Goal: Communication & Community: Answer question/provide support

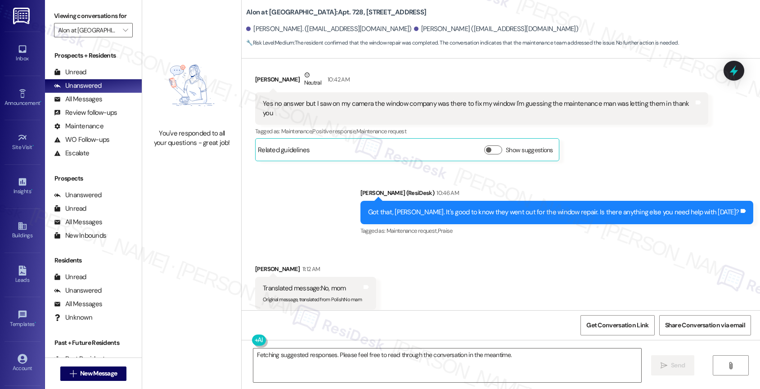
scroll to position [838, 0]
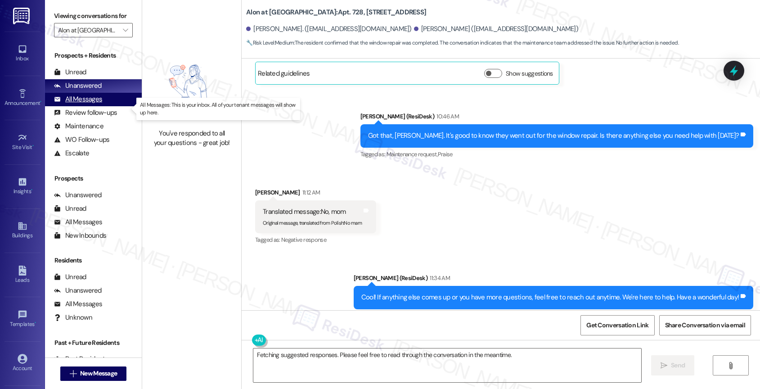
click at [101, 106] on div "All Messages (undefined)" at bounding box center [93, 99] width 97 height 13
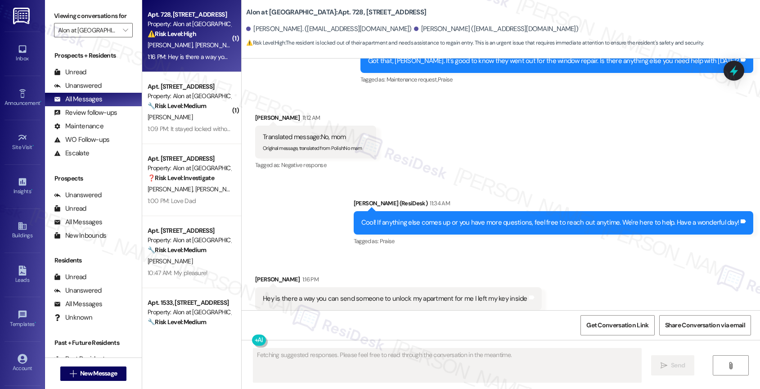
scroll to position [914, 0]
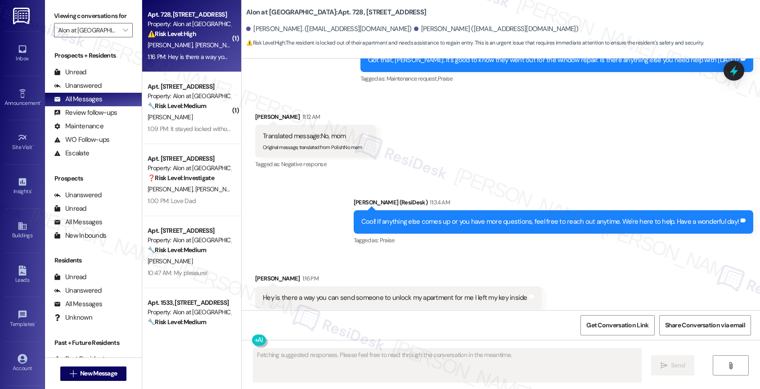
click at [201, 47] on div "M. Chavira Jr S. Mejia" at bounding box center [189, 45] width 85 height 11
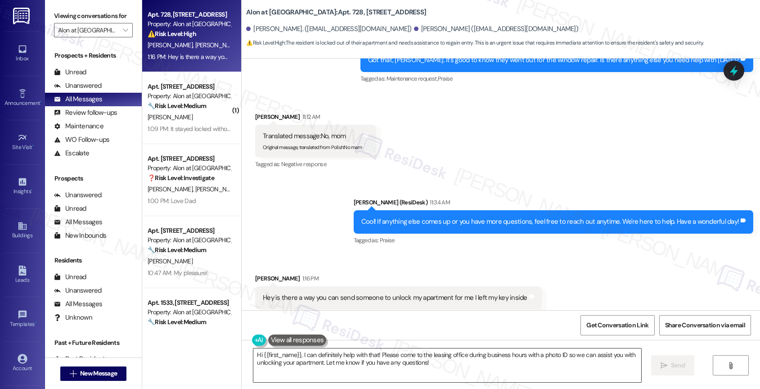
click at [323, 359] on textarea "Hi {{first_name}}, I can definitely help with that! Please come to the leasing …" at bounding box center [447, 365] width 388 height 34
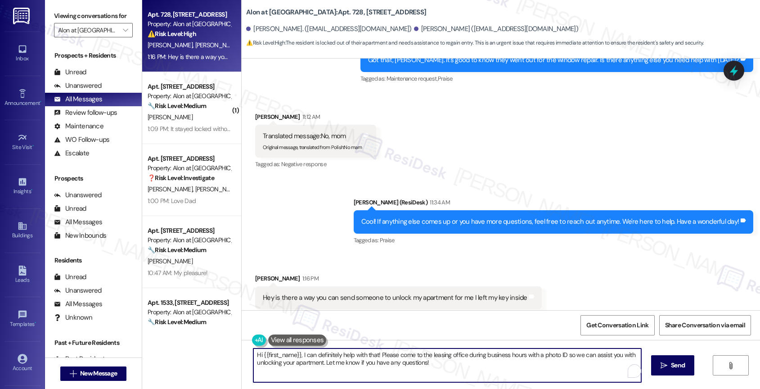
click at [323, 359] on textarea "Hi {{first_name}}, I can definitely help with that! Please come to the leasing …" at bounding box center [447, 365] width 388 height 34
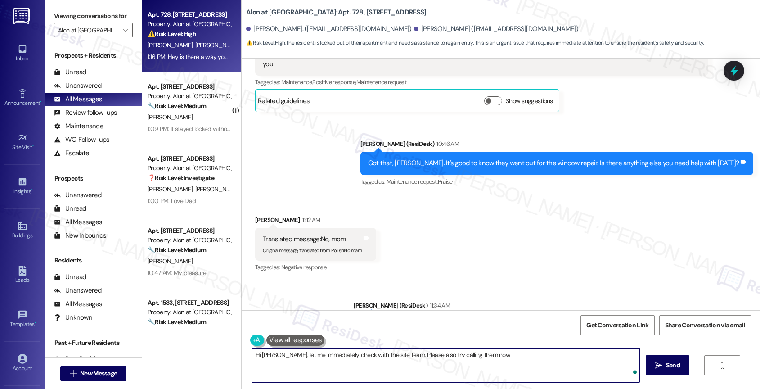
scroll to position [914, 0]
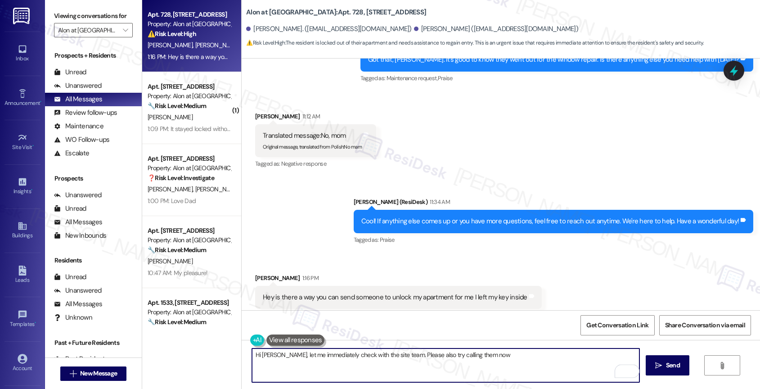
click at [387, 357] on textarea "Hi Mario, let me immediately check with the site team. Please also try calling …" at bounding box center [446, 365] width 388 height 34
drag, startPoint x: 324, startPoint y: 354, endPoint x: 353, endPoint y: 354, distance: 28.3
click at [353, 354] on textarea "Hi Mario, let me immediately check with the site team. Please also try calling …" at bounding box center [446, 365] width 388 height 34
click at [376, 353] on textarea "Hi Mario, let me immediately inform the site team. Please also try calling them…" at bounding box center [446, 365] width 388 height 34
click at [549, 359] on textarea "Hi Mario, let me immediately inform the site team that you're locked out. Pleas…" at bounding box center [446, 365] width 388 height 34
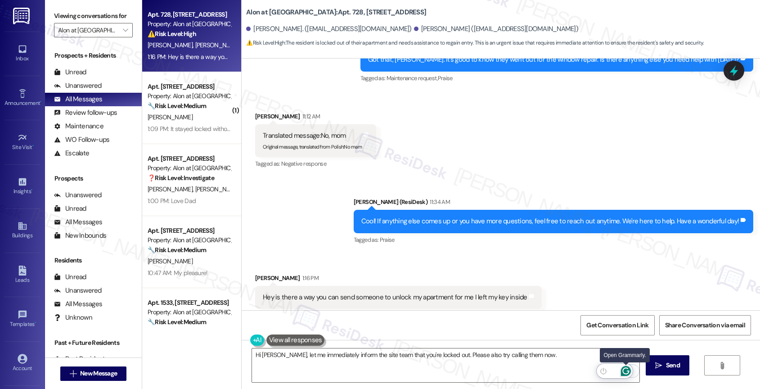
click at [627, 368] on icon "Open Grammarly. 0 Suggestions." at bounding box center [626, 371] width 10 height 10
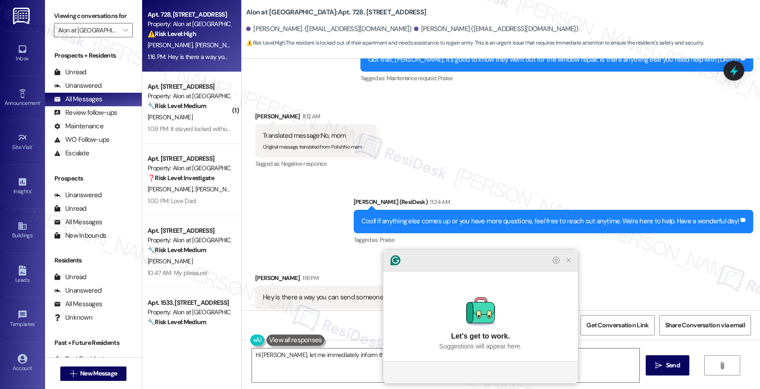
click at [571, 265] on icon "Close Grammarly Assistant" at bounding box center [568, 260] width 11 height 11
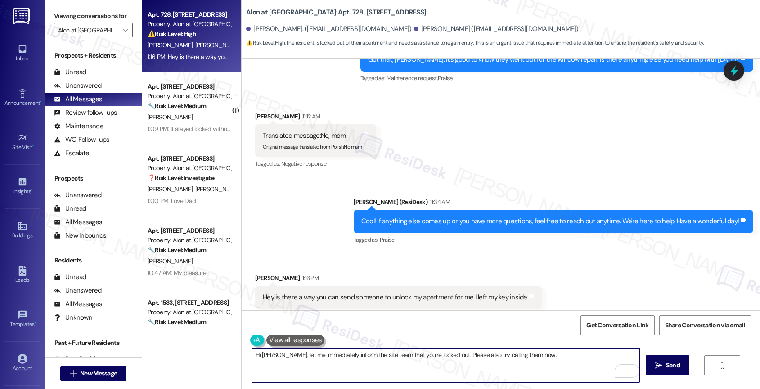
drag, startPoint x: 508, startPoint y: 353, endPoint x: 565, endPoint y: 355, distance: 56.3
click at [565, 355] on textarea "Hi Mario, let me immediately inform the site team that you're locked out. Pleas…" at bounding box center [446, 365] width 388 height 34
click at [626, 369] on icon "Open Grammarly. 0 Suggestions." at bounding box center [626, 371] width 10 height 10
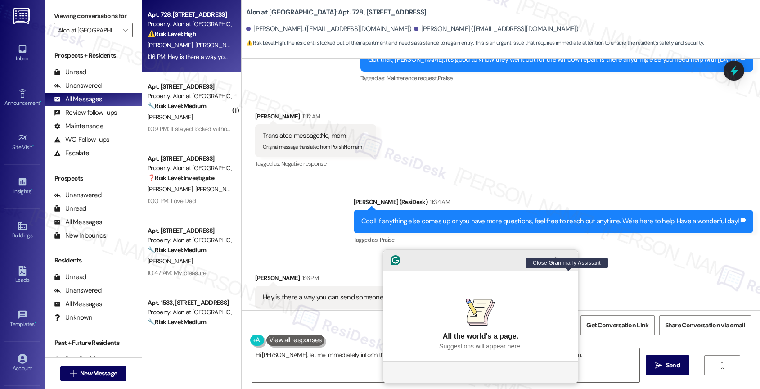
click at [565, 264] on icon "Close Grammarly Assistant" at bounding box center [568, 259] width 7 height 7
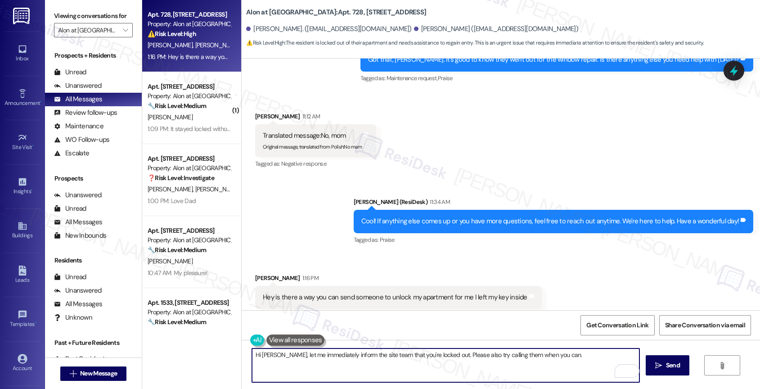
click at [254, 354] on textarea "Hi Mario, let me immediately inform the site team that you're locked out. Pleas…" at bounding box center [446, 365] width 388 height 34
type textarea "Hey Mario, let me immediately inform the site team that you're locked out. Plea…"
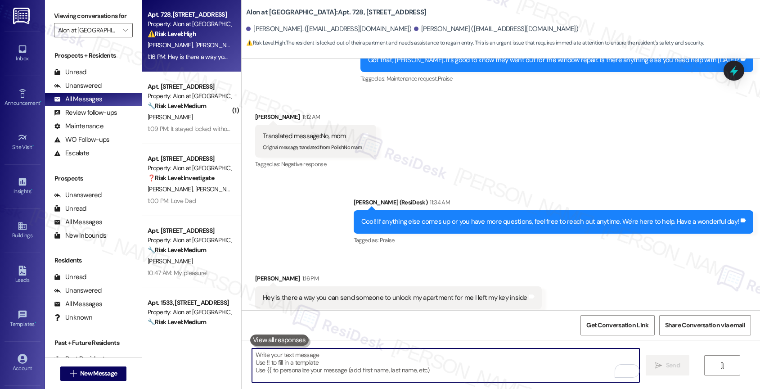
scroll to position [977, 0]
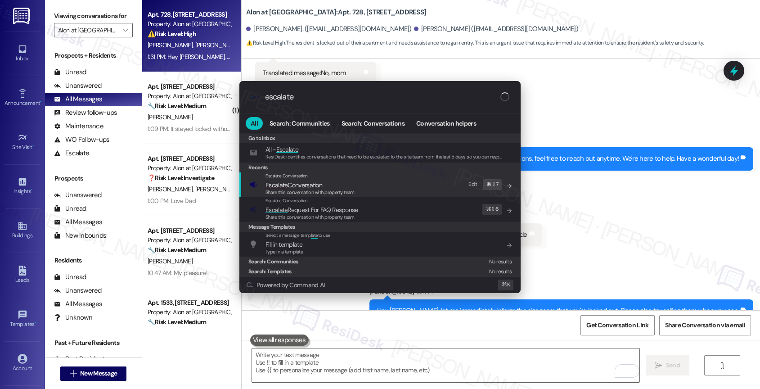
type input "escalate"
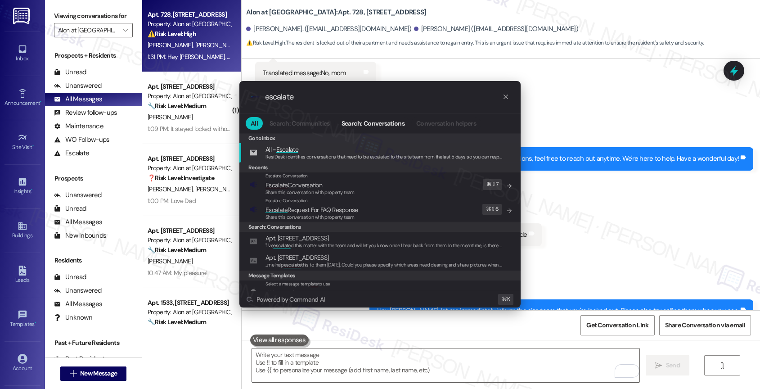
click at [307, 186] on span "Escalate Conversation" at bounding box center [293, 185] width 57 height 8
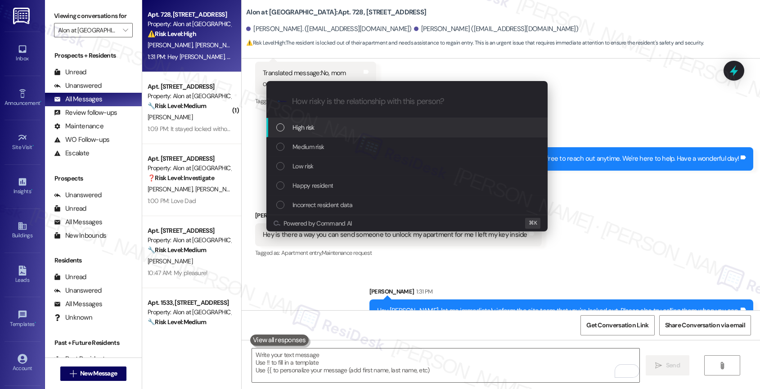
click at [307, 126] on span "High risk" at bounding box center [303, 127] width 22 height 10
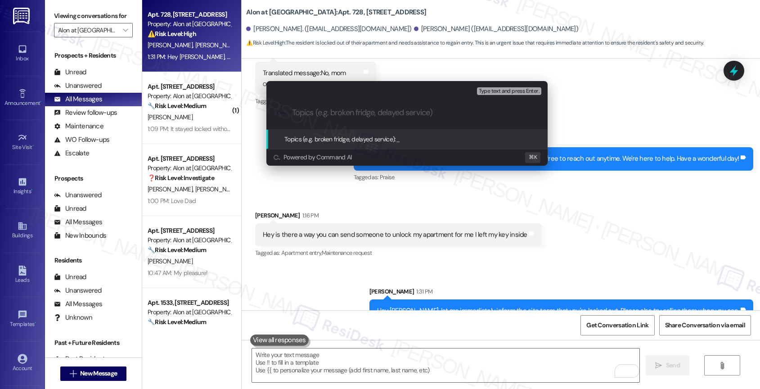
click at [310, 114] on input "Topics (e.g. broken fridge, delayed service)" at bounding box center [414, 112] width 244 height 9
type input "Locked out - Resident left the key inside"
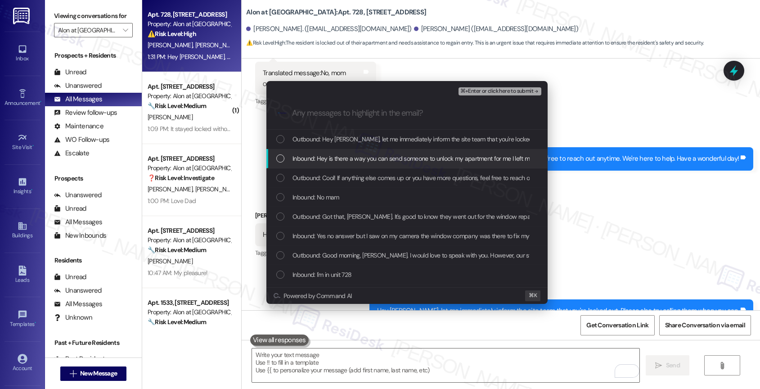
click at [327, 157] on span "Inbound: Hey is there a way you can send someone to unlock my apartment for me …" at bounding box center [426, 158] width 268 height 10
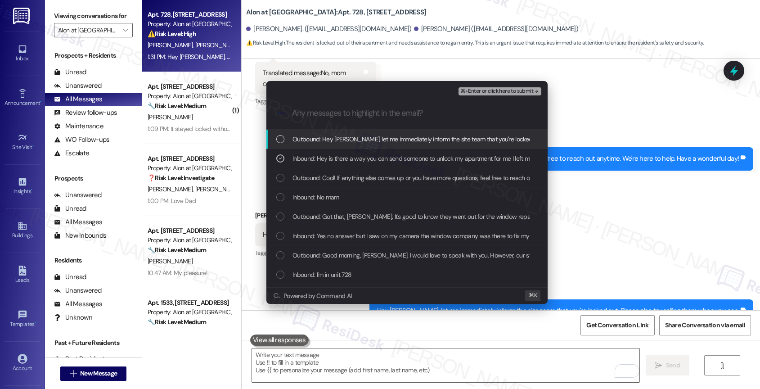
click at [521, 89] on span "⌘+Enter or click here to submit" at bounding box center [496, 91] width 73 height 6
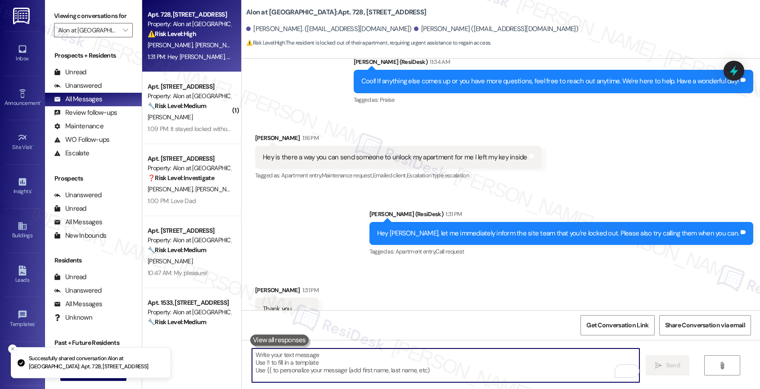
scroll to position [1066, 0]
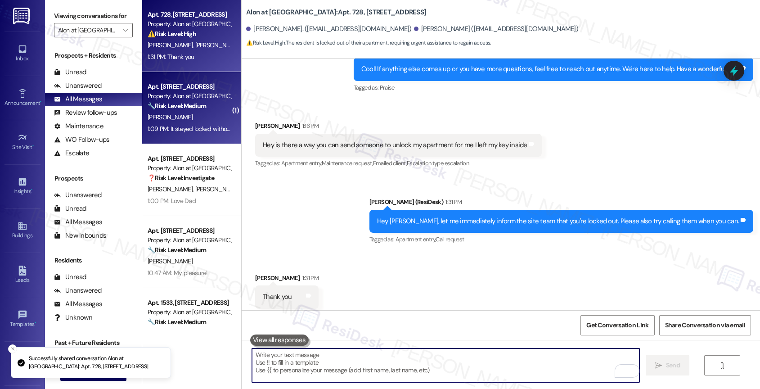
click at [195, 115] on div "[PERSON_NAME]" at bounding box center [189, 117] width 85 height 11
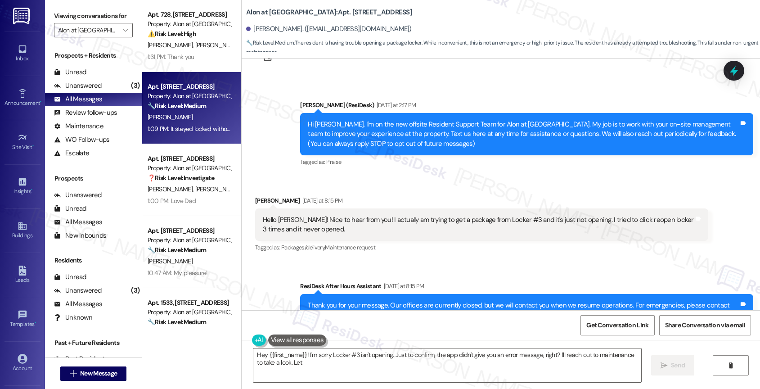
scroll to position [336, 0]
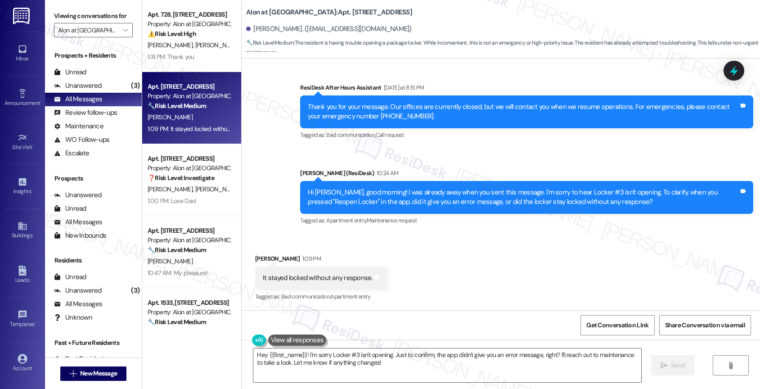
click at [434, 257] on div "Received via SMS Logan Acker 1:09 PM It stayed locked without any response. Tag…" at bounding box center [501, 271] width 518 height 76
click at [349, 360] on textarea "Hey {{first_name}}! I'm sorry Locker #3 isn't opening. Just to confirm, the app…" at bounding box center [447, 365] width 388 height 34
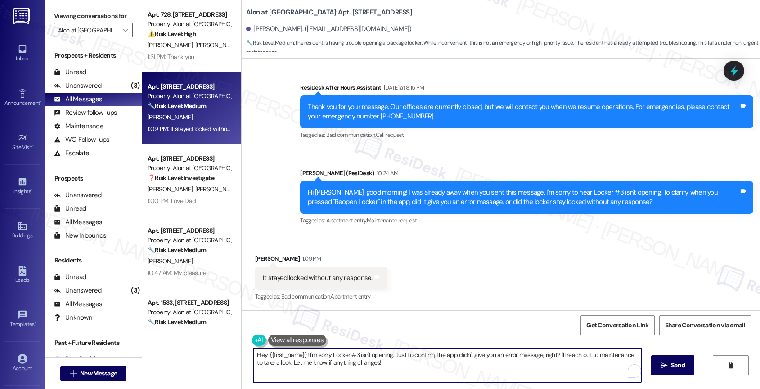
click at [349, 360] on textarea "Hey {{first_name}}! I'm sorry Locker #3 isn't opening. Just to confirm, the app…" at bounding box center [447, 365] width 388 height 34
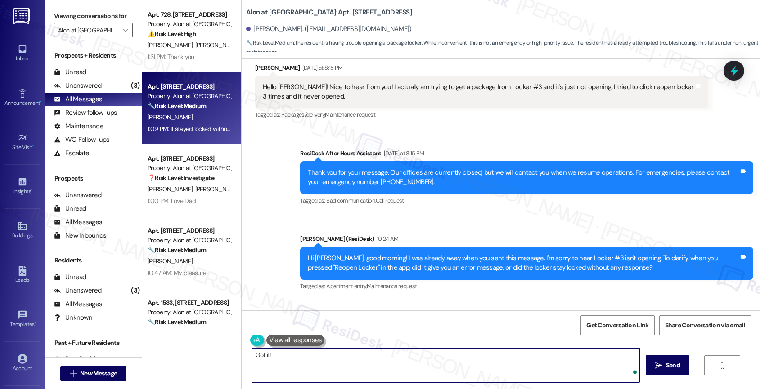
scroll to position [232, 0]
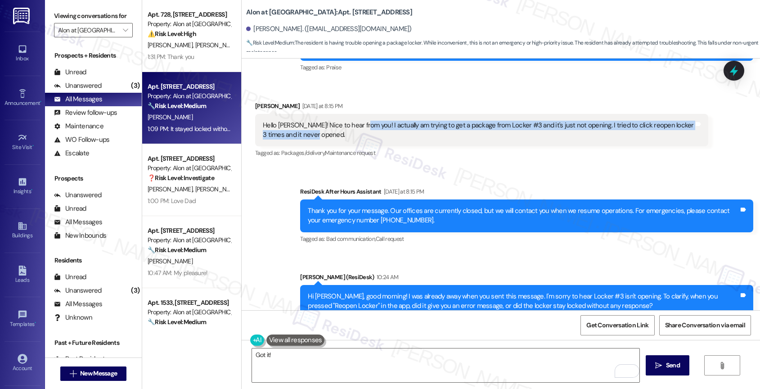
drag, startPoint x: 353, startPoint y: 124, endPoint x: 360, endPoint y: 130, distance: 9.6
click at [360, 130] on div "Hello [PERSON_NAME]! Nice to hear from you! I actually am trying to get a packa…" at bounding box center [478, 130] width 431 height 19
copy div "I actually am trying to get a package from Locker #3 and it's just not opening.…"
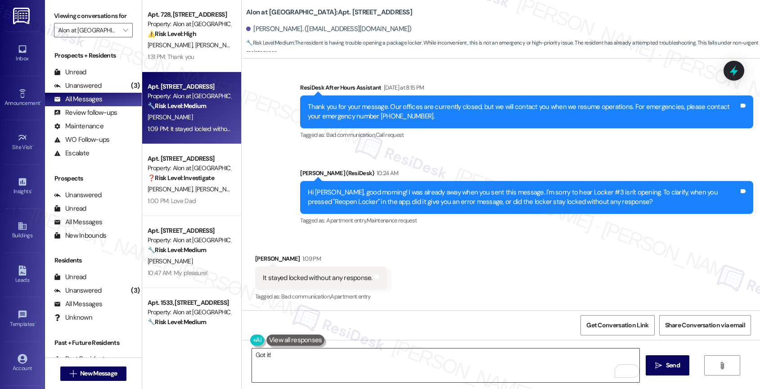
click at [296, 361] on textarea "Got it!" at bounding box center [446, 365] width 388 height 34
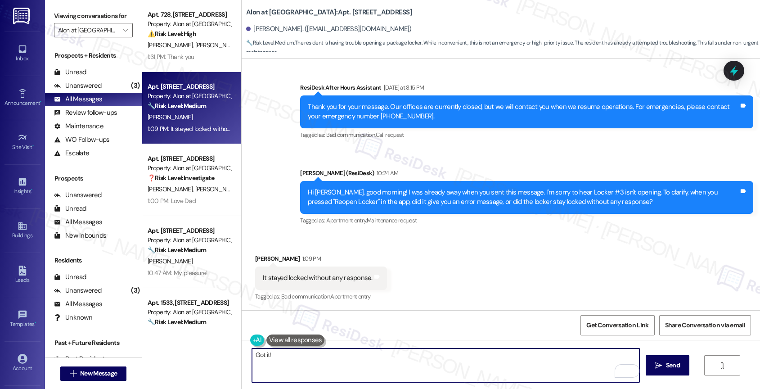
paste textarea "Were you able to successfully retrieve any other packages recently from the loc…"
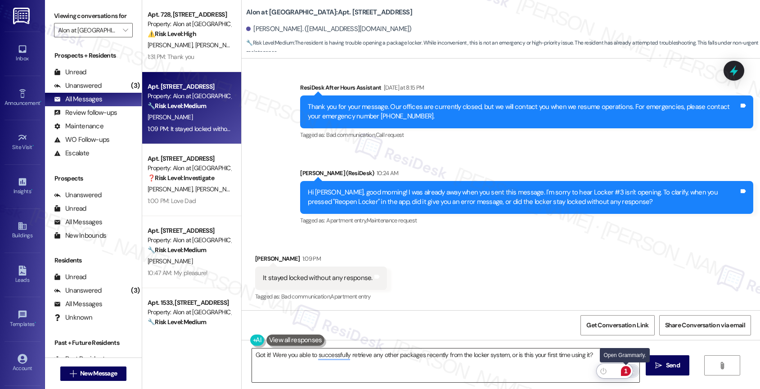
click at [628, 372] on div "1" at bounding box center [626, 371] width 10 height 10
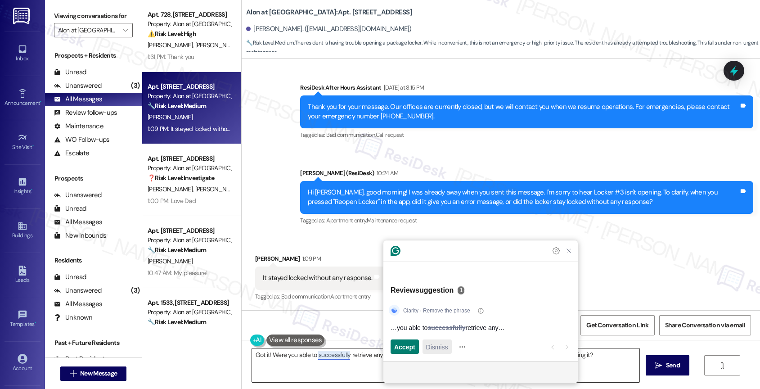
click at [435, 346] on span "Dismiss" at bounding box center [437, 346] width 22 height 9
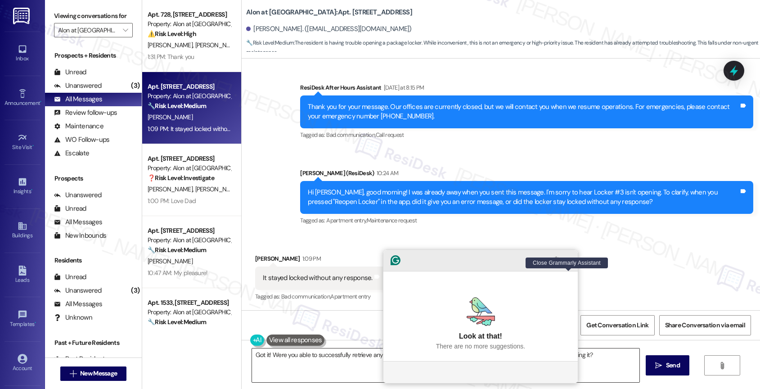
click at [568, 264] on icon "Close Grammarly Assistant" at bounding box center [568, 259] width 7 height 7
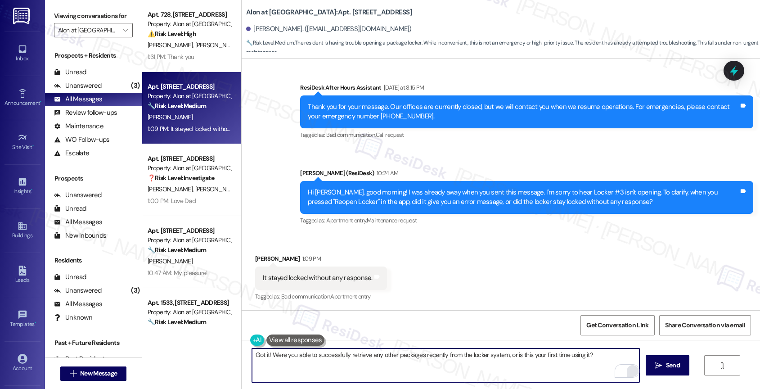
click at [265, 353] on textarea "Got it! Were you able to successfully retrieve any other packages recently from…" at bounding box center [446, 365] width 388 height 34
click at [507, 367] on textarea "Got it! I'll make sure to escalate the issue to the site team so we can check. …" at bounding box center [446, 365] width 388 height 34
type textarea "Got it! I'll make sure to escalate the issue to the site team so we can check. …"
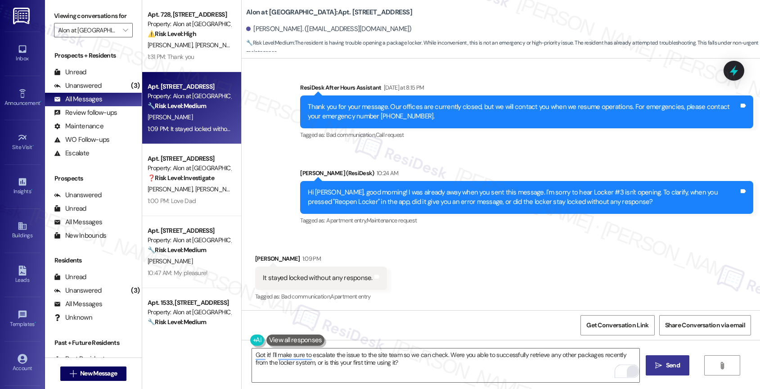
click at [650, 363] on button " Send" at bounding box center [667, 365] width 44 height 20
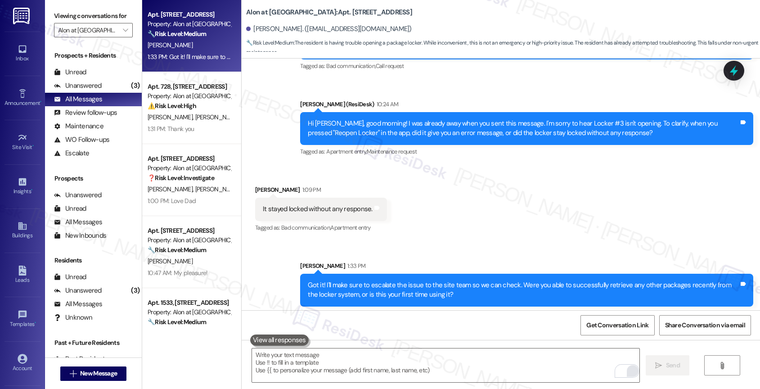
scroll to position [408, 0]
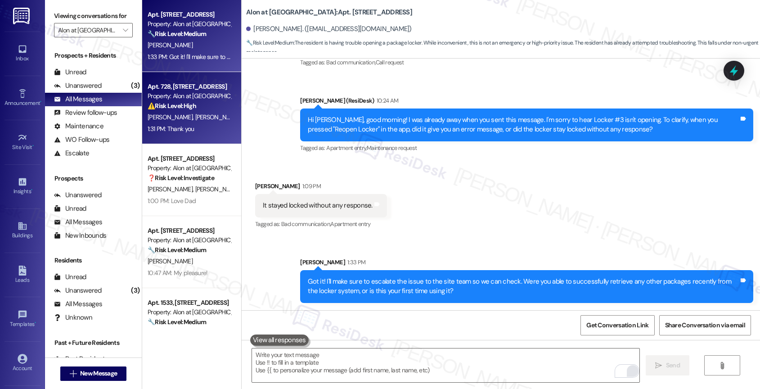
click at [195, 117] on span "S. Mejia" at bounding box center [217, 117] width 45 height 8
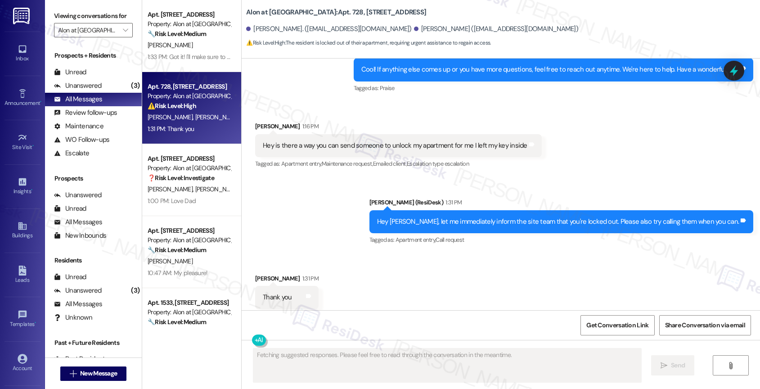
scroll to position [1177, 0]
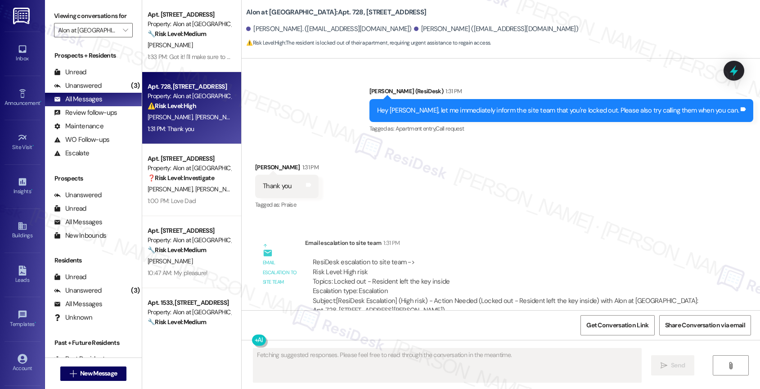
click at [475, 204] on div "WO Lease started Jun 29, 2025 at 8:00 PM Show details Announcement, sent via SM…" at bounding box center [501, 183] width 518 height 251
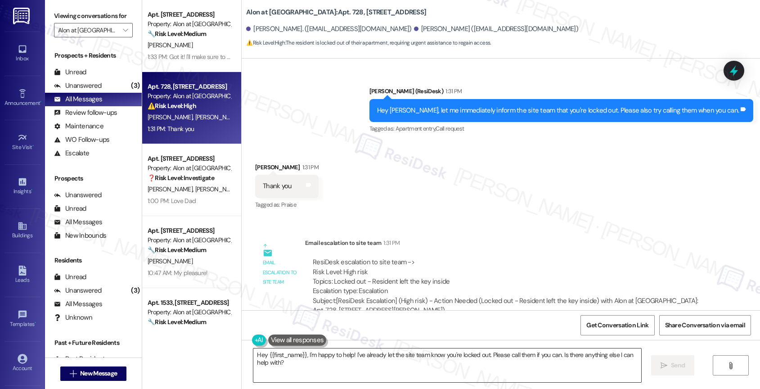
click at [296, 358] on textarea "Hey {{first_name}}, I'm happy to help! I've already let the site team know you'…" at bounding box center [447, 365] width 388 height 34
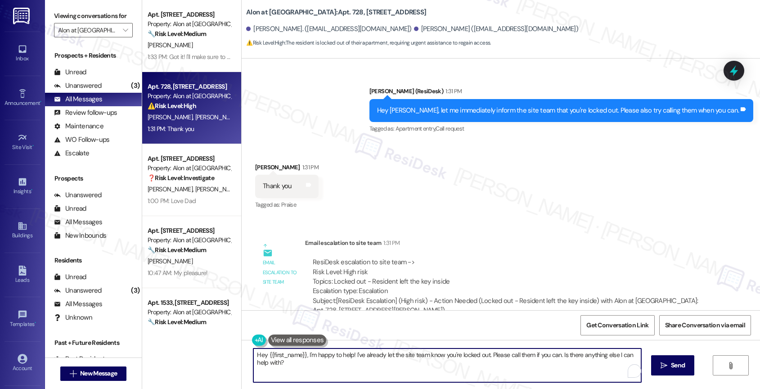
click at [296, 358] on textarea "Hey {{first_name}}, I'm happy to help! I've already let the site team know you'…" at bounding box center [447, 365] width 388 height 34
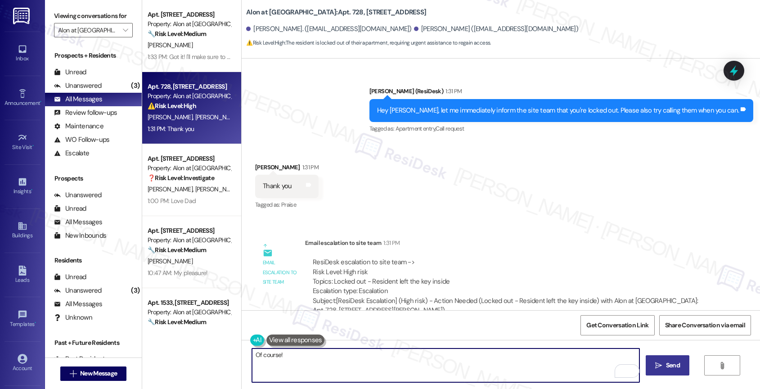
type textarea "Of course!"
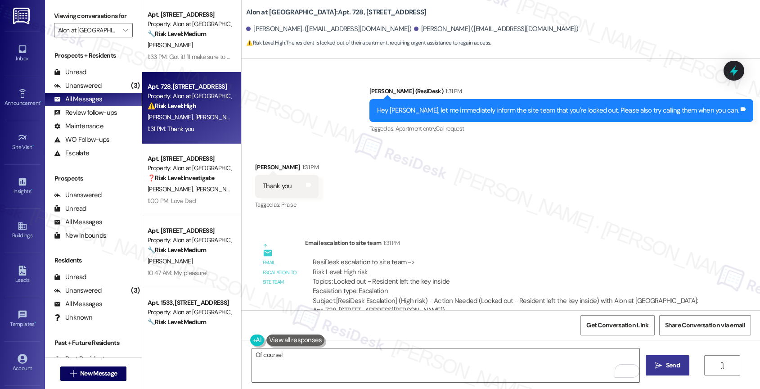
click at [661, 365] on span " Send" at bounding box center [667, 364] width 28 height 9
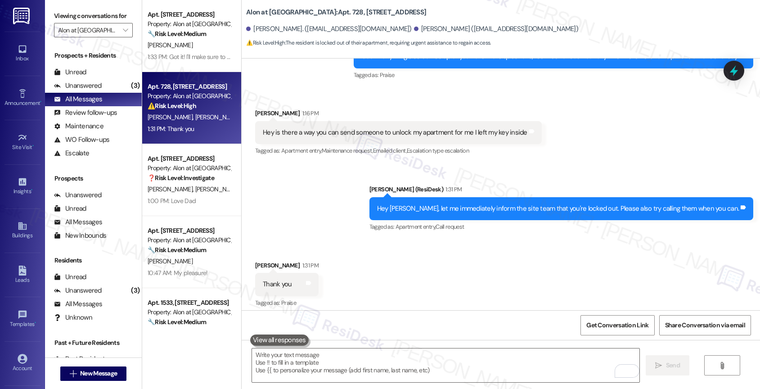
scroll to position [1240, 0]
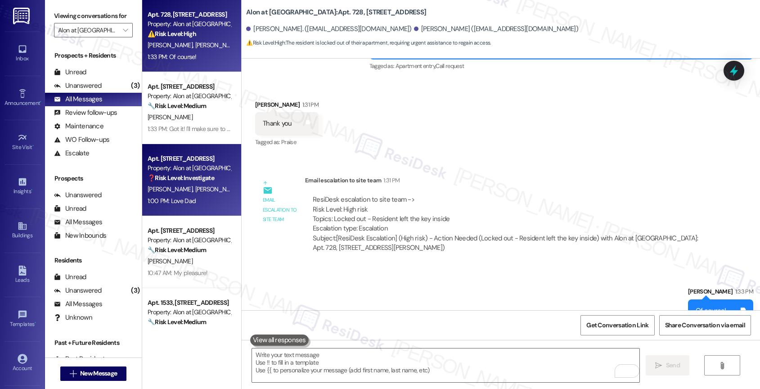
click at [170, 182] on div "❓ Risk Level: Investigate" at bounding box center [189, 177] width 83 height 9
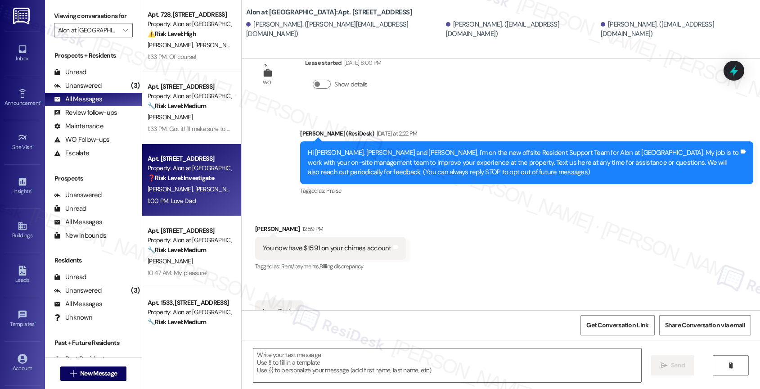
scroll to position [48, 0]
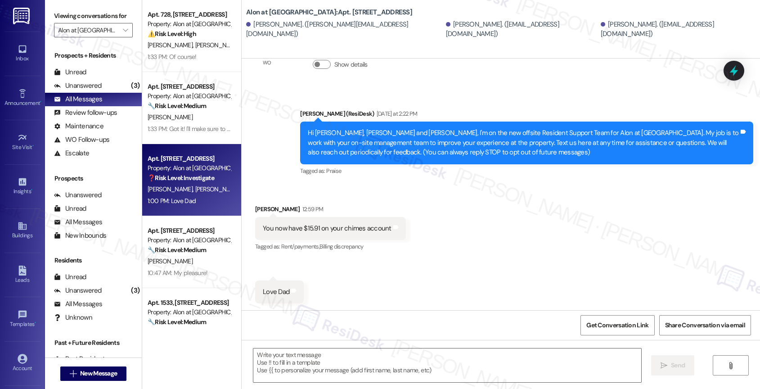
type textarea "Fetching suggested responses. Please feel free to read through the conversation…"
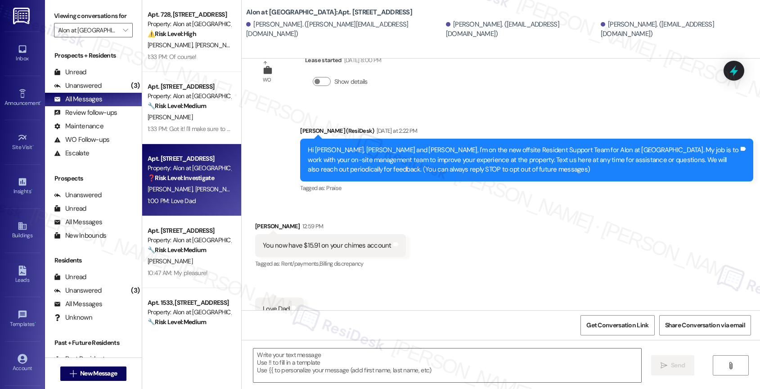
scroll to position [48, 0]
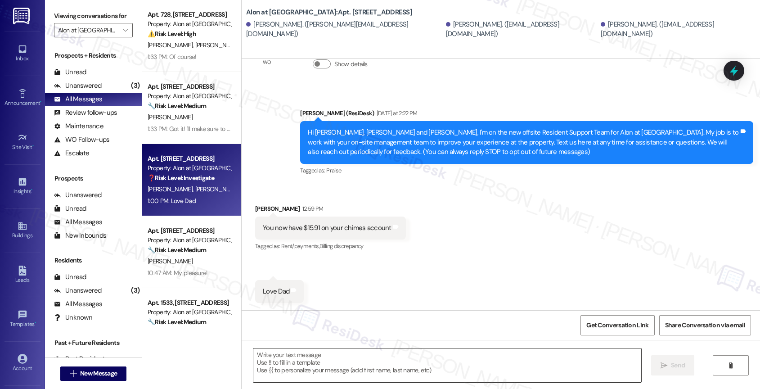
click at [308, 352] on textarea at bounding box center [447, 365] width 388 height 34
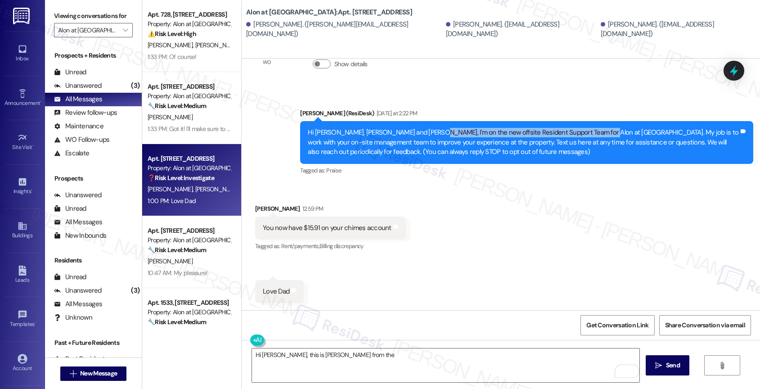
drag, startPoint x: 418, startPoint y: 133, endPoint x: 577, endPoint y: 134, distance: 158.8
click at [577, 134] on div "Hi Leeann, Guadalupe and Joe, I'm on the new offsite Resident Support Team for …" at bounding box center [523, 142] width 431 height 29
copy div "ew offsite Resident Support Team for Alon at Castle Hills."
click at [362, 354] on textarea "Hi Joe, this is Sarah from the" at bounding box center [446, 365] width 388 height 34
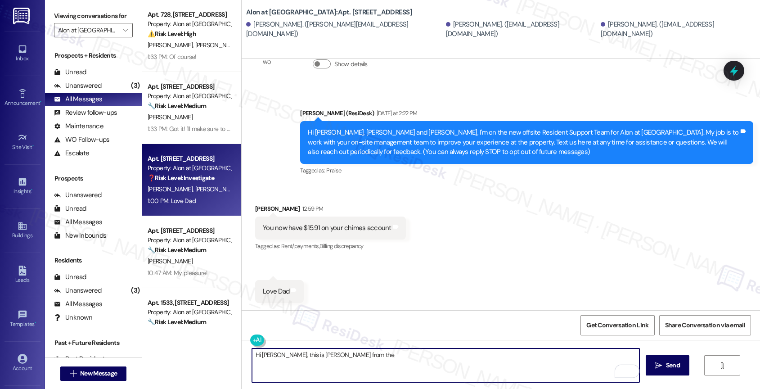
paste textarea "ew offsite Resident Support Team for Alon at Castle Hills."
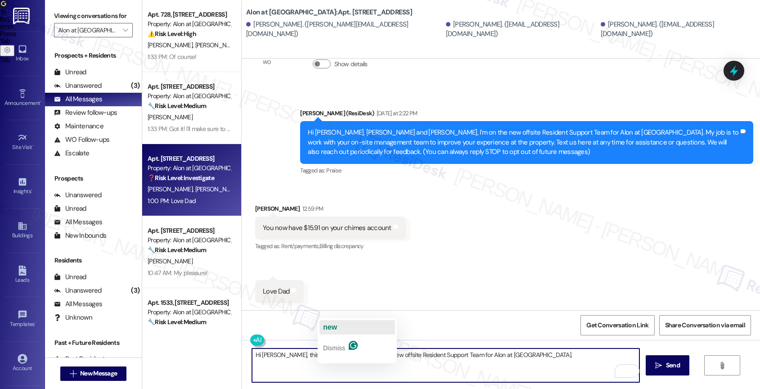
click at [332, 328] on span "new" at bounding box center [330, 327] width 14 height 8
click at [502, 360] on textarea "Hi Joe, this is Sarah from the new offsite Resident Support Team for Alon at Ca…" at bounding box center [446, 365] width 388 height 34
click at [489, 355] on textarea "Hi Joe, this is Sarah from the new offsite Resident Support Team for Alon at Ca…" at bounding box center [446, 365] width 388 height 34
click at [243, 365] on div "Hi Joe, this is Sarah from the new offsite Resident Support Team for Alon at Ca…" at bounding box center [501, 373] width 518 height 67
click at [393, 377] on textarea "Hi Joe, this is Sarah from the new offsite Resident Support Team for Alon at Ca…" at bounding box center [446, 365] width 388 height 34
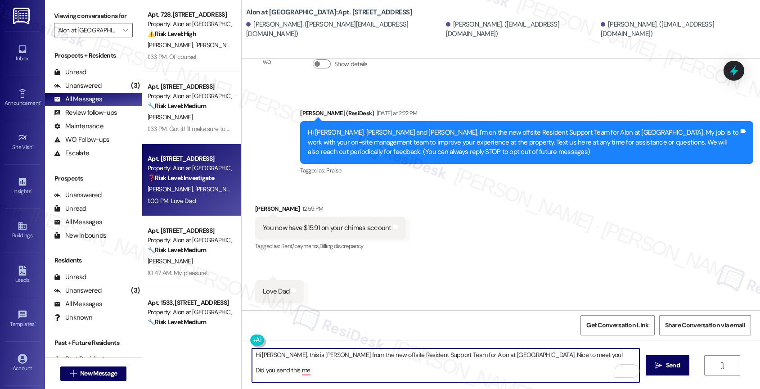
click at [266, 374] on textarea "Hi Joe, this is Sarah from the new offsite Resident Support Team for Alon at Ca…" at bounding box center [446, 365] width 388 height 34
type textarea "Hi Joe, this is Sarah from the new offsite Resident Support Team for Alon at Ca…"
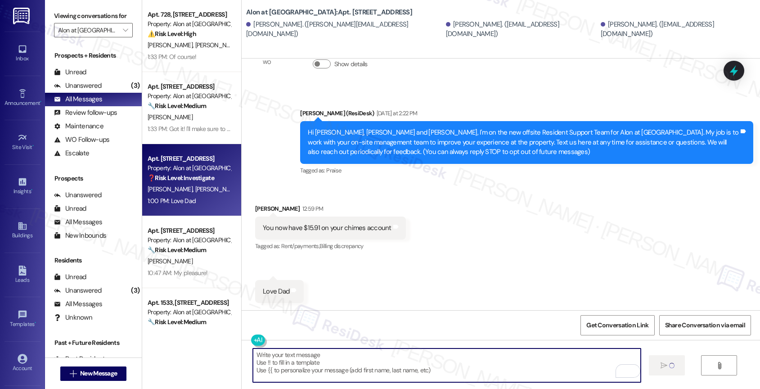
scroll to position [48, 0]
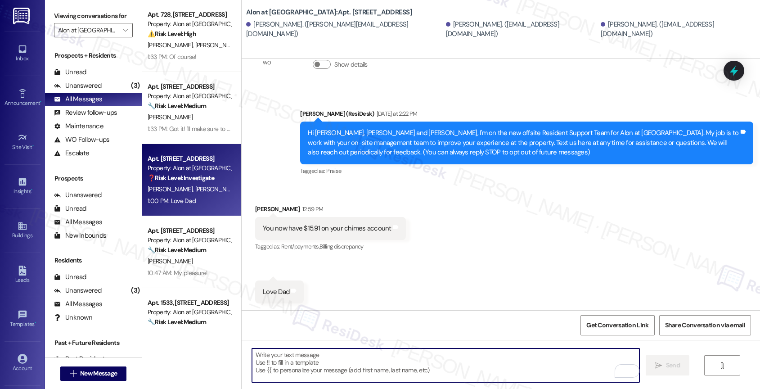
click at [301, 361] on textarea "To enrich screen reader interactions, please activate Accessibility in Grammarl…" at bounding box center [446, 365] width 388 height 34
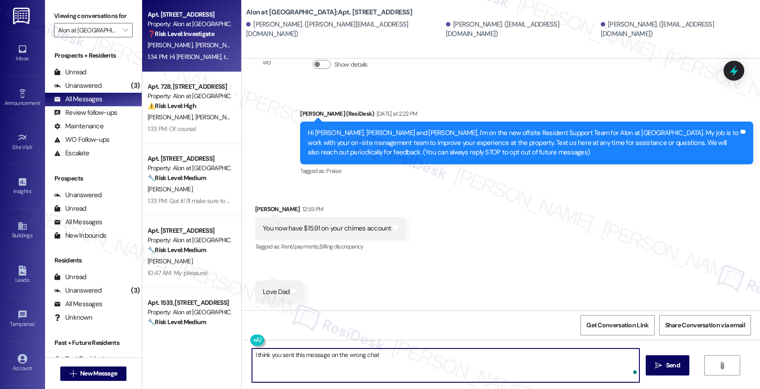
type textarea "I think you sent this message on the wrong chat."
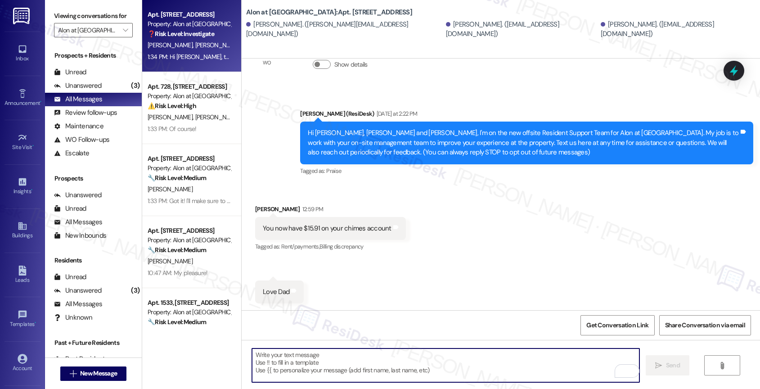
scroll to position [174, 0]
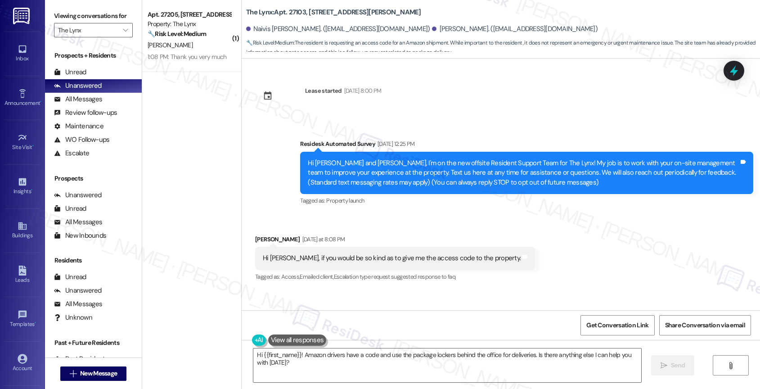
scroll to position [908, 0]
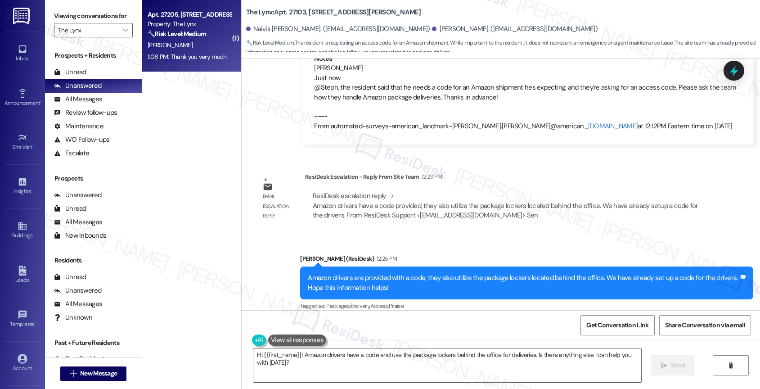
click at [193, 31] on strong "🔧 Risk Level: Medium" at bounding box center [177, 34] width 58 height 8
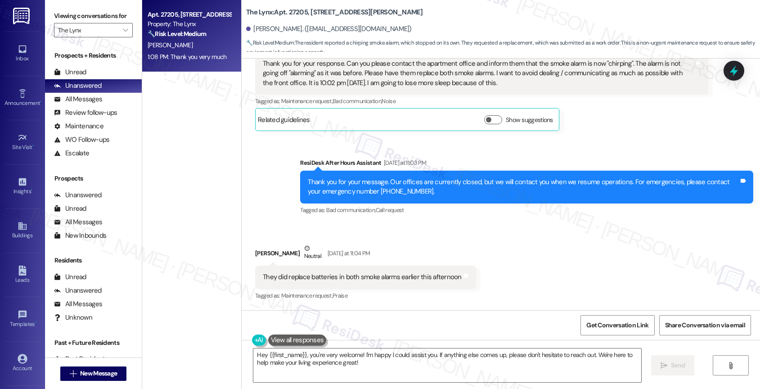
scroll to position [1388, 0]
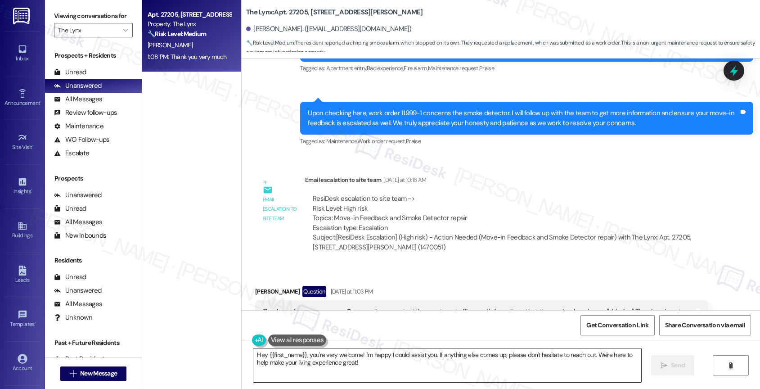
click at [313, 361] on textarea "Hey {{first_name}}, you're very welcome! I'm happy I could assist you. If anyth…" at bounding box center [447, 365] width 388 height 34
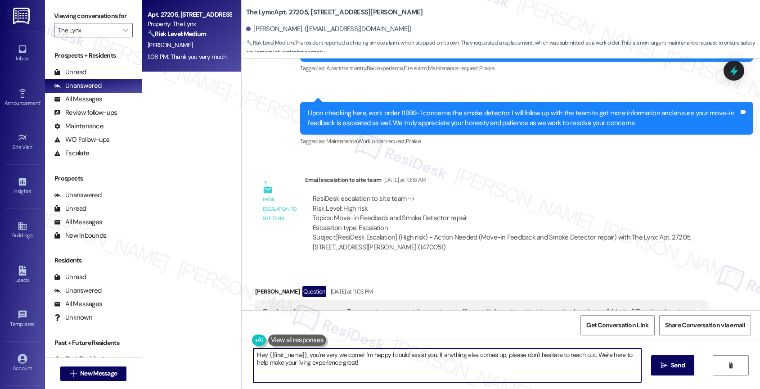
click at [313, 361] on textarea "Hey {{first_name}}, you're very welcome! I'm happy I could assist you. If anyth…" at bounding box center [447, 365] width 388 height 34
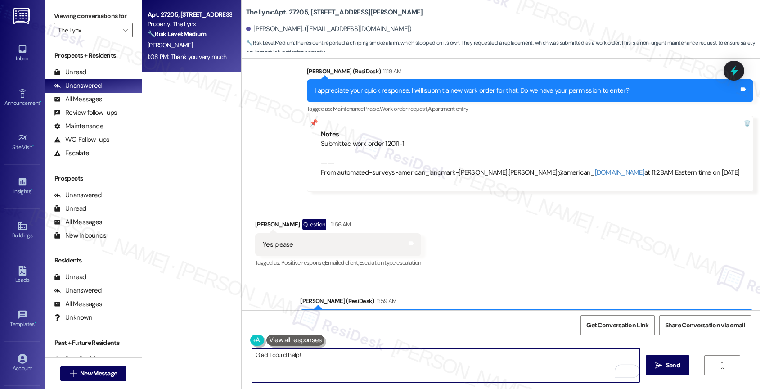
scroll to position [2352, 0]
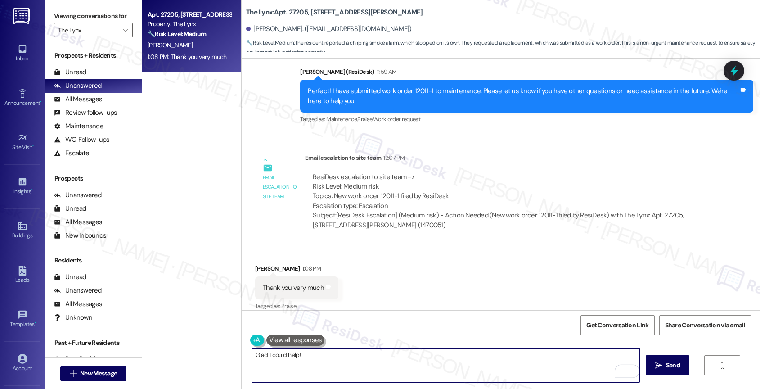
click at [328, 358] on textarea "Glad I could help!" at bounding box center [446, 365] width 388 height 34
drag, startPoint x: 293, startPoint y: 356, endPoint x: 221, endPoint y: 350, distance: 72.2
click at [221, 350] on div "Apt. 27205, 6000 Randolph Blvd Property: The Lynx 🔧 Risk Level: Medium The resi…" at bounding box center [451, 194] width 618 height 389
type textarea "You're most welcome, Albert. Have a great weekend ahead!"
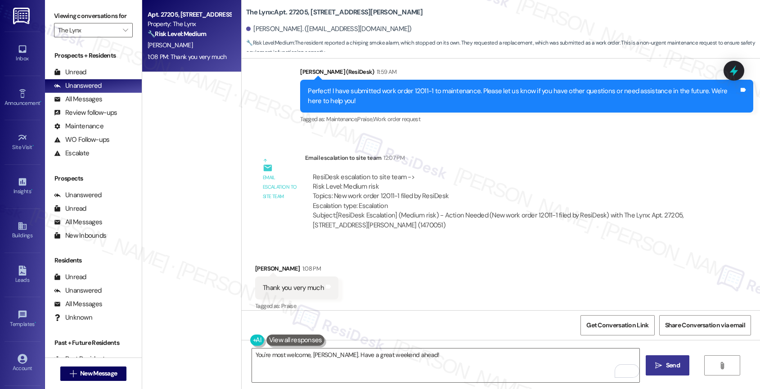
click at [675, 367] on span "Send" at bounding box center [673, 364] width 14 height 9
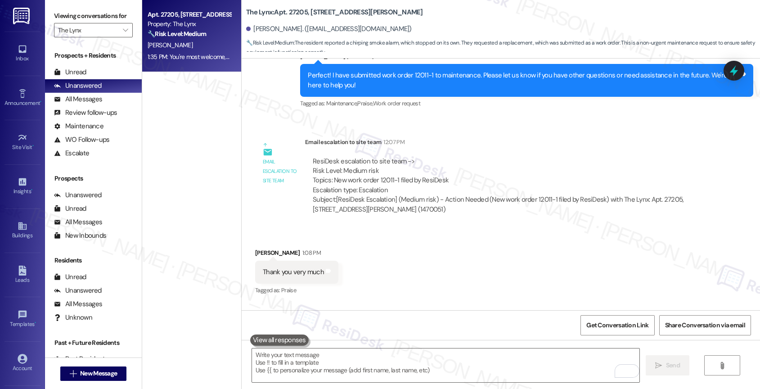
scroll to position [2414, 0]
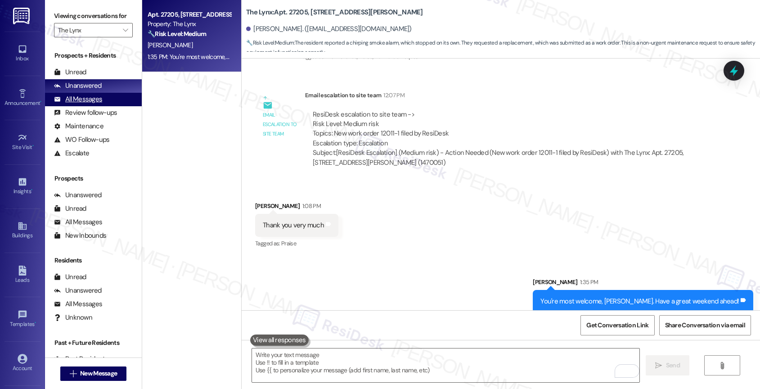
click at [80, 104] on div "All Messages" at bounding box center [78, 98] width 48 height 9
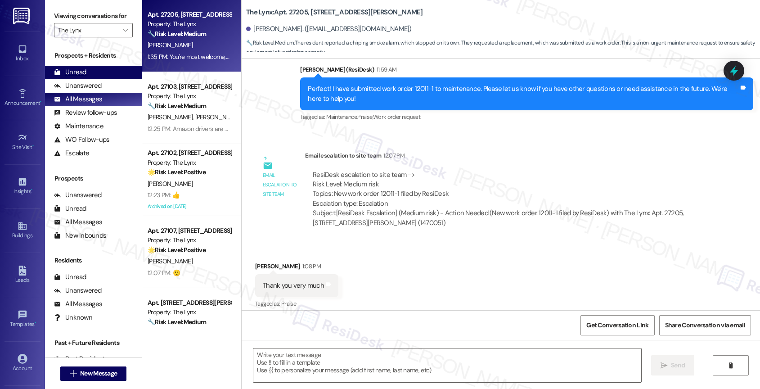
type textarea "Fetching suggested responses. Please feel free to read through the conversation…"
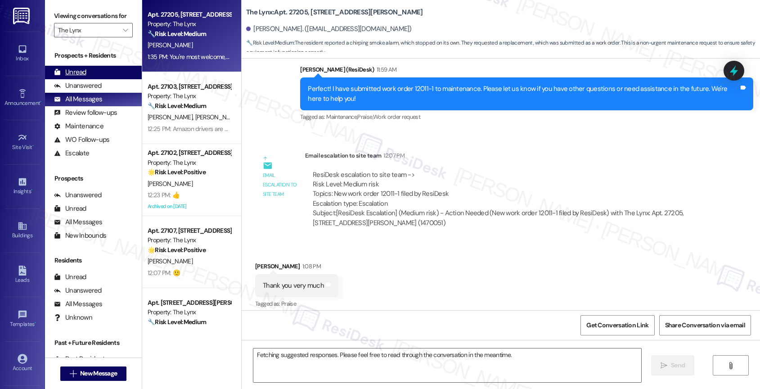
scroll to position [2351, 0]
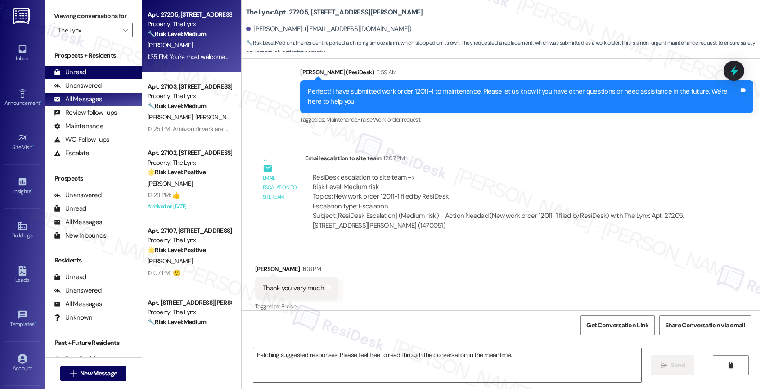
click at [103, 79] on div "Unread (0)" at bounding box center [93, 72] width 97 height 13
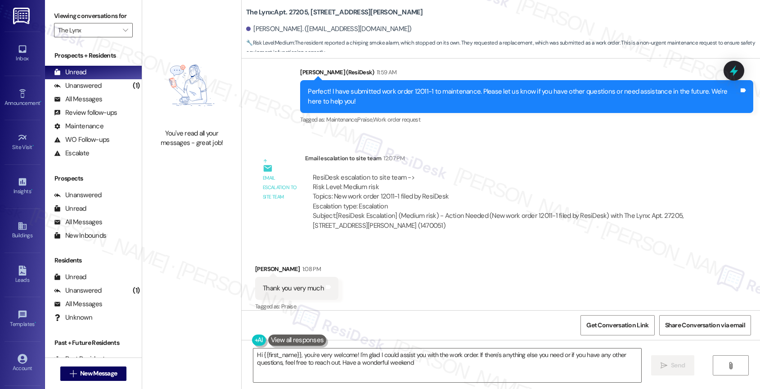
type textarea "Hi {{first_name}}, you're very welcome! I'm glad I could assist you with the wo…"
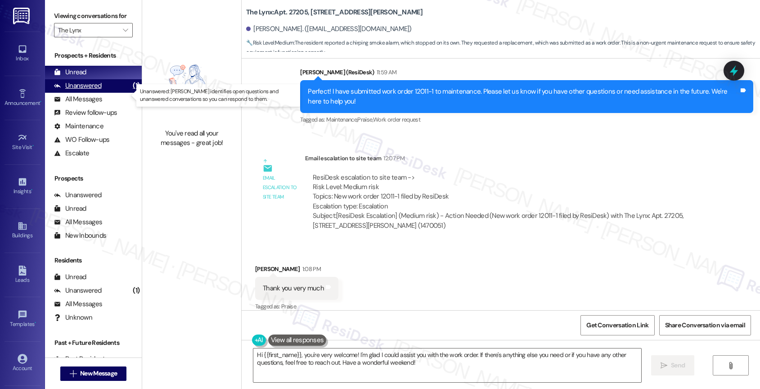
click at [106, 93] on div "Unanswered (1)" at bounding box center [93, 85] width 97 height 13
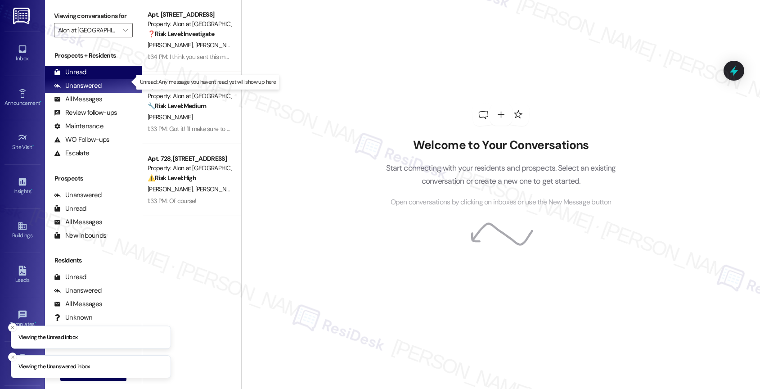
click at [82, 77] on div "Unread" at bounding box center [70, 71] width 32 height 9
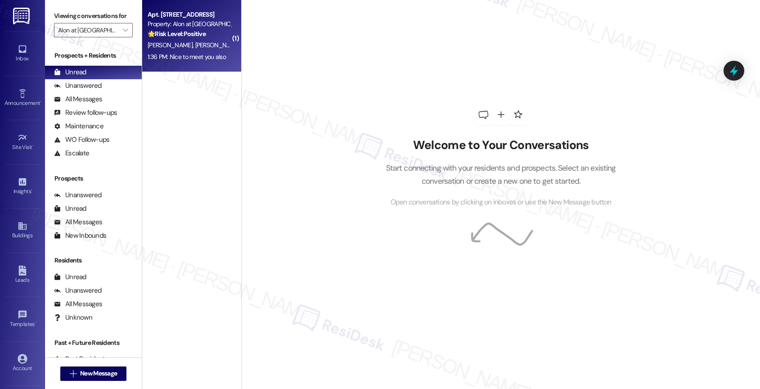
click at [177, 54] on div "1:36 PM: Nice to meet you also 1:36 PM: Nice to meet you also" at bounding box center [187, 57] width 78 height 8
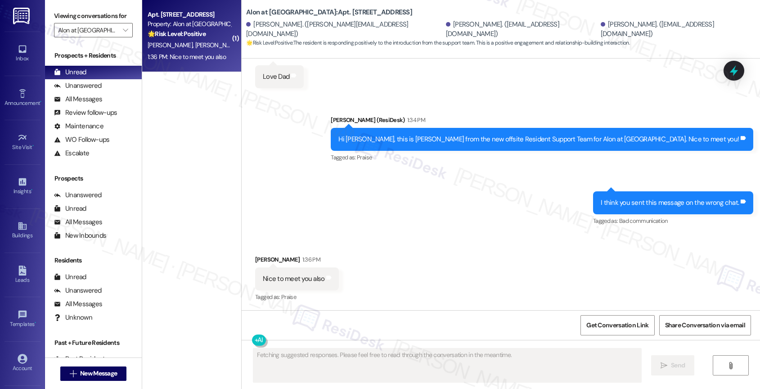
scroll to position [263, 0]
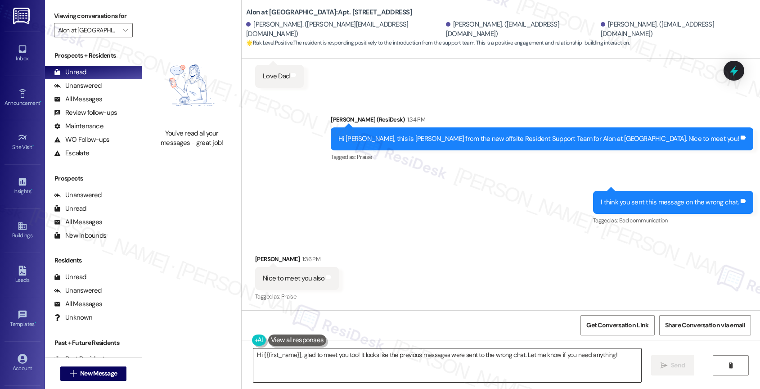
click at [341, 361] on textarea "Hi {{first_name}}, glad to meet you too! It looks like the previous messages we…" at bounding box center [447, 365] width 388 height 34
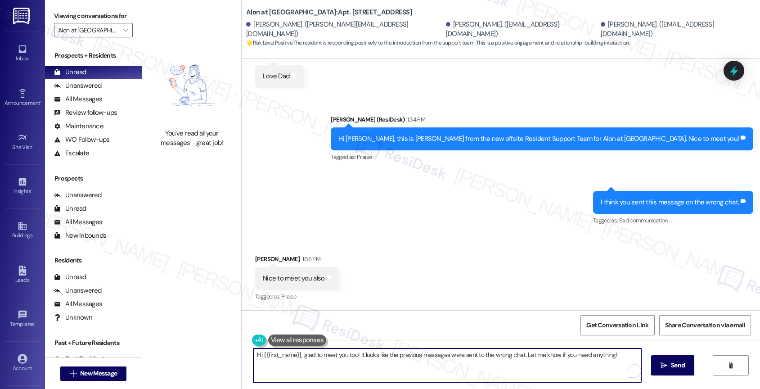
click at [341, 361] on textarea "Hi {{first_name}}, glad to meet you too! It looks like the previous messages we…" at bounding box center [447, 365] width 388 height 34
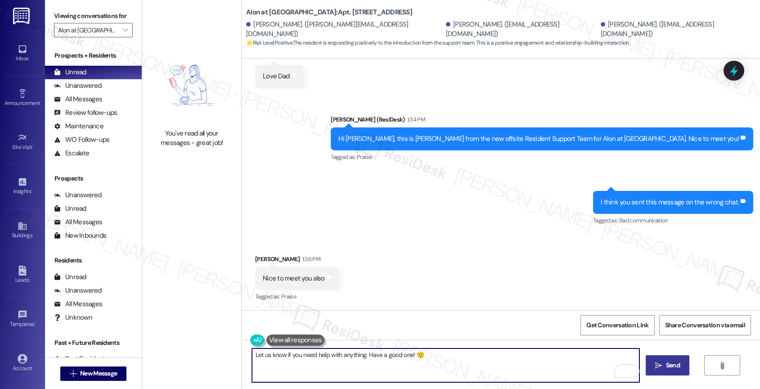
type textarea "Let us know if you need help with anything. Have a good one! 🙂"
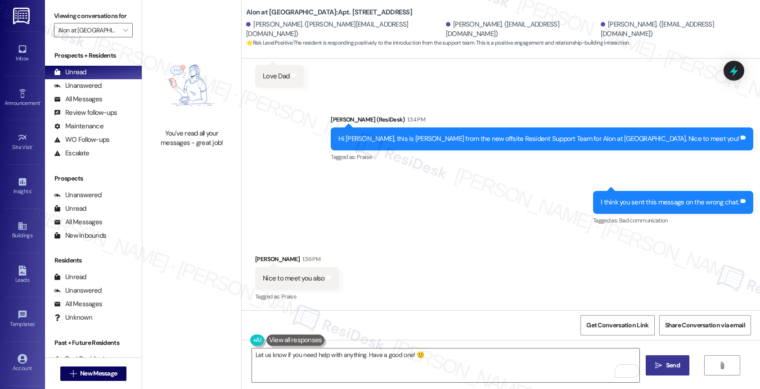
click at [661, 372] on button " Send" at bounding box center [667, 365] width 44 height 20
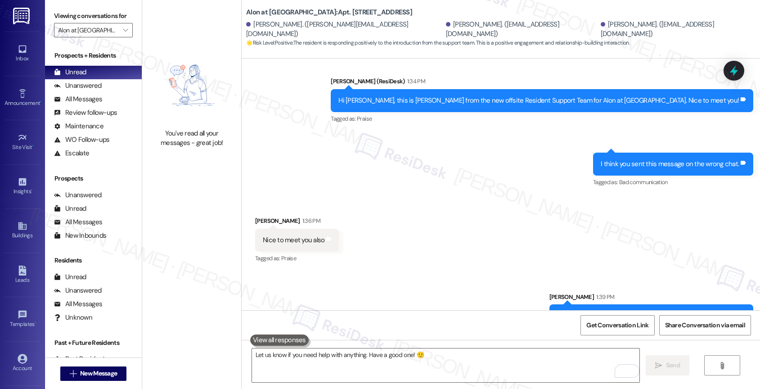
scroll to position [326, 0]
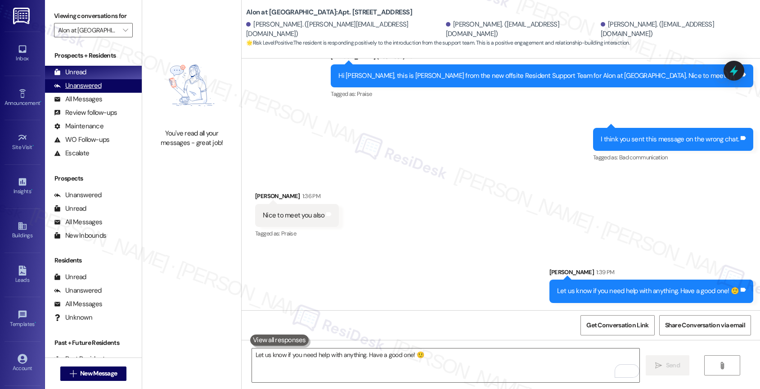
click at [86, 90] on div "Unanswered" at bounding box center [78, 85] width 48 height 9
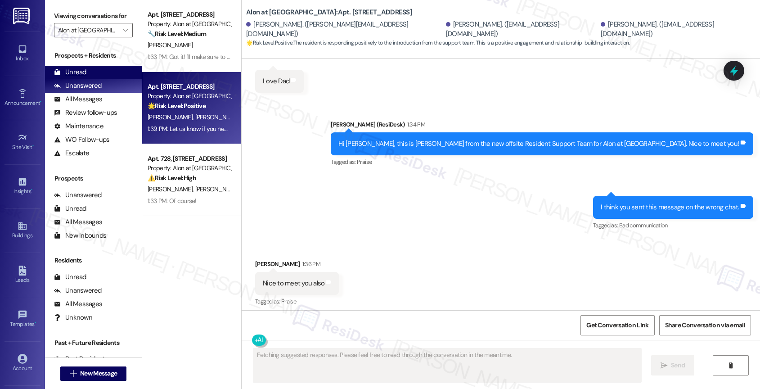
scroll to position [263, 0]
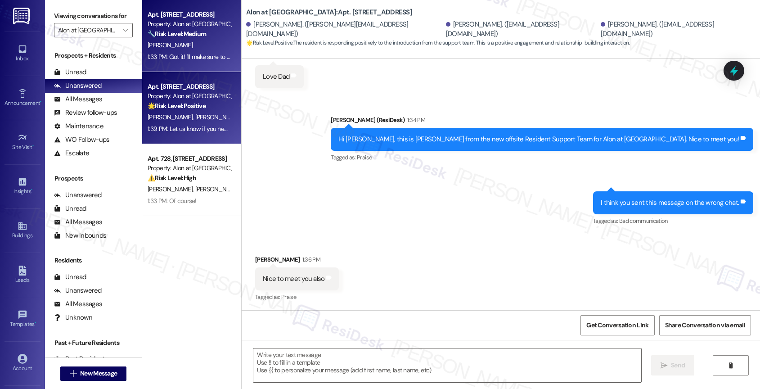
click at [200, 38] on strong "🔧 Risk Level: Medium" at bounding box center [177, 34] width 58 height 8
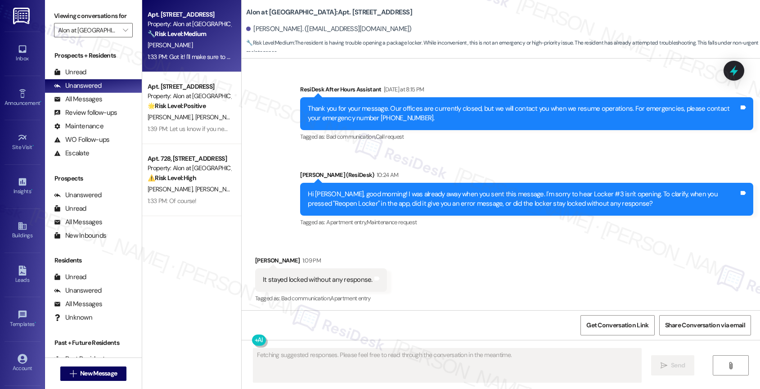
scroll to position [421, 0]
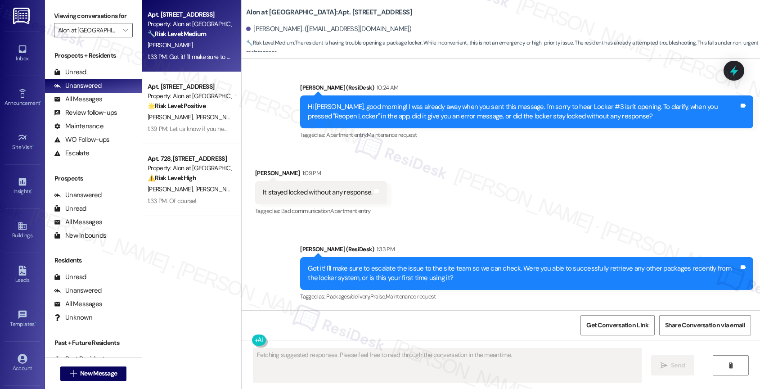
click at [452, 221] on div "Received via SMS [PERSON_NAME] 1:09 PM It stayed locked without any response. T…" at bounding box center [501, 186] width 518 height 76
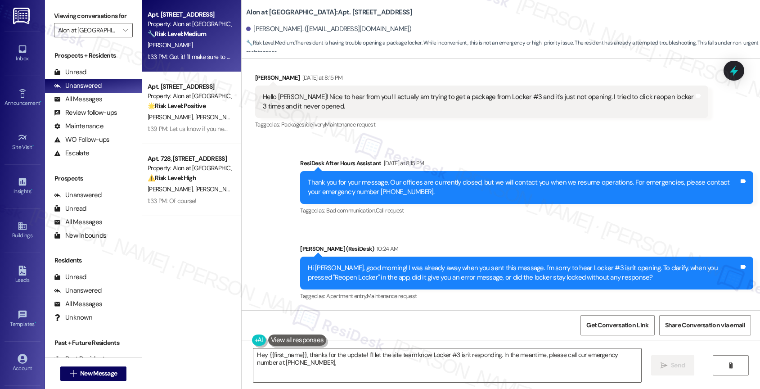
scroll to position [258, 0]
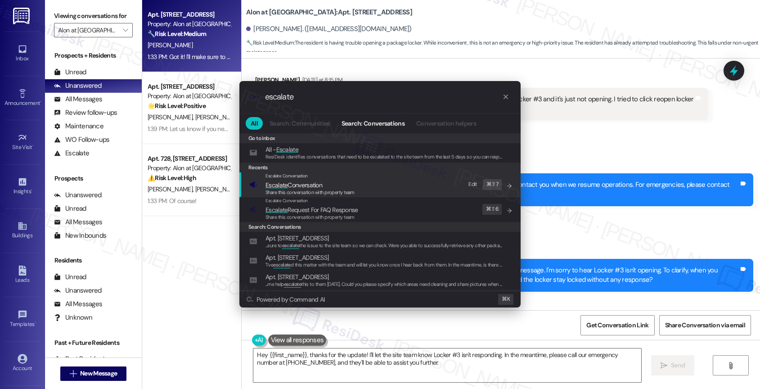
type input "escalate"
click at [322, 181] on span "Escalate Conversation" at bounding box center [293, 185] width 57 height 8
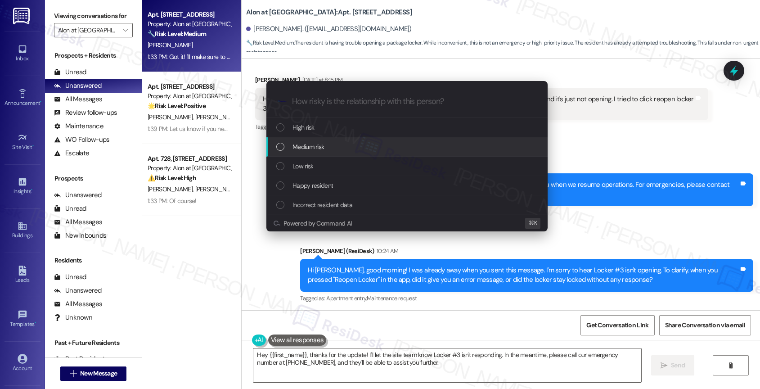
click at [325, 142] on div "Medium risk" at bounding box center [407, 147] width 263 height 10
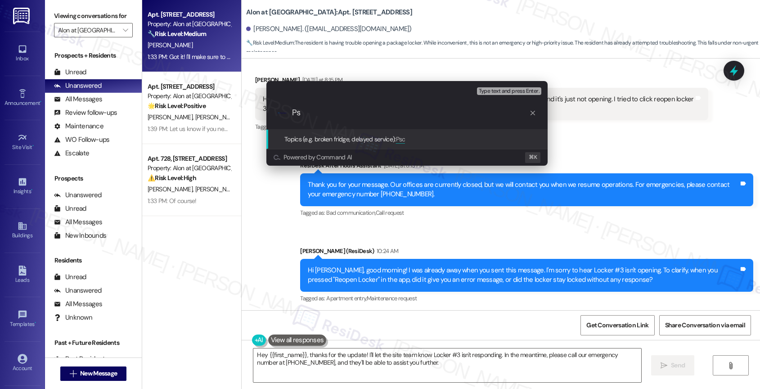
type input "P"
type input "a"
type input "P"
click at [314, 112] on input "Locker Issue" at bounding box center [410, 112] width 237 height 9
click at [354, 113] on input "Locker Issue" at bounding box center [410, 112] width 237 height 9
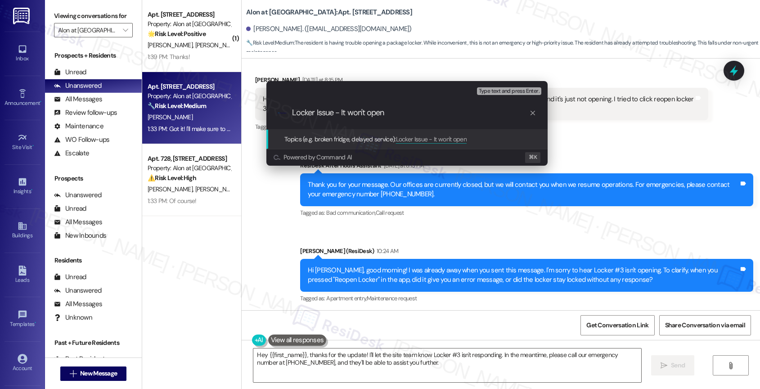
click at [314, 111] on input "Locker Issue - It won't open" at bounding box center [410, 112] width 237 height 9
type input "Locker #3 Issue - It won't open"
click at [428, 120] on div ".cls-1{fill:#0a055f;}.cls-2{fill:#0cc4c4;} resideskLogoBlueOrange Locker #3 Iss…" at bounding box center [406, 113] width 281 height 32
click at [443, 115] on input "Locker #3 Issue - It won't open" at bounding box center [410, 112] width 237 height 9
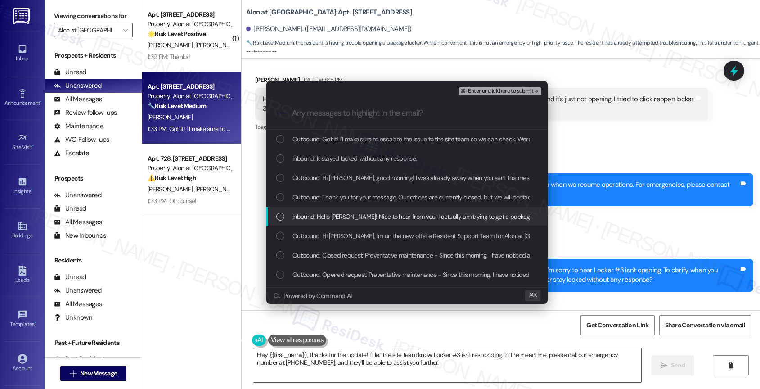
click at [358, 217] on span "Inbound: Hello Sarah! Nice to hear from you! I actually am trying to get a pack…" at bounding box center [539, 216] width 495 height 10
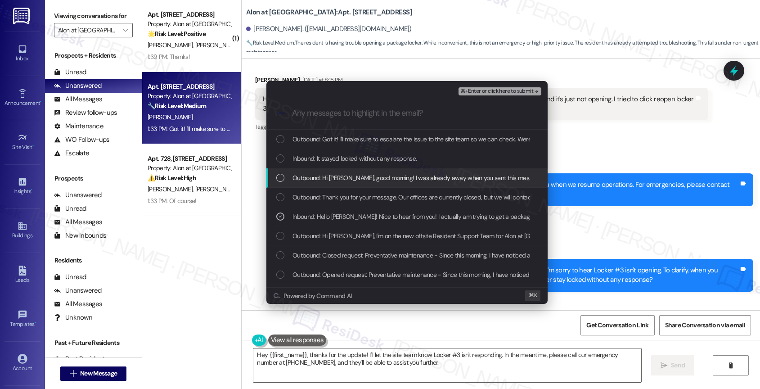
click at [359, 179] on span "Outbound: Hi Logan, good morning! I was already away when you sent this message…" at bounding box center [654, 178] width 724 height 10
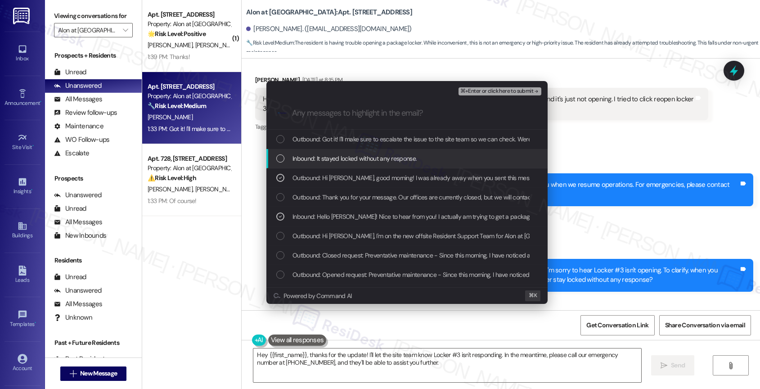
click at [362, 159] on span "Inbound: It stayed locked without any response." at bounding box center [354, 158] width 124 height 10
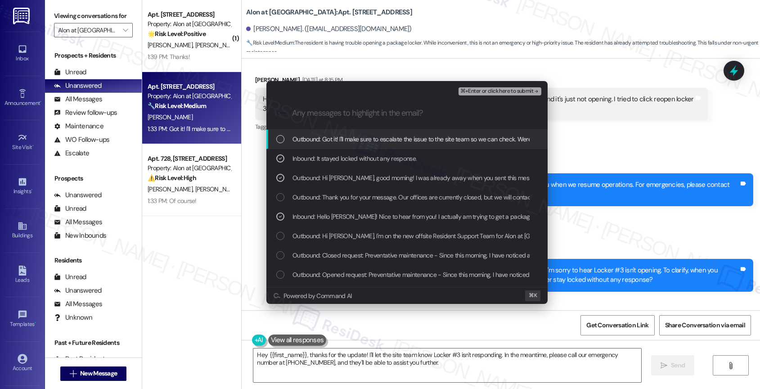
click at [369, 137] on span "Outbound: Got it! I'll make sure to escalate the issue to the site team so we c…" at bounding box center [564, 139] width 545 height 10
click at [512, 88] on span "⌘+Enter or click here to submit" at bounding box center [496, 91] width 73 height 6
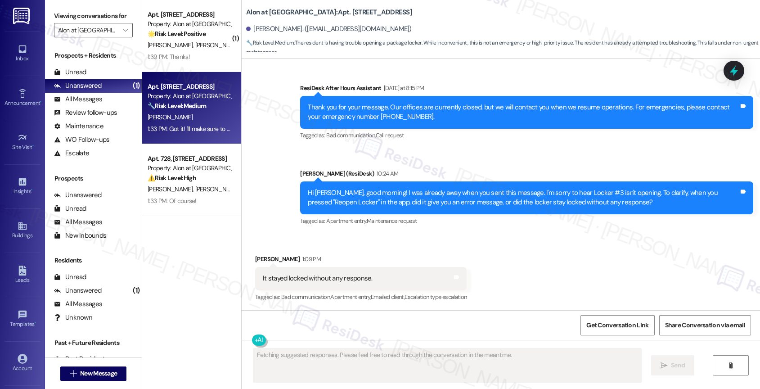
scroll to position [421, 0]
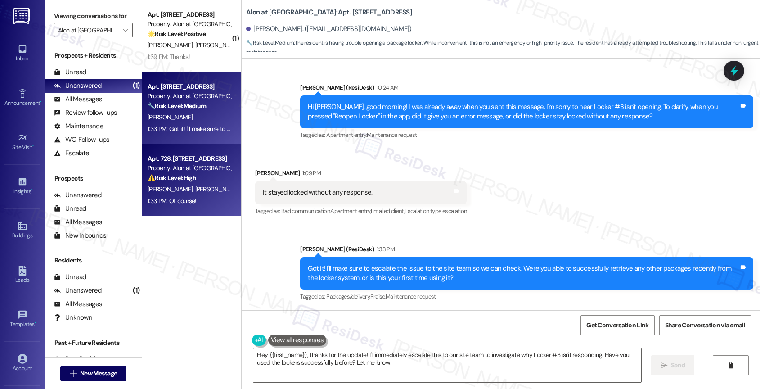
click at [175, 183] on div "Apt. 728, 1835 Lockhill Selma Rd Property: Alon at Castle Hills ⚠️ Risk Level: …" at bounding box center [189, 168] width 85 height 31
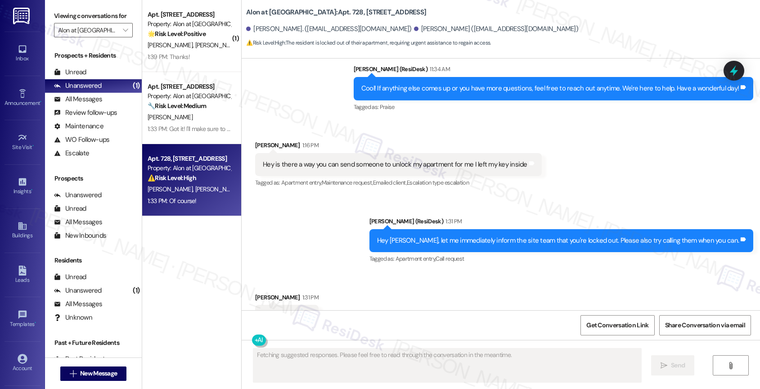
scroll to position [1253, 0]
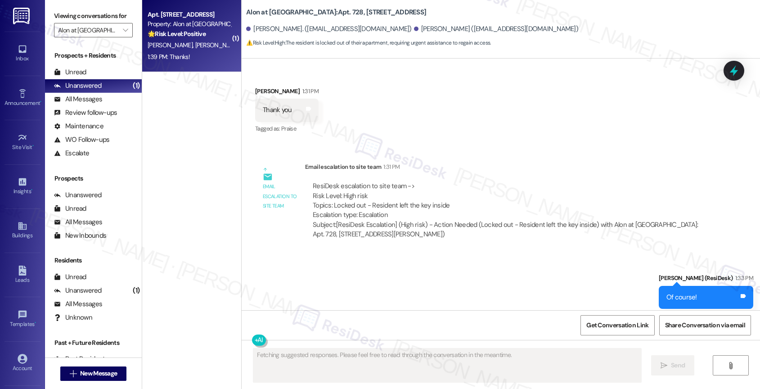
click at [177, 39] on div "Apt. 711, 1835 Lockhill Selma Rd Property: Alon at Castle Hills 🌟 Risk Level: P…" at bounding box center [189, 24] width 85 height 31
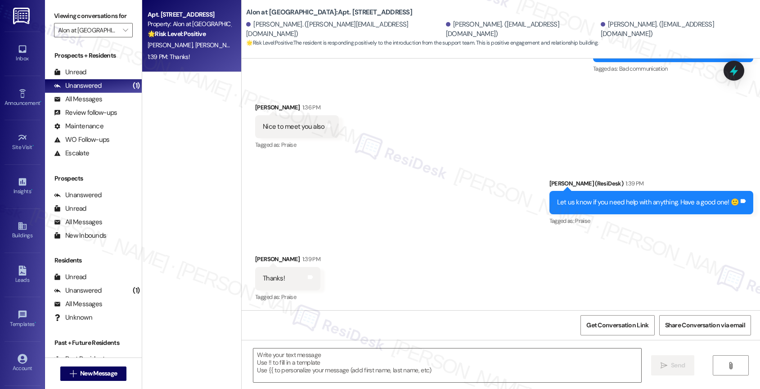
scroll to position [415, 0]
click at [467, 205] on div "Sent via SMS Sarah (ResiDesk) 1:39 PM Let us know if you need help with anythin…" at bounding box center [501, 196] width 518 height 76
click at [735, 202] on div "Let us know if you need help with anything. Have a good one! 🙂" at bounding box center [648, 201] width 182 height 9
copy div "🙂"
click at [434, 201] on div "Sent via SMS Sarah (ResiDesk) 1:39 PM Let us know if you need help with anythin…" at bounding box center [501, 196] width 518 height 76
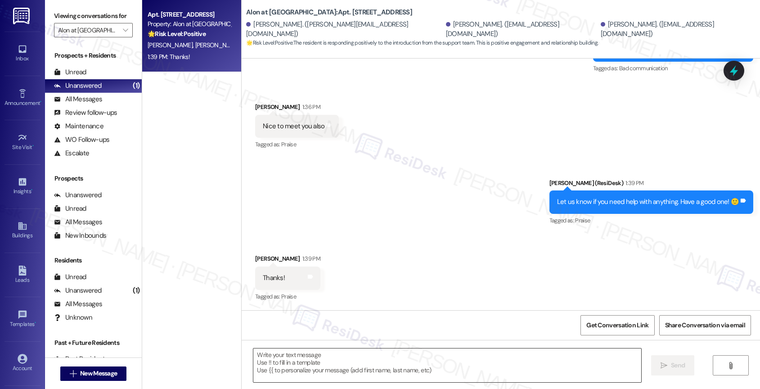
click at [392, 364] on textarea at bounding box center [447, 365] width 388 height 34
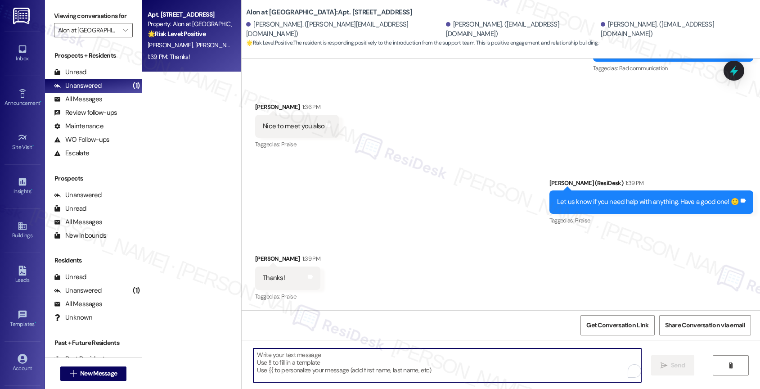
paste textarea "🙂"
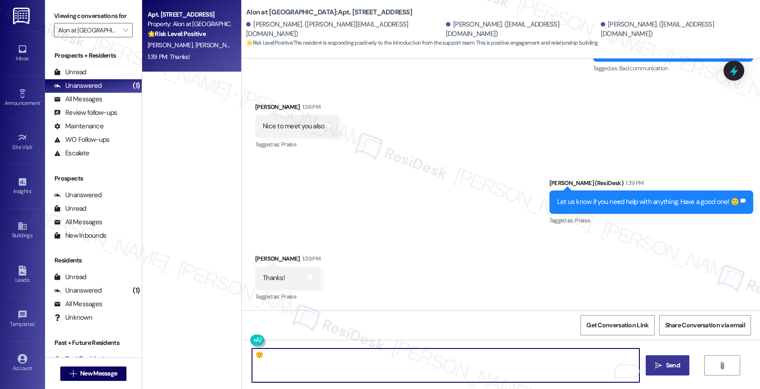
type textarea "🙂"
click at [667, 364] on span "Send" at bounding box center [673, 364] width 14 height 9
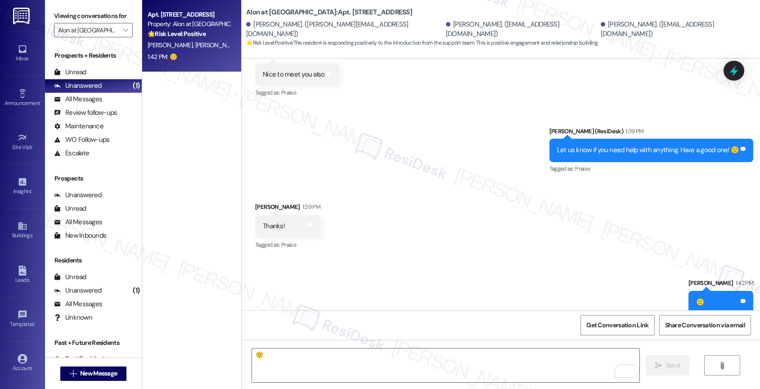
scroll to position [478, 0]
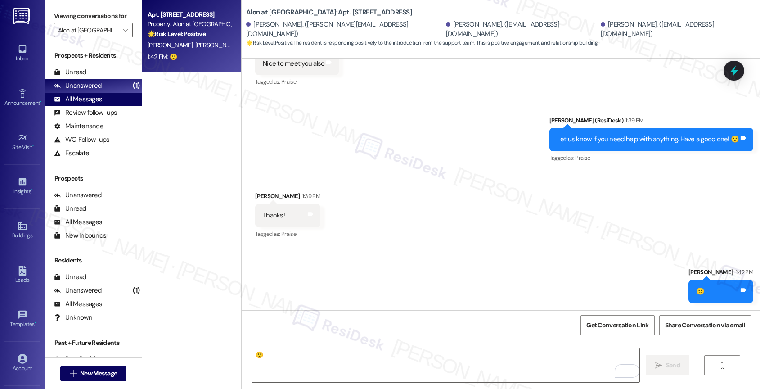
click at [108, 106] on div "All Messages (undefined)" at bounding box center [93, 99] width 97 height 13
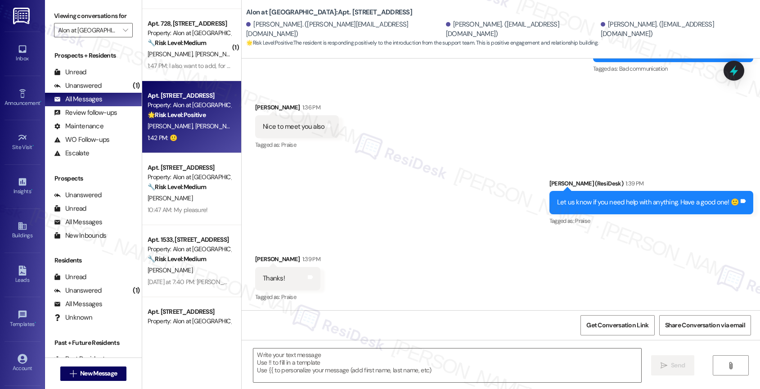
scroll to position [0, 0]
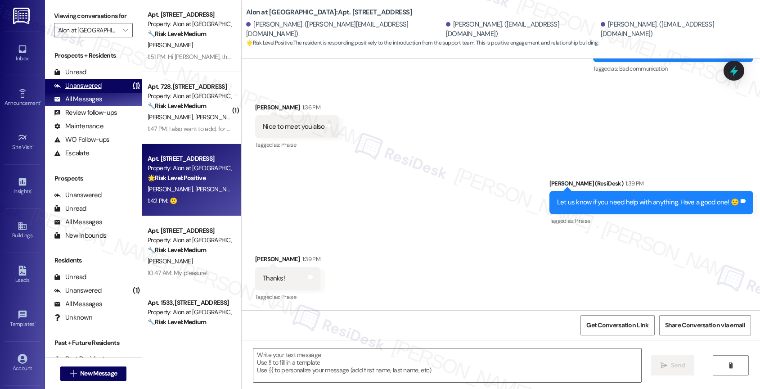
click at [97, 90] on div "Unanswered (1)" at bounding box center [93, 85] width 97 height 13
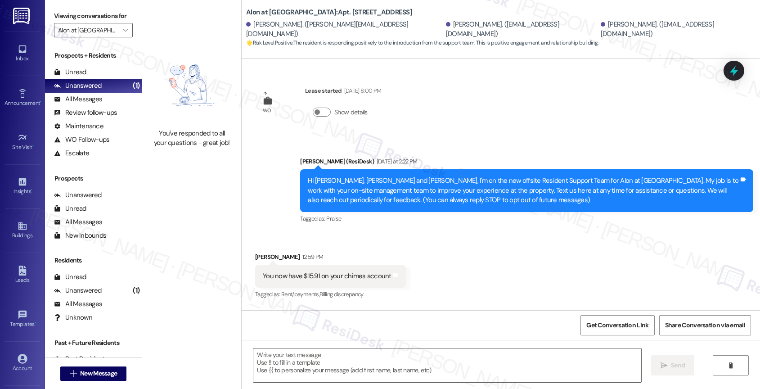
scroll to position [415, 0]
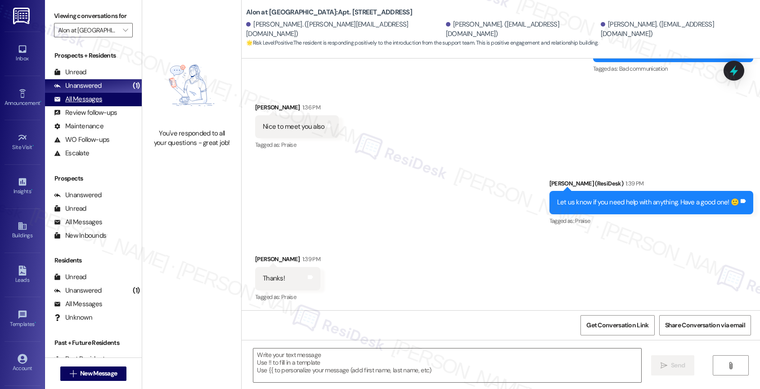
click at [104, 106] on div "All Messages (undefined)" at bounding box center [93, 99] width 97 height 13
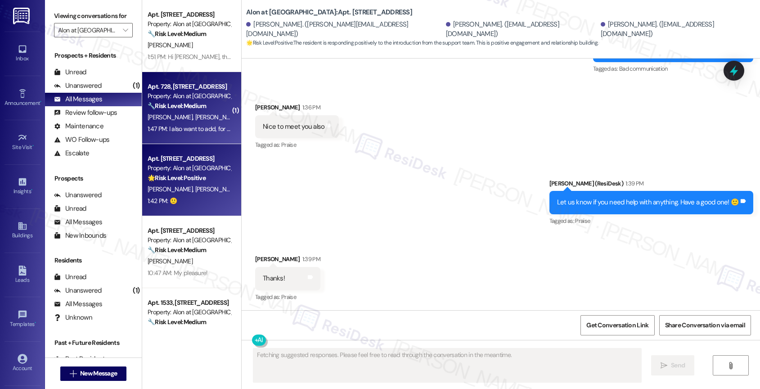
click at [162, 108] on strong "🔧 Risk Level: Medium" at bounding box center [177, 106] width 58 height 8
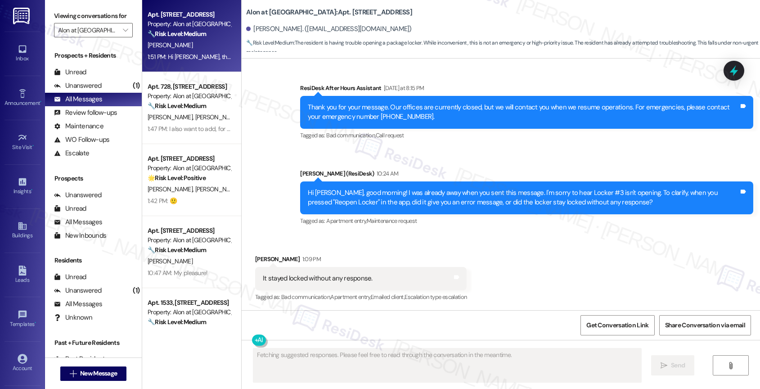
scroll to position [690, 0]
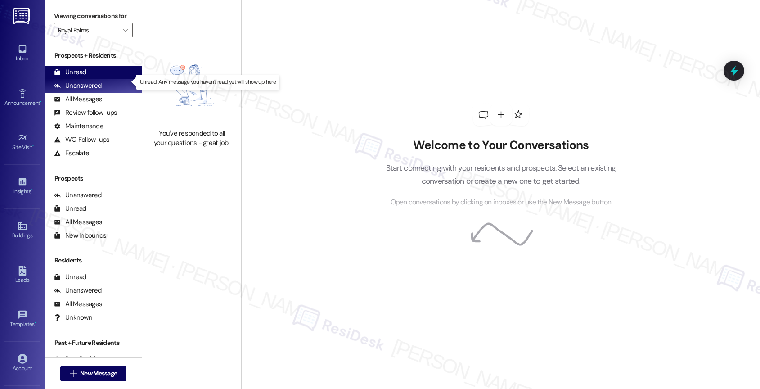
click at [77, 77] on div "Unread" at bounding box center [70, 71] width 32 height 9
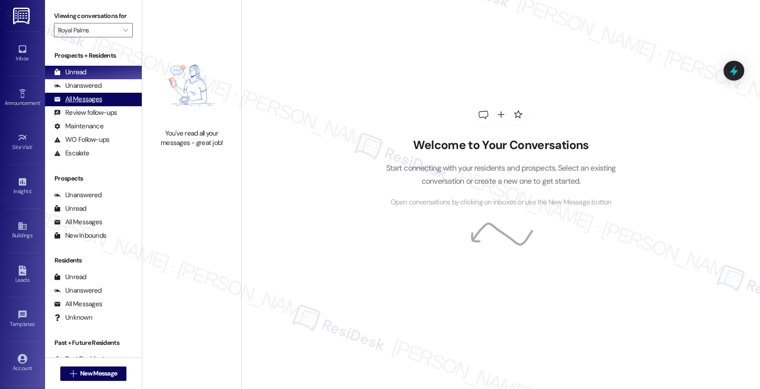
click at [94, 104] on div "All Messages" at bounding box center [78, 98] width 48 height 9
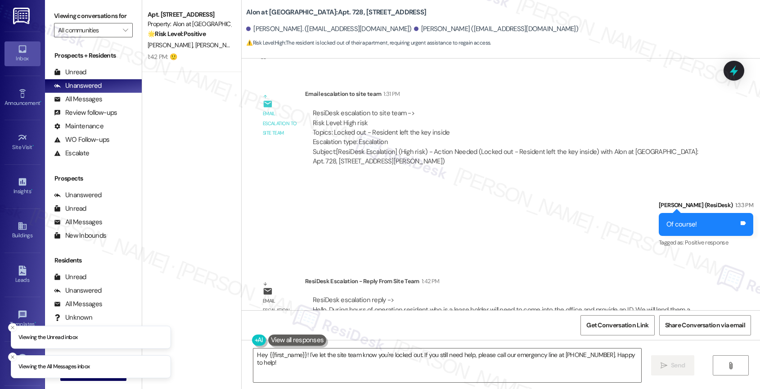
scroll to position [1335, 0]
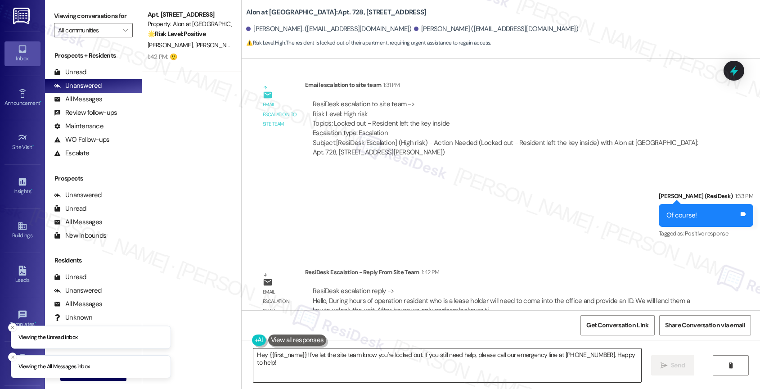
click at [314, 361] on textarea "Hey {{first_name}}! I've let the site team know you're locked out. If you still…" at bounding box center [447, 365] width 388 height 34
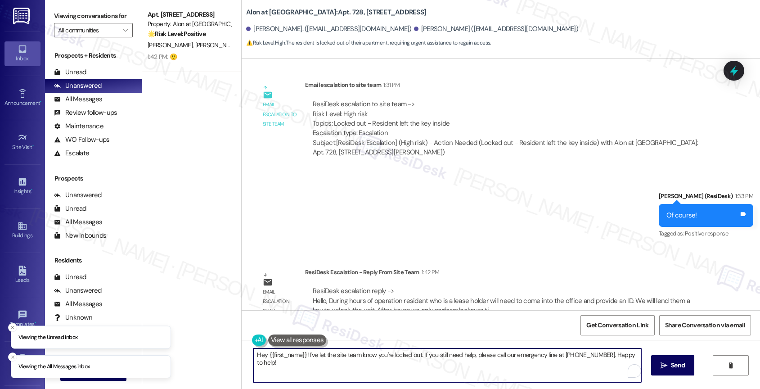
click at [314, 361] on textarea "Hey {{first_name}}! I've let the site team know you're locked out. If you still…" at bounding box center [447, 365] width 388 height 34
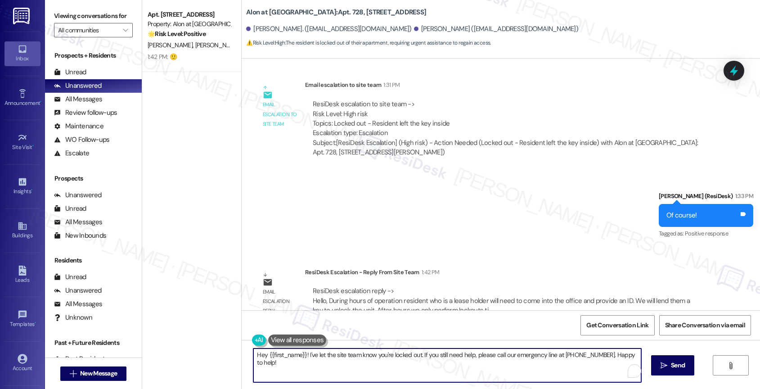
scroll to position [1089, 0]
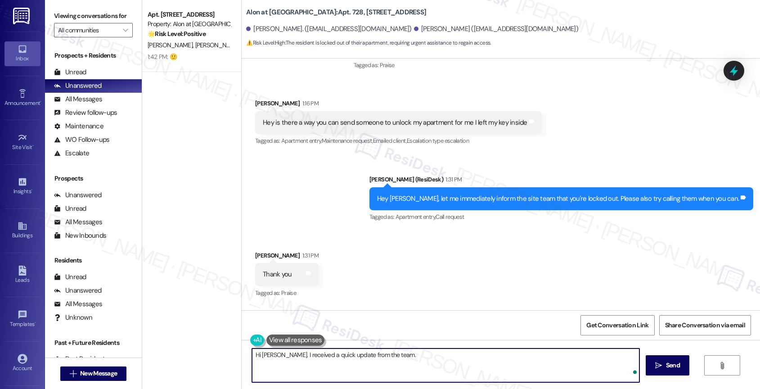
paste textarea "During hours of operation resident who is a lease holder will need to come into…"
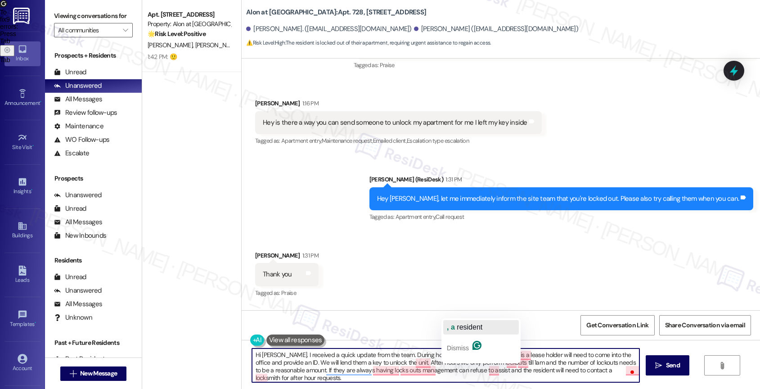
click at [468, 326] on span "resident" at bounding box center [470, 327] width 26 height 8
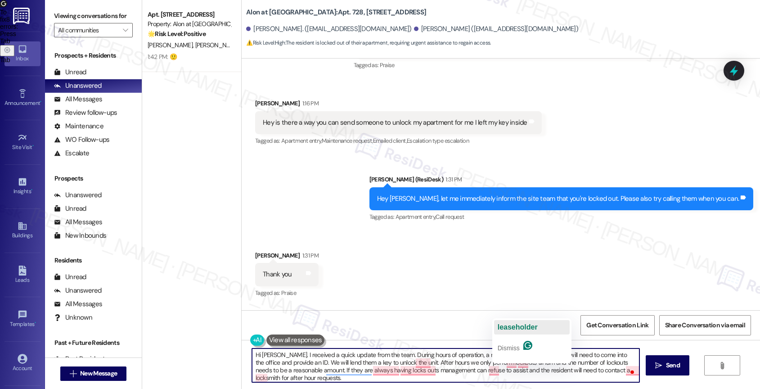
click at [529, 327] on span "leaseholder" at bounding box center [517, 327] width 40 height 8
click at [294, 360] on textarea "Hi Mario. I received a quick update from the team. During hours of operation, a…" at bounding box center [446, 365] width 388 height 34
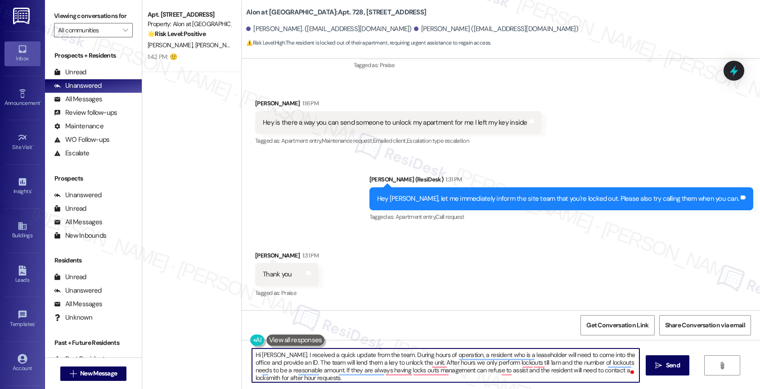
click at [347, 361] on textarea "Hi Mario. I received a quick update from the team. During hours of operation, a…" at bounding box center [446, 365] width 388 height 34
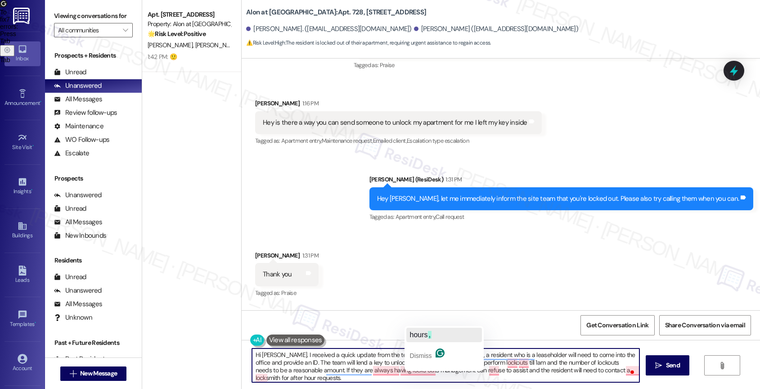
click at [429, 332] on span "," at bounding box center [430, 335] width 4 height 8
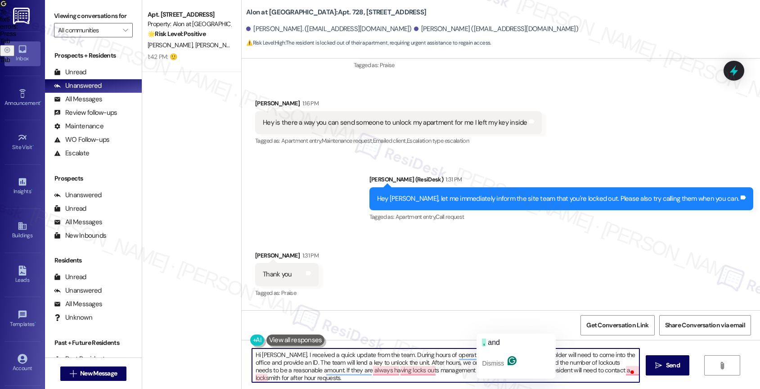
click at [435, 374] on textarea "Hi Mario. I received a quick update from the team. During hours of operation, a…" at bounding box center [446, 365] width 388 height 34
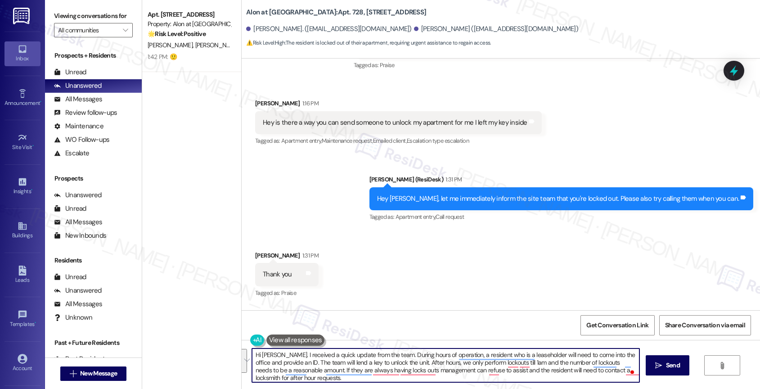
drag, startPoint x: 396, startPoint y: 360, endPoint x: 410, endPoint y: 375, distance: 20.0
click at [410, 375] on textarea "Hi Mario. I received a quick update from the team. During hours of operation, a…" at bounding box center [446, 365] width 388 height 34
click at [422, 362] on textarea "Hi Mario. I received a quick update from the team. During hours of operation, a…" at bounding box center [446, 365] width 388 height 34
drag, startPoint x: 396, startPoint y: 361, endPoint x: 405, endPoint y: 375, distance: 16.6
click at [405, 375] on textarea "Hi Mario. I received a quick update from the team. During hours of operation, a…" at bounding box center [446, 365] width 388 height 34
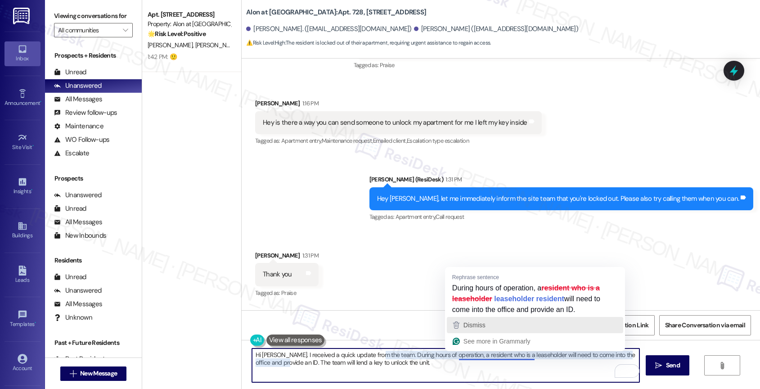
click at [498, 323] on div "Dismiss" at bounding box center [535, 324] width 168 height 13
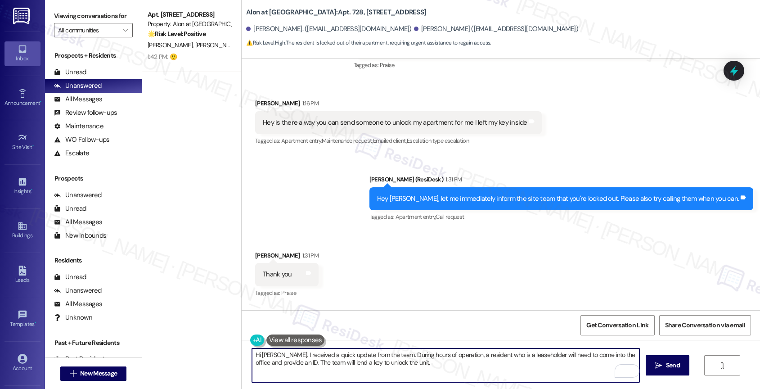
click at [332, 360] on textarea "Hi Mario. I received a quick update from the team. During hours of operation, a…" at bounding box center [446, 365] width 388 height 34
click at [466, 366] on textarea "Hi Mario. I received a quick update from the team. During hours of operation, a…" at bounding box center [446, 365] width 388 height 34
click at [393, 364] on textarea "Hi Mario. I received a quick update from the team. During hours of operation, a…" at bounding box center [446, 365] width 388 height 34
click at [481, 367] on textarea "Hi Mario. I received a quick update from the team. During hours of operation, a…" at bounding box center [446, 365] width 388 height 34
type textarea "Hi Mario. I received a quick update from the team. During hours of operation, a…"
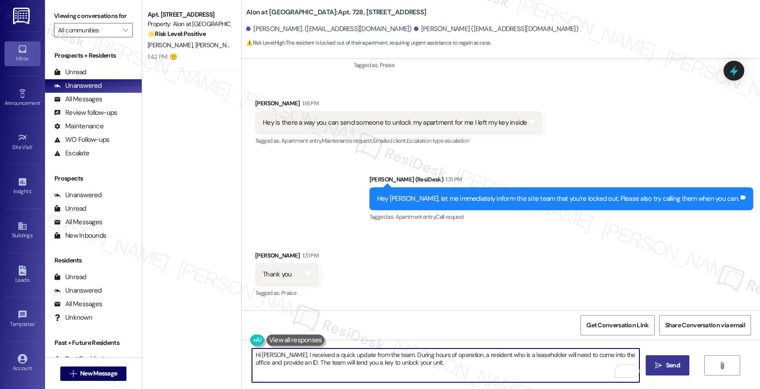
click at [659, 364] on icon "" at bounding box center [658, 365] width 7 height 7
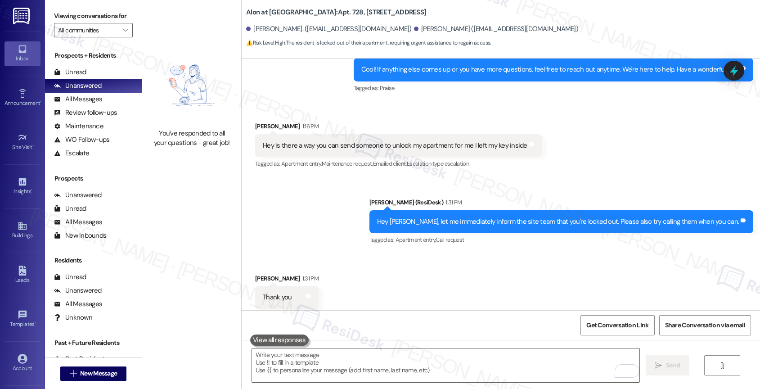
scroll to position [1407, 0]
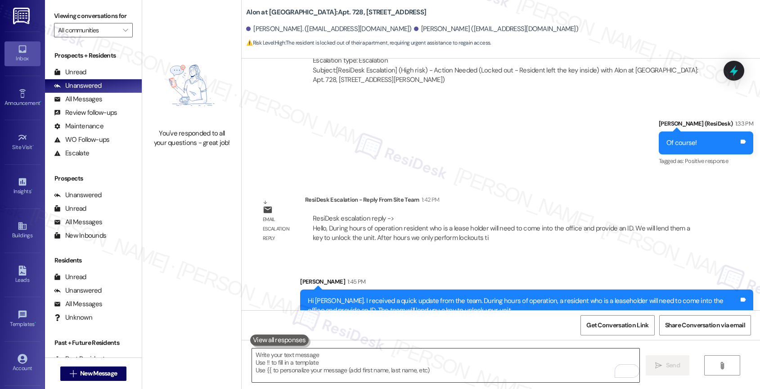
click at [312, 366] on textarea "To enrich screen reader interactions, please activate Accessibility in Grammarl…" at bounding box center [446, 365] width 388 height 34
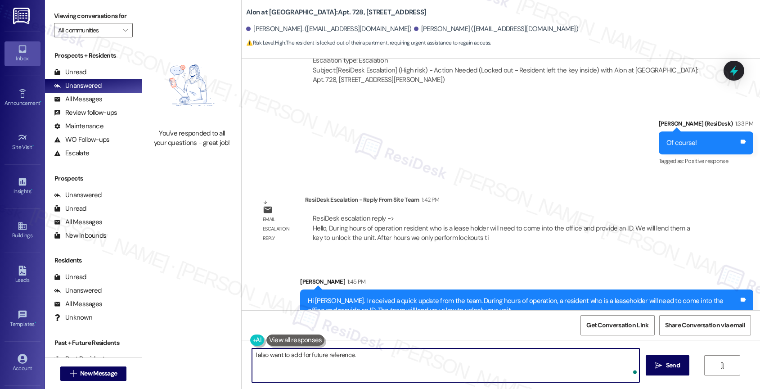
paste textarea "After hours, we only perform lockouts till 1am and the number of lockouts needs…"
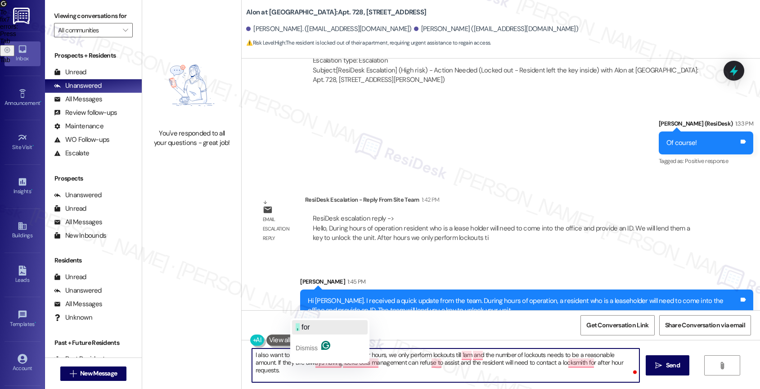
click at [312, 326] on button ", for" at bounding box center [330, 327] width 76 height 14
click at [350, 351] on textarea "I also want to add, for future reference. After hours, we only perform lockouts…" at bounding box center [446, 365] width 388 height 34
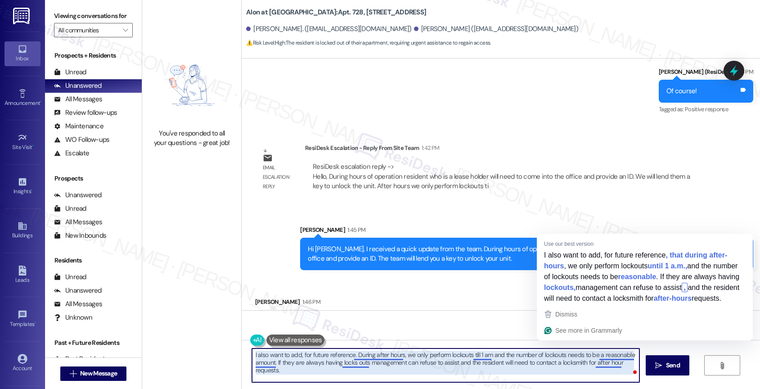
scroll to position [1470, 0]
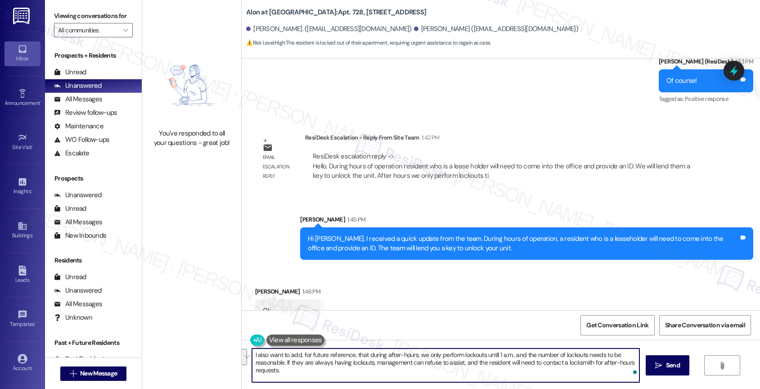
drag, startPoint x: 279, startPoint y: 361, endPoint x: 296, endPoint y: 373, distance: 21.2
click at [296, 373] on textarea "I also want to add, for future reference, that during after-hours, we only perf…" at bounding box center [446, 365] width 388 height 34
click at [301, 367] on textarea "I also want to add, for future reference, that during after-hours, we only perf…" at bounding box center [446, 365] width 388 height 34
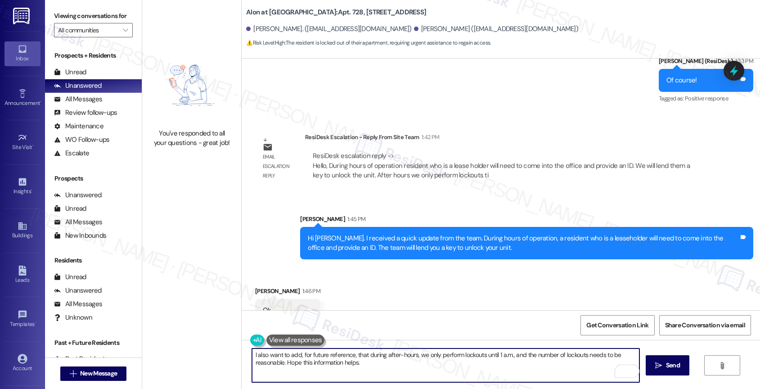
scroll to position [1417, 0]
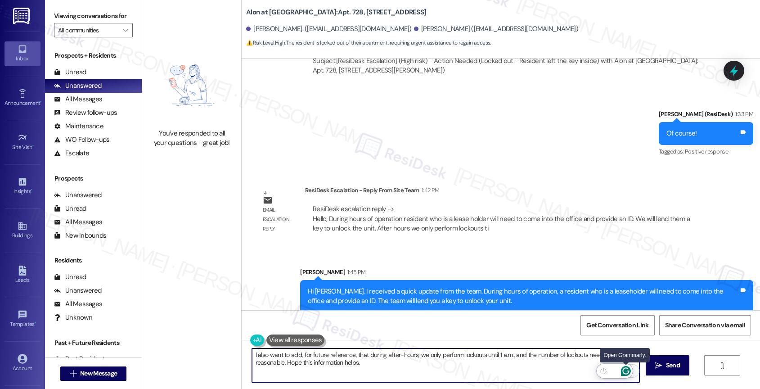
type textarea "I also want to add, for future reference, that during after-hours, we only perf…"
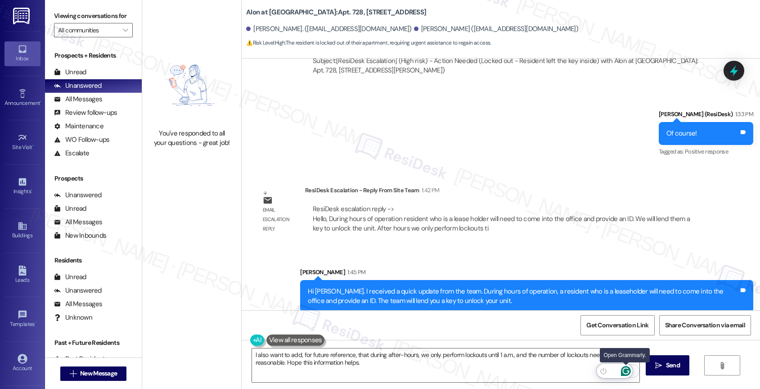
click at [624, 369] on icon "Open Grammarly. 0 Suggestions." at bounding box center [626, 371] width 10 height 10
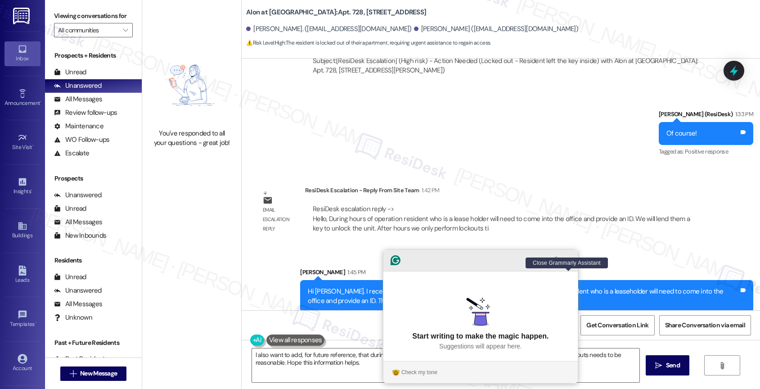
click at [565, 264] on icon "Close Grammarly Assistant" at bounding box center [568, 259] width 7 height 7
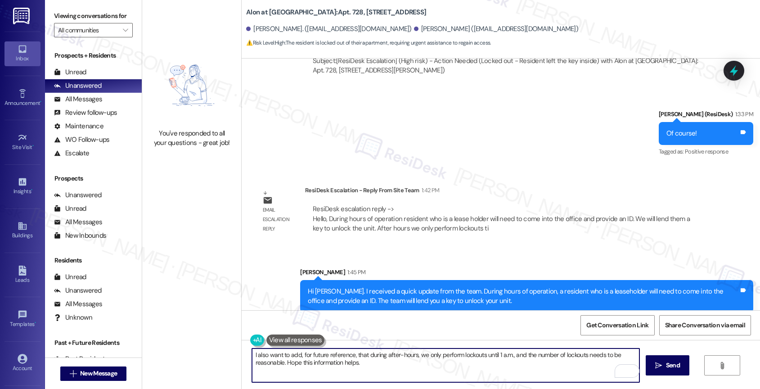
scroll to position [1470, 0]
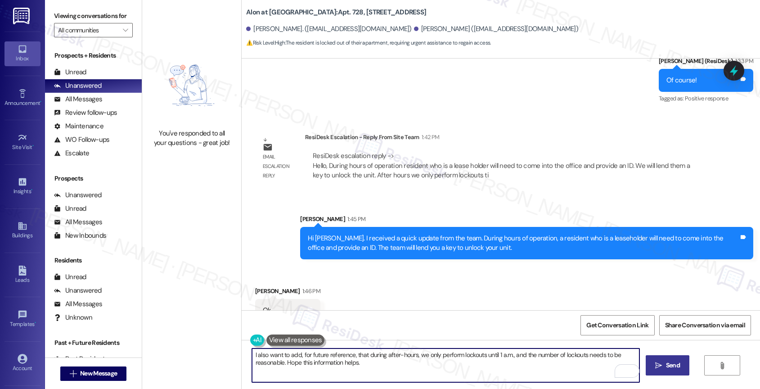
click at [666, 369] on span "Send" at bounding box center [673, 364] width 14 height 9
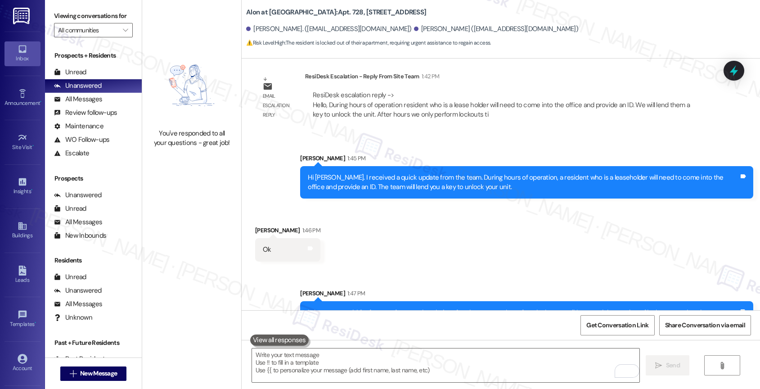
scroll to position [1542, 0]
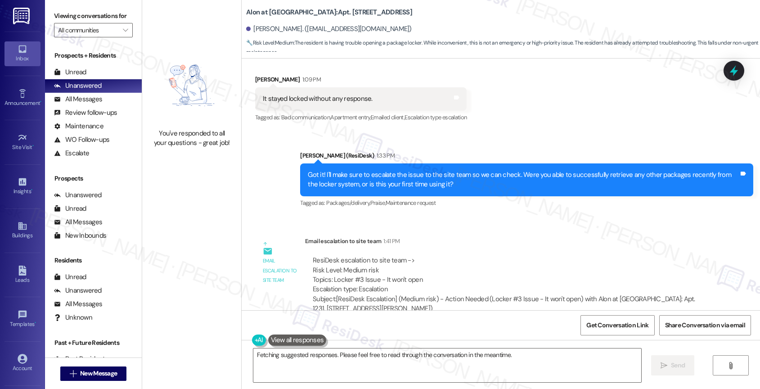
scroll to position [407, 0]
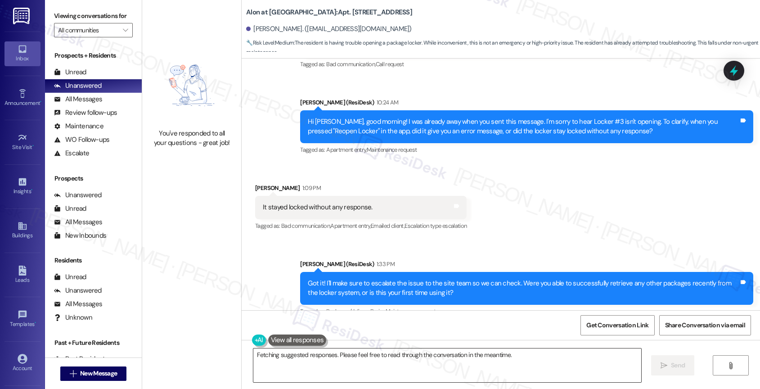
click at [305, 355] on textarea "Hey {{first_name}}, thanks for the update! I'll immediately alert our site team…" at bounding box center [447, 365] width 388 height 34
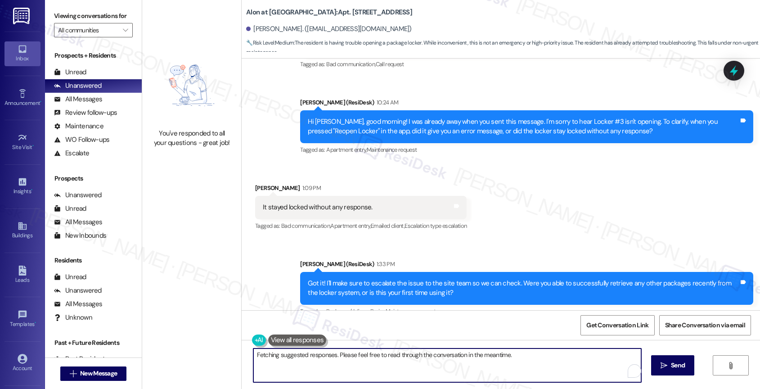
click at [305, 355] on textarea "Hey {{first_name}}, thanks for the update! I'll immediately alert our site team…" at bounding box center [447, 365] width 388 height 34
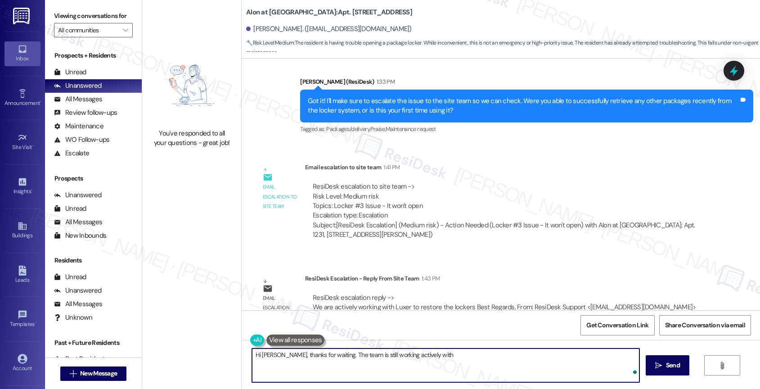
scroll to position [614, 0]
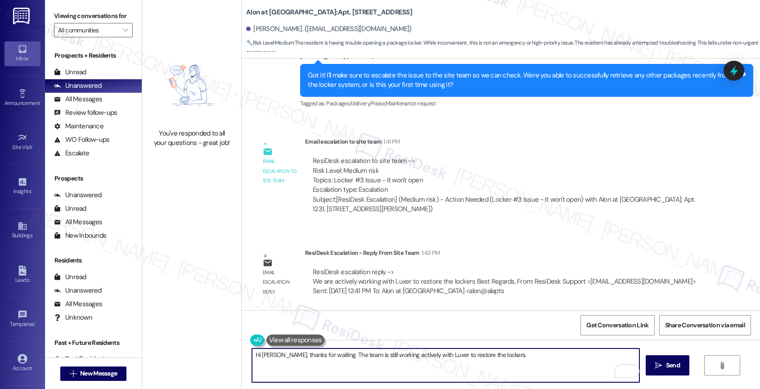
click at [520, 361] on textarea "Hi [PERSON_NAME], thanks for waiting. The team is still working actively with L…" at bounding box center [446, 365] width 388 height 34
click at [503, 353] on textarea "Hi [PERSON_NAME], thanks for waiting. The team is still working actively with L…" at bounding box center [446, 365] width 388 height 34
click at [440, 368] on textarea "Hi [PERSON_NAME], thanks for waiting. The team is still working actively with L…" at bounding box center [446, 365] width 388 height 34
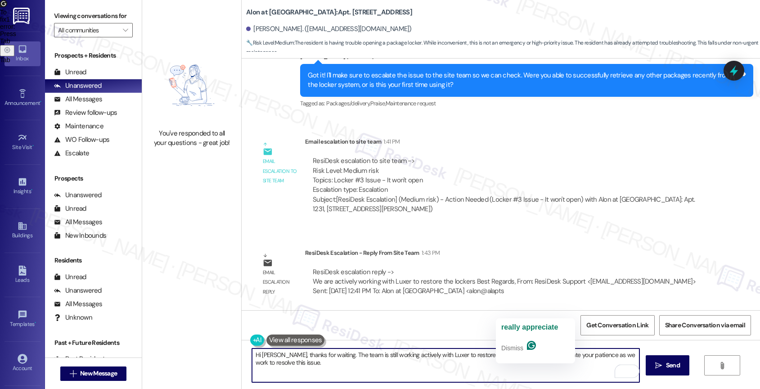
click at [515, 353] on textarea "Hi [PERSON_NAME], thanks for waiting. The team is still working actively with L…" at bounding box center [446, 365] width 388 height 34
click at [529, 367] on textarea "Hi [PERSON_NAME], thanks for waiting. The team is still working actively with L…" at bounding box center [446, 365] width 388 height 34
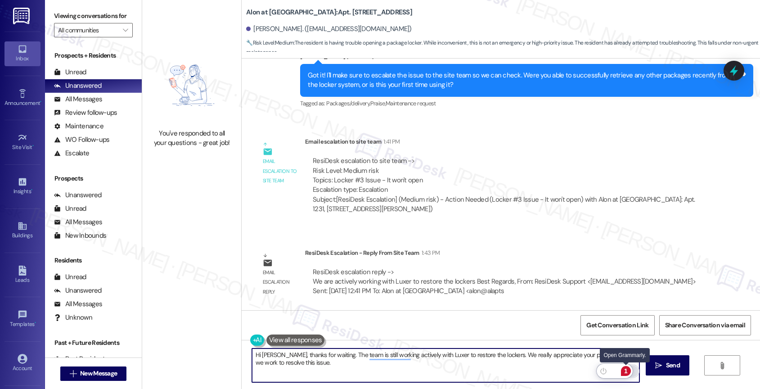
click at [627, 367] on div "1" at bounding box center [626, 371] width 10 height 10
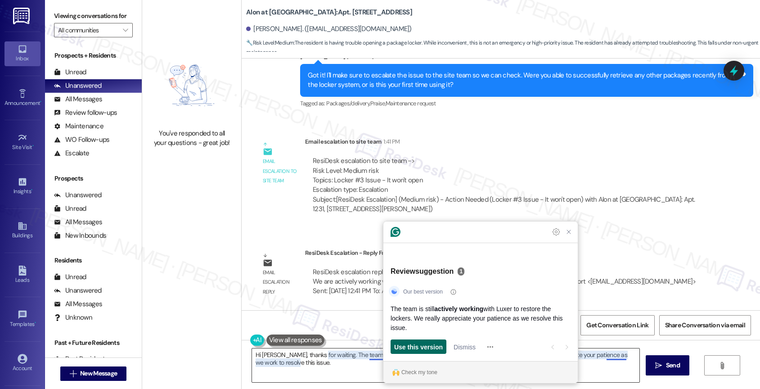
click at [423, 345] on span "Use this version" at bounding box center [418, 346] width 49 height 9
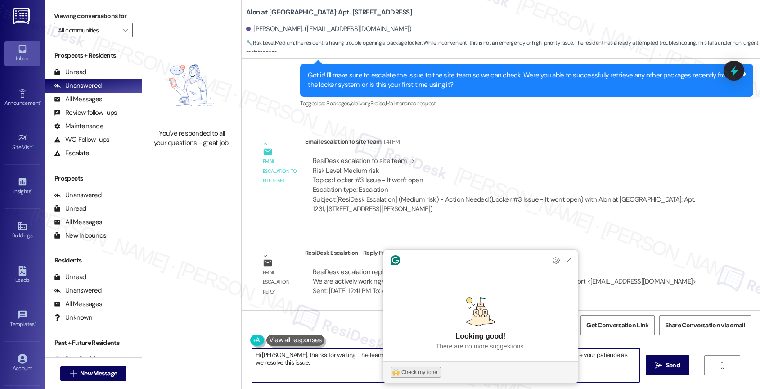
type textarea "Hi [PERSON_NAME], thanks for waiting. The team is still actively working with L…"
click at [417, 372] on div "Check my tone" at bounding box center [419, 372] width 36 height 8
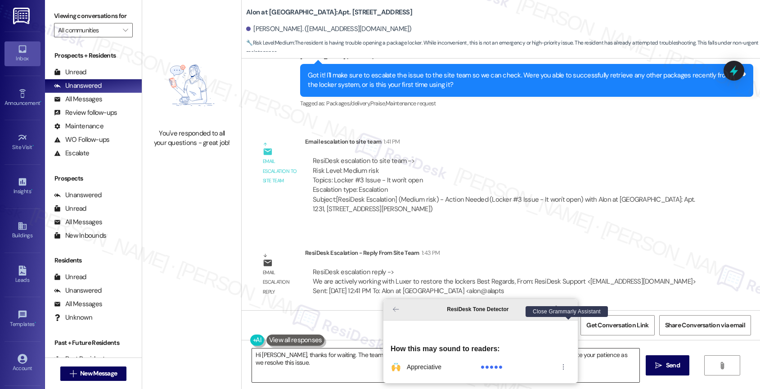
click at [571, 313] on icon "Close Grammarly Assistant" at bounding box center [568, 308] width 7 height 7
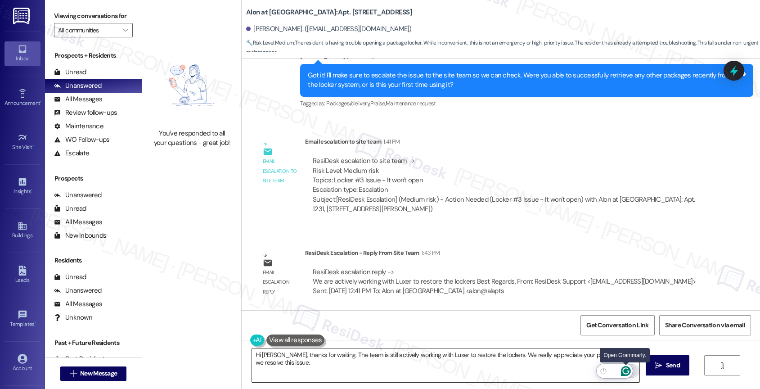
click at [627, 368] on icon "Open Grammarly. 0 Suggestions." at bounding box center [625, 370] width 7 height 7
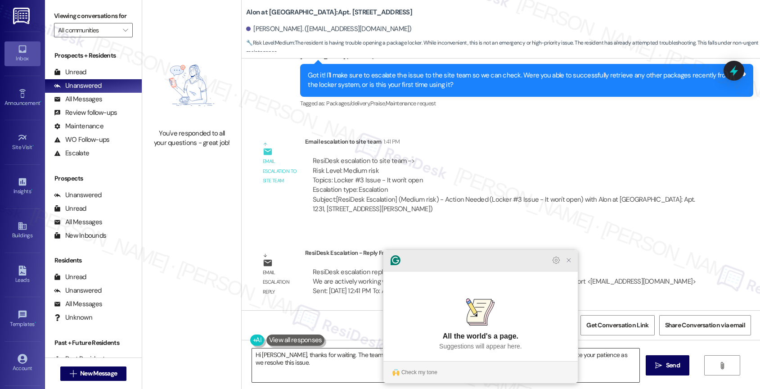
click at [571, 264] on icon "Close Grammarly Assistant" at bounding box center [568, 259] width 7 height 7
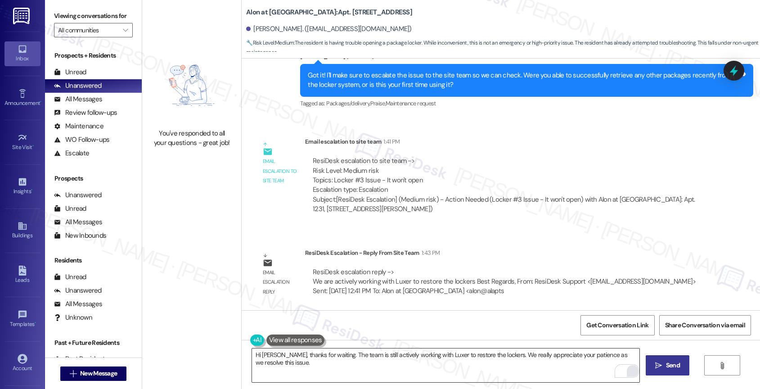
click at [659, 363] on icon "" at bounding box center [658, 365] width 7 height 7
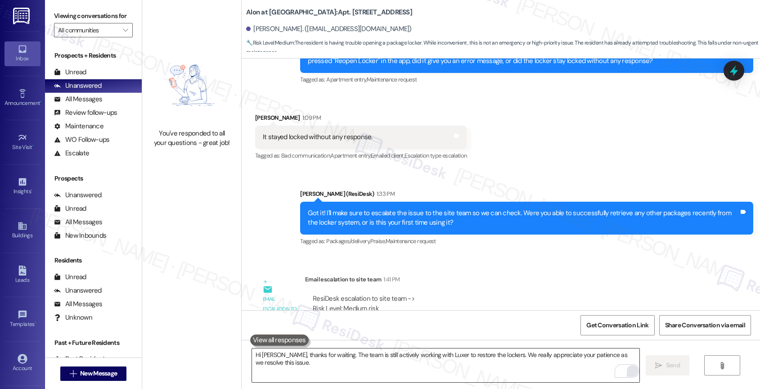
scroll to position [677, 0]
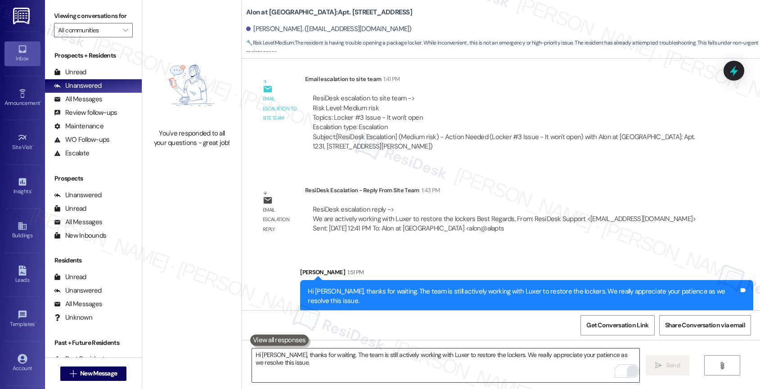
click at [421, 166] on div "WO Opened request: Doors and l... [DATE] 10:06 AM Status : Complete Priority : …" at bounding box center [501, 183] width 518 height 251
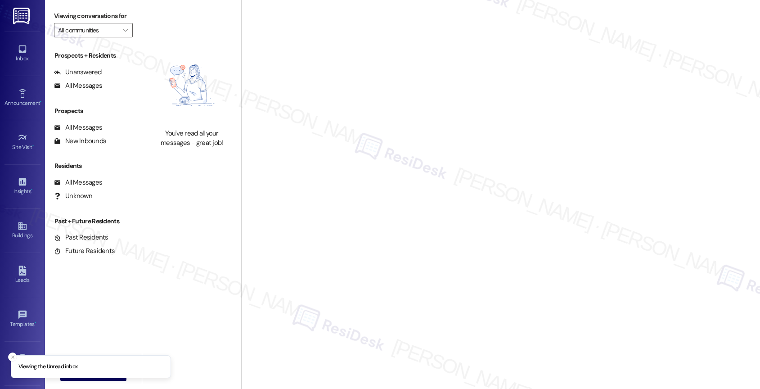
type input "The Lynx"
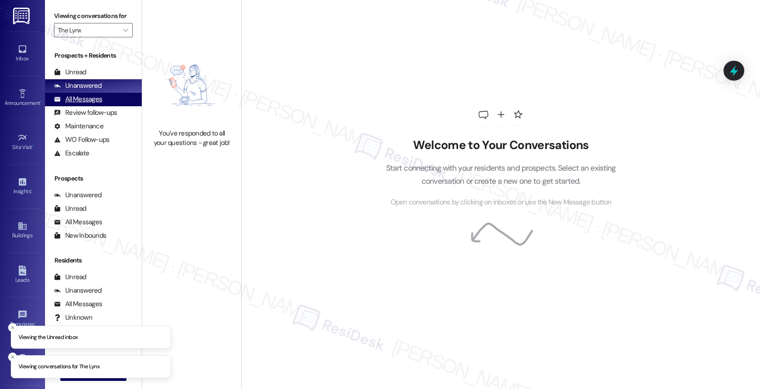
click at [111, 105] on div "All Messages (undefined)" at bounding box center [93, 99] width 97 height 13
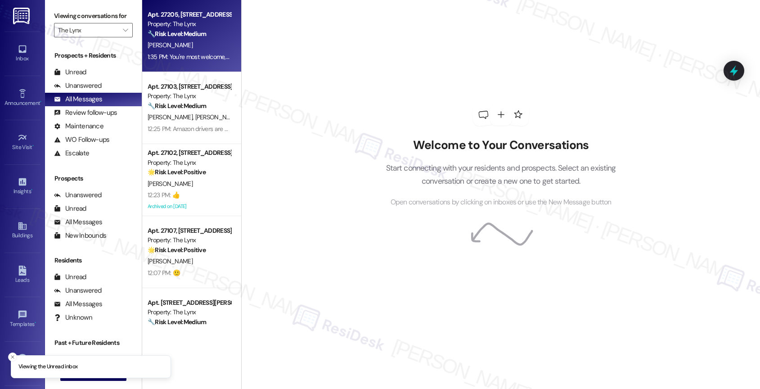
click at [189, 59] on div "1:35 PM: You're most welcome, Albert. Have a great weekend ahead! 1:35 PM: You'…" at bounding box center [251, 57] width 206 height 8
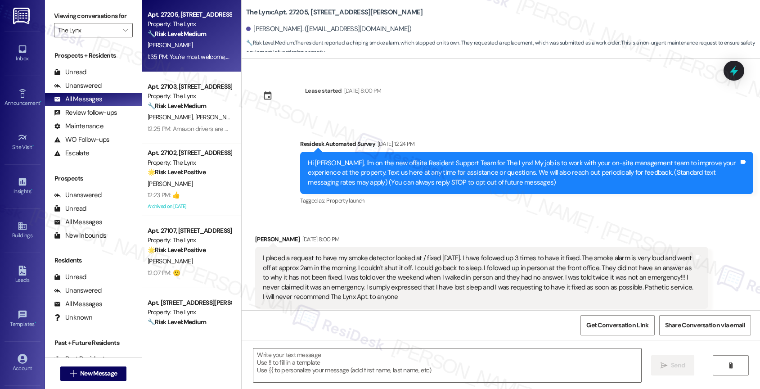
scroll to position [2428, 0]
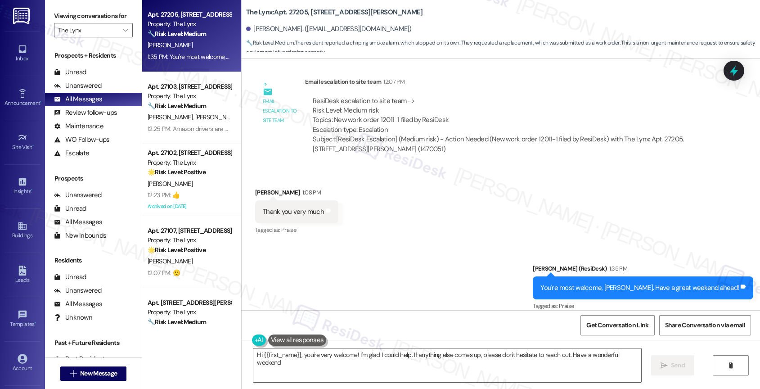
type textarea "Hi {{first_name}}, you're very welcome! I'm glad I could help. If anything else…"
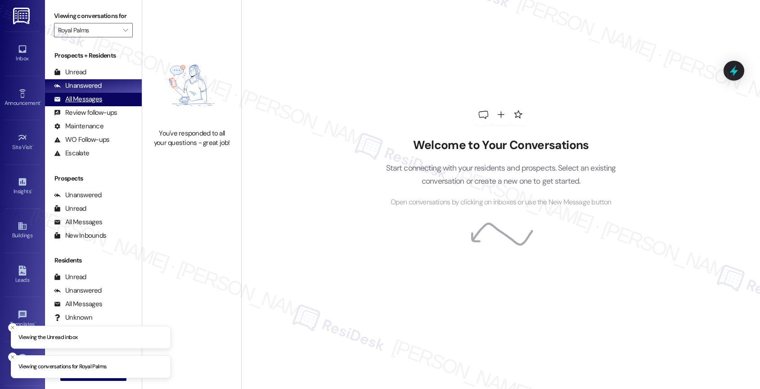
click at [97, 104] on div "All Messages" at bounding box center [78, 98] width 48 height 9
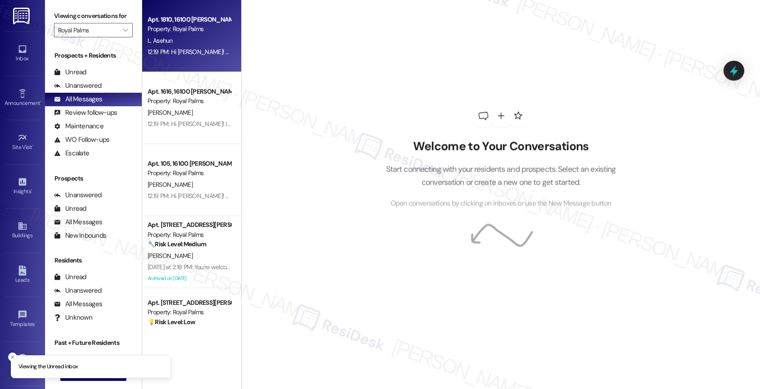
click at [202, 33] on div "Property: Royal Palms" at bounding box center [189, 28] width 83 height 9
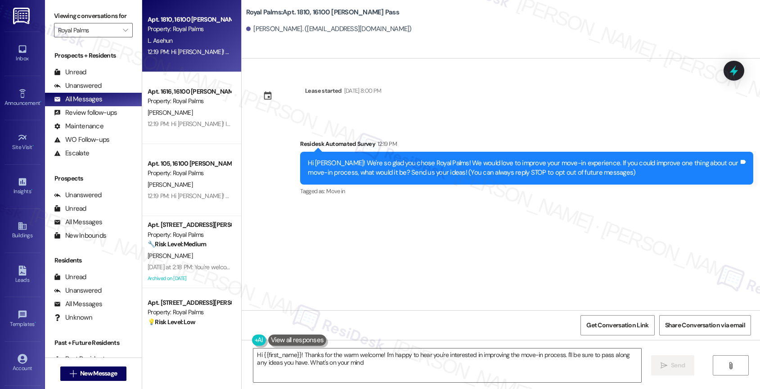
type textarea "Hi {{first_name}}! Thanks for the warm welcome! I'm happy to hear you're intere…"
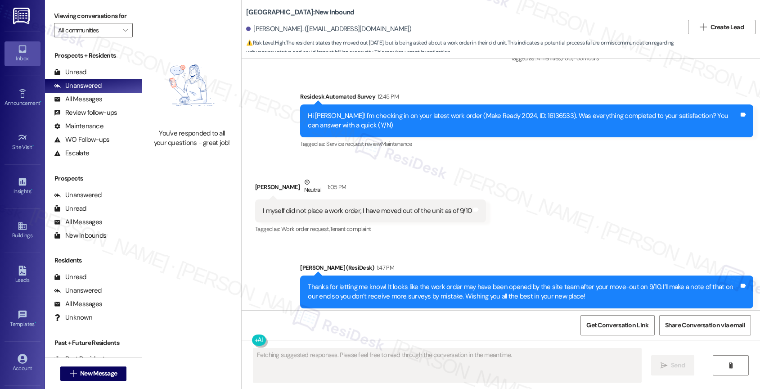
scroll to position [5990, 0]
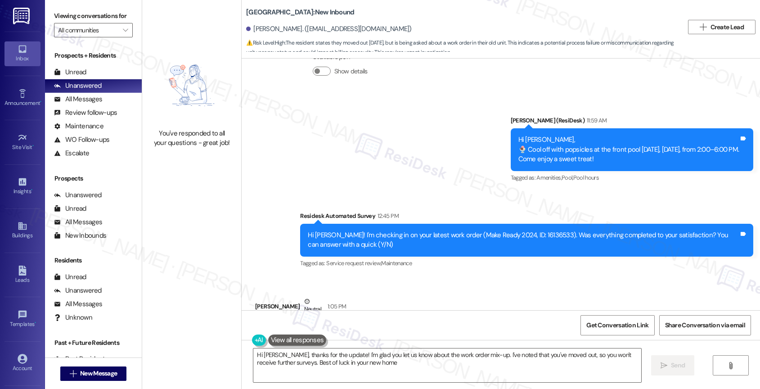
type textarea "Hi [PERSON_NAME], thanks for the update! I'm glad you let us know about the wor…"
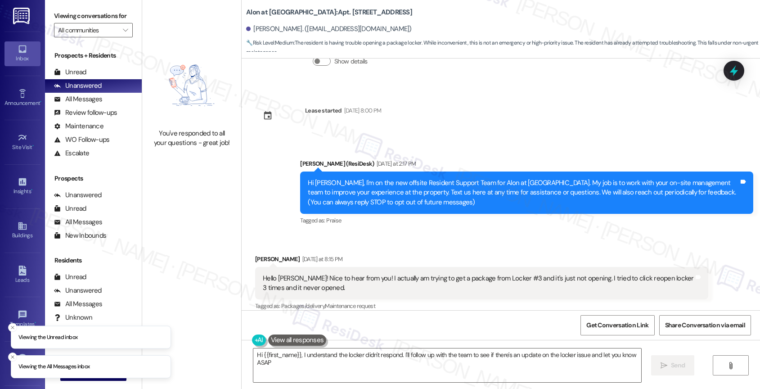
type textarea "Hi {{first_name}}, I understand the locker didn't respond. I'll follow up with …"
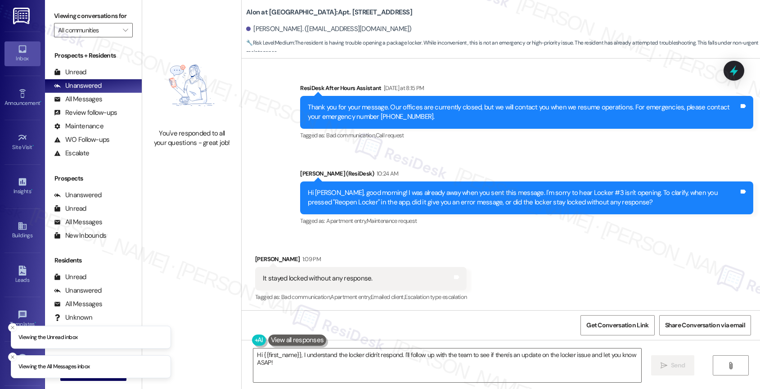
scroll to position [690, 0]
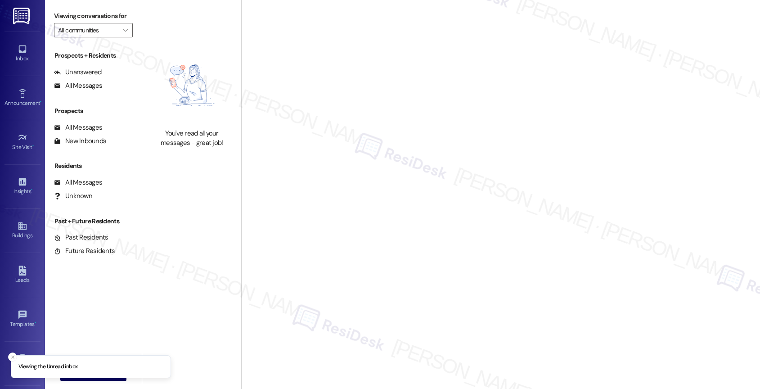
type input "Alon at [GEOGRAPHIC_DATA]"
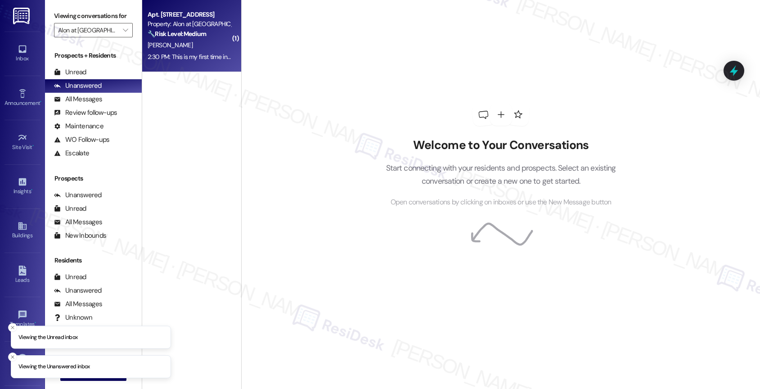
click at [177, 54] on div "2:30 PM: This is my first time in awhile using the lockers. I've used them many…" at bounding box center [275, 57] width 254 height 8
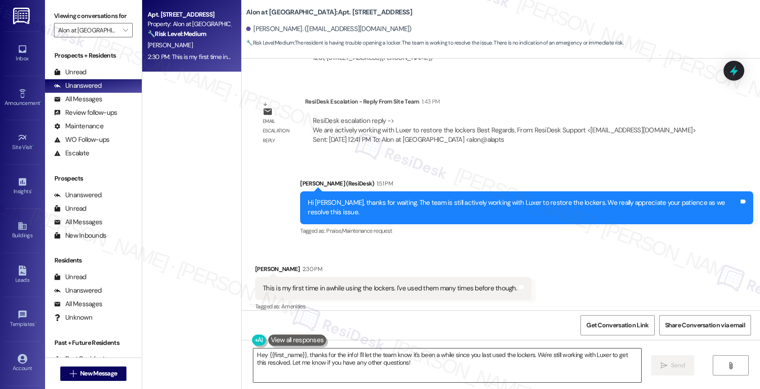
scroll to position [766, 0]
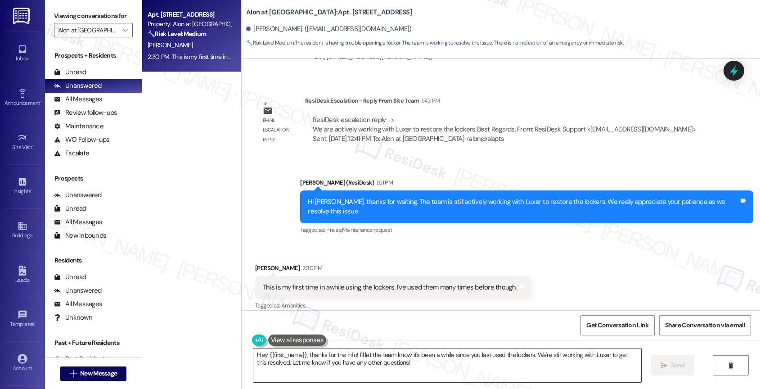
click at [309, 350] on textarea "Hey {{first_name}}, thanks for the info! I'll let the team know it's been a whi…" at bounding box center [447, 365] width 388 height 34
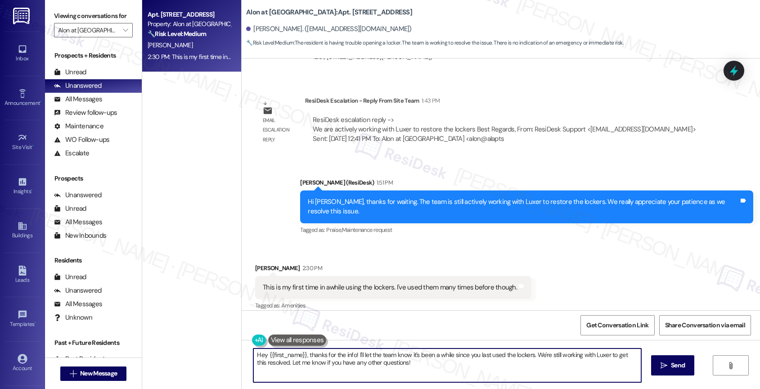
click at [309, 350] on textarea "Hey {{first_name}}, thanks for the info! I'll let the team know it's been a whi…" at bounding box center [447, 365] width 388 height 34
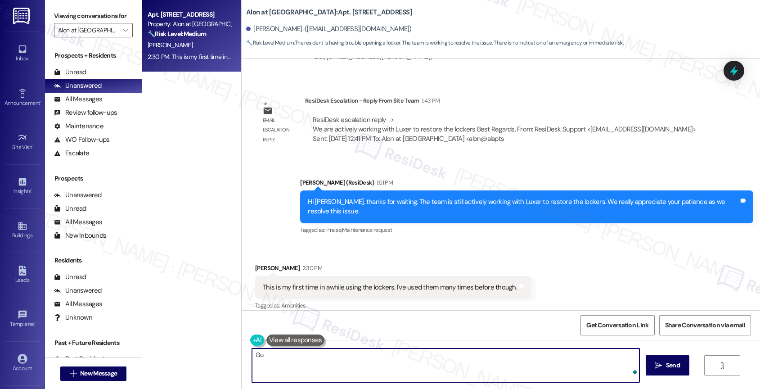
type textarea "G"
drag, startPoint x: 336, startPoint y: 357, endPoint x: 314, endPoint y: 354, distance: 23.1
click at [314, 354] on textarea "Thanks for answering my question. I hope Luxer will be able to fix the issue an…" at bounding box center [446, 365] width 388 height 34
click at [331, 356] on textarea "Thanks for answering my question. I hope Luxer will be able to fix the issue an…" at bounding box center [446, 365] width 388 height 34
click at [337, 355] on textarea "Thanks for answering my question. I hope Luxer will be able to fix the issue an…" at bounding box center [446, 365] width 388 height 34
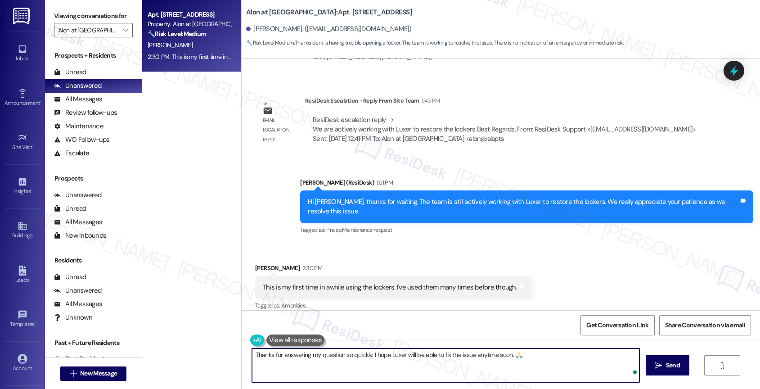
click at [527, 356] on textarea "Thanks for answering my question so quickly. I hope Luxer will be able to fix t…" at bounding box center [446, 365] width 388 height 34
type textarea "Thanks for answering my question so quickly. I hope Luxer will be able to fix t…"
click at [626, 367] on icon "Open Grammarly. 0 Suggestions." at bounding box center [625, 370] width 7 height 7
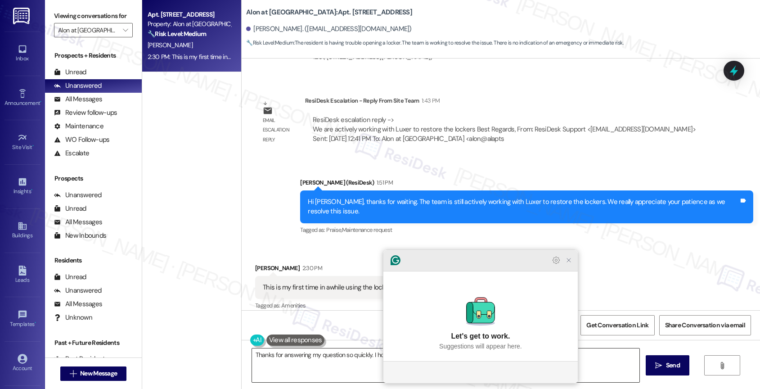
click at [570, 264] on icon "Close Grammarly Assistant" at bounding box center [568, 259] width 7 height 7
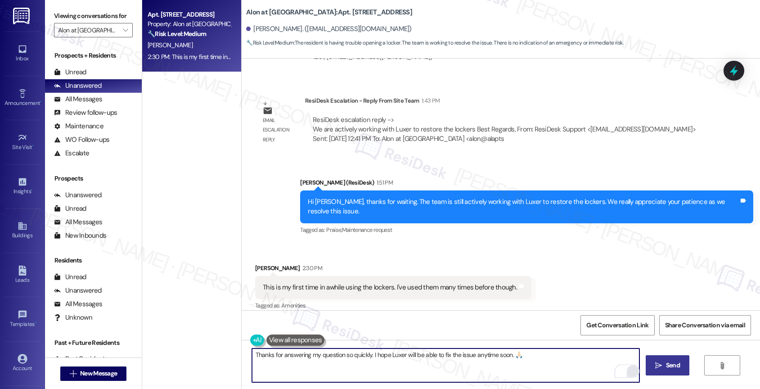
click at [674, 367] on span "Send" at bounding box center [673, 364] width 14 height 9
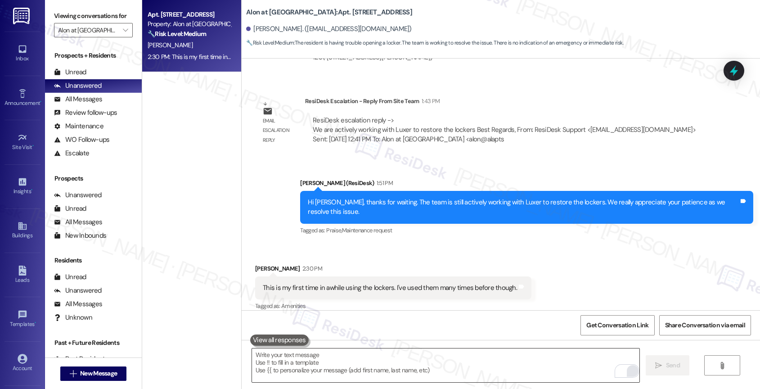
scroll to position [829, 0]
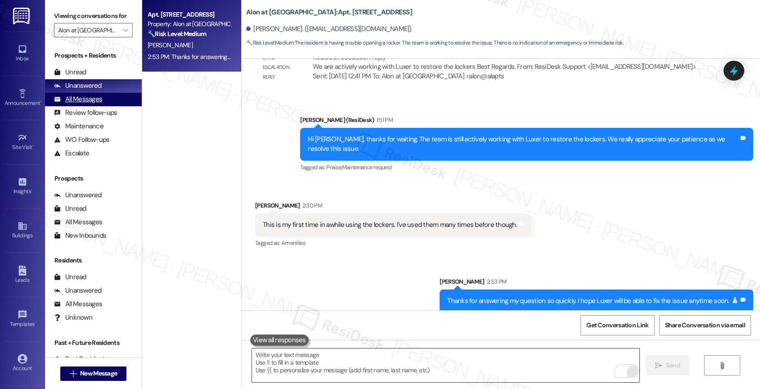
click at [102, 106] on div "All Messages (undefined)" at bounding box center [93, 99] width 97 height 13
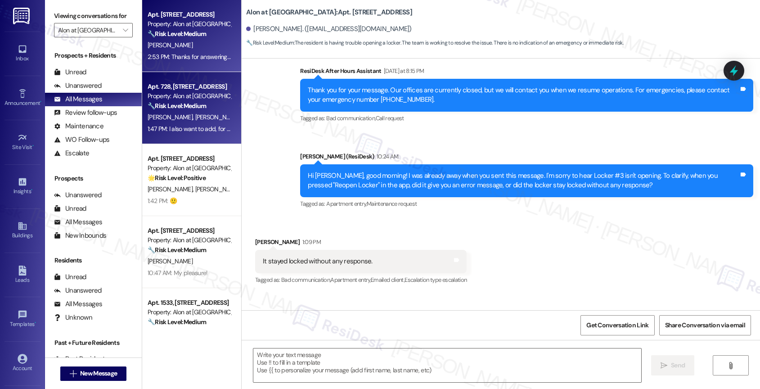
type textarea "Fetching suggested responses. Please feel free to read through the conversation…"
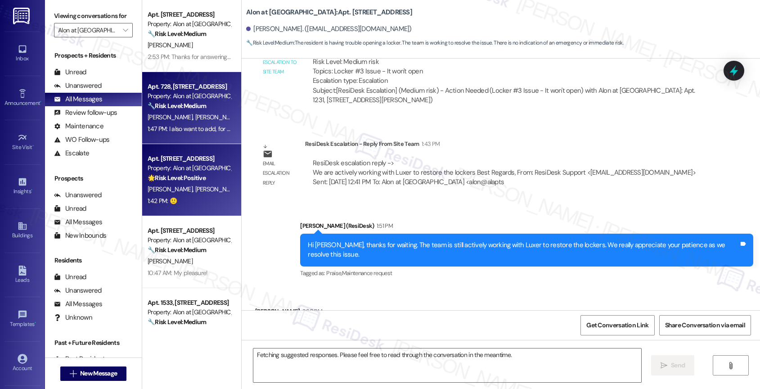
scroll to position [766, 0]
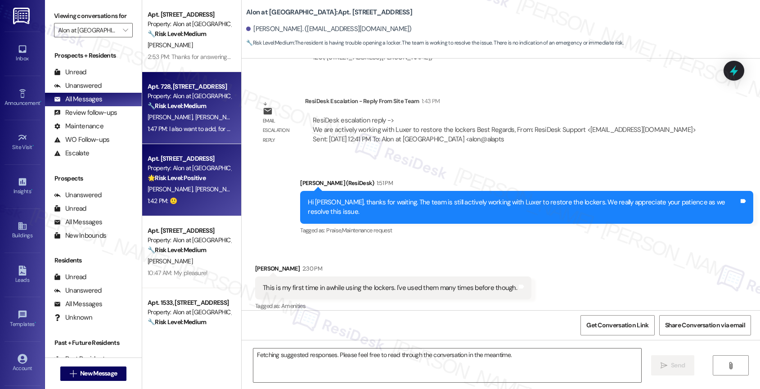
click at [195, 189] on span "[PERSON_NAME]" at bounding box center [219, 189] width 48 height 8
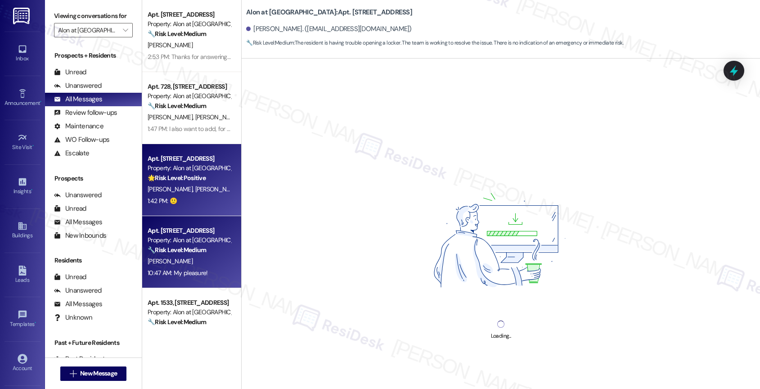
click at [191, 258] on div "[PERSON_NAME]" at bounding box center [189, 260] width 85 height 11
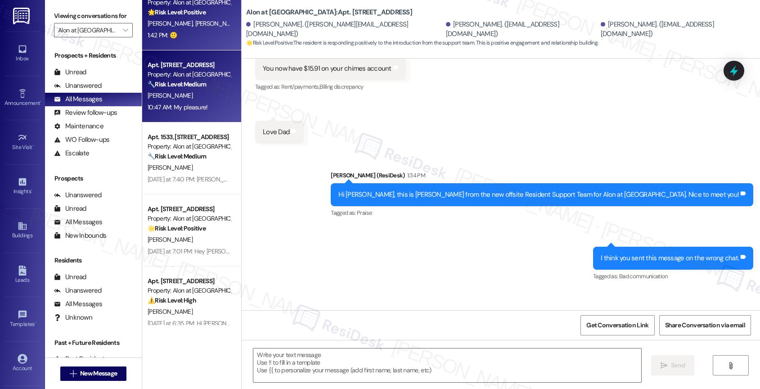
scroll to position [275, 0]
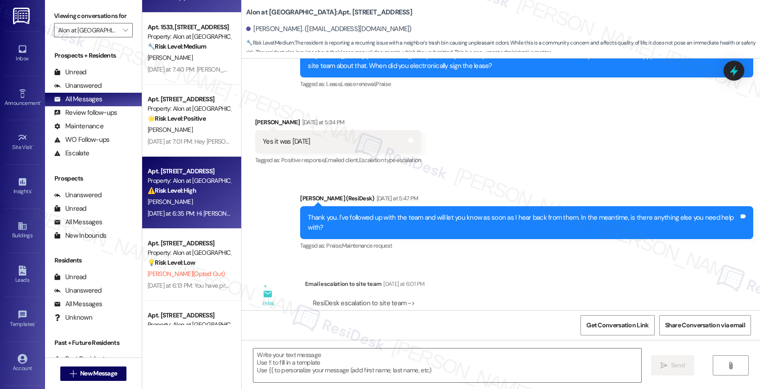
type textarea "Fetching suggested responses. Please feel free to read through the conversation…"
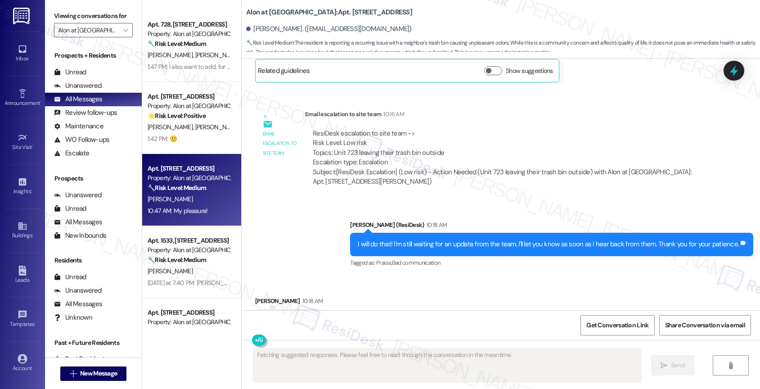
scroll to position [995, 0]
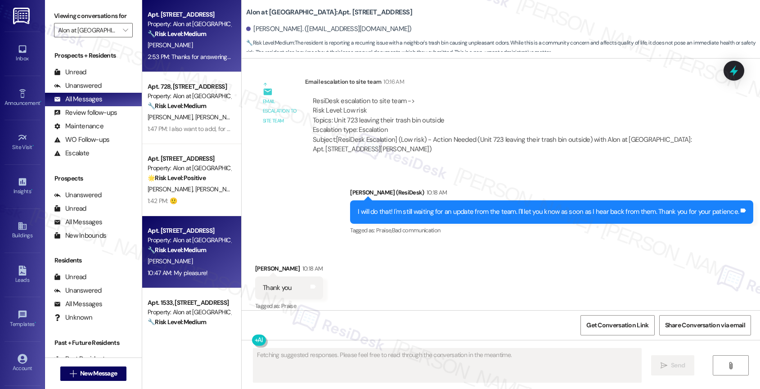
click at [188, 34] on strong "🔧 Risk Level: Medium" at bounding box center [177, 34] width 58 height 8
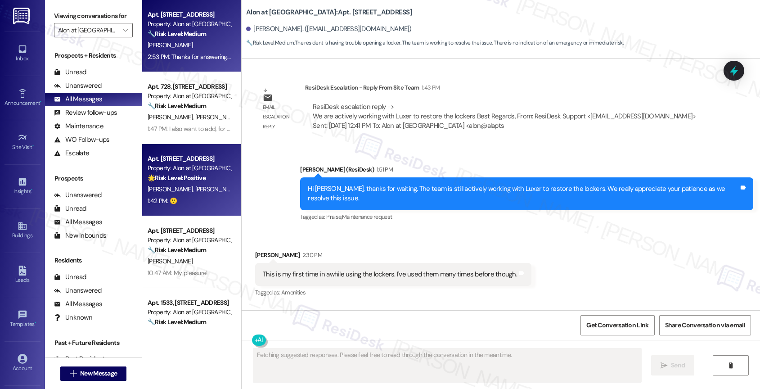
scroll to position [766, 0]
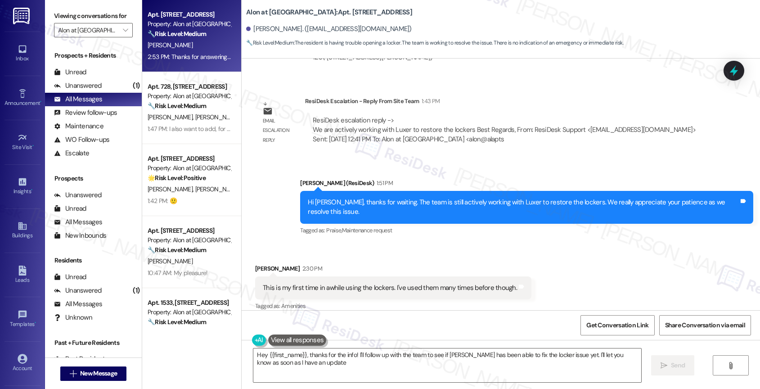
type textarea "Hey {{first_name}}, thanks for the info! I'll follow up with the team to see if…"
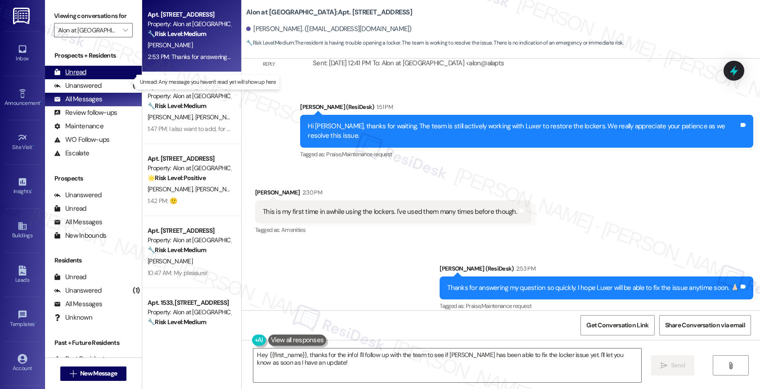
click at [101, 79] on div "Unread (0)" at bounding box center [93, 72] width 97 height 13
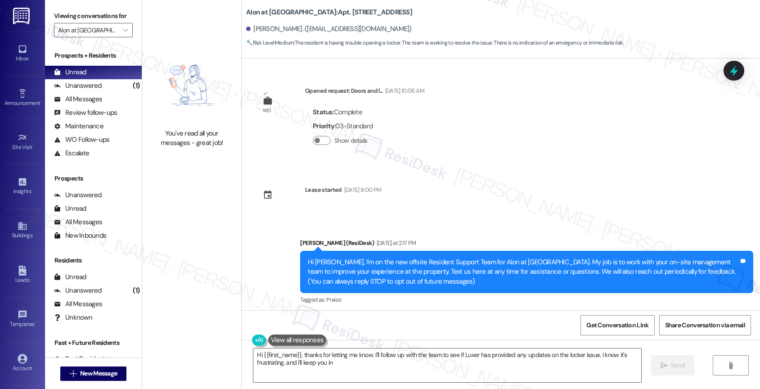
scroll to position [766, 0]
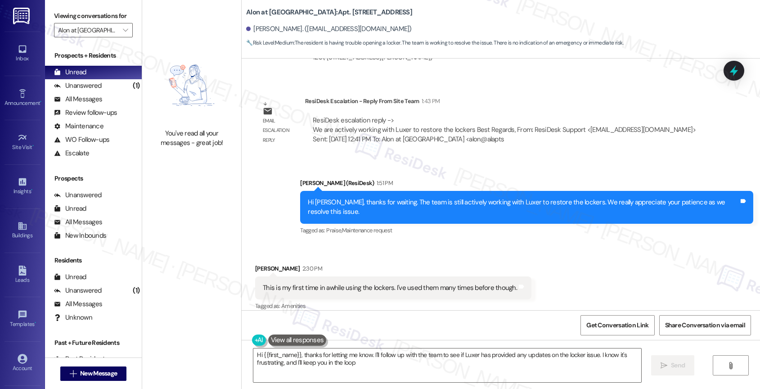
type textarea "Hi {{first_name}}, thanks for letting me know. I'll follow up with the team to …"
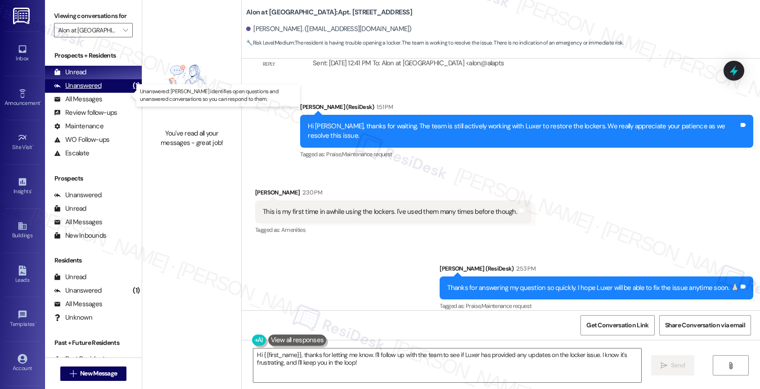
click at [95, 90] on div "Unanswered" at bounding box center [78, 85] width 48 height 9
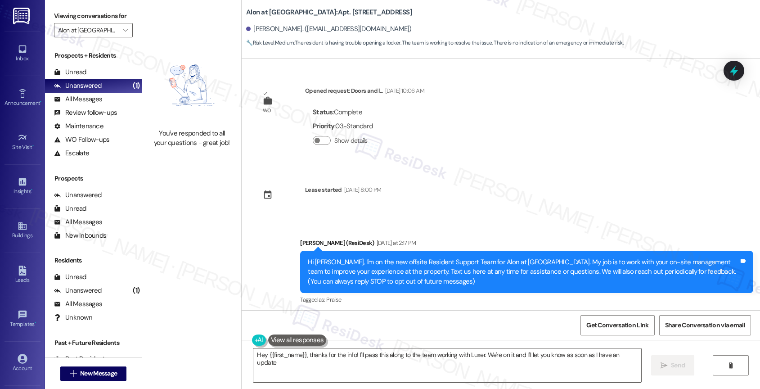
type textarea "Hey {{first_name}}, thanks for the info! I'll pass this along to the team worki…"
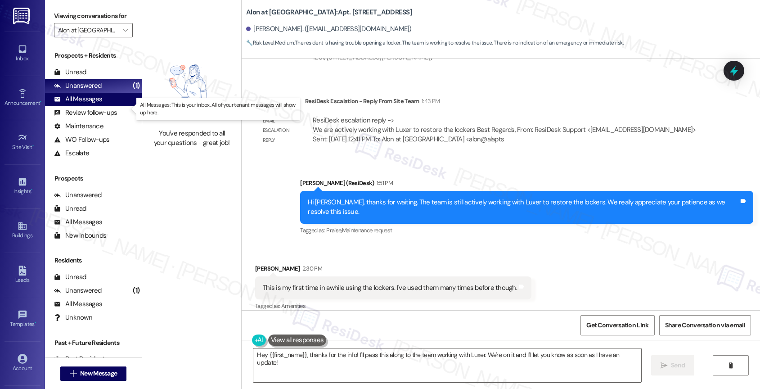
click at [105, 106] on div "All Messages (undefined)" at bounding box center [93, 99] width 97 height 13
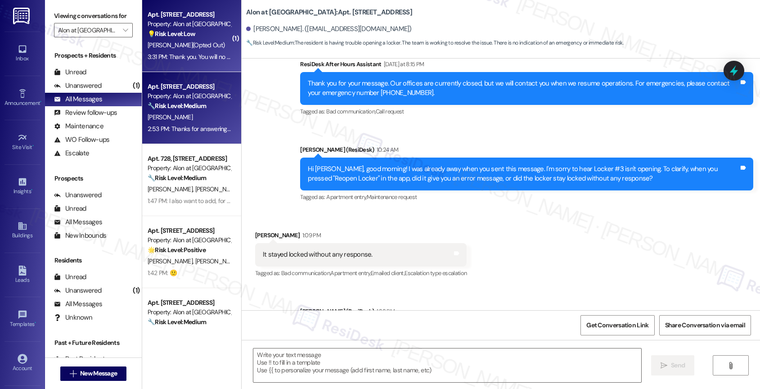
type textarea "Fetching suggested responses. Please feel free to read through the conversation…"
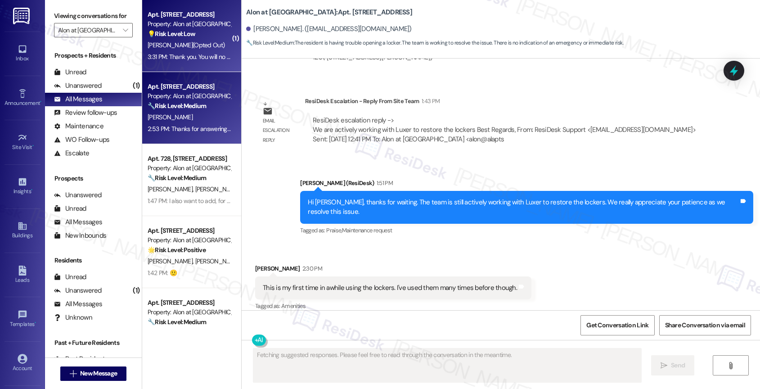
click at [183, 39] on div "💡 Risk Level: Low The resident opted out of future messages by sending 'STOP'. …" at bounding box center [189, 33] width 83 height 9
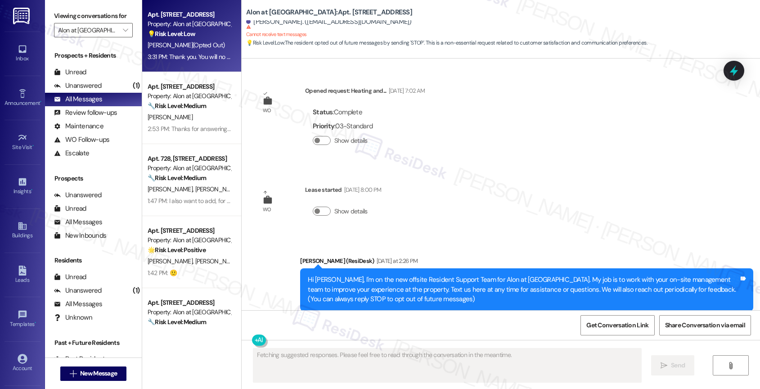
scroll to position [183, 0]
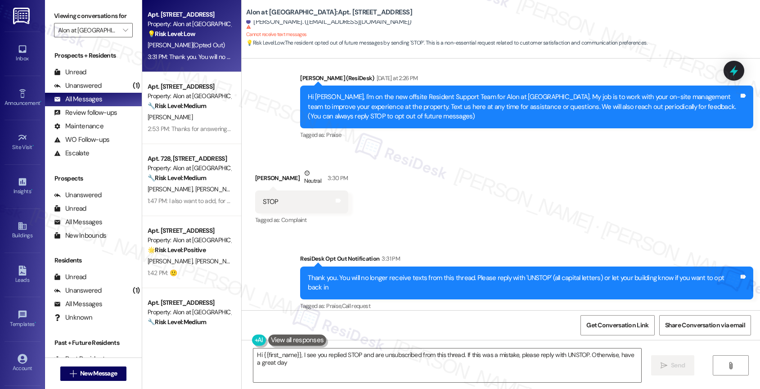
type textarea "Hi {{first_name}}, I see you replied STOP and are unsubscribed from this thread…"
click at [403, 190] on div "Received via SMS [PERSON_NAME] Neutral 3:30 PM STOP Tags and notes Tagged as: C…" at bounding box center [501, 190] width 518 height 85
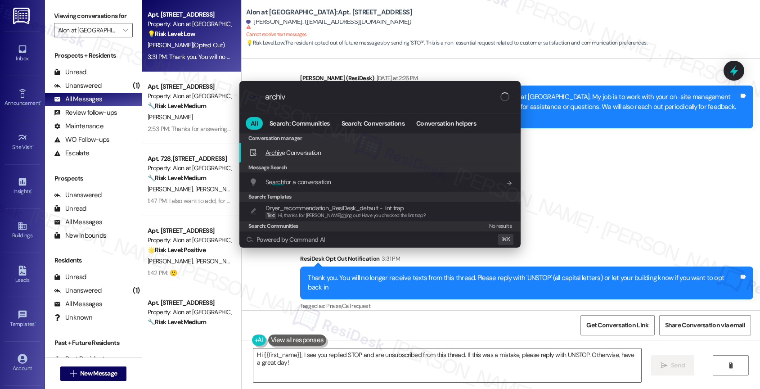
type input "archive"
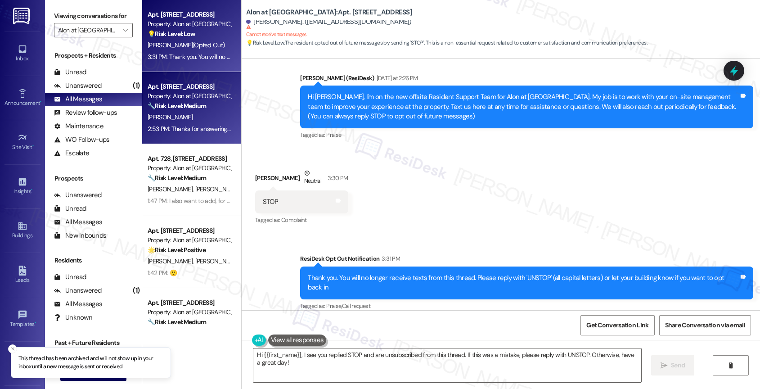
click at [169, 94] on div "Property: Alon at [GEOGRAPHIC_DATA]" at bounding box center [189, 95] width 83 height 9
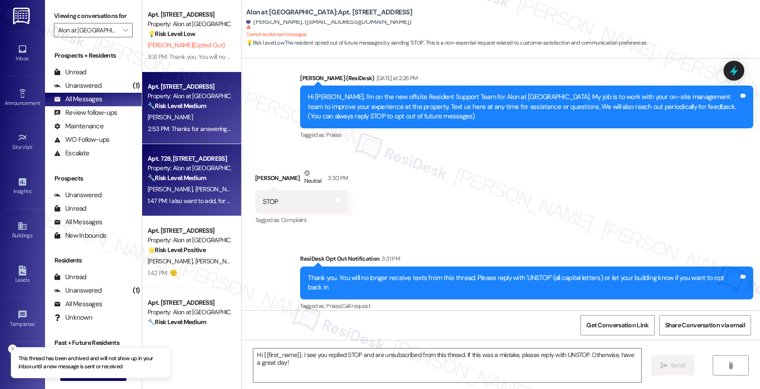
type textarea "Fetching suggested responses. Please feel free to read through the conversation…"
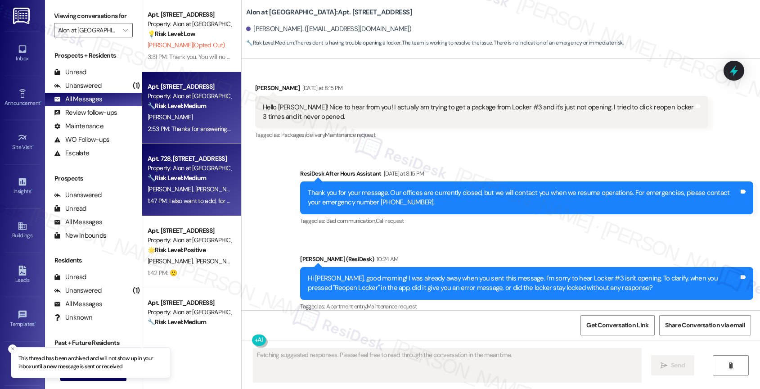
click at [179, 166] on div "Property: Alon at [GEOGRAPHIC_DATA]" at bounding box center [189, 167] width 83 height 9
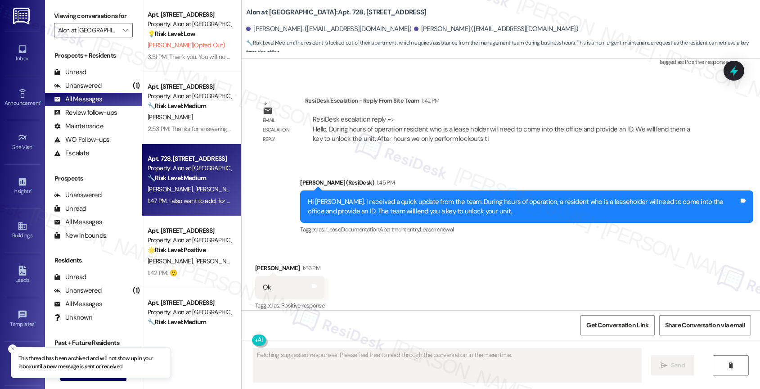
scroll to position [1582, 0]
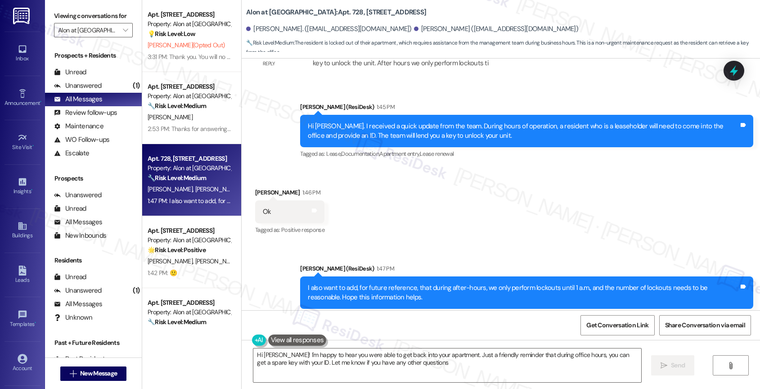
type textarea "Hi [PERSON_NAME]! I'm happy to hear you were able to get back into your apartme…"
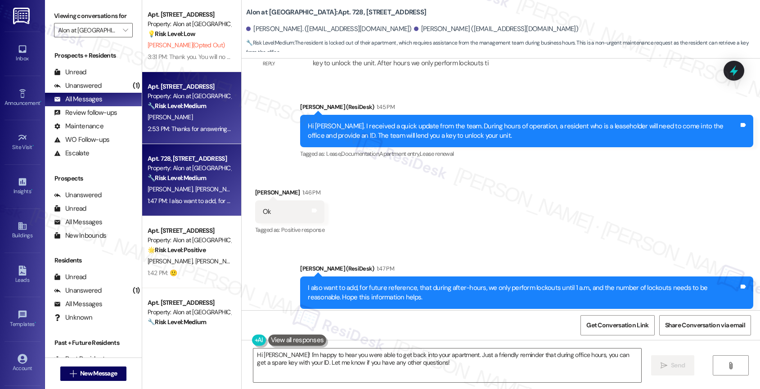
click at [169, 112] on div "[PERSON_NAME]" at bounding box center [189, 117] width 85 height 11
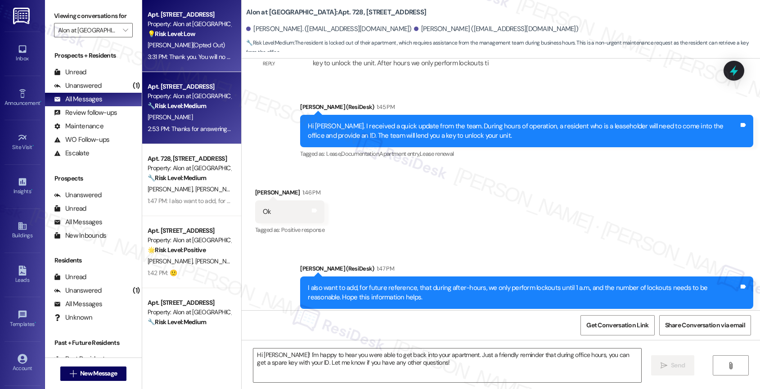
type textarea "Fetching suggested responses. Please feel free to read through the conversation…"
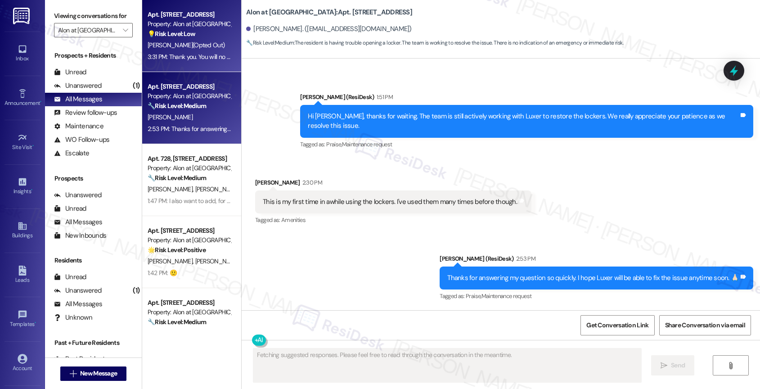
click at [191, 35] on div "💡 Risk Level: Low The resident opted out of future messages by sending 'STOP'. …" at bounding box center [189, 33] width 83 height 9
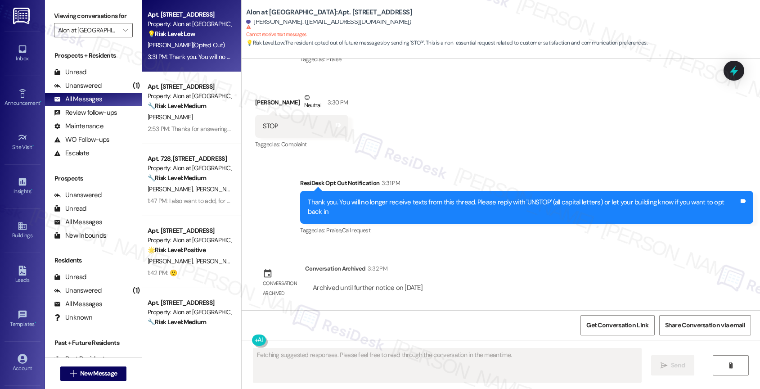
scroll to position [248, 0]
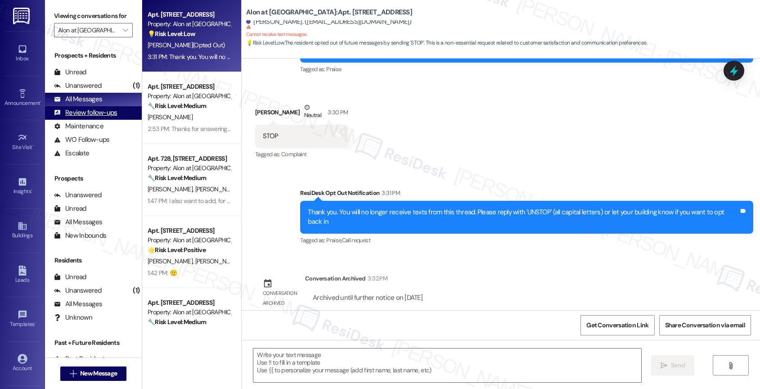
click at [86, 117] on div "Review follow-ups (undefined)" at bounding box center [93, 112] width 97 height 13
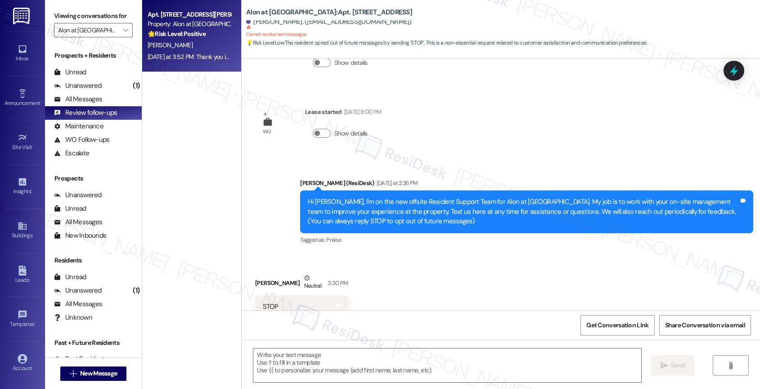
click at [188, 37] on strong "🌟 Risk Level: Positive" at bounding box center [177, 34] width 58 height 8
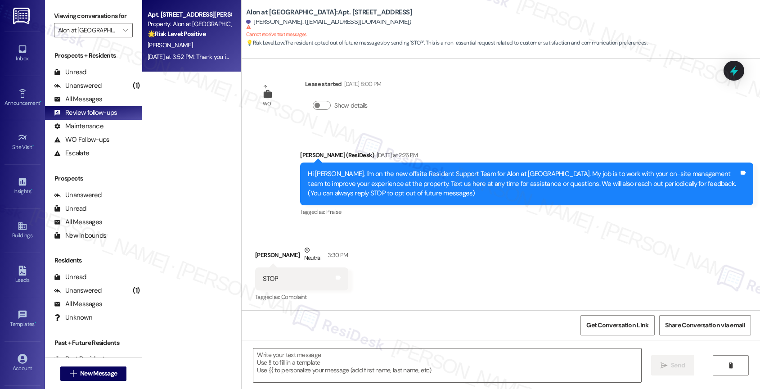
scroll to position [106, 0]
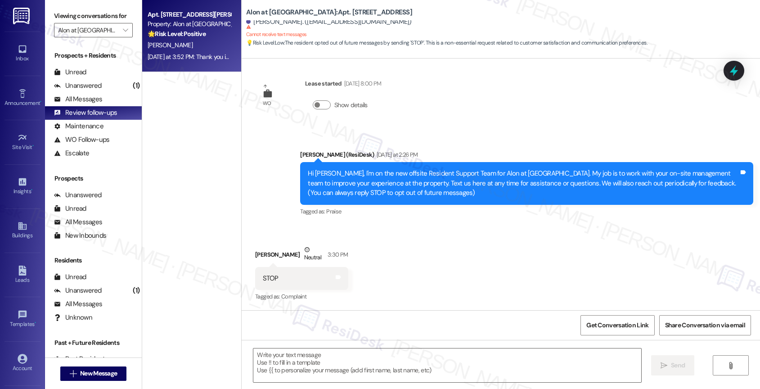
type textarea "Fetching suggested responses. Please feel free to read through the conversation…"
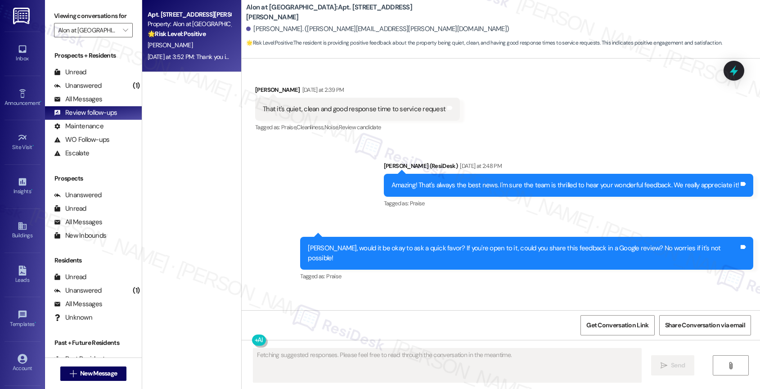
scroll to position [535, 0]
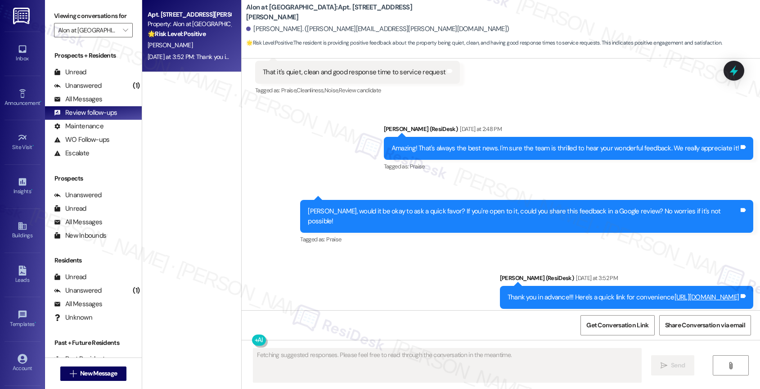
click at [674, 292] on link "[URL][DOMAIN_NAME]" at bounding box center [706, 296] width 65 height 9
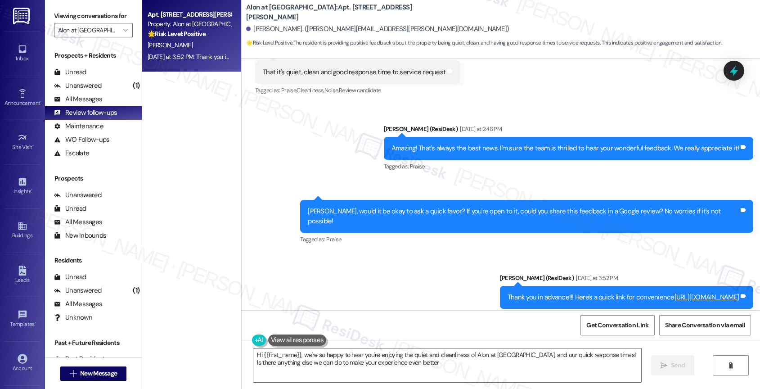
type textarea "Hi {{first_name}}, we're so happy to hear you're enjoying the quiet and cleanli…"
click at [76, 77] on div "Unread" at bounding box center [70, 71] width 32 height 9
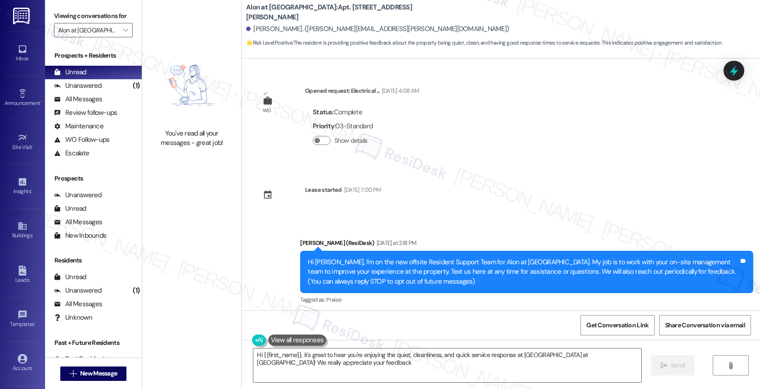
type textarea "Hi {{first_name}}, it's great to hear you're enjoying the quiet, cleanliness, a…"
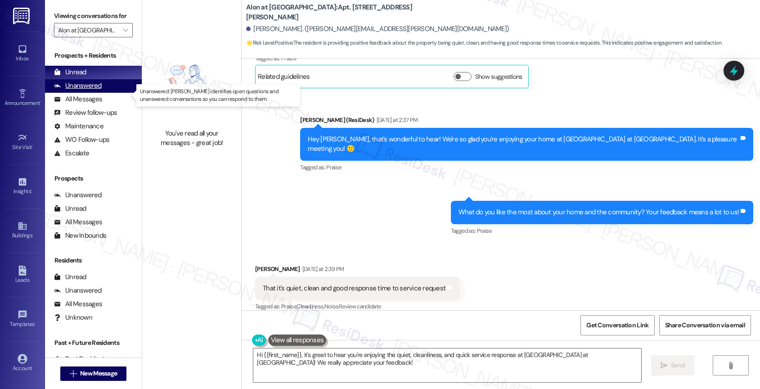
click at [93, 90] on div "Unanswered" at bounding box center [78, 85] width 48 height 9
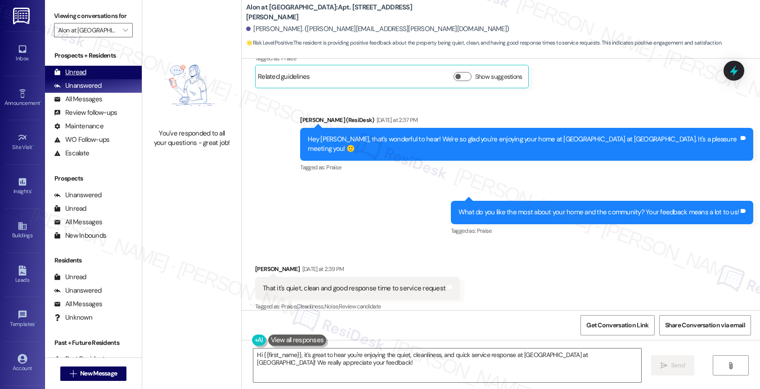
click at [83, 77] on div "Unread" at bounding box center [70, 71] width 32 height 9
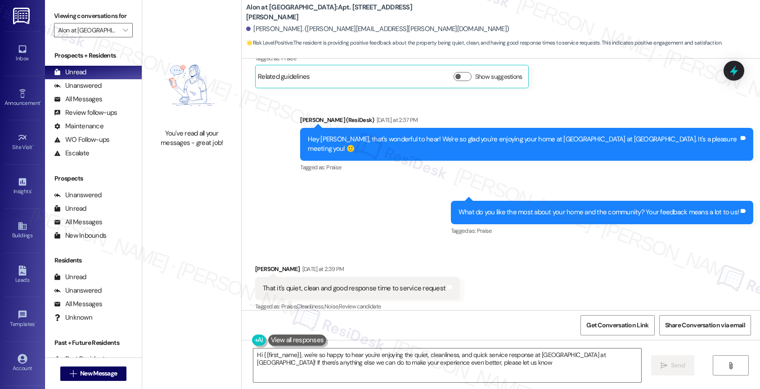
type textarea "Hi {{first_name}}, we're so happy to hear you're enjoying the quiet, cleanlines…"
click at [88, 90] on div "Unanswered" at bounding box center [78, 85] width 48 height 9
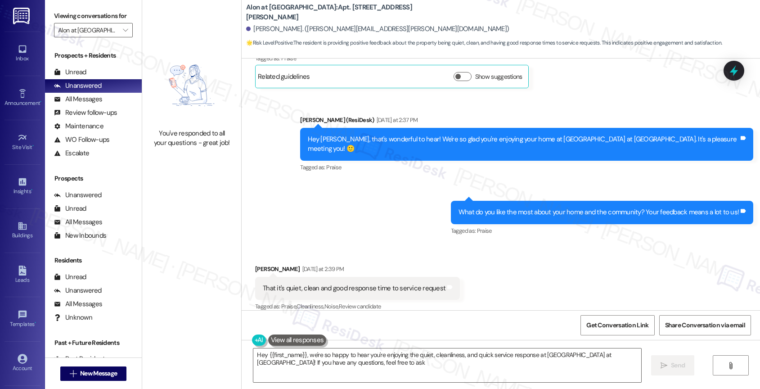
type textarea "Hey {{first_name}}, we're so happy to hear you're enjoying the quiet, cleanline…"
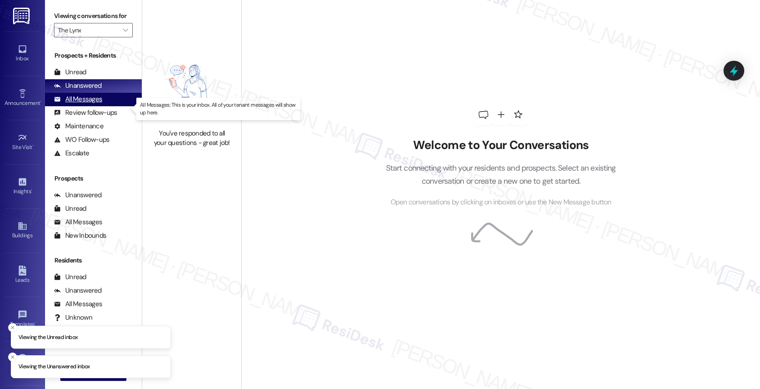
click at [103, 106] on div "All Messages (undefined)" at bounding box center [93, 99] width 97 height 13
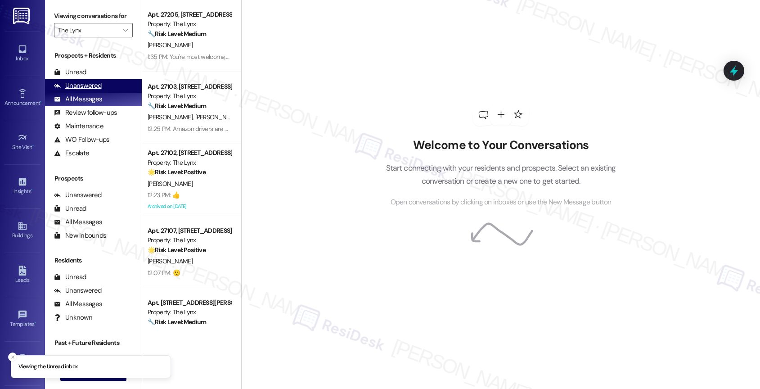
click at [99, 90] on div "Unanswered" at bounding box center [78, 85] width 48 height 9
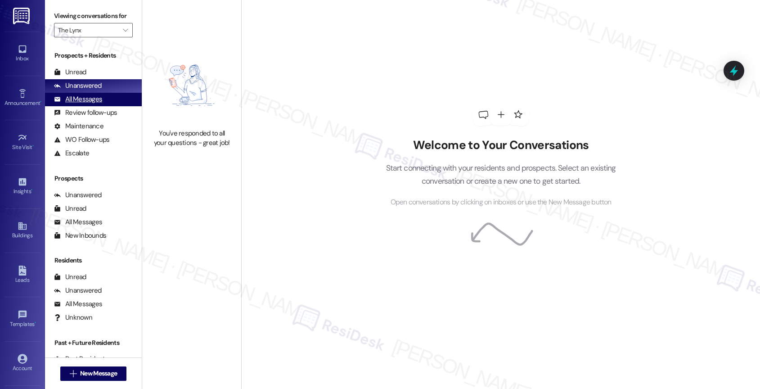
click at [94, 104] on div "All Messages" at bounding box center [78, 98] width 48 height 9
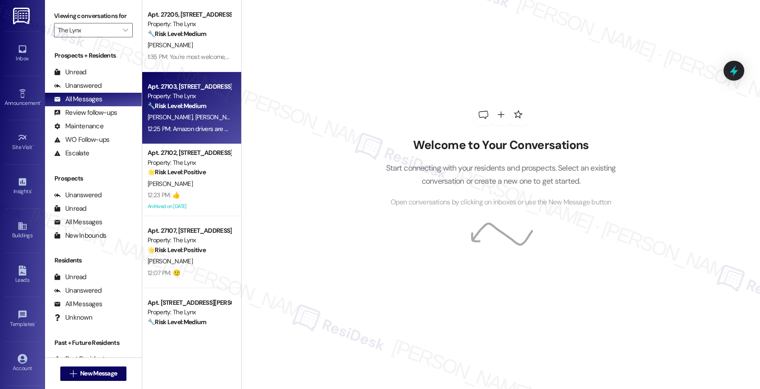
click at [195, 115] on span "[PERSON_NAME]" at bounding box center [217, 117] width 45 height 8
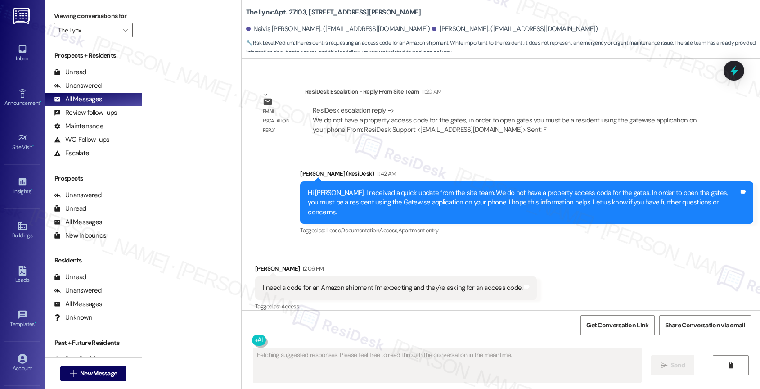
scroll to position [247, 0]
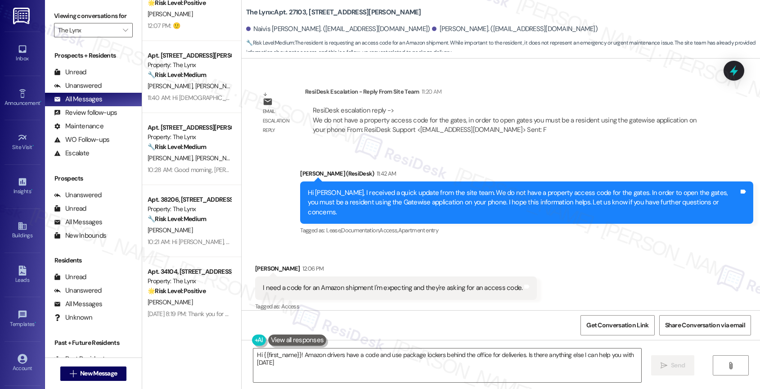
type textarea "Hi {{first_name}}! Amazon drivers have a code and use package lockers behind th…"
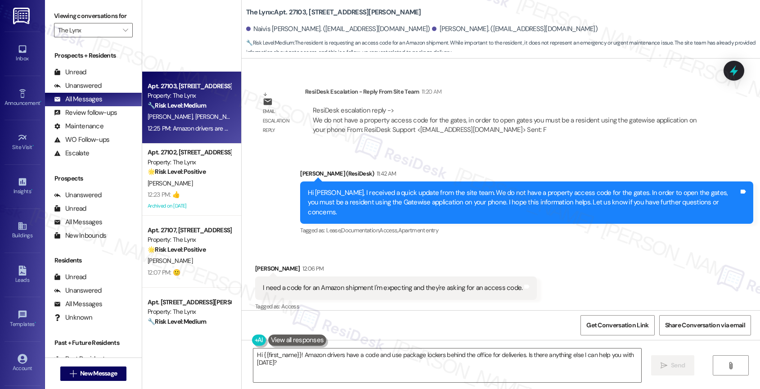
scroll to position [0, 0]
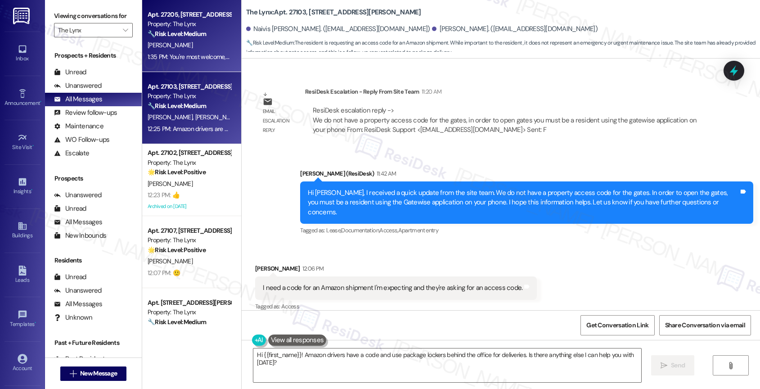
click at [175, 49] on div "[PERSON_NAME]" at bounding box center [189, 45] width 85 height 11
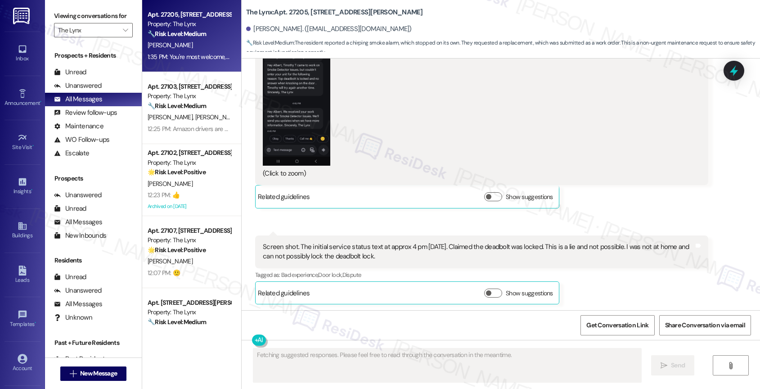
scroll to position [2428, 0]
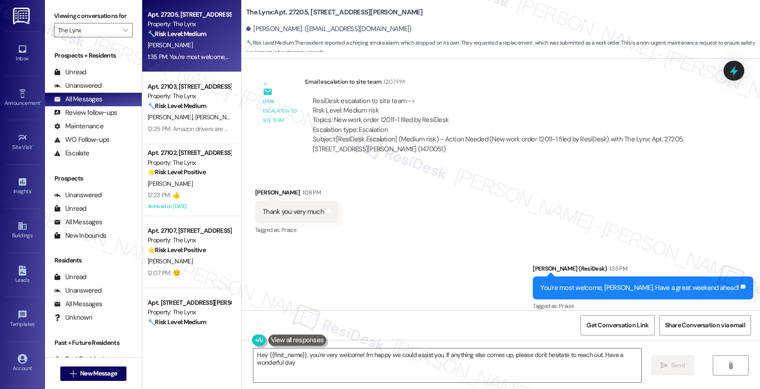
type textarea "Hey {{first_name}}, you're very welcome! I'm happy we could assist you. If anyt…"
click at [85, 79] on div "Unread (0)" at bounding box center [93, 72] width 97 height 13
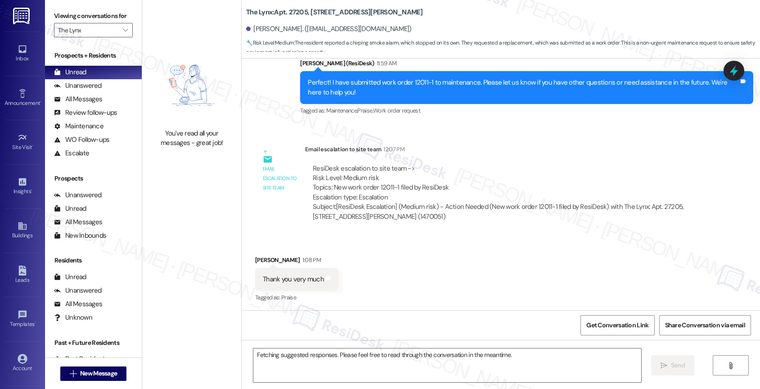
scroll to position [2351, 0]
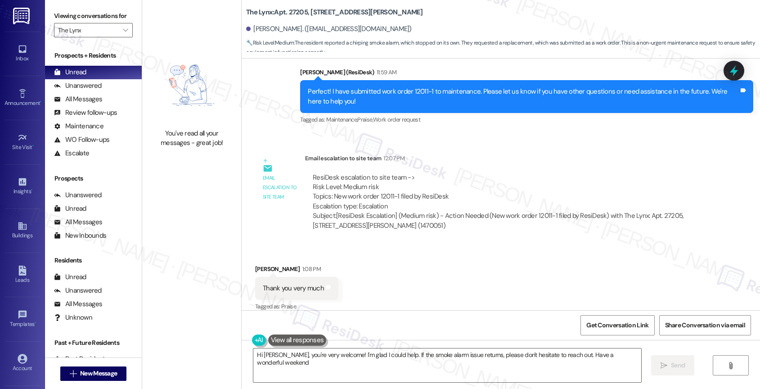
type textarea "Hi [PERSON_NAME], you're very welcome! I'm glad I could help. If the smoke alar…"
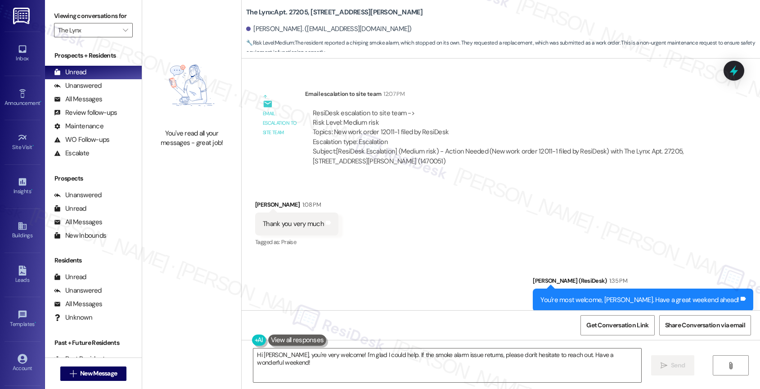
scroll to position [2428, 0]
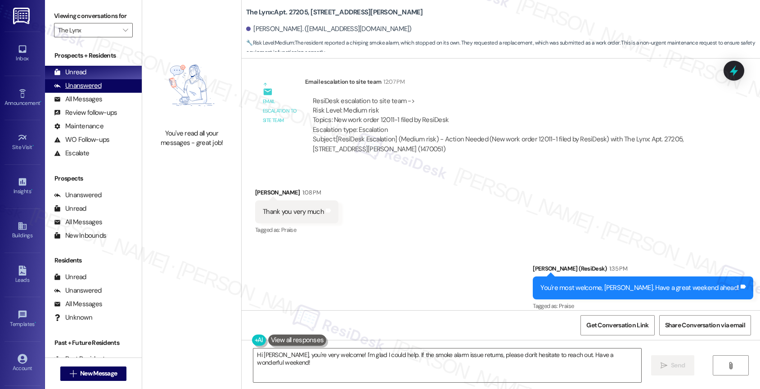
click at [107, 93] on div "Unanswered (0)" at bounding box center [93, 85] width 97 height 13
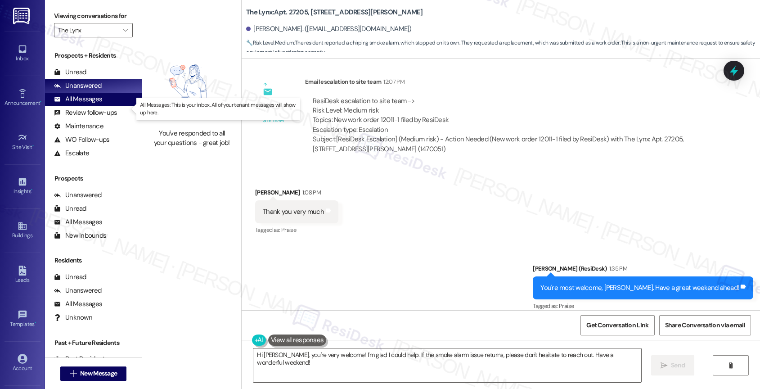
click at [73, 104] on div "All Messages" at bounding box center [78, 98] width 48 height 9
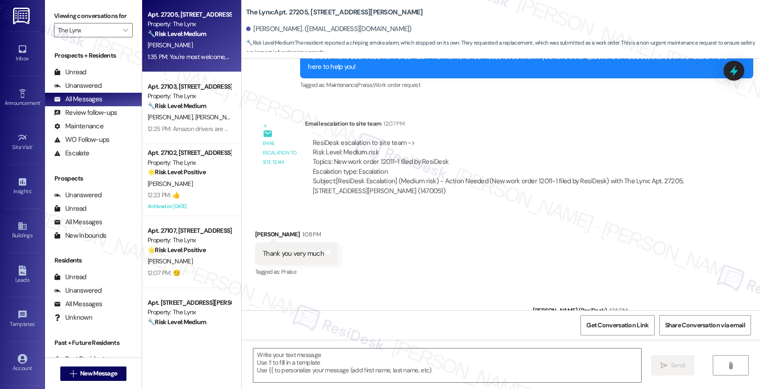
click at [197, 41] on div "[PERSON_NAME]" at bounding box center [189, 45] width 85 height 11
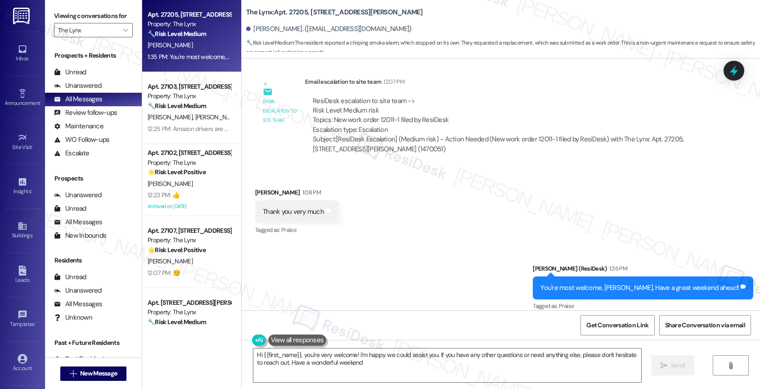
type textarea "Hi {{first_name}}, you're very welcome! I'm happy we could assist you. If you h…"
click at [75, 77] on div "Unread" at bounding box center [70, 71] width 32 height 9
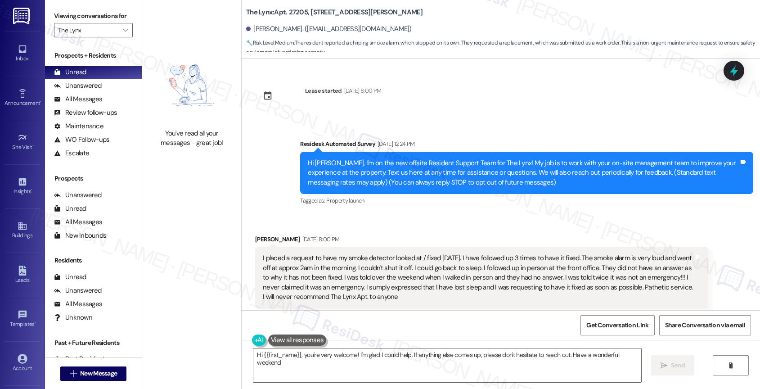
type textarea "Hi {{first_name}}, you're very welcome! I'm glad I could help. If anything else…"
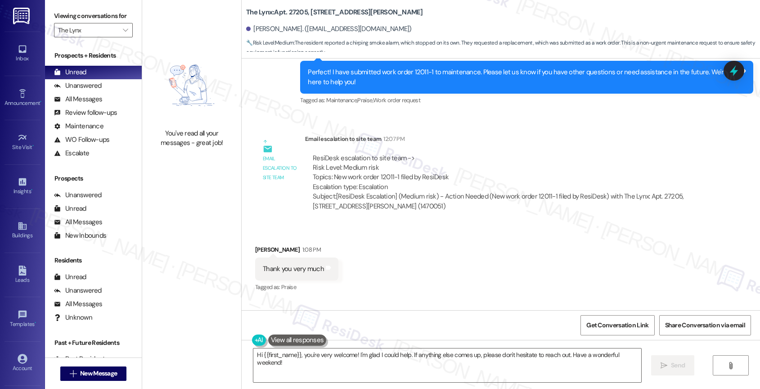
scroll to position [2351, 0]
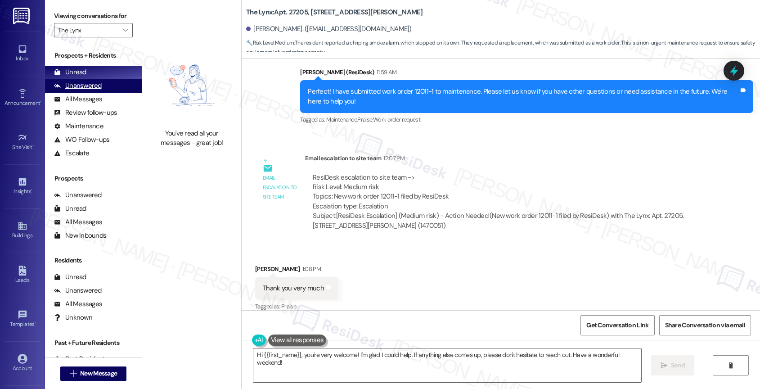
click at [89, 90] on div "Unanswered" at bounding box center [78, 85] width 48 height 9
type textarea "Hi {{first_name}}, you're very welcome! I'm happy we could assist you. If anyth…"
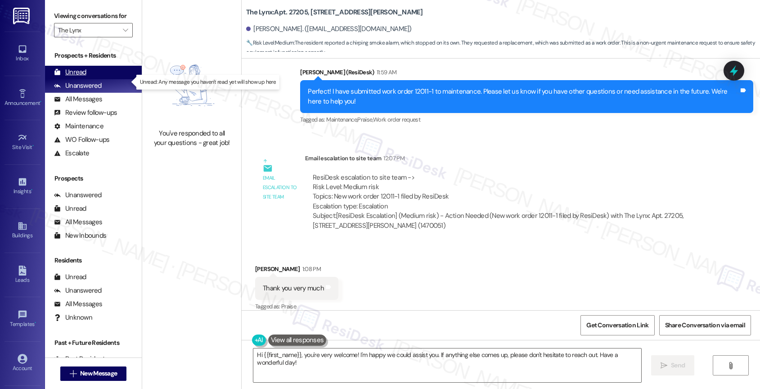
click at [81, 77] on div "Unread" at bounding box center [70, 71] width 32 height 9
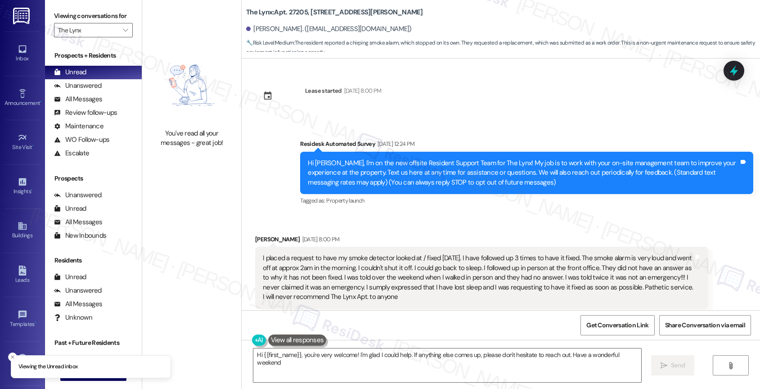
type textarea "Hi {{first_name}}, you're very welcome! I'm glad I could help. If anything else…"
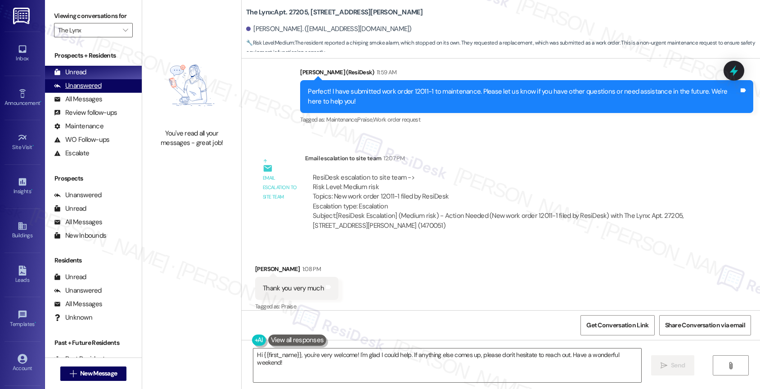
click at [92, 90] on div "Unanswered" at bounding box center [78, 85] width 48 height 9
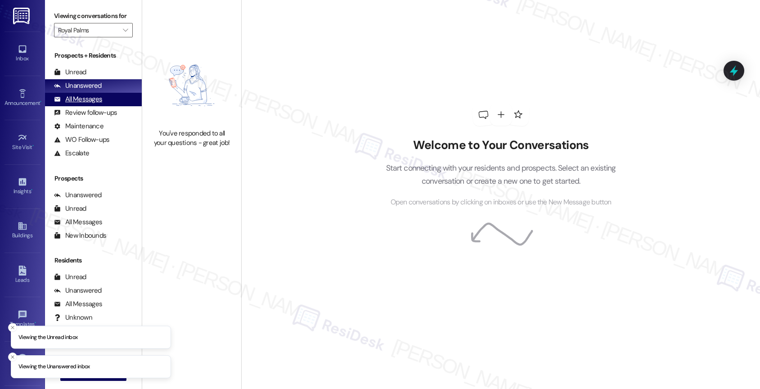
click at [110, 106] on div "All Messages (undefined)" at bounding box center [93, 99] width 97 height 13
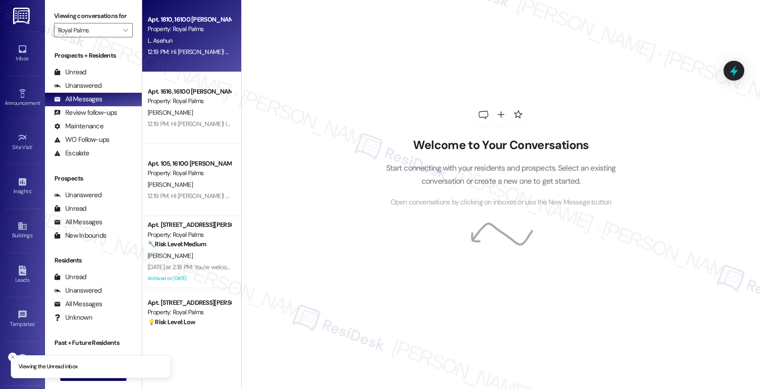
click at [188, 46] on div "12:19 PM: Hi Lula! We're so glad you chose Royal Palms! We would love to improv…" at bounding box center [189, 51] width 85 height 11
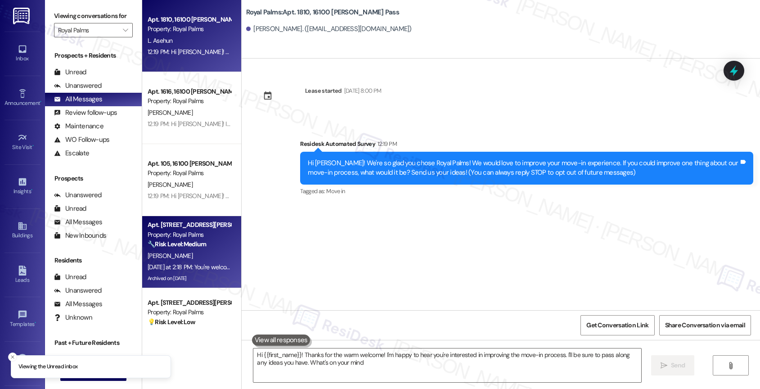
type textarea "Hi {{first_name}}! Thanks for the warm welcome! I'm happy to hear you're intere…"
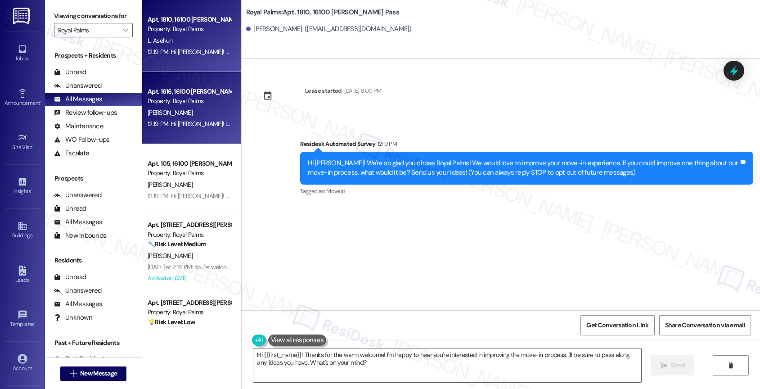
click at [174, 112] on span "[PERSON_NAME]" at bounding box center [170, 112] width 45 height 8
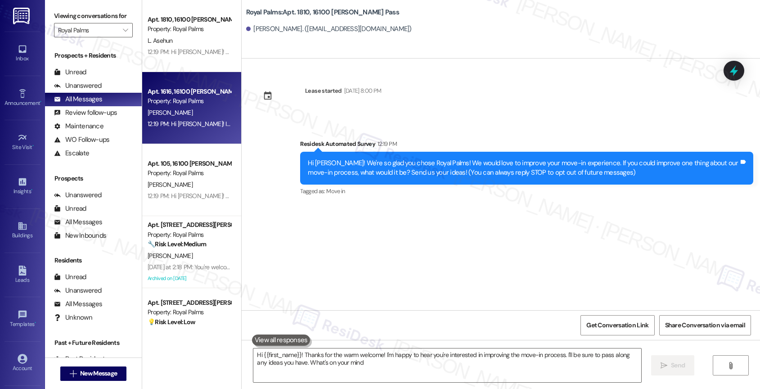
type textarea "Hi {{first_name}}! Thanks for the warm welcome! I'm happy to hear you're intere…"
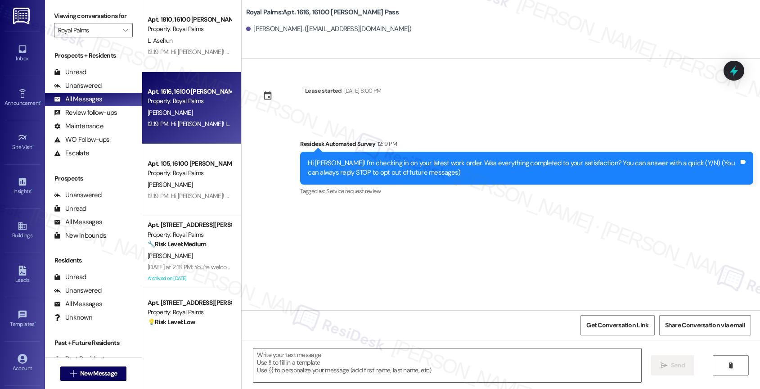
type textarea "Fetching suggested responses. Please feel free to read through the conversation…"
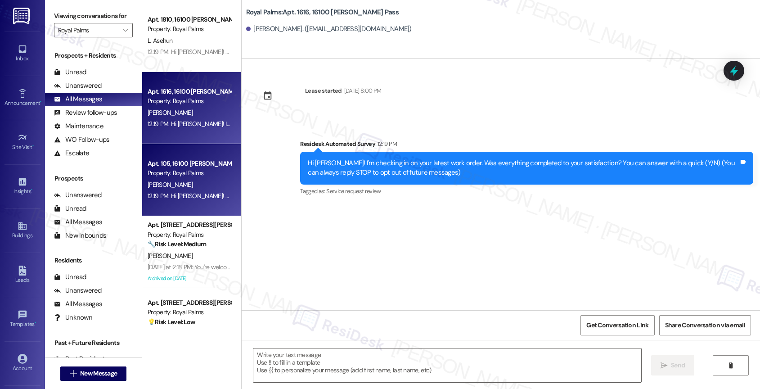
click at [170, 171] on div "Property: Royal Palms" at bounding box center [189, 172] width 83 height 9
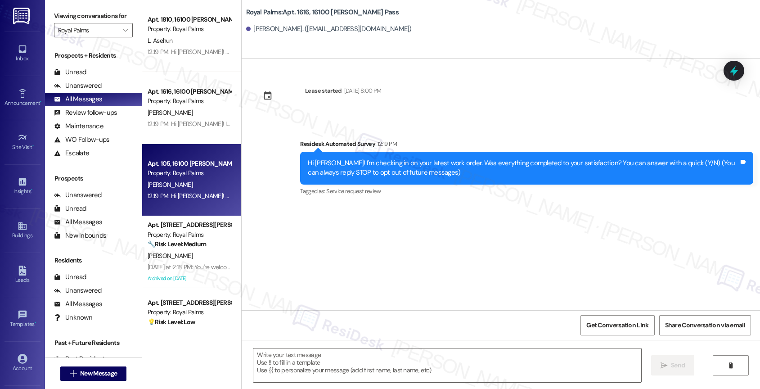
type textarea "Fetching suggested responses. Please feel free to read through the conversation…"
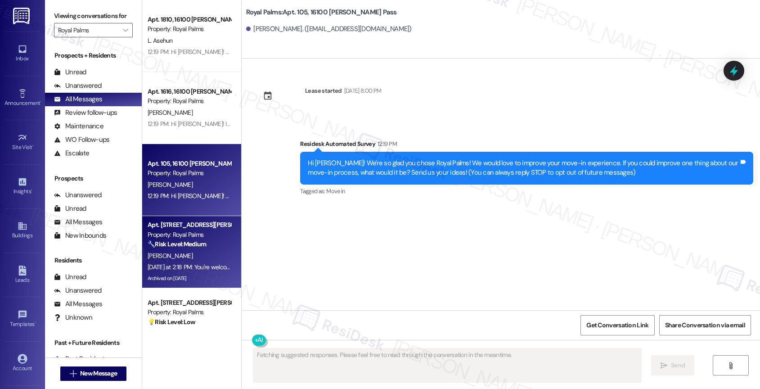
click at [174, 249] on div "Apt. 904, 16100 Henderson Pass Property: Royal Palms 🔧 Risk Level: Medium The r…" at bounding box center [189, 234] width 85 height 31
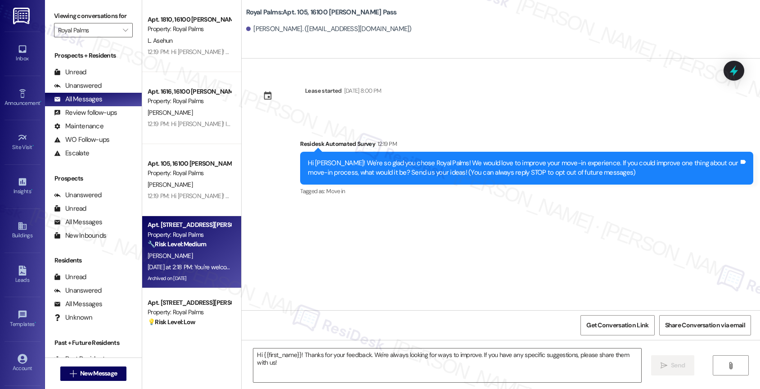
type textarea "Fetching suggested responses. Please feel free to read through the conversation…"
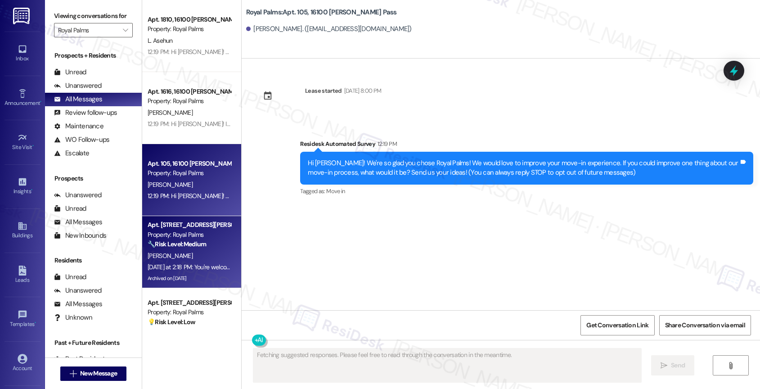
scroll to position [2827, 0]
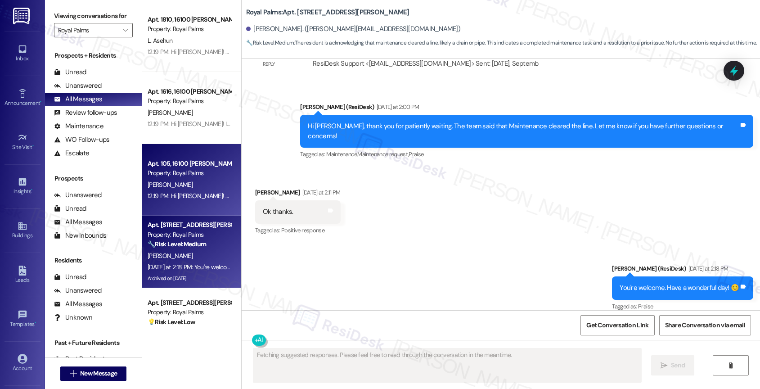
click at [172, 178] on div "Apt. 105, 16100 Henderson Pass Property: Royal Palms" at bounding box center [189, 168] width 85 height 21
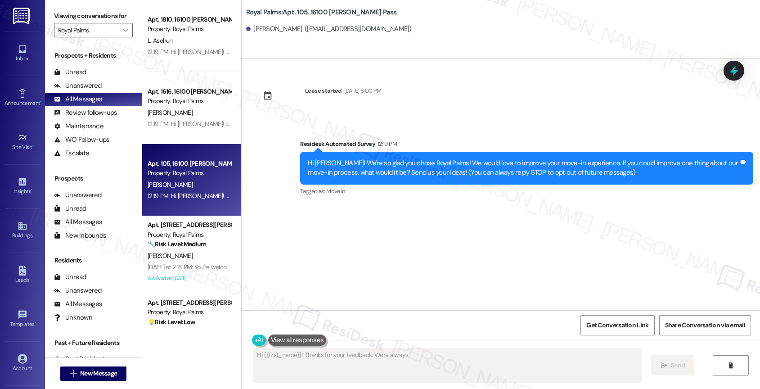
scroll to position [0, 0]
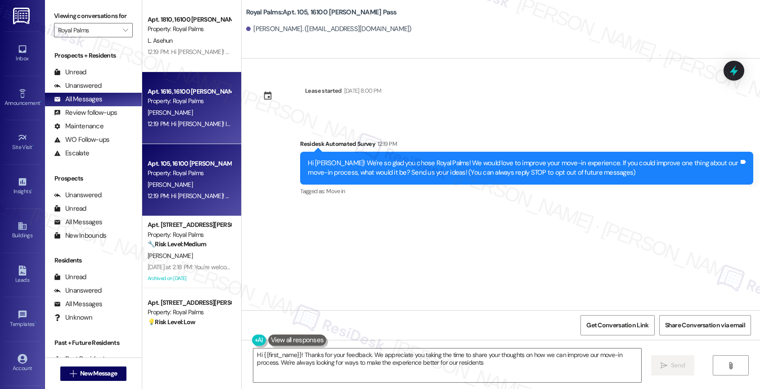
type textarea "Hi {{first_name}}! Thanks for your feedback. We appreciate you taking the time …"
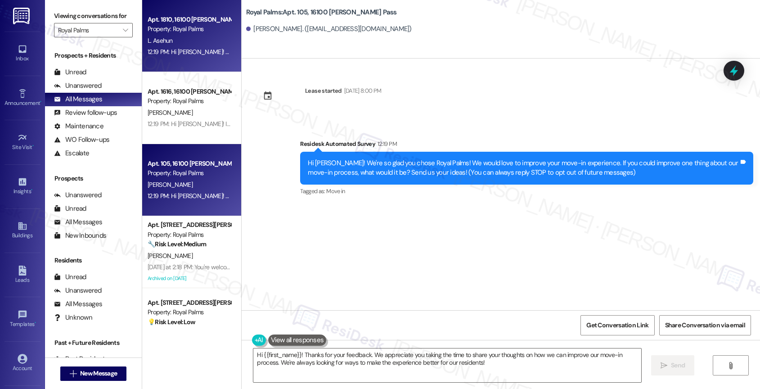
click at [183, 46] on div "12:19 PM: Hi Lula! We're so glad you chose Royal Palms! We would love to improv…" at bounding box center [189, 51] width 85 height 11
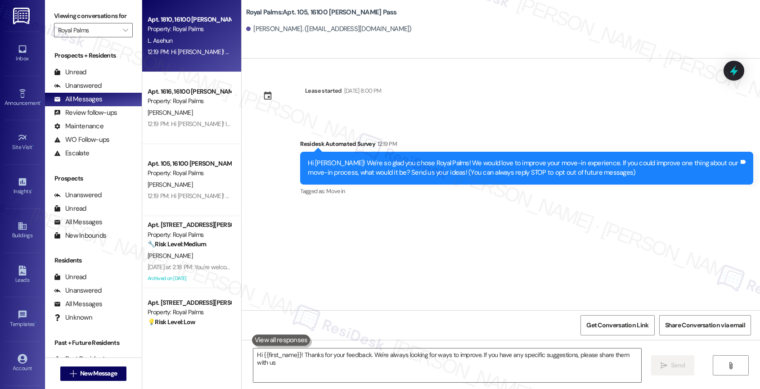
type textarea "Hi {{first_name}}! Thanks for your feedback. We're always looking for ways to i…"
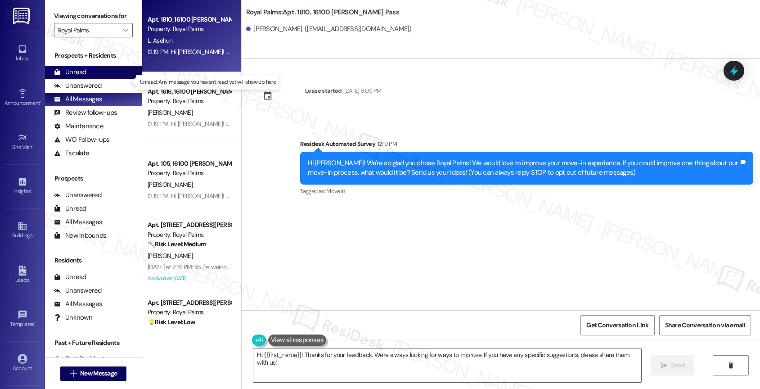
click at [84, 76] on div "Unread (0)" at bounding box center [93, 72] width 97 height 13
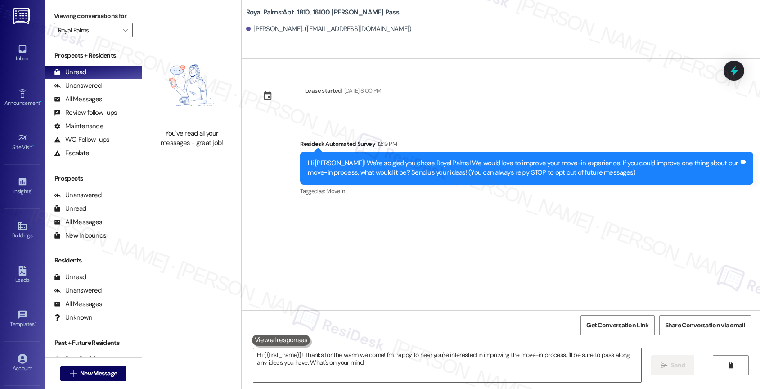
type textarea "Hi {{first_name}}! Thanks for the warm welcome! I'm happy to hear you're intere…"
click at [97, 90] on div "Unanswered" at bounding box center [78, 85] width 48 height 9
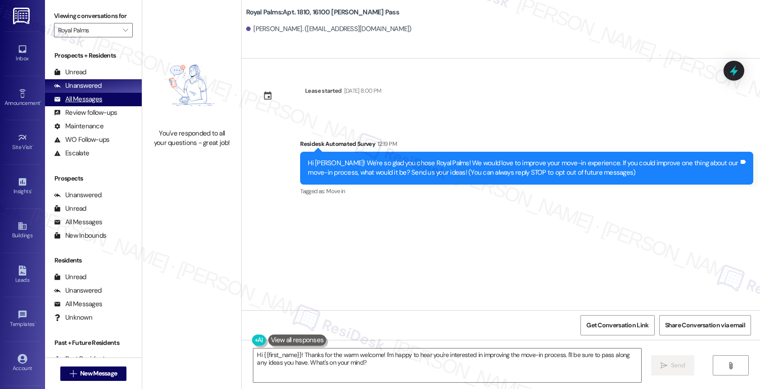
click at [104, 106] on div "All Messages (undefined)" at bounding box center [93, 99] width 97 height 13
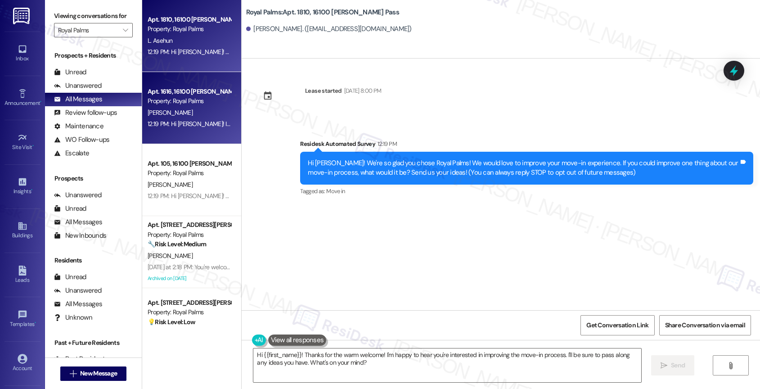
click at [179, 121] on div "12:19 PM: Hi Latasha! I'm checking in on your latest work order. Was everything…" at bounding box center [425, 124] width 555 height 8
type textarea "Fetching suggested responses. Please feel free to read through the conversation…"
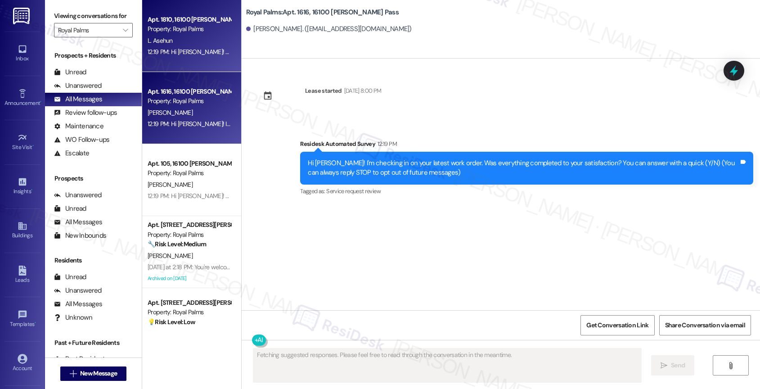
click at [179, 25] on div "Property: Royal Palms" at bounding box center [189, 28] width 83 height 9
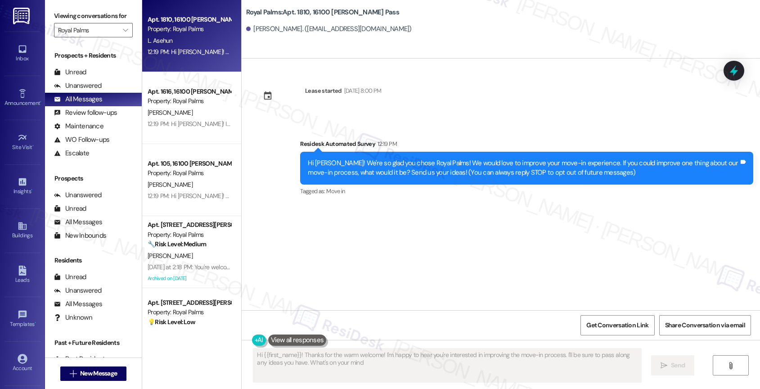
type textarea "Hi {{first_name}}! Thanks for the warm welcome! I'm happy to hear you're intere…"
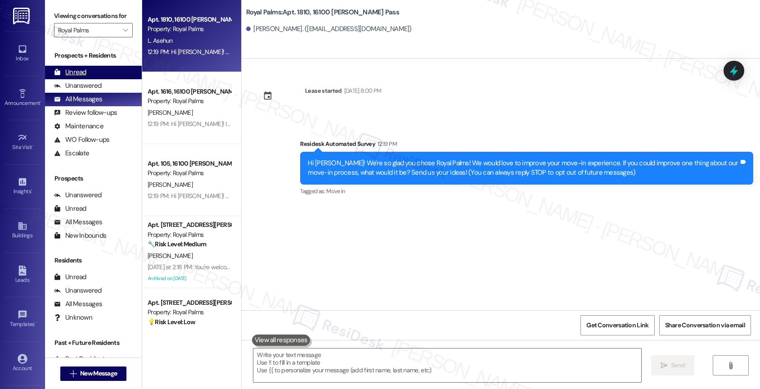
click at [78, 77] on div "Unread" at bounding box center [70, 71] width 32 height 9
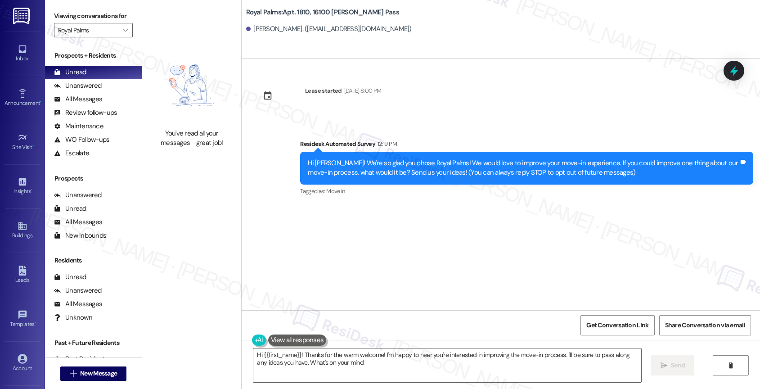
type textarea "Hi {{first_name}}! Thanks for the warm welcome! I'm happy to hear you're intere…"
click at [89, 90] on div "Unanswered" at bounding box center [78, 85] width 48 height 9
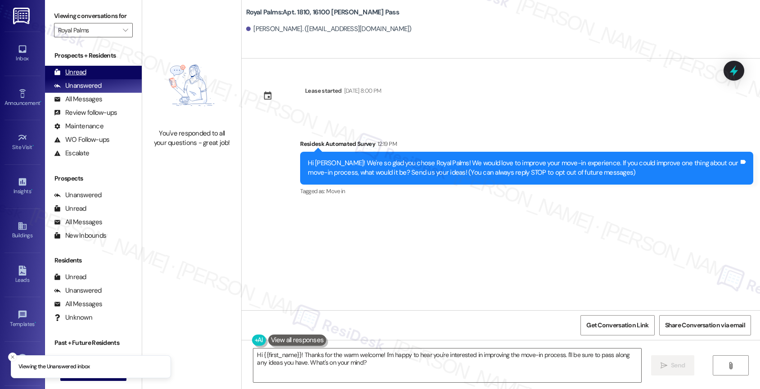
click at [95, 79] on div "Unread (0)" at bounding box center [93, 72] width 97 height 13
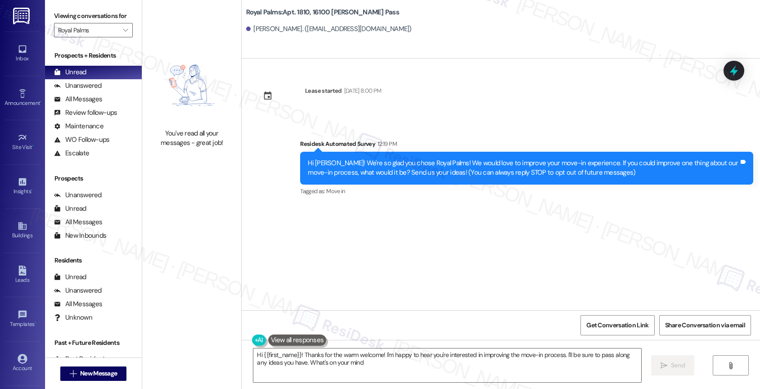
type textarea "Hi {{first_name}}! Thanks for the warm welcome! I'm happy to hear you're intere…"
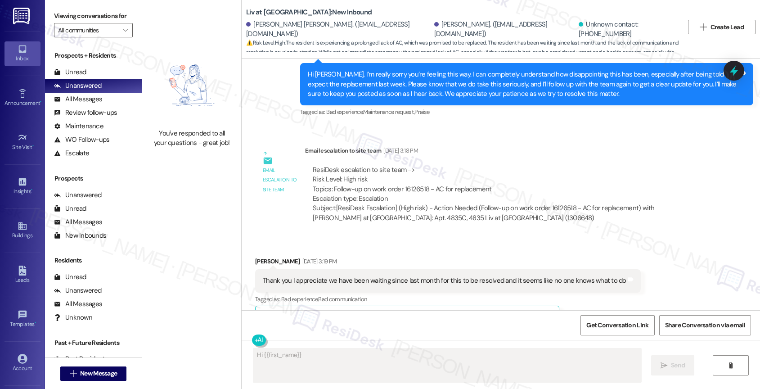
scroll to position [7748, 0]
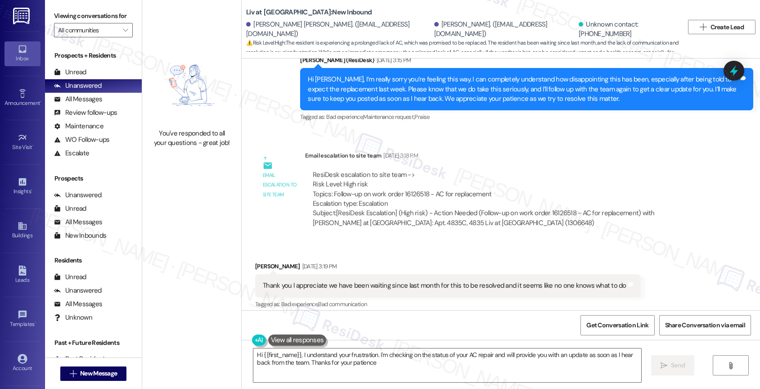
type textarea "Hi {{first_name}}, I understand your frustration. I'm checking on the status of…"
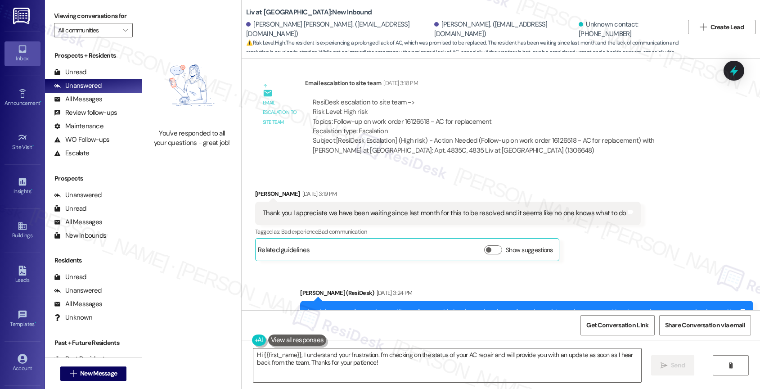
scroll to position [8008, 0]
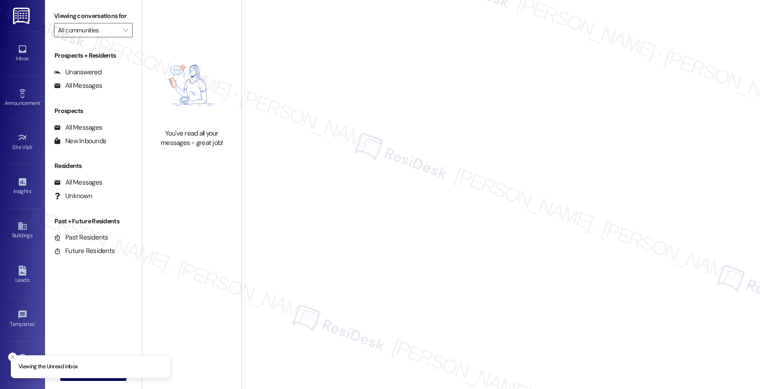
type input "Royal Palms"
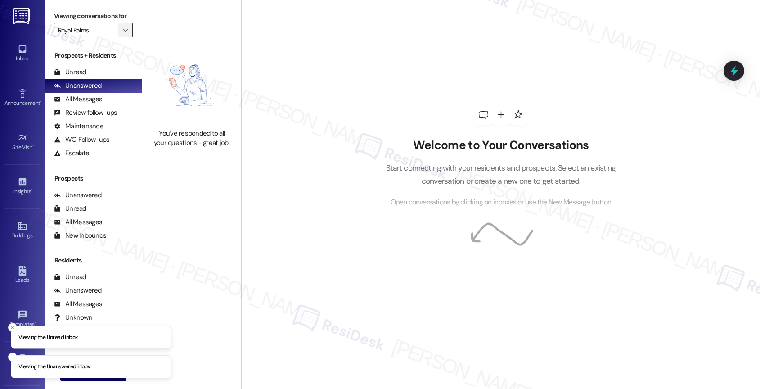
click at [123, 34] on icon "" at bounding box center [125, 30] width 5 height 7
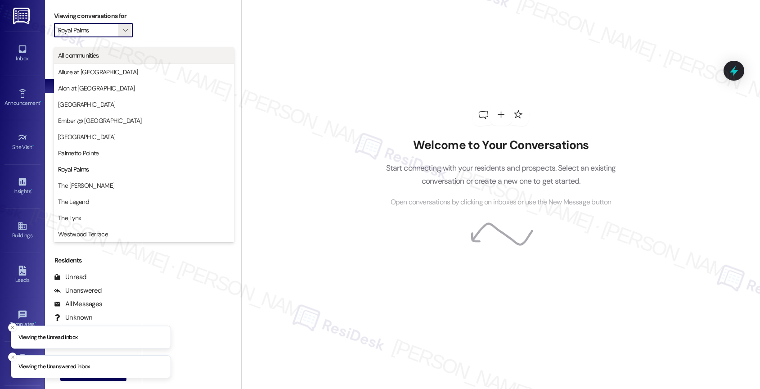
click at [115, 56] on span "All communities" at bounding box center [144, 55] width 172 height 9
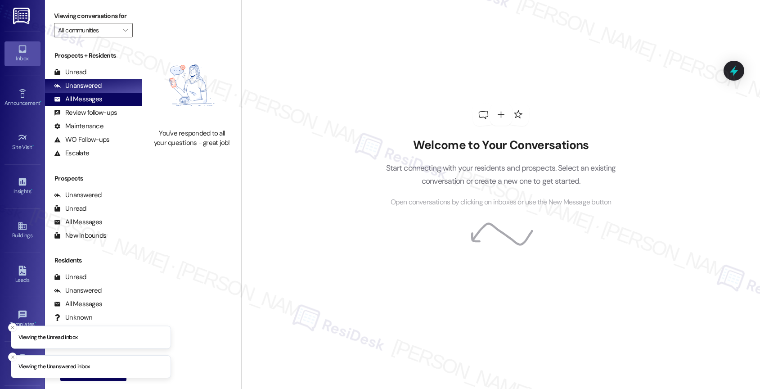
click at [101, 106] on div "All Messages (undefined)" at bounding box center [93, 99] width 97 height 13
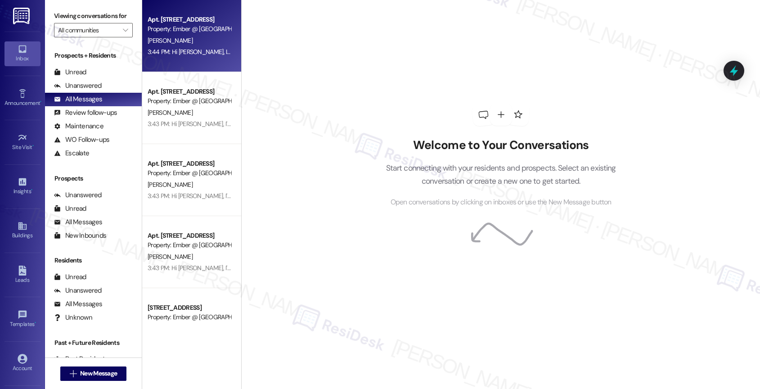
click at [196, 41] on div "J. Briseno" at bounding box center [189, 40] width 85 height 11
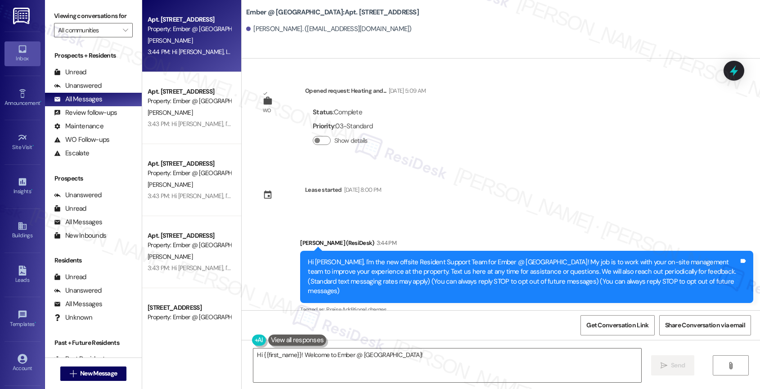
scroll to position [4, 0]
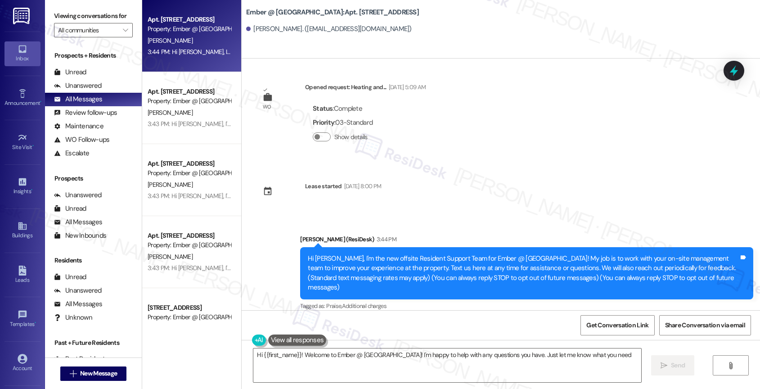
type textarea "Hi {{first_name}}! Welcome to Ember @ Alamo Ranch! I'm happy to help with any q…"
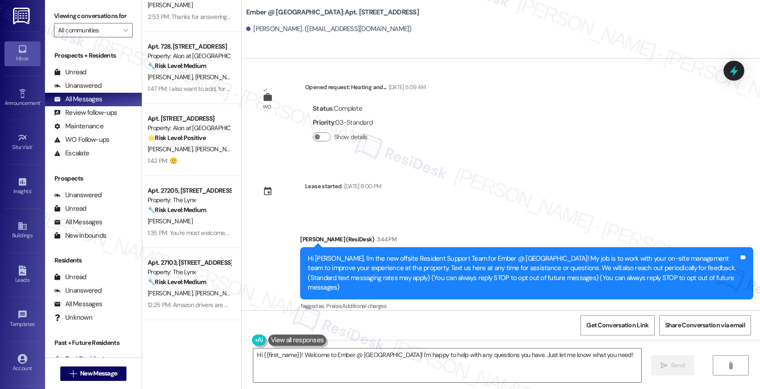
scroll to position [0, 0]
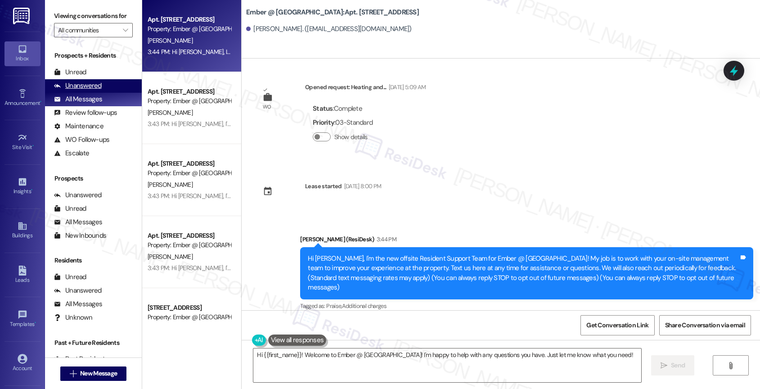
click at [99, 90] on div "Unanswered" at bounding box center [78, 85] width 48 height 9
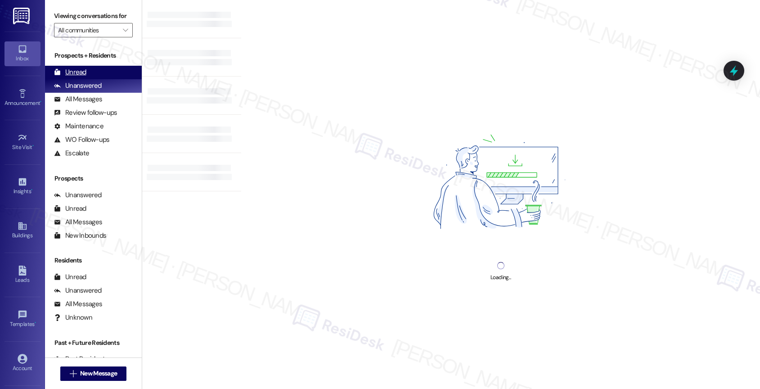
click at [87, 79] on div "Unread (0)" at bounding box center [93, 72] width 97 height 13
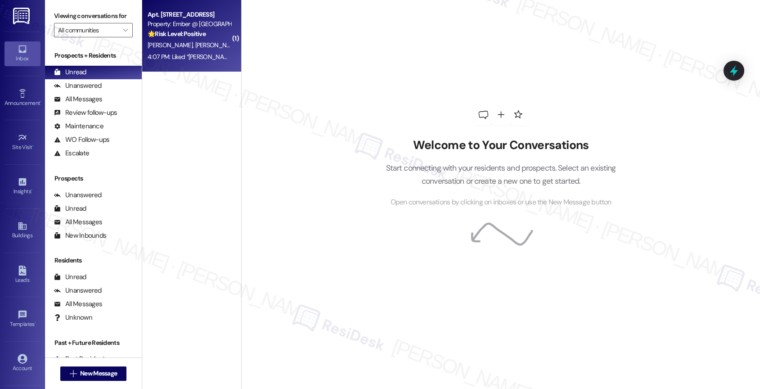
click at [180, 30] on strong "🌟 Risk Level: Positive" at bounding box center [177, 34] width 58 height 8
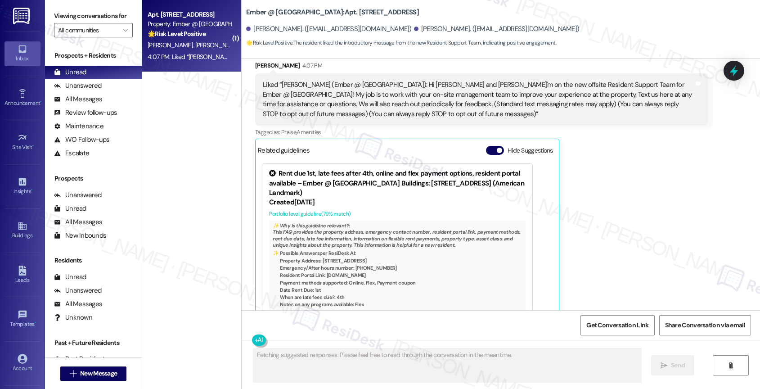
scroll to position [205, 0]
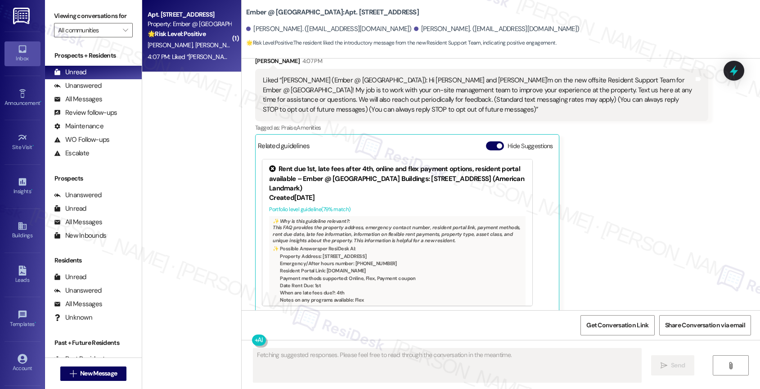
click at [486, 141] on button "Hide Suggestions" at bounding box center [495, 145] width 18 height 9
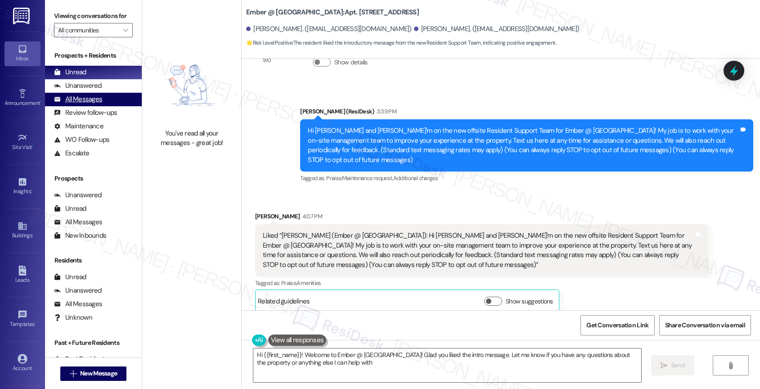
type textarea "Hi {{first_name}}! Welcome to Ember @ [GEOGRAPHIC_DATA]! Glad you liked the int…"
click at [87, 90] on div "Unanswered" at bounding box center [78, 85] width 48 height 9
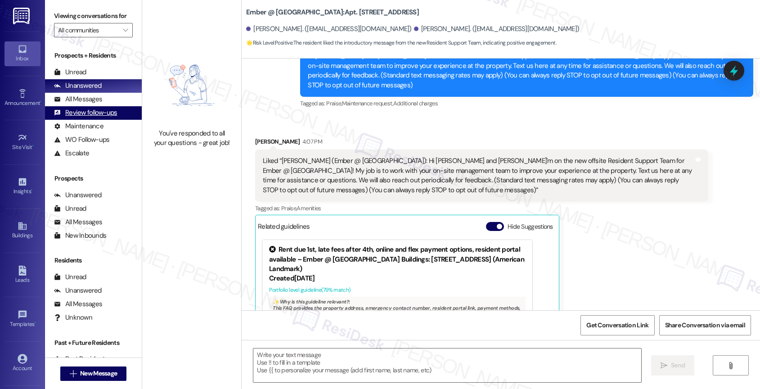
type textarea "Fetching suggested responses. Please feel free to read through the conversation…"
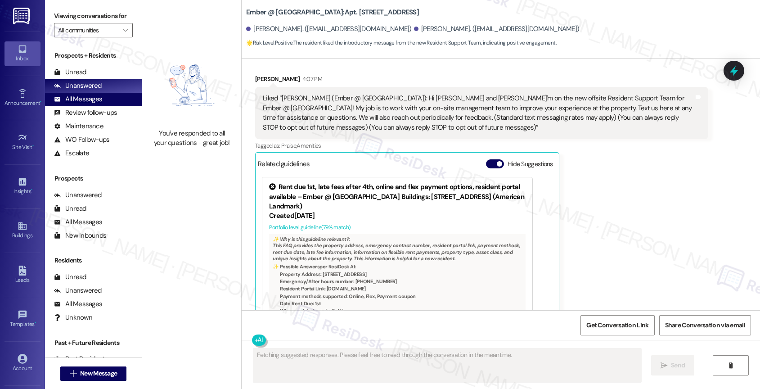
scroll to position [205, 0]
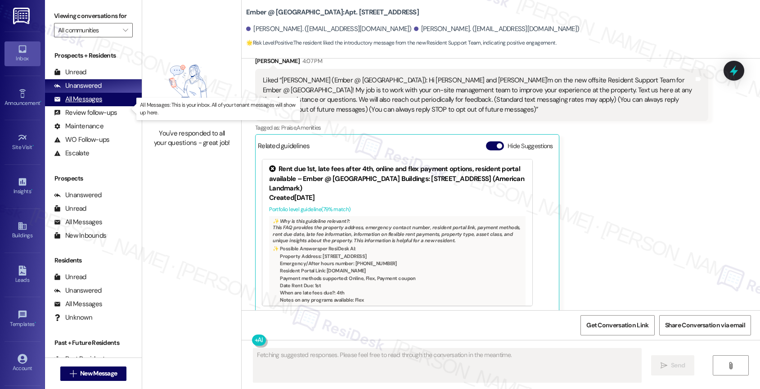
click at [94, 104] on div "All Messages" at bounding box center [78, 98] width 48 height 9
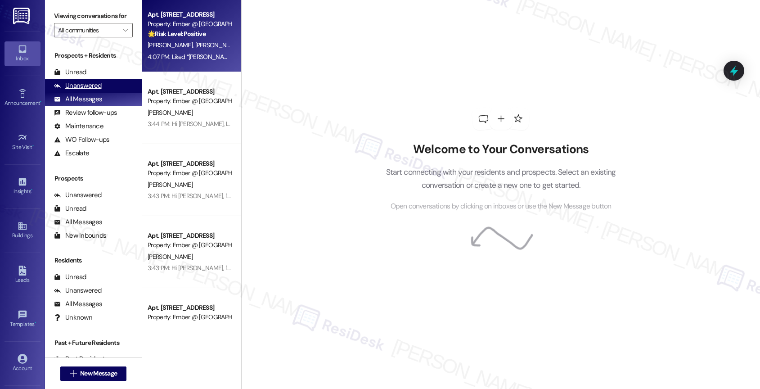
click at [98, 90] on div "Unanswered" at bounding box center [78, 85] width 48 height 9
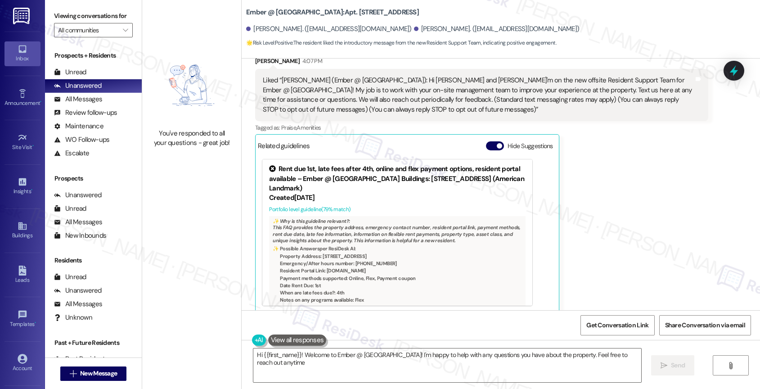
type textarea "Hi {{first_name}}! Welcome to Ember @ [GEOGRAPHIC_DATA]! I'm happy to help with…"
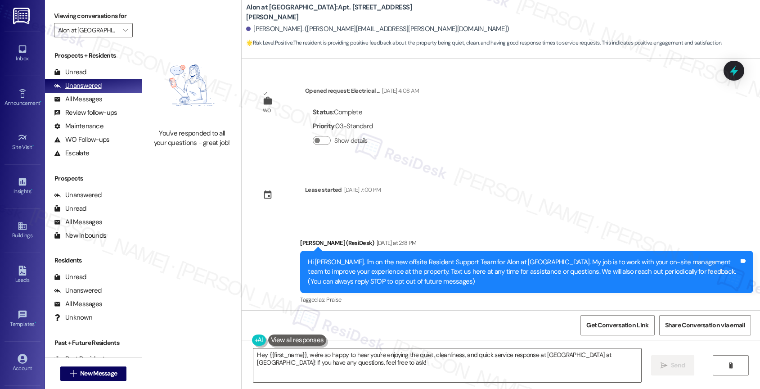
scroll to position [319, 0]
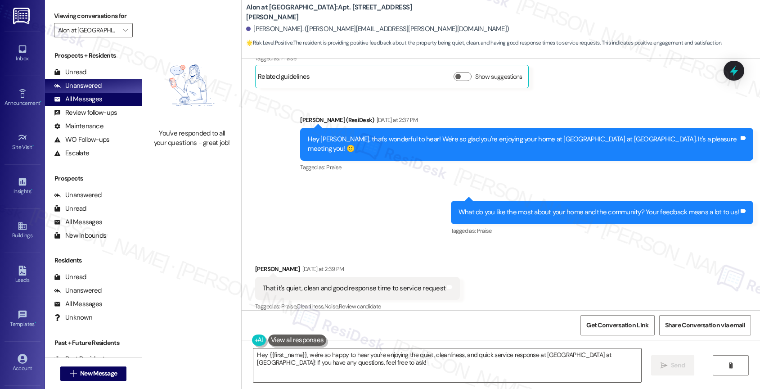
click at [101, 115] on div "Prospects + Residents Unread (0) Unread: Any message you haven't read yet will …" at bounding box center [93, 105] width 97 height 109
click at [100, 104] on div "All Messages" at bounding box center [78, 98] width 48 height 9
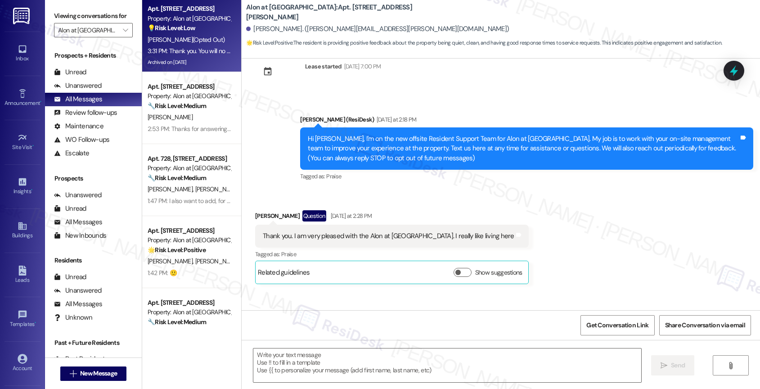
click at [181, 19] on div "Property: Alon at Castle Hills" at bounding box center [189, 18] width 83 height 9
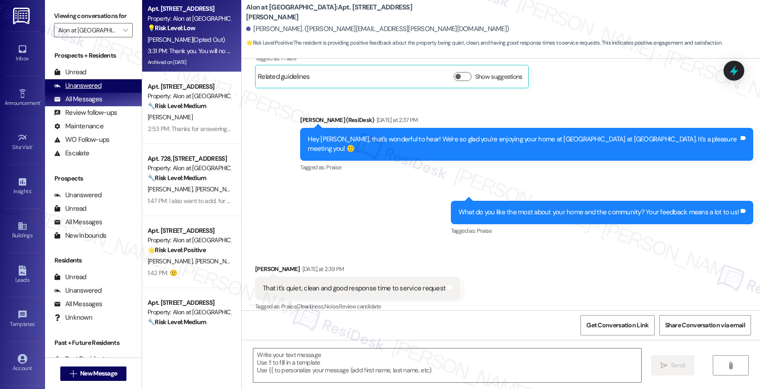
type textarea "Fetching suggested responses. Please feel free to read through the conversation…"
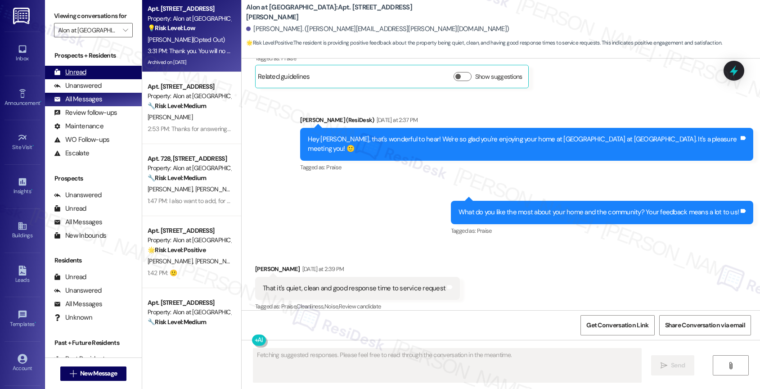
scroll to position [248, 0]
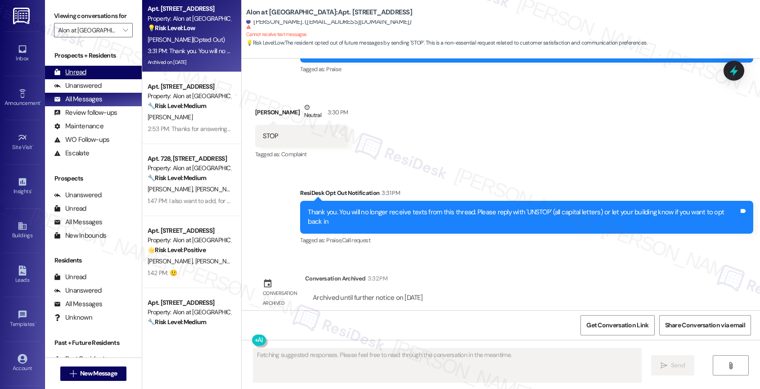
click at [101, 77] on div "Unread (0)" at bounding box center [93, 72] width 97 height 13
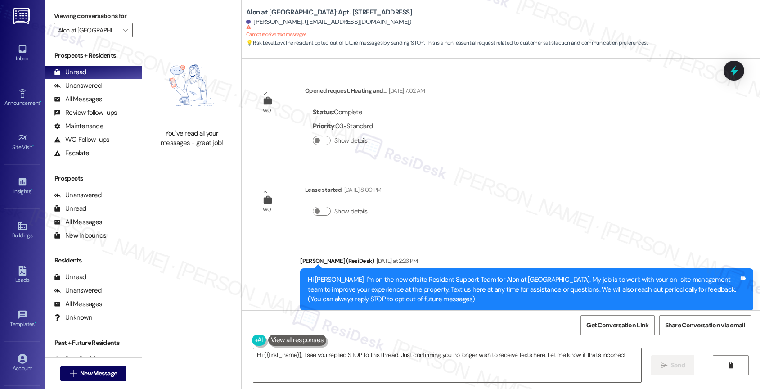
type textarea "Hi {{first_name}}, I see you replied STOP to this thread. Just confirming you n…"
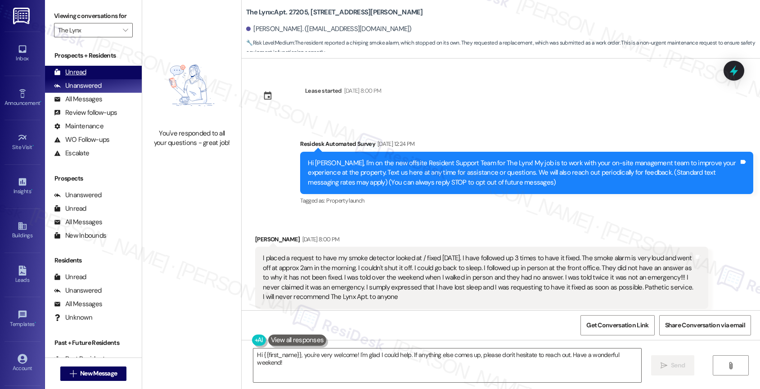
scroll to position [2351, 0]
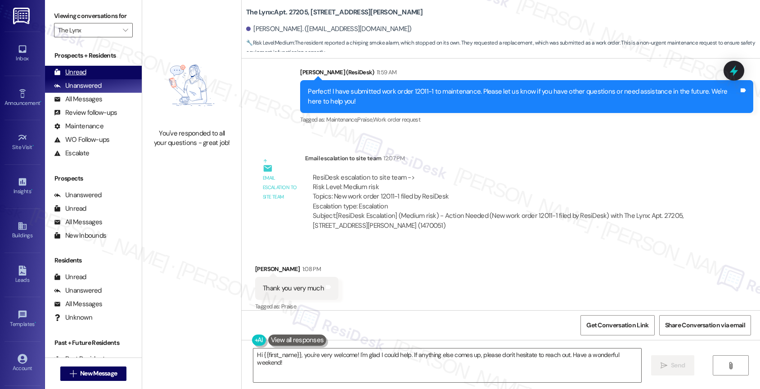
click at [85, 77] on div "Unread" at bounding box center [70, 71] width 32 height 9
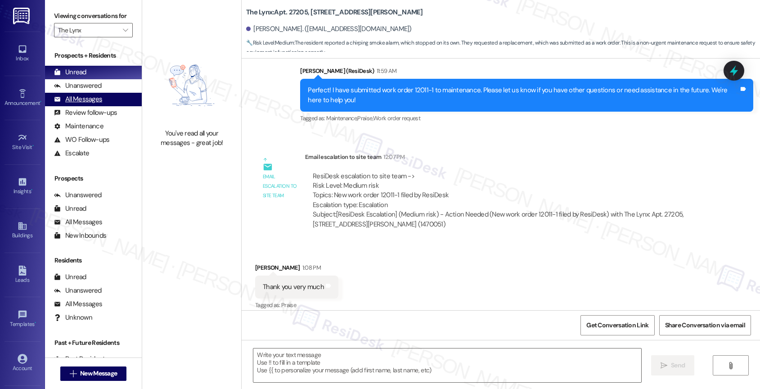
type textarea "Fetching suggested responses. Please feel free to read through the conversation…"
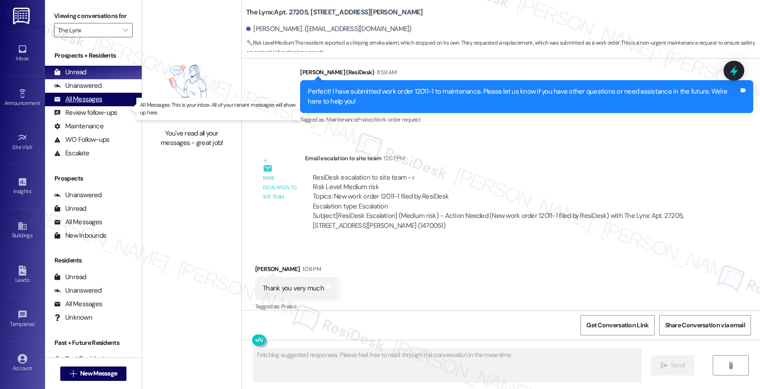
click at [96, 104] on div "All Messages" at bounding box center [78, 98] width 48 height 9
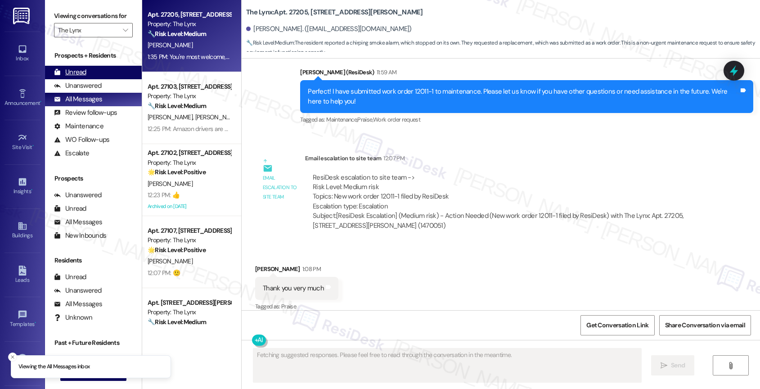
click at [84, 77] on div "Unread" at bounding box center [70, 71] width 32 height 9
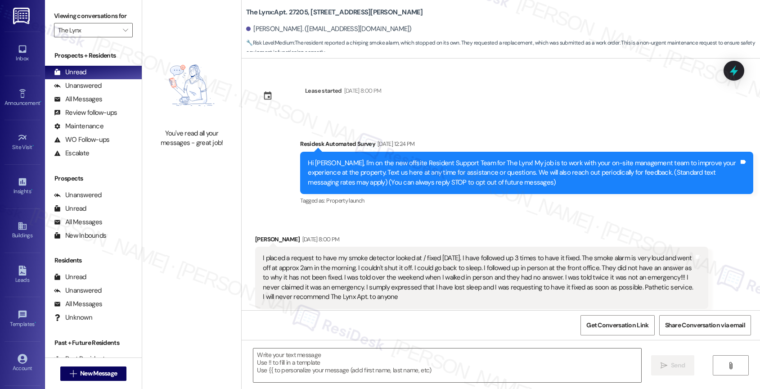
scroll to position [2354, 0]
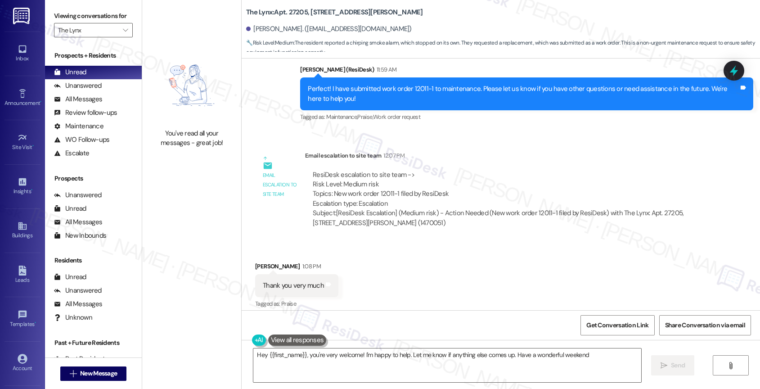
type textarea "Hey {{first_name}}, you're very welcome! I'm happy to help. Let me know if anyt…"
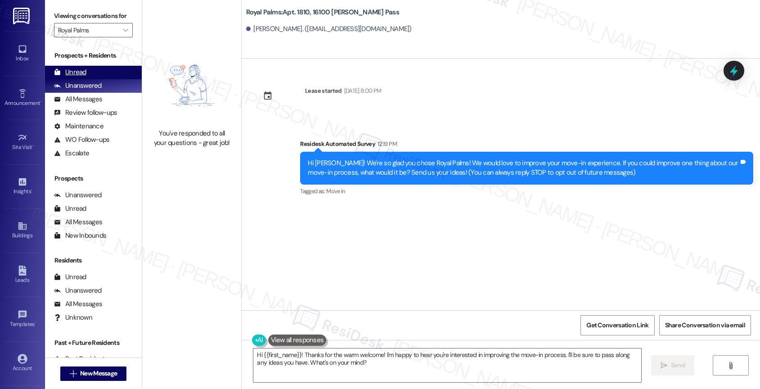
click at [99, 77] on div "Unread (0)" at bounding box center [93, 72] width 97 height 13
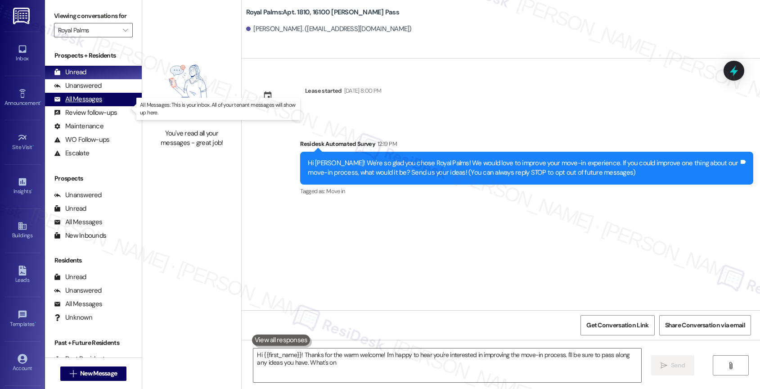
click at [94, 104] on div "All Messages" at bounding box center [78, 98] width 48 height 9
type textarea "Hi {{first_name}}! Thanks for the warm welcome! I'm happy to hear you're intere…"
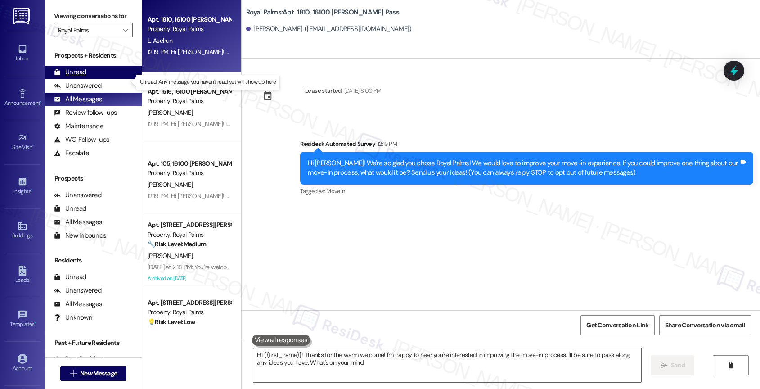
type textarea "Hi {{first_name}}! Thanks for the warm welcome! I'm happy to hear you're intere…"
click at [94, 77] on div "Unread (0)" at bounding box center [93, 72] width 97 height 13
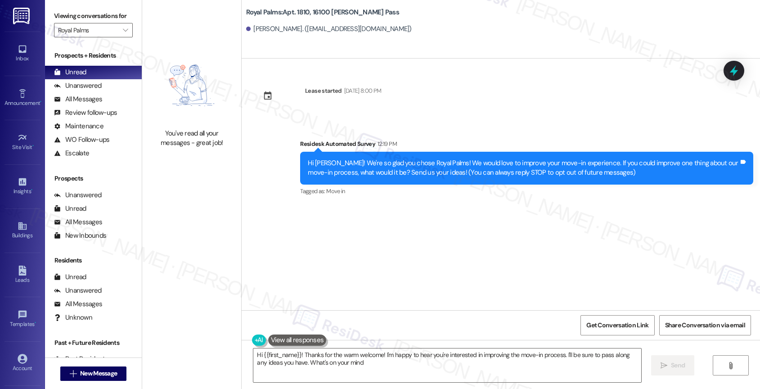
type textarea "Hi {{first_name}}! Thanks for the warm welcome! I'm happy to hear you're intere…"
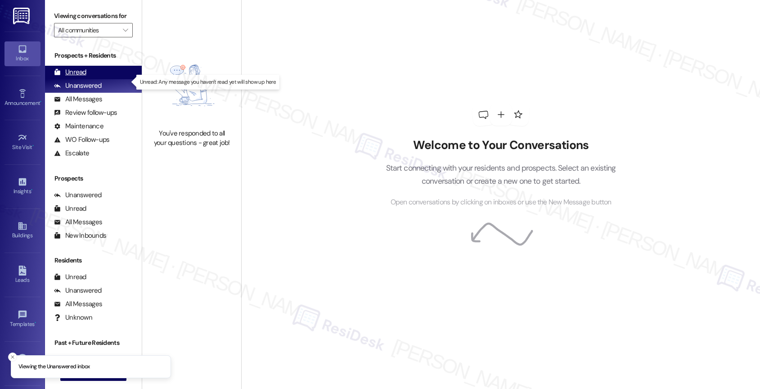
click at [80, 77] on div "Unread" at bounding box center [70, 71] width 32 height 9
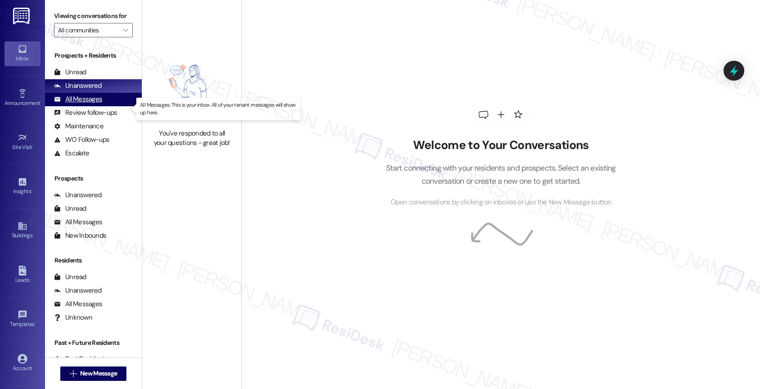
click at [97, 104] on div "All Messages" at bounding box center [78, 98] width 48 height 9
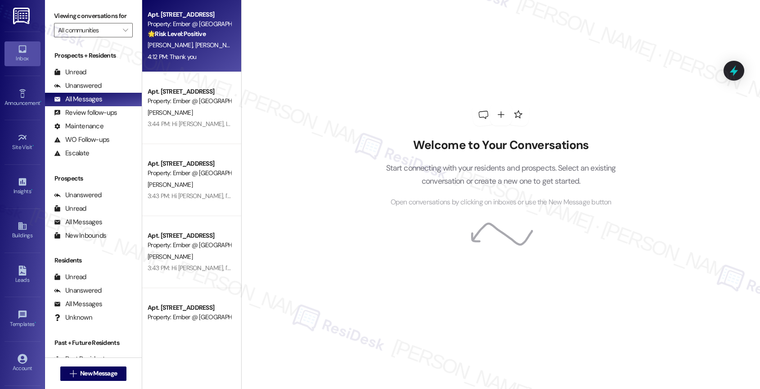
click at [178, 40] on div "[PERSON_NAME] [PERSON_NAME]" at bounding box center [189, 45] width 85 height 11
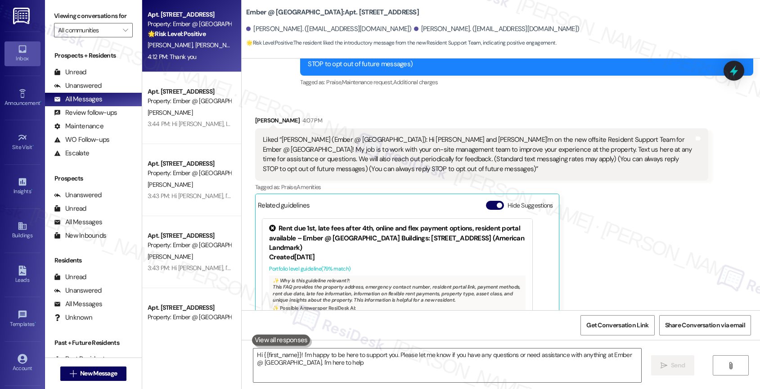
type textarea "Hi {{first_name}}! I'm happy to be here to support you. Please let me know if y…"
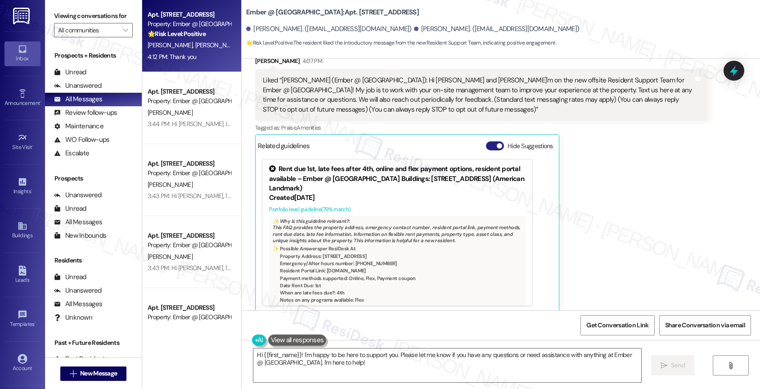
click at [486, 141] on button "Hide Suggestions" at bounding box center [495, 145] width 18 height 9
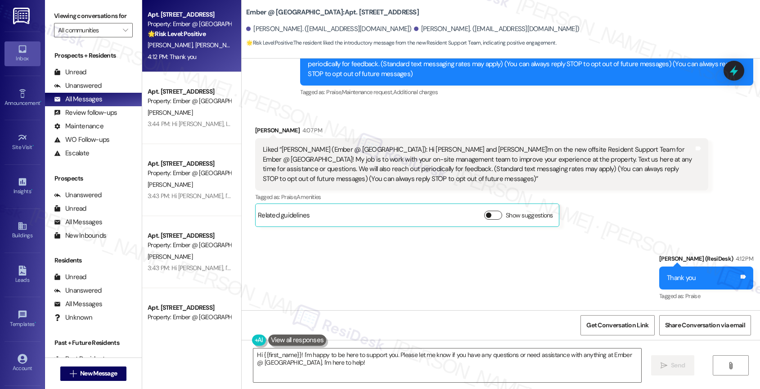
scroll to position [126, 0]
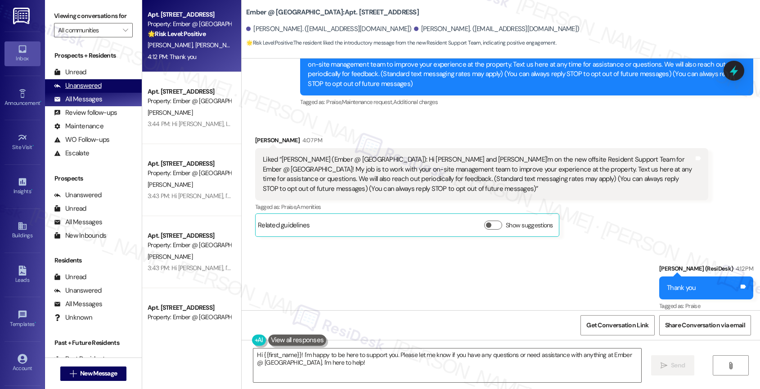
click at [97, 90] on div "Unanswered" at bounding box center [78, 85] width 48 height 9
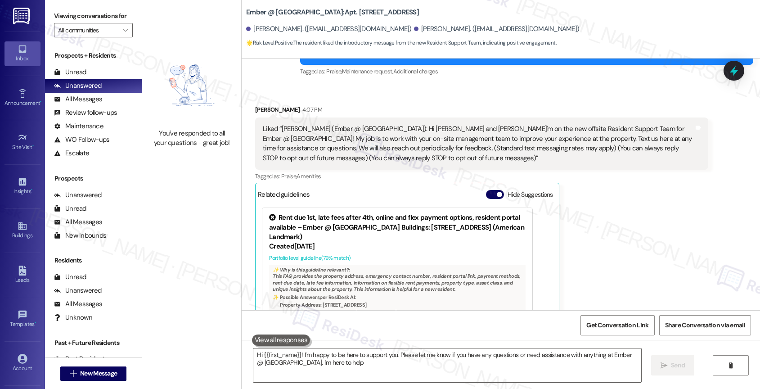
type textarea "Hi {{first_name}}! I'm happy to be here to support you. Please let me know if y…"
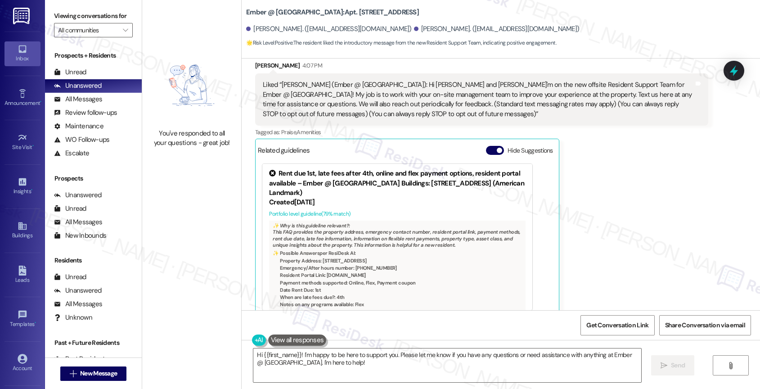
scroll to position [205, 0]
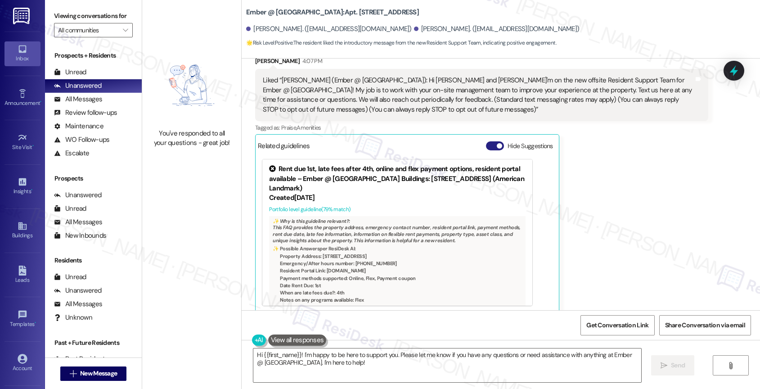
click at [486, 141] on button "Hide Suggestions" at bounding box center [495, 145] width 18 height 9
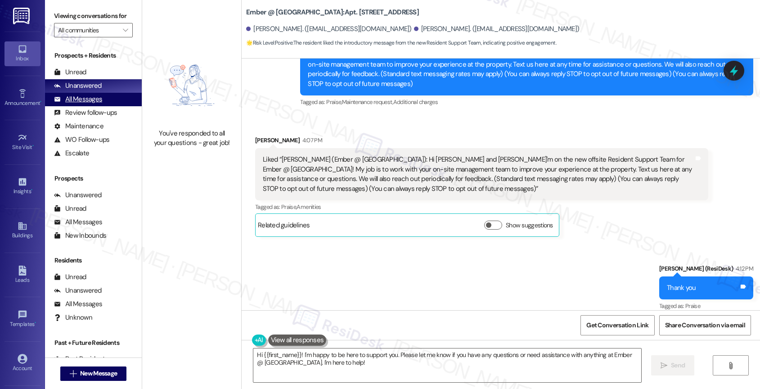
click at [96, 106] on div "All Messages (undefined)" at bounding box center [93, 99] width 97 height 13
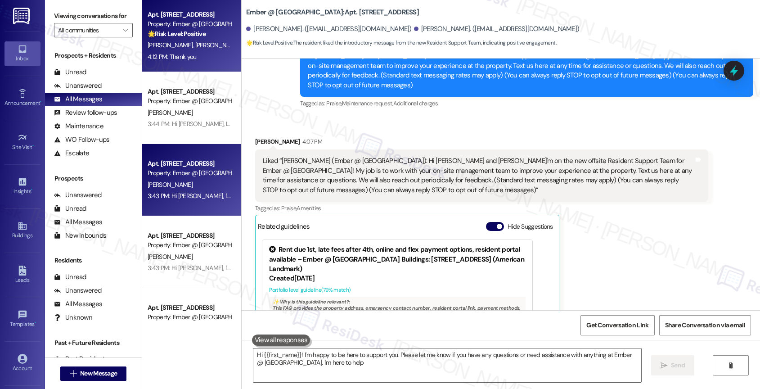
type textarea "Hi {{first_name}}! I'm happy to be here to support you. Please let me know if y…"
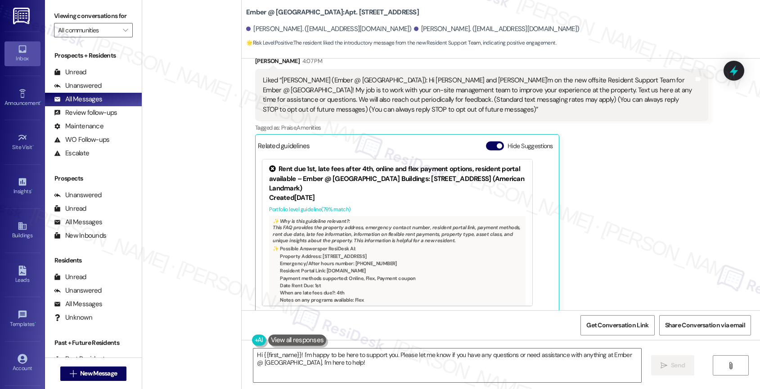
scroll to position [2262, 0]
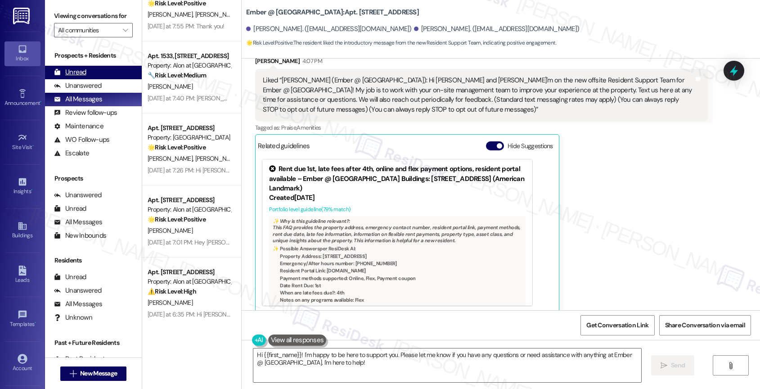
click at [99, 79] on div "Unread (0)" at bounding box center [93, 72] width 97 height 13
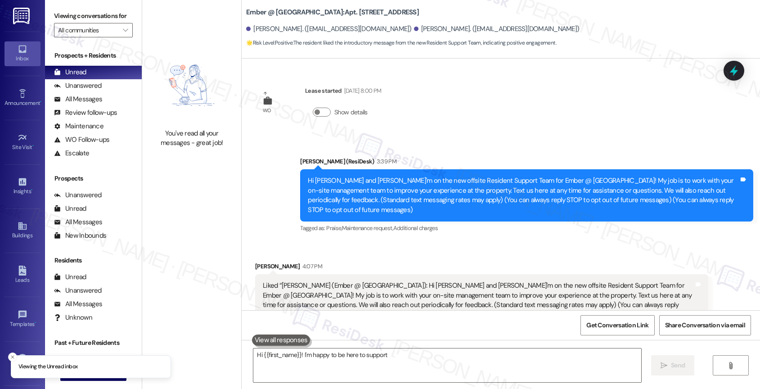
scroll to position [67, 0]
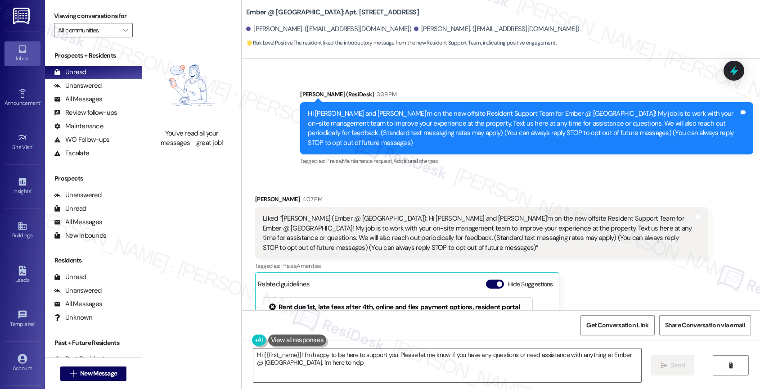
type textarea "Hi {{first_name}}! I'm happy to be here to support you. Please let me know if y…"
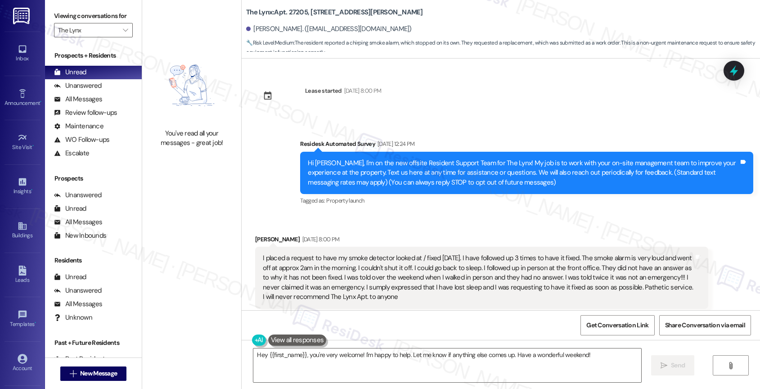
scroll to position [2351, 0]
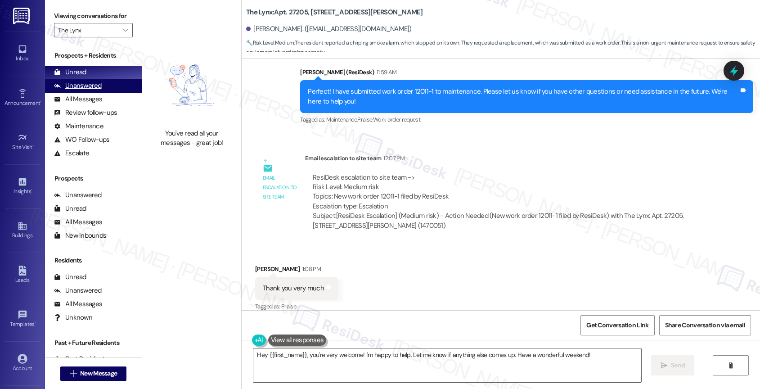
click at [92, 90] on div "Unanswered" at bounding box center [78, 85] width 48 height 9
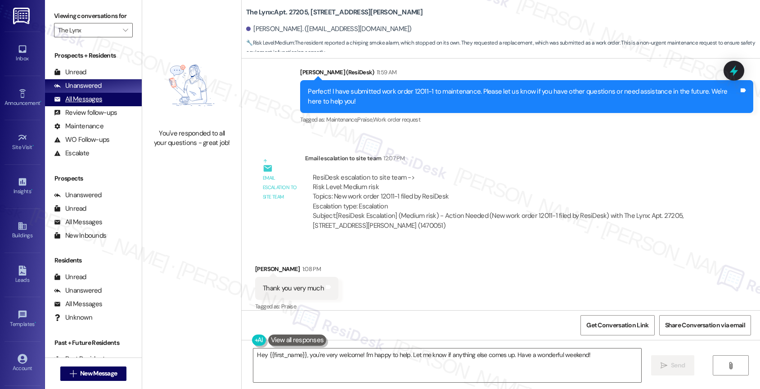
click at [89, 104] on div "All Messages" at bounding box center [78, 98] width 48 height 9
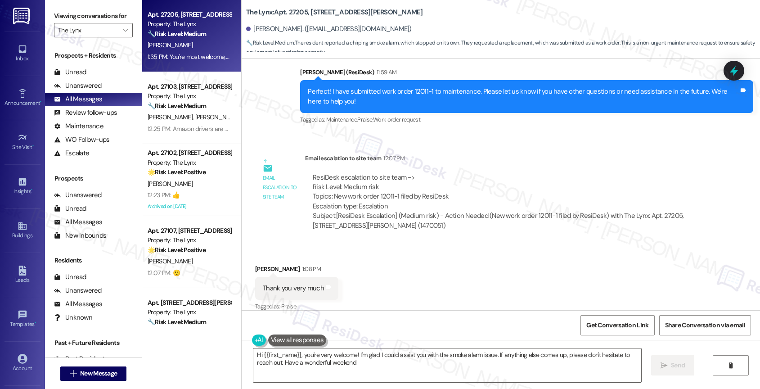
type textarea "Hi {{first_name}}, you're very welcome! I'm glad I could assist you with the sm…"
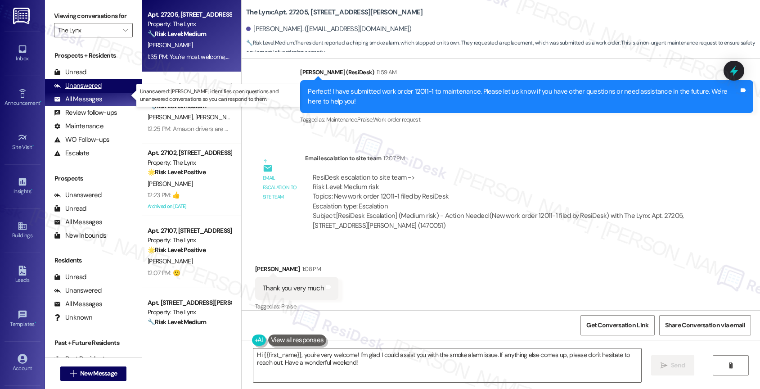
click at [85, 90] on div "Unanswered" at bounding box center [78, 85] width 48 height 9
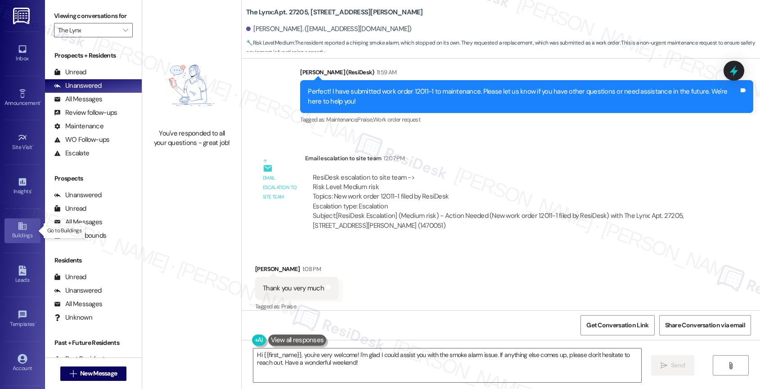
click at [19, 233] on div "Buildings" at bounding box center [22, 235] width 45 height 9
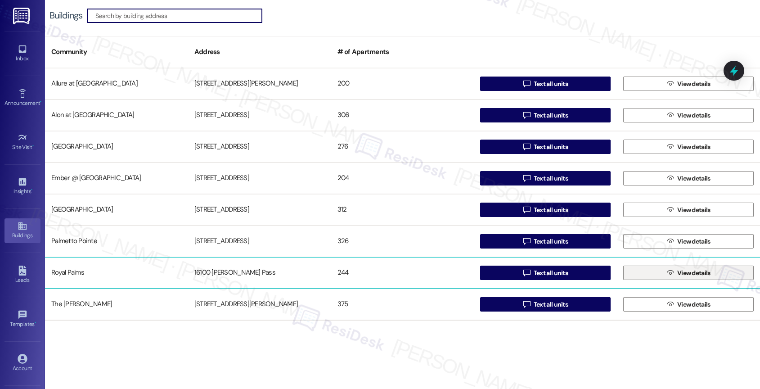
click at [667, 269] on icon "" at bounding box center [670, 272] width 7 height 7
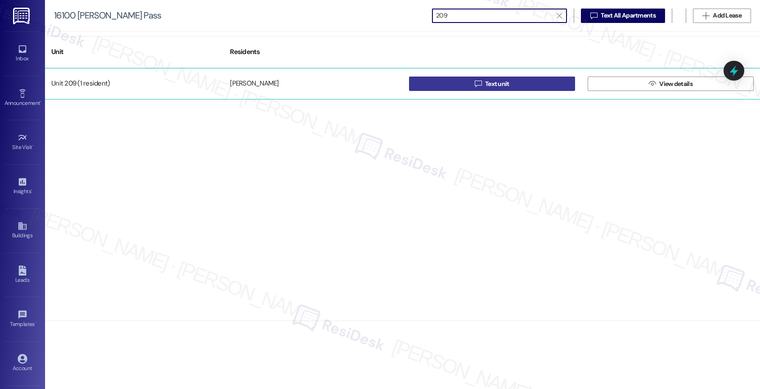
type input "209"
click at [513, 83] on button " Text unit" at bounding box center [492, 83] width 166 height 14
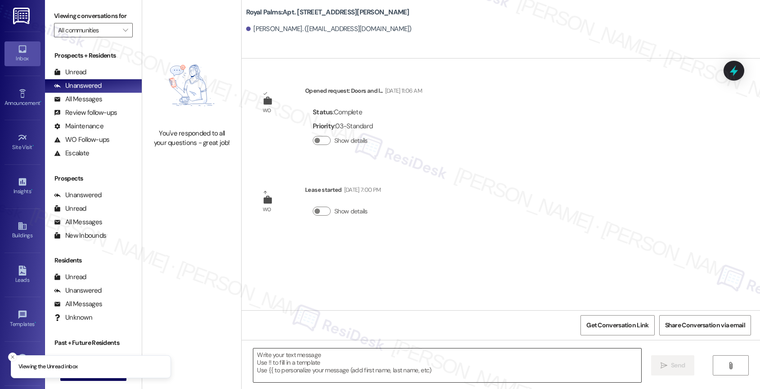
click at [287, 363] on textarea at bounding box center [447, 365] width 388 height 34
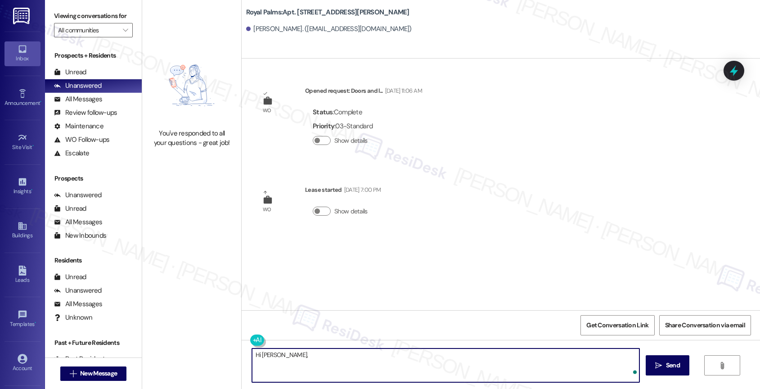
paste textarea "I'm on the new offsite Resident Support Team for Royal Palms! My job is to work…"
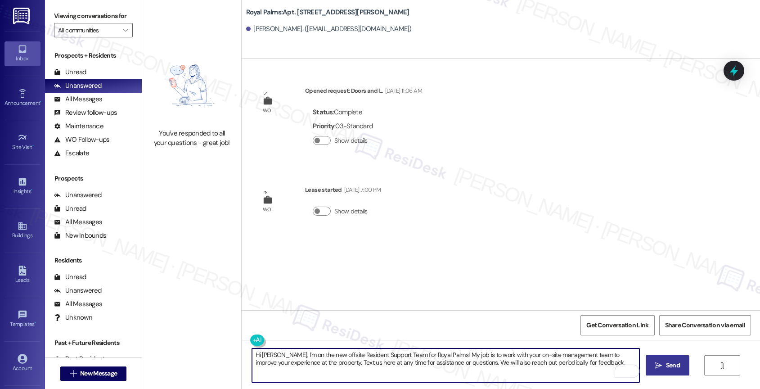
type textarea "Hi Dennis, I'm on the new offsite Resident Support Team for Royal Palms! My job…"
click at [666, 367] on span "Send" at bounding box center [673, 364] width 14 height 9
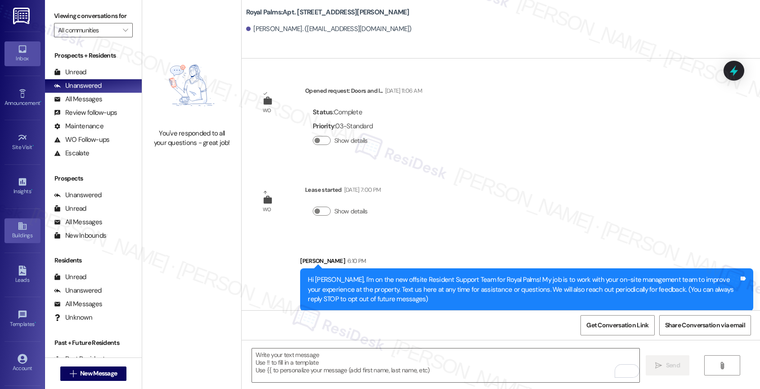
click at [22, 233] on div "Buildings" at bounding box center [22, 235] width 45 height 9
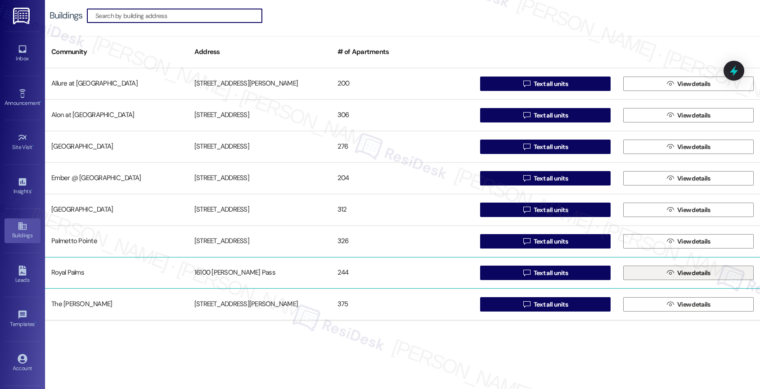
click at [677, 274] on span "View details" at bounding box center [693, 272] width 33 height 9
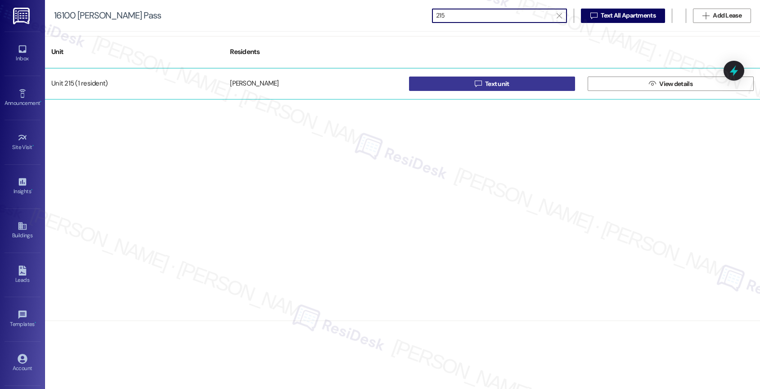
type input "215"
click at [493, 82] on span "Text unit" at bounding box center [497, 83] width 24 height 9
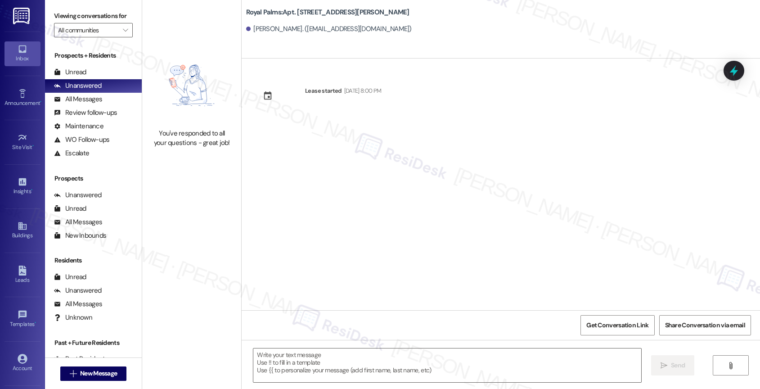
type textarea "Fetching suggested responses. Please feel free to read through the conversation…"
click at [296, 354] on textarea at bounding box center [447, 365] width 388 height 34
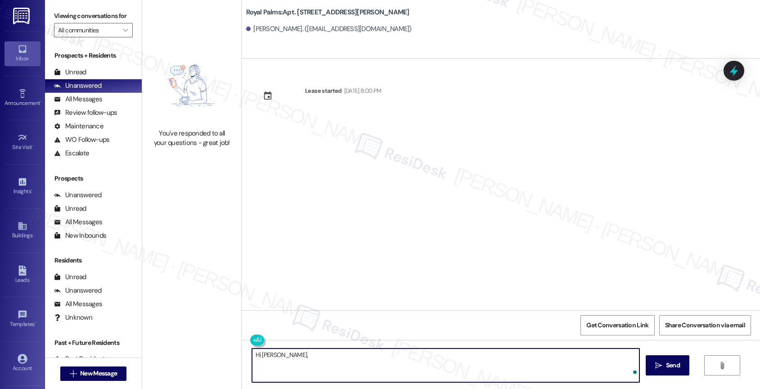
paste textarea "I'm on the new offsite Resident Support Team for Royal Palms! My job is to work…"
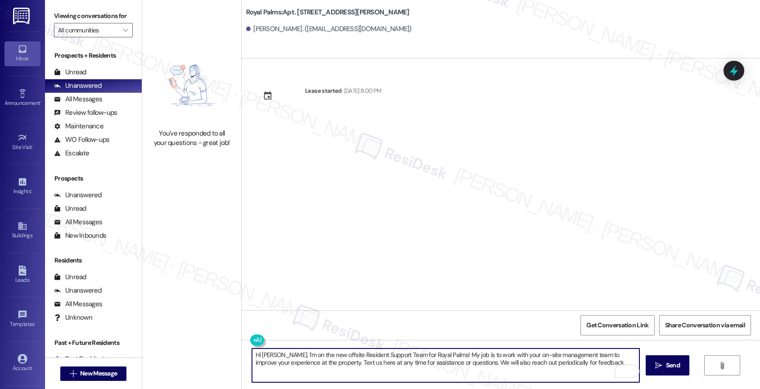
type textarea "Hi Brandon, I'm on the new offsite Resident Support Team for Royal Palms! My jo…"
click at [668, 366] on span "Send" at bounding box center [673, 364] width 14 height 9
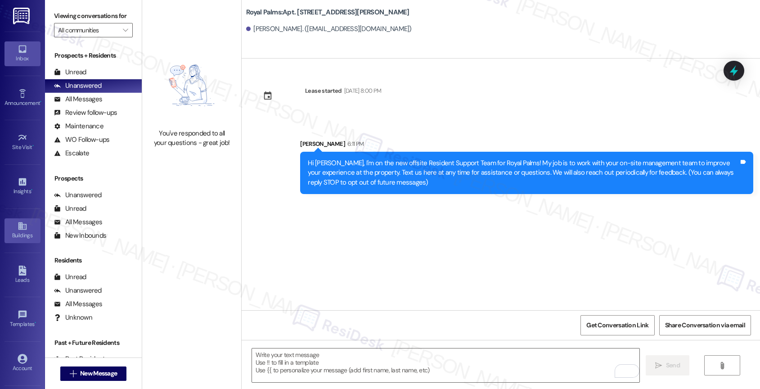
click at [19, 225] on icon at bounding box center [22, 226] width 8 height 8
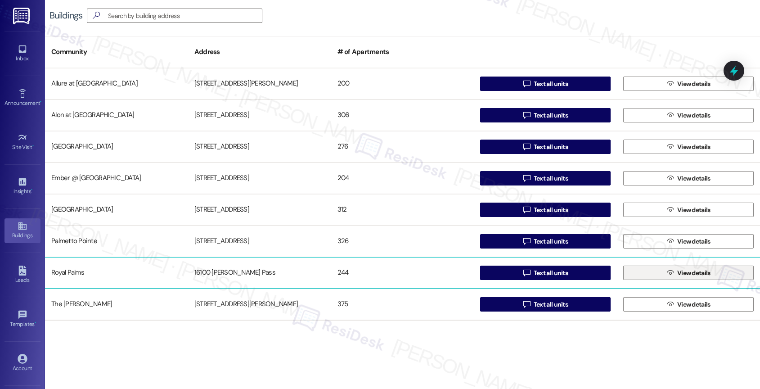
click at [653, 268] on button " View details" at bounding box center [688, 272] width 130 height 14
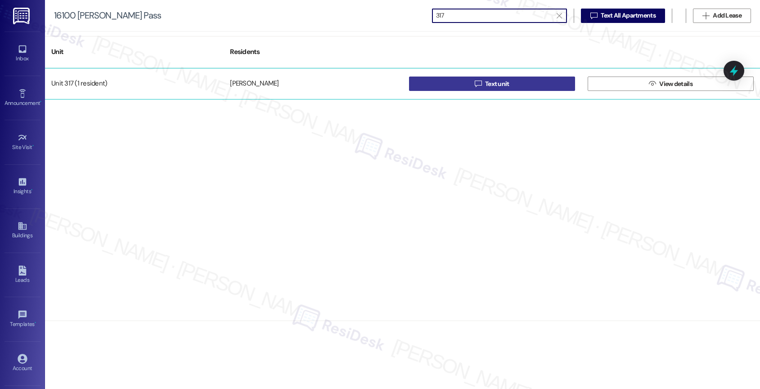
type input "317"
click at [510, 81] on span "Text unit" at bounding box center [497, 83] width 28 height 9
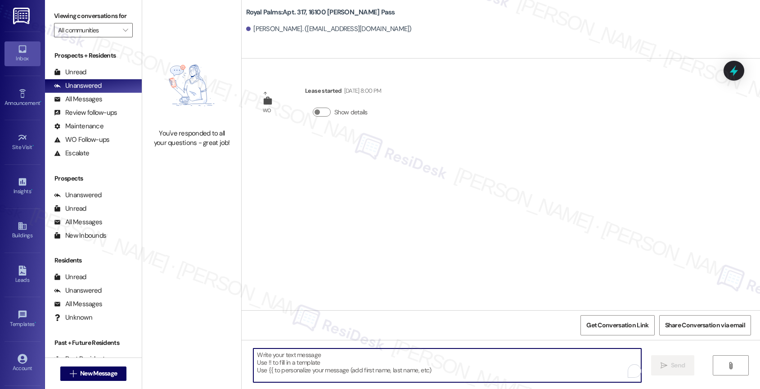
click at [322, 363] on textarea "To enrich screen reader interactions, please activate Accessibility in Grammarl…" at bounding box center [447, 365] width 388 height 34
type textarea "Fetching suggested responses. Please feel free to read through the conversation…"
click at [322, 363] on textarea "To enrich screen reader interactions, please activate Accessibility in Grammarl…" at bounding box center [447, 365] width 388 height 34
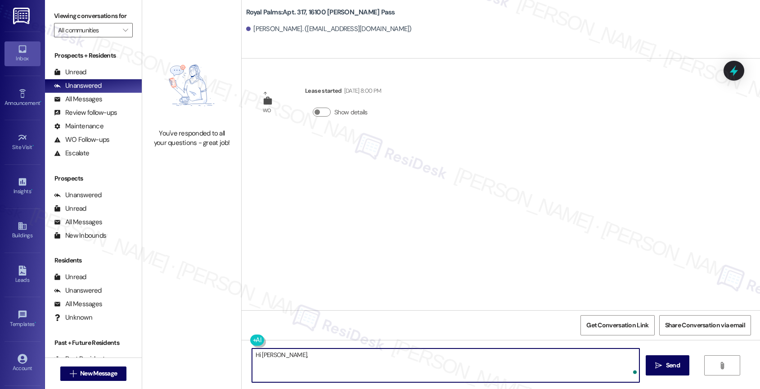
paste textarea "I'm on the new offsite Resident Support Team for Royal Palms! My job is to work…"
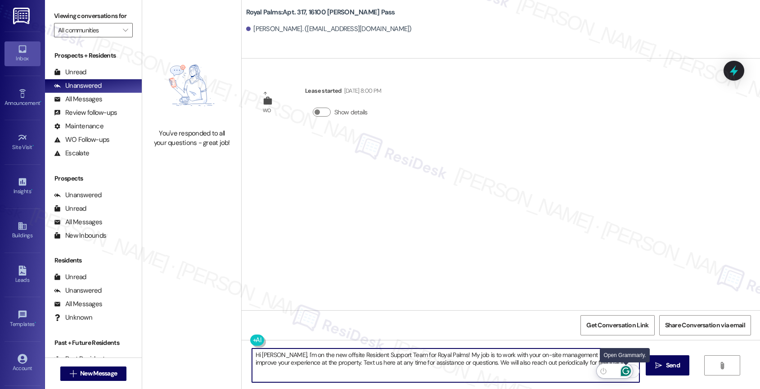
type textarea "Hi Branden, I'm on the new offsite Resident Support Team for Royal Palms! My jo…"
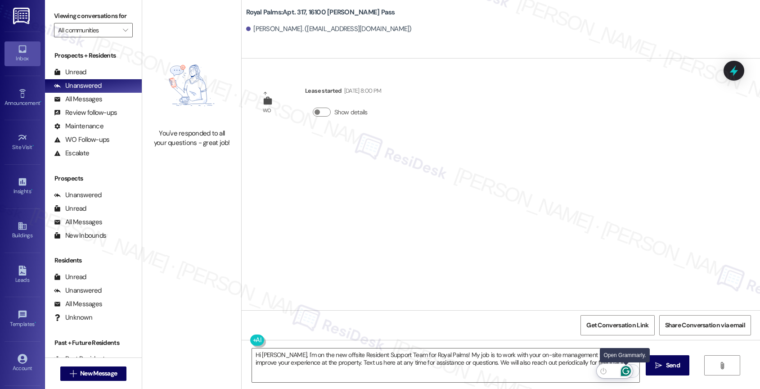
click at [628, 370] on icon "Open Grammarly. 0 Suggestions." at bounding box center [625, 370] width 7 height 7
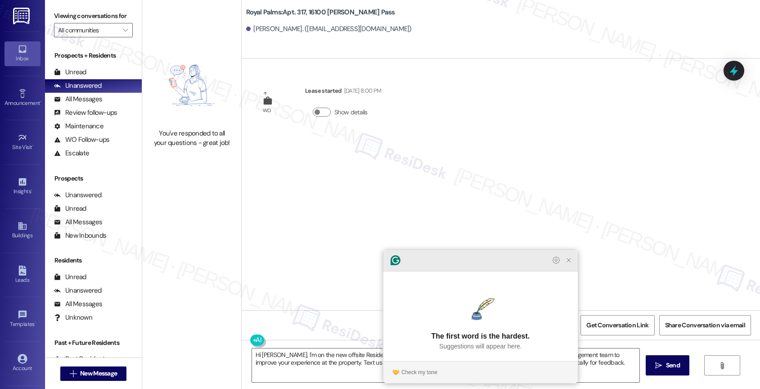
click at [572, 265] on icon "Close Grammarly Assistant" at bounding box center [568, 260] width 11 height 11
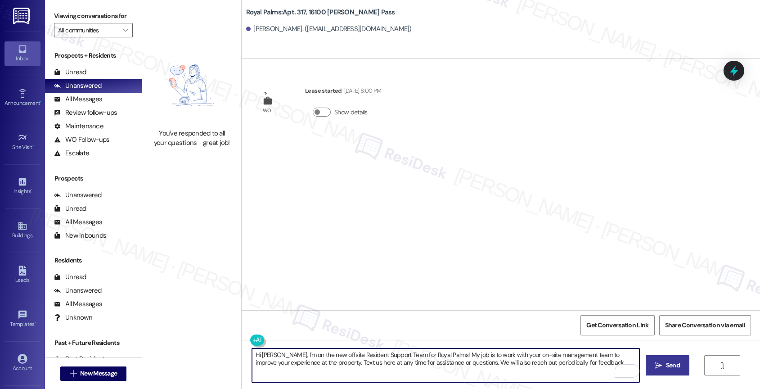
click at [680, 370] on button " Send" at bounding box center [667, 365] width 44 height 20
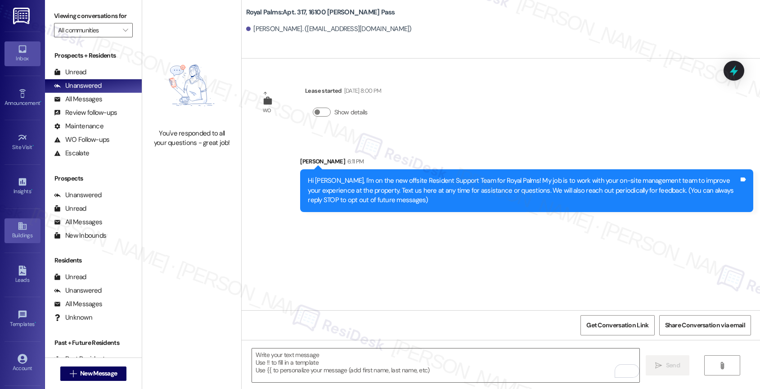
click at [22, 227] on icon at bounding box center [22, 226] width 8 height 8
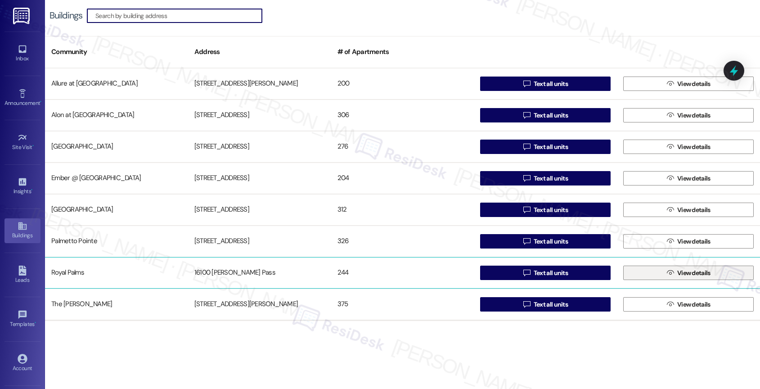
click at [643, 272] on button " View details" at bounding box center [688, 272] width 130 height 14
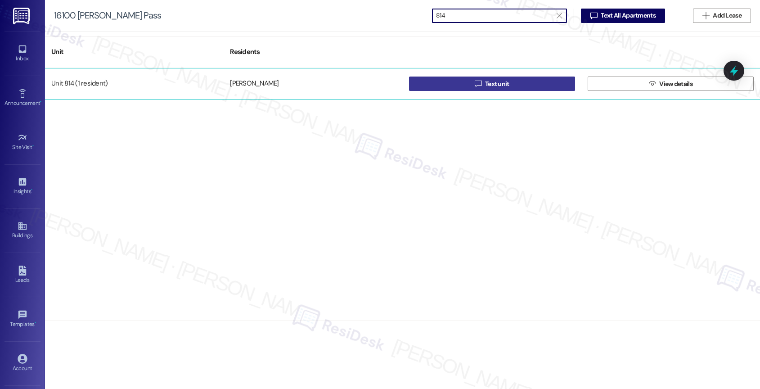
type input "814"
click at [496, 84] on span "Text unit" at bounding box center [497, 83] width 24 height 9
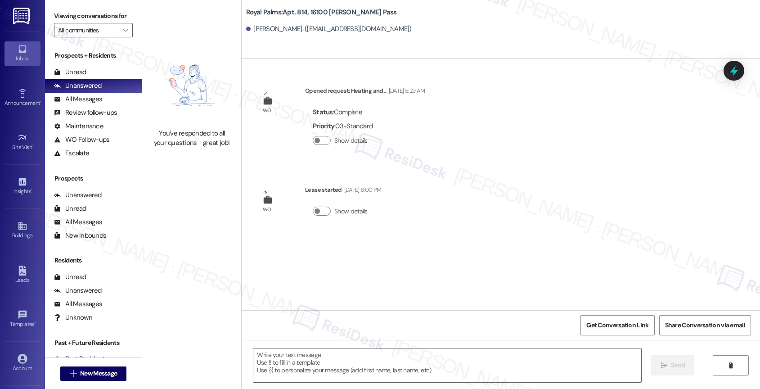
type textarea "Fetching suggested responses. Please feel free to read through the conversation…"
click at [305, 360] on textarea at bounding box center [447, 365] width 388 height 34
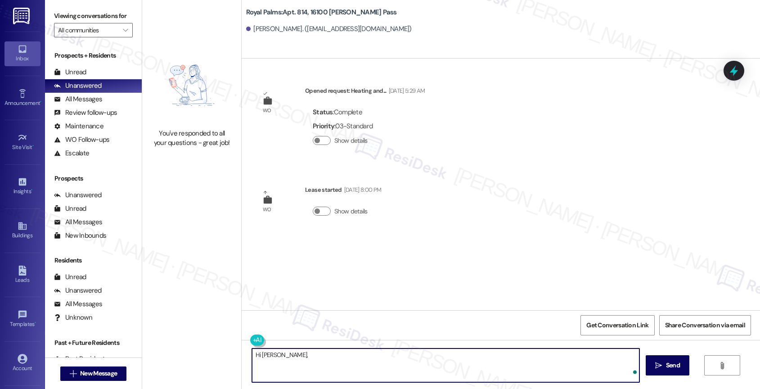
paste textarea "I'm on the new offsite Resident Support Team for Royal Palms! My job is to work…"
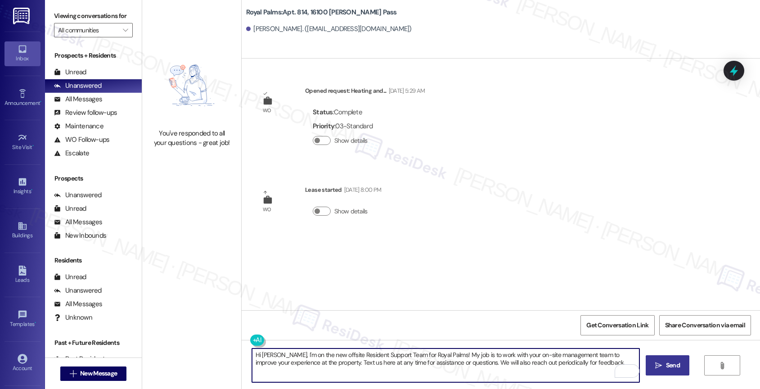
type textarea "Hi Karah, I'm on the new offsite Resident Support Team for Royal Palms! My job …"
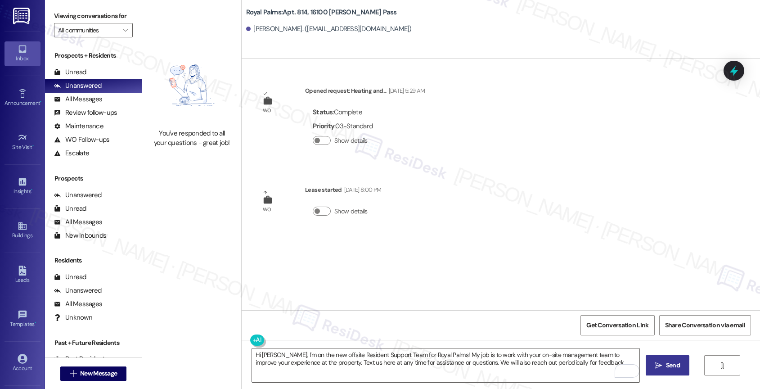
click at [660, 363] on icon "" at bounding box center [658, 365] width 7 height 7
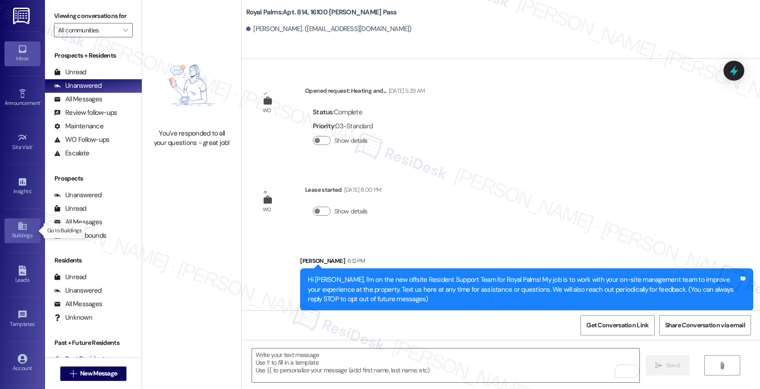
click at [18, 230] on icon at bounding box center [23, 226] width 10 height 10
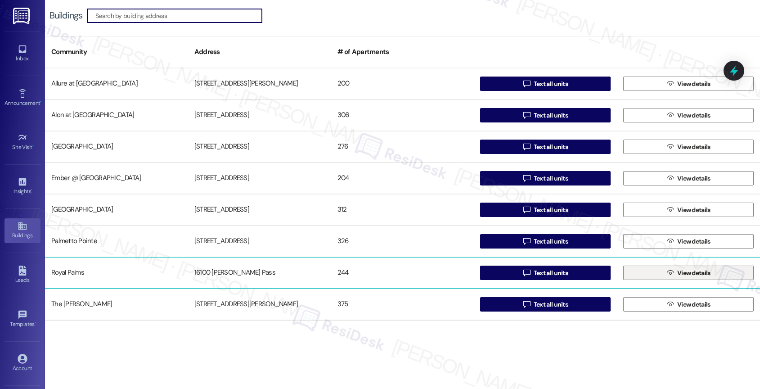
click at [690, 268] on span " View details" at bounding box center [688, 272] width 47 height 13
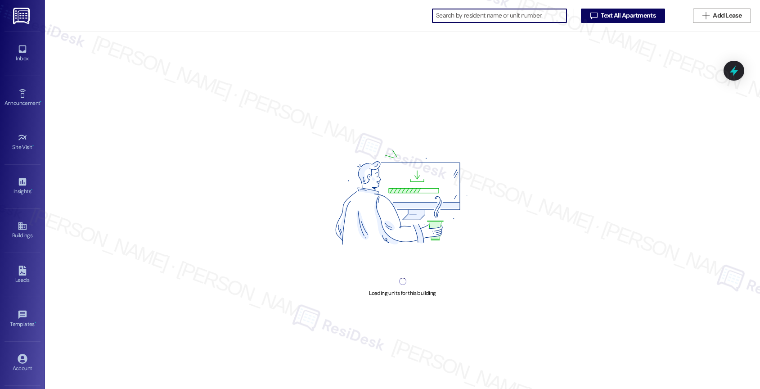
click at [455, 13] on input at bounding box center [501, 15] width 130 height 13
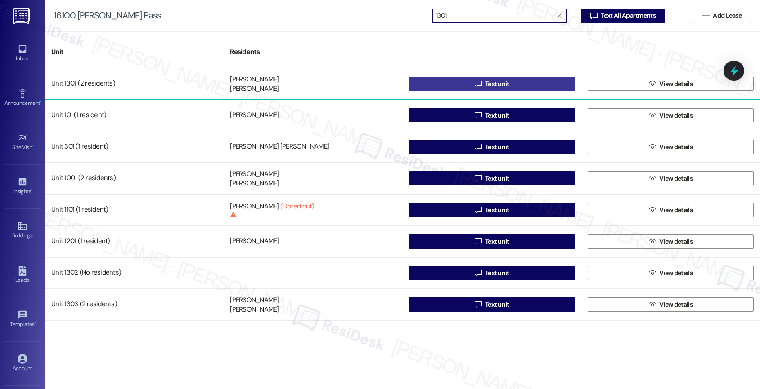
type input "1301"
click at [490, 83] on span "Text unit" at bounding box center [497, 83] width 24 height 9
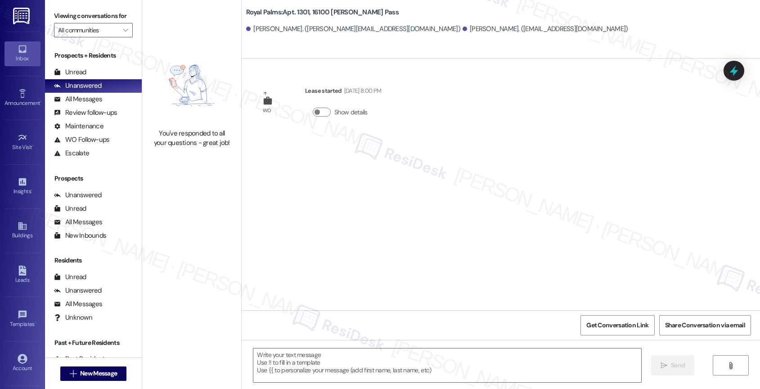
type textarea "Fetching suggested responses. Please feel free to read through the conversation…"
click at [298, 353] on textarea at bounding box center [447, 365] width 388 height 34
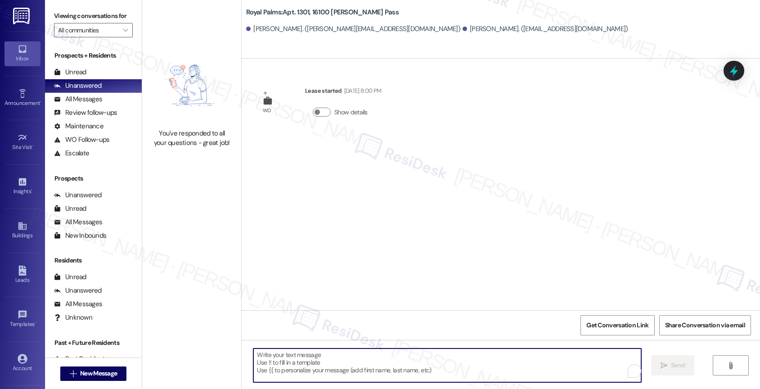
paste textarea "I'm on the new offsite Resident Support Team for Royal Palms! My job is to work…"
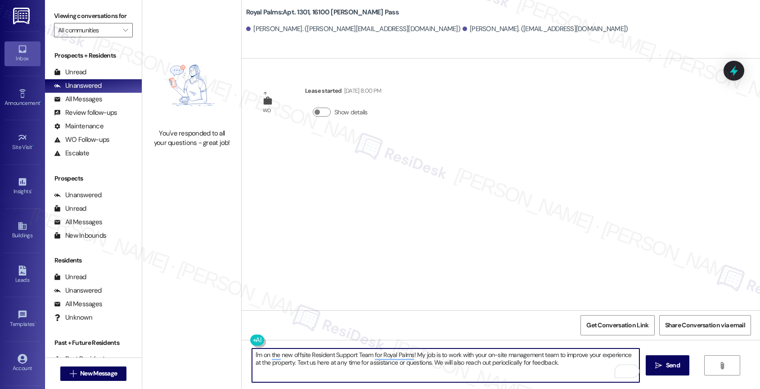
click at [252, 352] on textarea "I'm on the new offsite Resident Support Team for Royal Palms! My job is to work…" at bounding box center [446, 365] width 388 height 34
type textarea "Hi Trenton and Kamryn, I'm on the new offsite Resident Support Team for Royal P…"
click at [666, 365] on span "Send" at bounding box center [673, 364] width 14 height 9
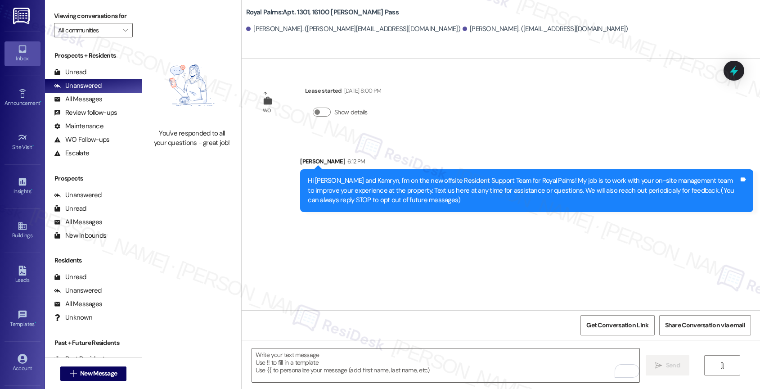
click at [440, 137] on div "Sent via SMS Sarah 6:12 PM Hi Trenton and Kamryn, I'm on the new offsite Reside…" at bounding box center [501, 177] width 518 height 82
click at [15, 235] on div "Buildings" at bounding box center [22, 235] width 45 height 9
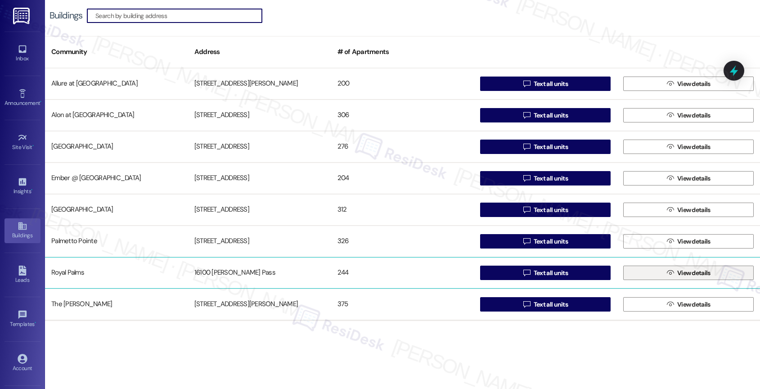
click at [674, 266] on span " View details" at bounding box center [688, 272] width 47 height 13
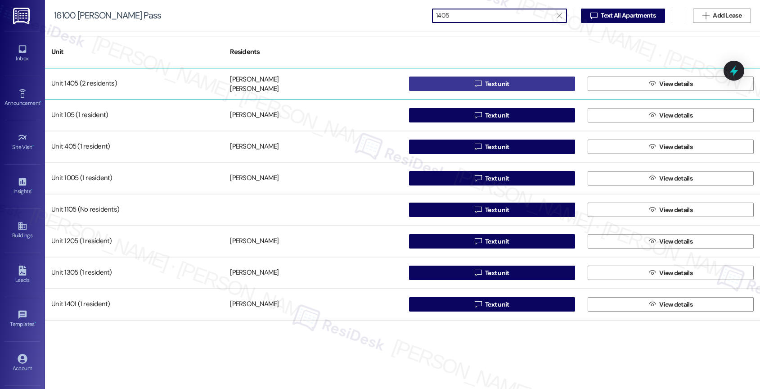
type input "1405"
click at [502, 81] on span "Text unit" at bounding box center [497, 83] width 24 height 9
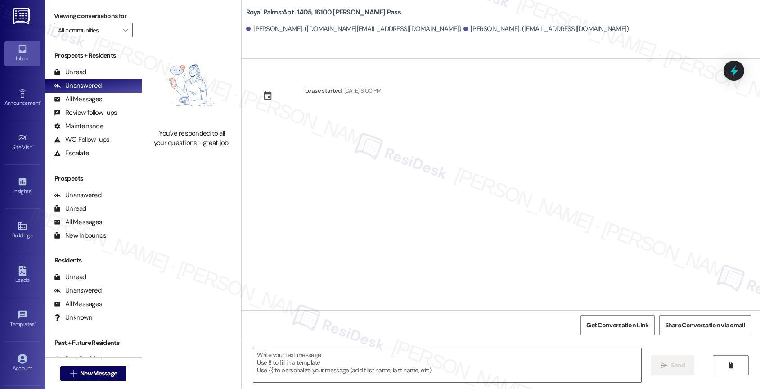
type textarea "Fetching suggested responses. Please feel free to read through the conversation…"
click at [315, 358] on textarea at bounding box center [447, 365] width 388 height 34
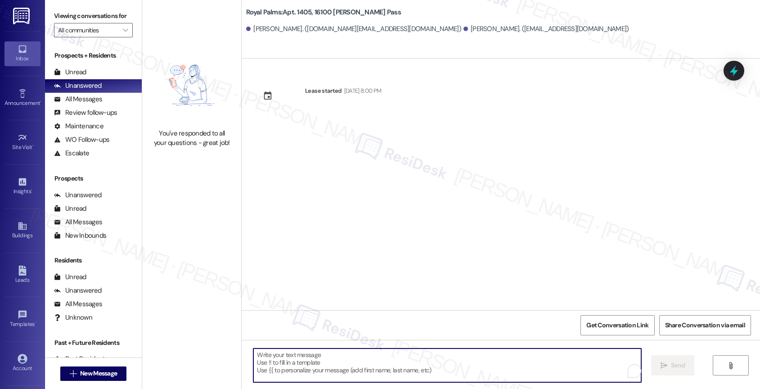
paste textarea "Hi {{first_name}}, I'm on the new offsite Resident Support Team for Royal Palms…"
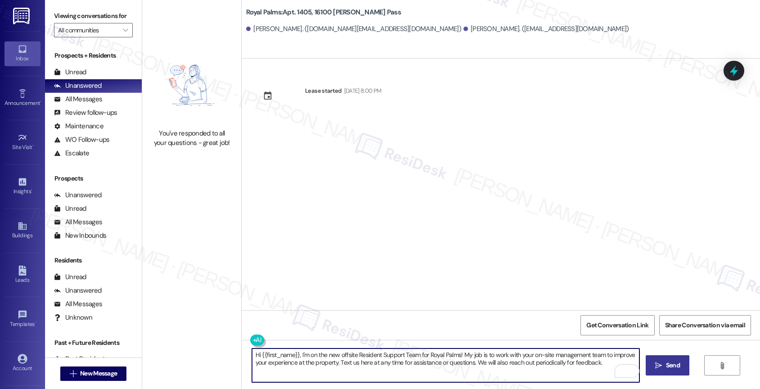
type textarea "Hi {{first_name}}, I'm on the new offsite Resident Support Team for Royal Palms…"
click at [655, 364] on icon "" at bounding box center [658, 365] width 7 height 7
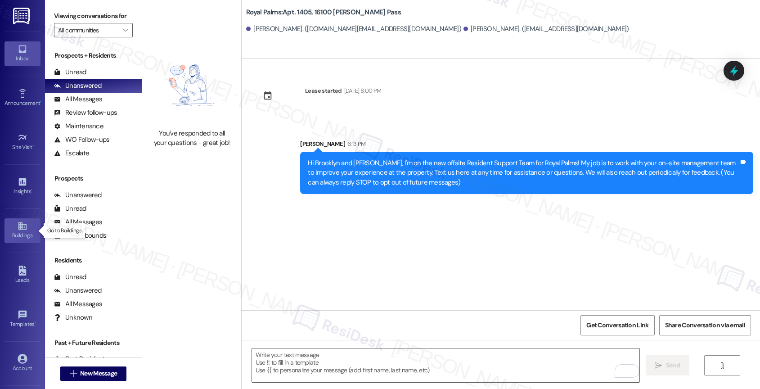
click at [18, 230] on icon at bounding box center [23, 226] width 10 height 10
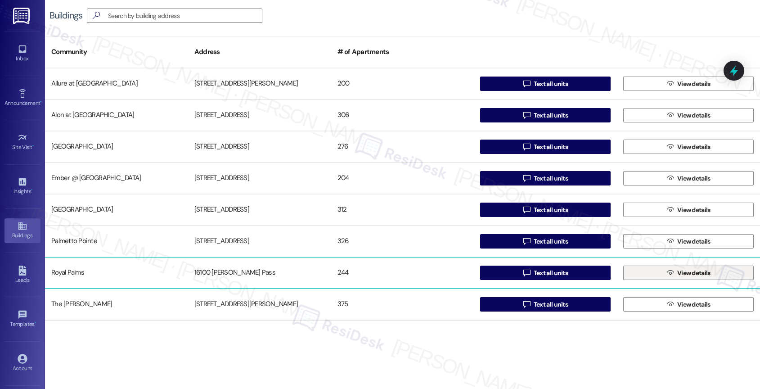
click at [669, 270] on icon "" at bounding box center [670, 272] width 7 height 7
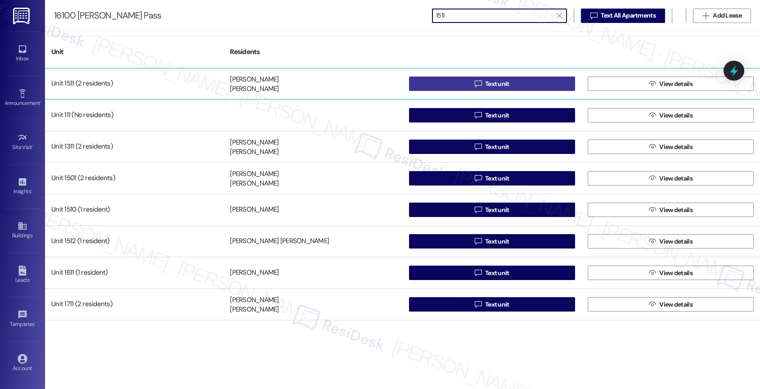
type input "1511"
click at [530, 82] on button " Text unit" at bounding box center [492, 83] width 166 height 14
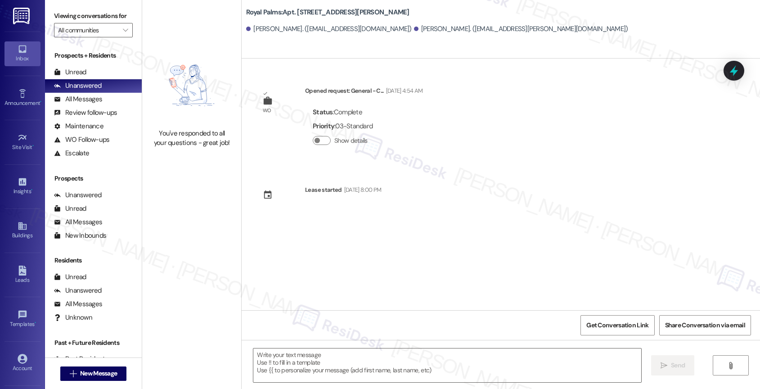
type textarea "Fetching suggested responses. Please feel free to read through the conversation…"
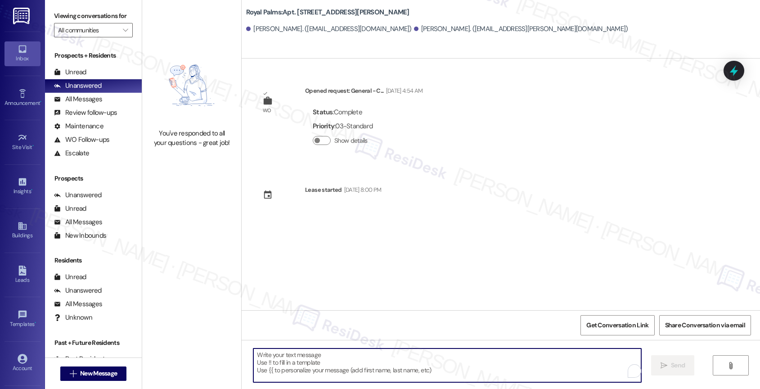
click at [323, 362] on textarea "To enrich screen reader interactions, please activate Accessibility in Grammarl…" at bounding box center [447, 365] width 388 height 34
paste textarea "Hi {{first_name}}, I'm on the new offsite Resident Support Team for Royal Palms…"
type textarea "Hi {{first_name}}, I'm on the new offsite Resident Support Team for Royal Palms…"
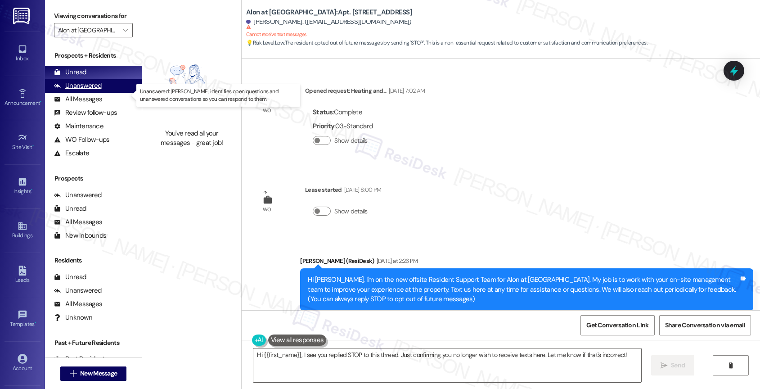
click at [103, 93] on div "Unanswered (0)" at bounding box center [93, 85] width 97 height 13
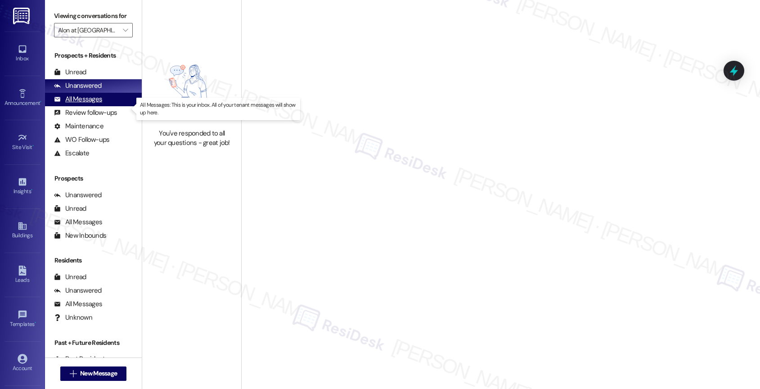
click at [104, 106] on div "All Messages (undefined)" at bounding box center [93, 99] width 97 height 13
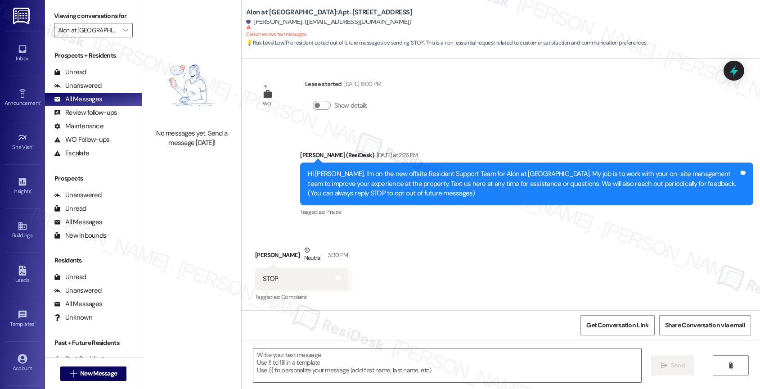
type textarea "Fetching suggested responses. Please feel free to read through the conversation…"
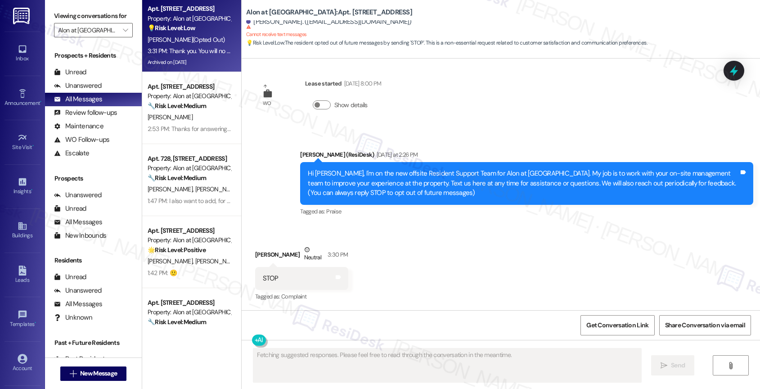
scroll to position [248, 0]
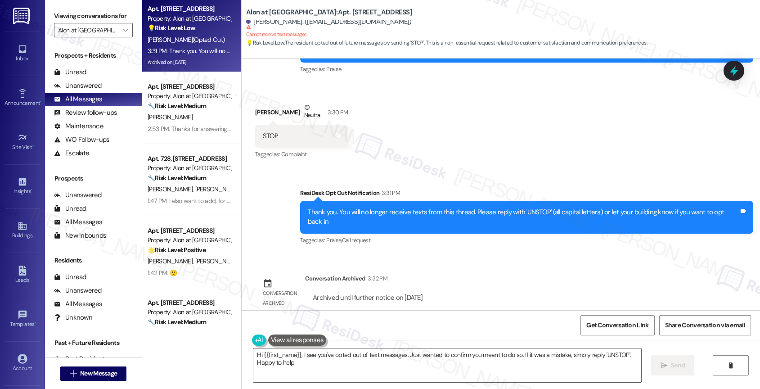
type textarea "Hi {{first_name}}, I see you've opted out of text messages. Just wanted to conf…"
click at [91, 90] on div "Unanswered" at bounding box center [78, 85] width 48 height 9
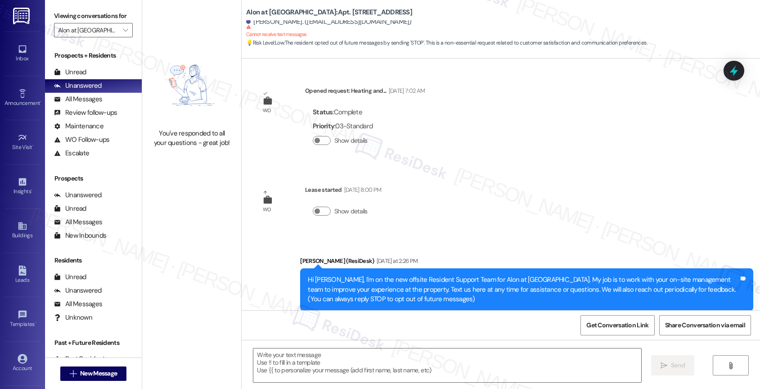
type textarea "Fetching suggested responses. Please feel free to read through the conversation…"
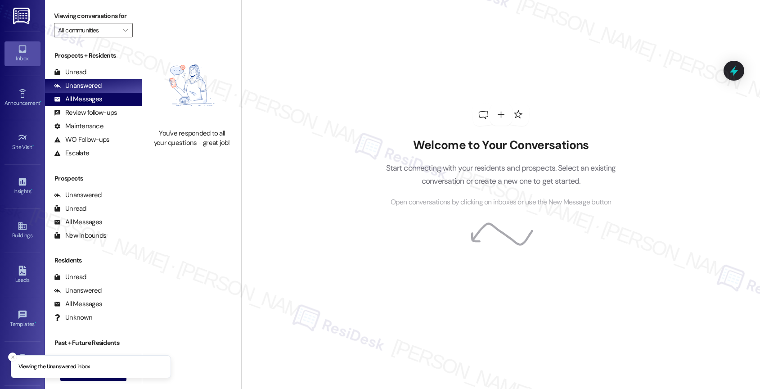
click at [91, 104] on div "All Messages" at bounding box center [78, 98] width 48 height 9
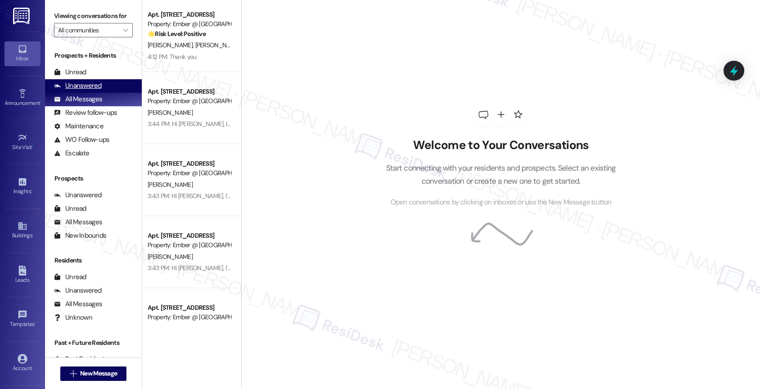
click at [104, 93] on div "Unanswered (0)" at bounding box center [93, 85] width 97 height 13
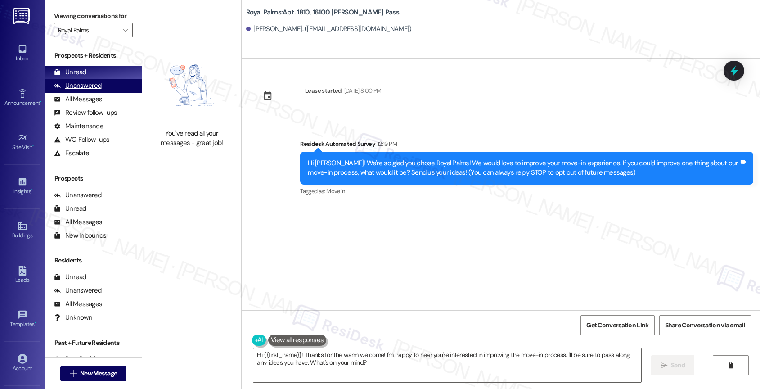
click at [94, 90] on div "Unanswered" at bounding box center [78, 85] width 48 height 9
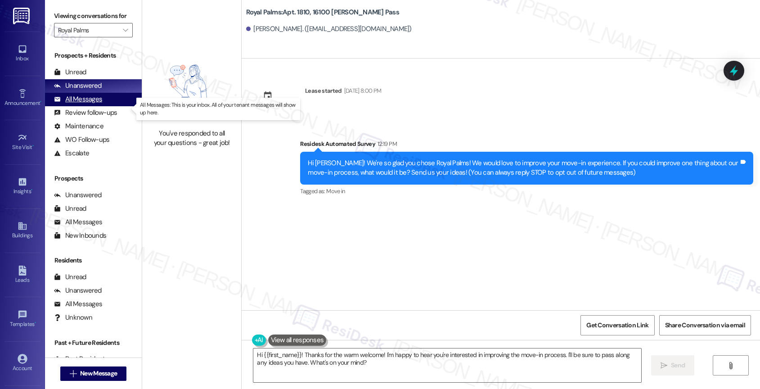
click at [93, 104] on div "All Messages" at bounding box center [78, 98] width 48 height 9
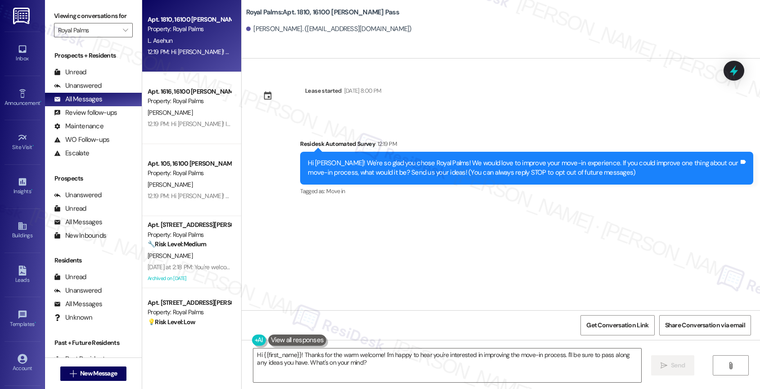
click at [192, 29] on div "Property: Royal Palms" at bounding box center [189, 28] width 83 height 9
click at [72, 90] on div "Unanswered" at bounding box center [78, 85] width 48 height 9
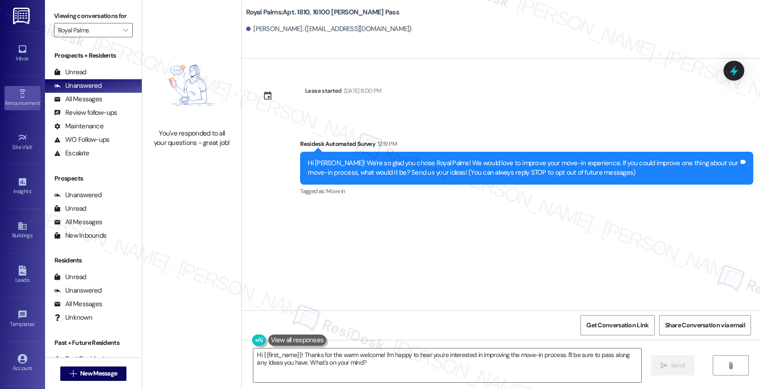
click at [23, 102] on div "Announcement •" at bounding box center [22, 103] width 45 height 9
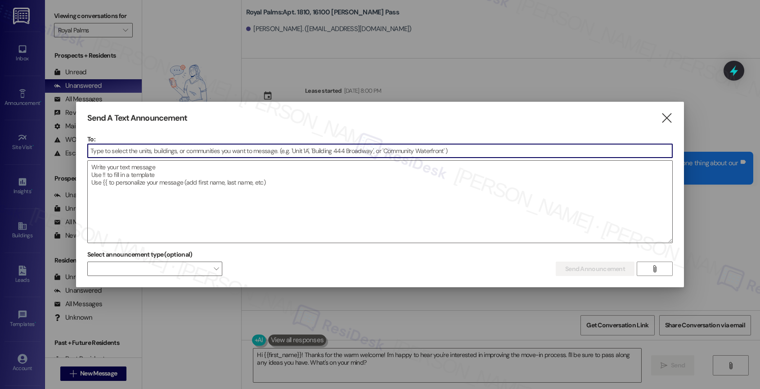
click at [176, 151] on input at bounding box center [380, 150] width 584 height 13
paste input "109"
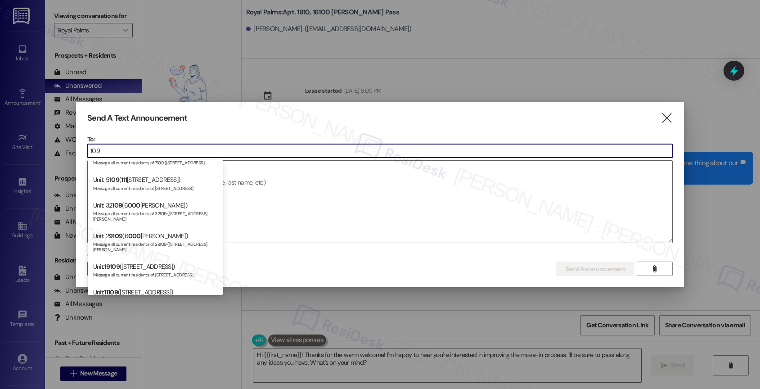
scroll to position [349, 0]
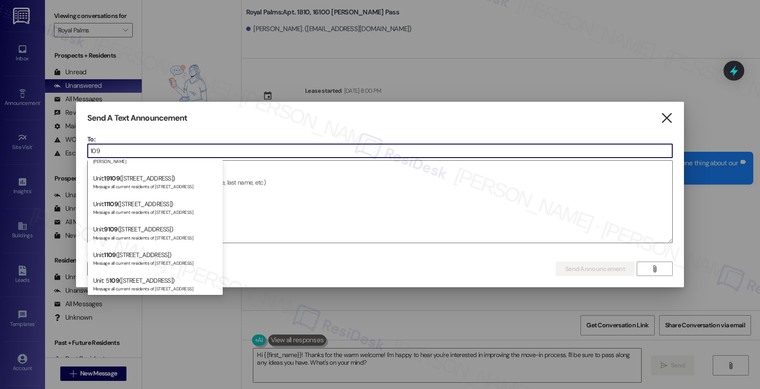
type input "109"
click at [662, 116] on icon "" at bounding box center [666, 117] width 12 height 9
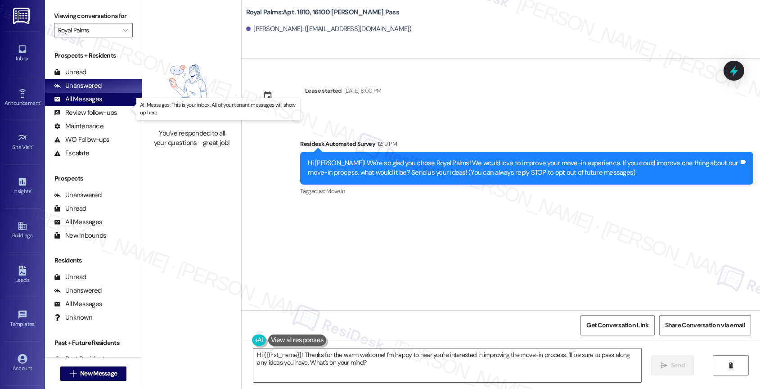
click at [88, 104] on div "All Messages" at bounding box center [78, 98] width 48 height 9
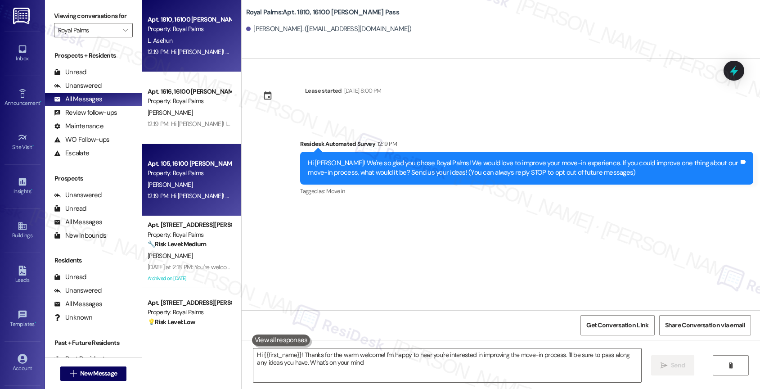
type textarea "Hi {{first_name}}! Thanks for the warm welcome! I'm happy to hear you're intere…"
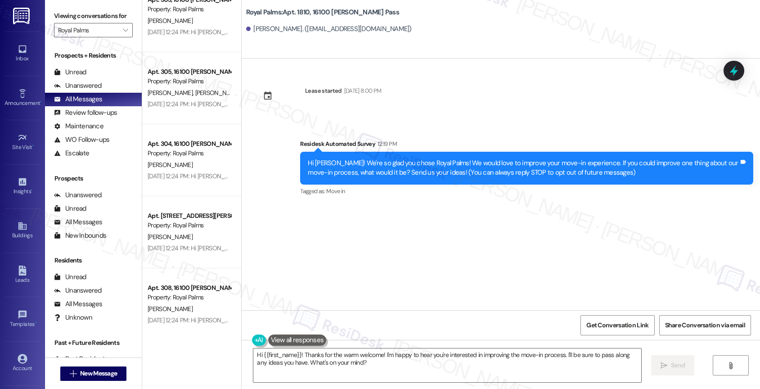
scroll to position [3202, 0]
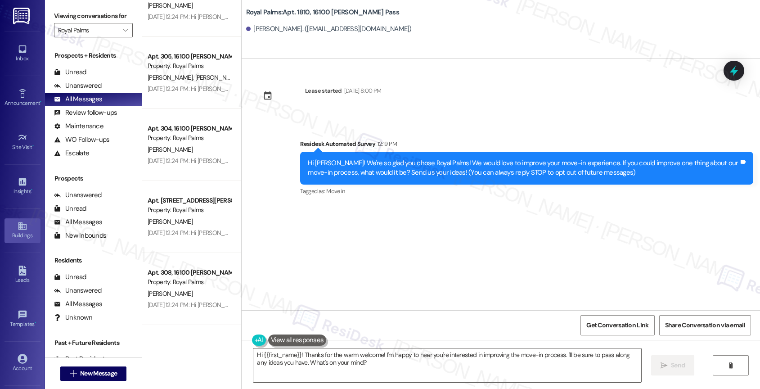
click at [22, 228] on icon at bounding box center [22, 226] width 8 height 8
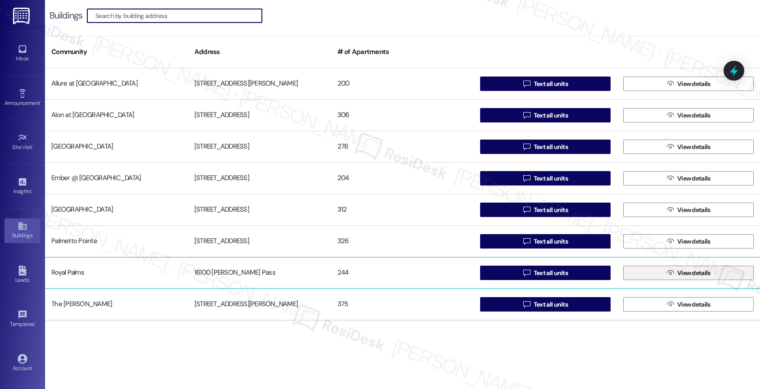
click at [667, 274] on icon "" at bounding box center [670, 272] width 7 height 7
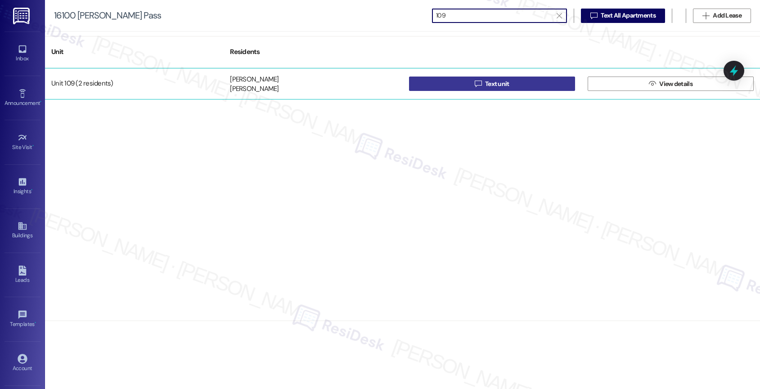
type input "109"
click at [523, 82] on button " Text unit" at bounding box center [492, 83] width 166 height 14
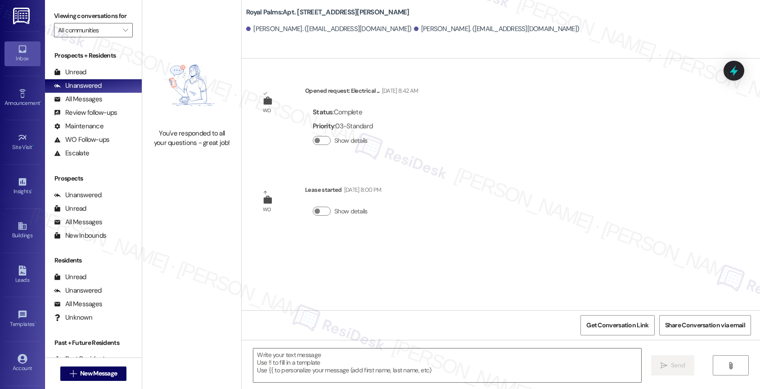
type textarea "Fetching suggested responses. Please feel free to read through the conversation…"
click at [307, 362] on textarea at bounding box center [447, 365] width 388 height 34
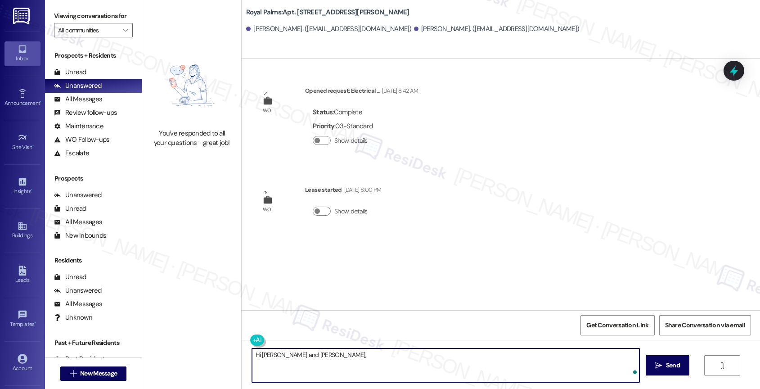
paste textarea "I'm on the new offsite Resident Support Team for Royal Palms! My job is to work…"
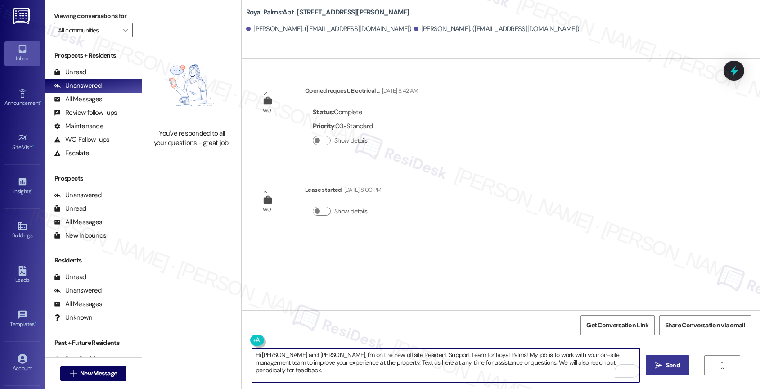
type textarea "Hi [PERSON_NAME] and [PERSON_NAME], I'm on the new offsite Resident Support Tea…"
click at [659, 368] on icon "" at bounding box center [658, 365] width 7 height 7
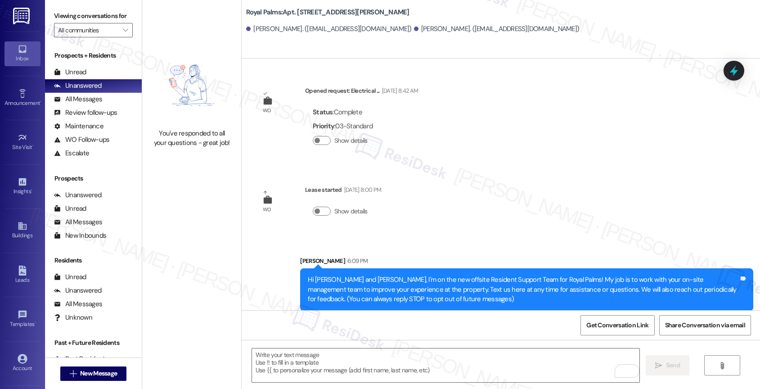
scroll to position [8, 0]
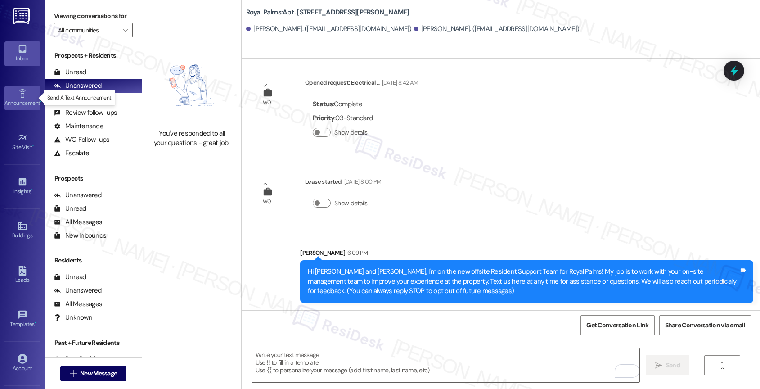
click at [22, 99] on div "Announcement •" at bounding box center [22, 103] width 45 height 9
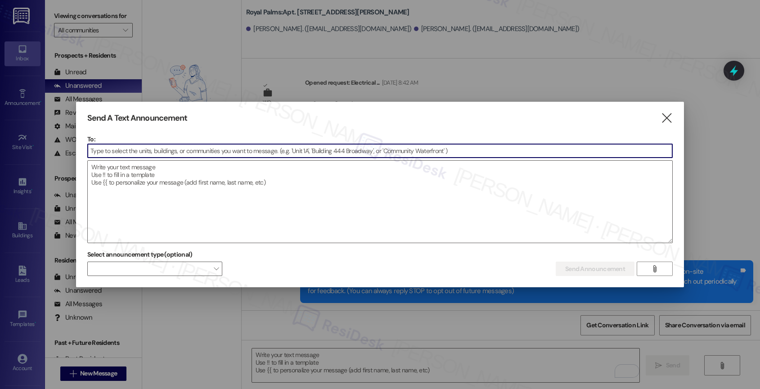
paste input "209"
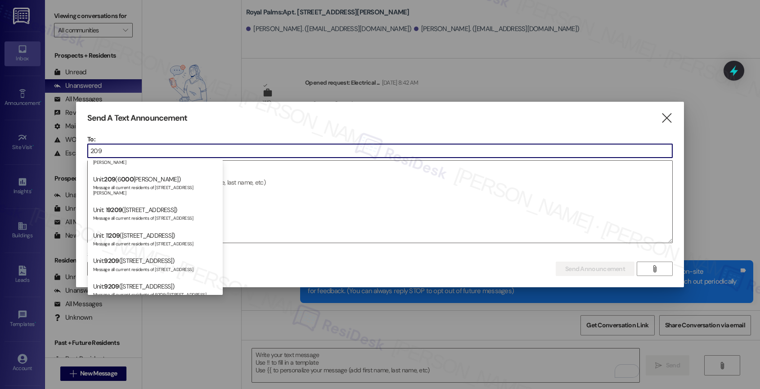
scroll to position [349, 0]
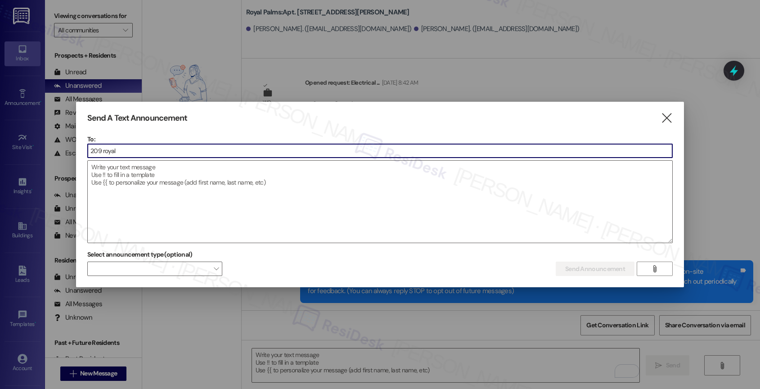
drag, startPoint x: 134, startPoint y: 151, endPoint x: 61, endPoint y: 145, distance: 73.6
click at [61, 145] on div "Send A Text Announcement  To: 209 royal  Drop image file here Select announce…" at bounding box center [380, 194] width 760 height 389
type input "royal palms 109"
click at [669, 115] on icon "" at bounding box center [666, 117] width 12 height 9
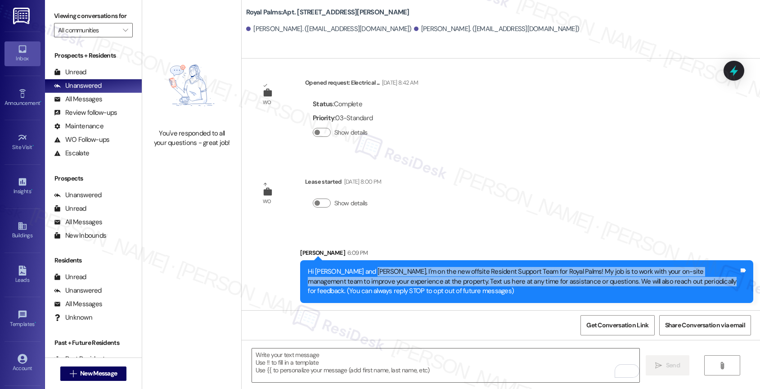
drag, startPoint x: 357, startPoint y: 268, endPoint x: 657, endPoint y: 279, distance: 300.2
click at [657, 279] on div "Hi [PERSON_NAME] and [PERSON_NAME], I'm on the new offsite Resident Support Tea…" at bounding box center [523, 281] width 431 height 29
copy div "I'm on the new offsite Resident Support Team for Royal Palms! My job is to work…"
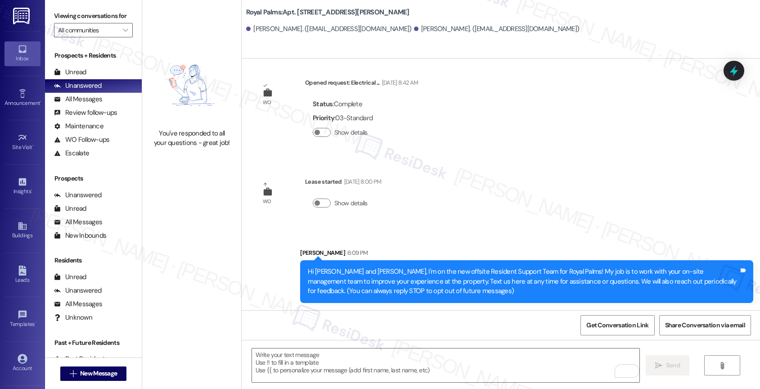
click at [520, 212] on div "WO Opened request: Electrical ... [DATE] 8:42 AM Status : Complete Priority : 0…" at bounding box center [501, 183] width 518 height 251
click at [94, 104] on div "All Messages" at bounding box center [78, 98] width 48 height 9
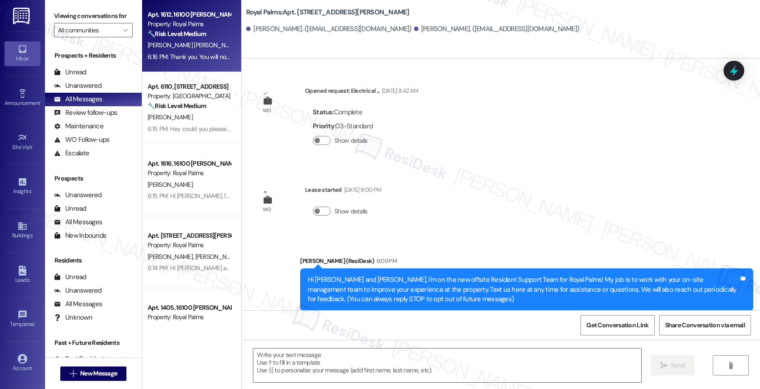
click at [242, 41] on span "[PERSON_NAME] (Opted Out)" at bounding box center [280, 45] width 77 height 8
type textarea "Fetching suggested responses. Please feel free to read through the conversation…"
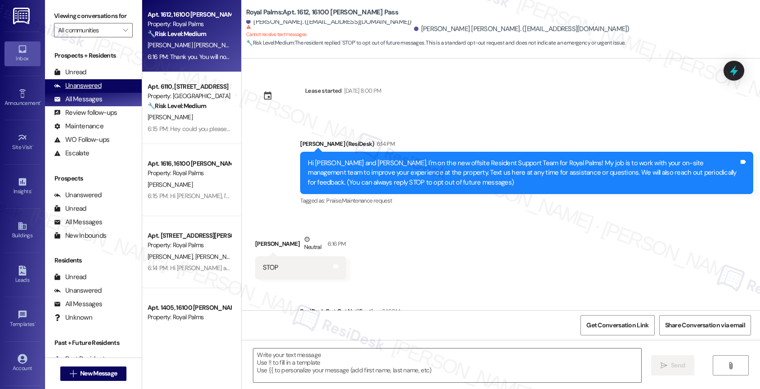
click at [102, 91] on div "Unanswered (0)" at bounding box center [93, 85] width 97 height 13
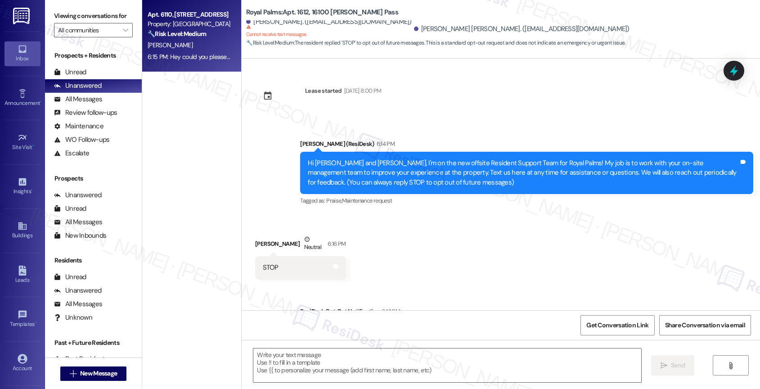
type textarea "Fetching suggested responses. Please feel free to read through the conversation…"
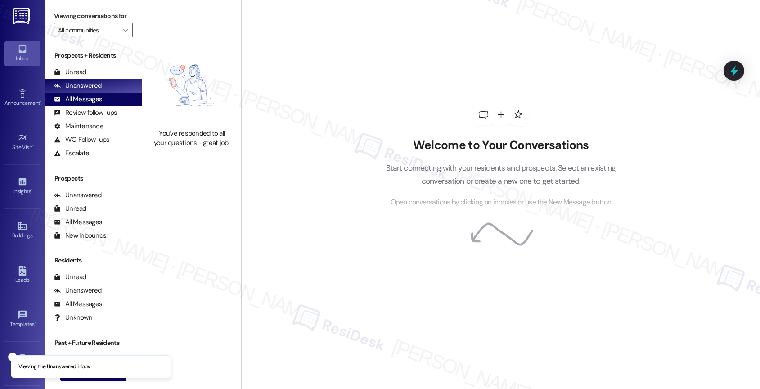
click at [89, 104] on div "All Messages" at bounding box center [78, 98] width 48 height 9
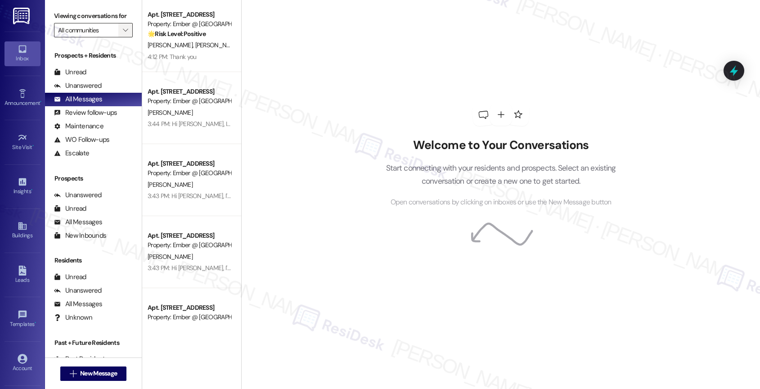
click at [123, 34] on icon "" at bounding box center [125, 30] width 5 height 7
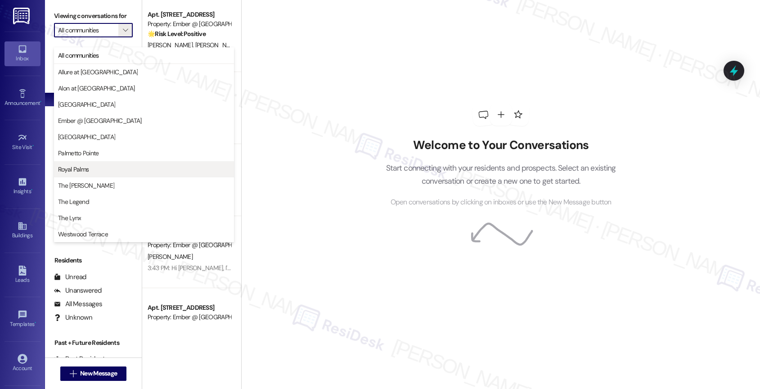
click at [95, 171] on span "Royal Palms" at bounding box center [144, 169] width 172 height 9
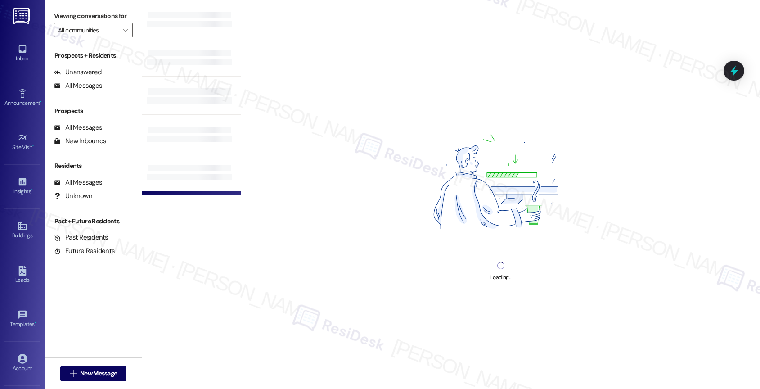
type input "Royal Palms"
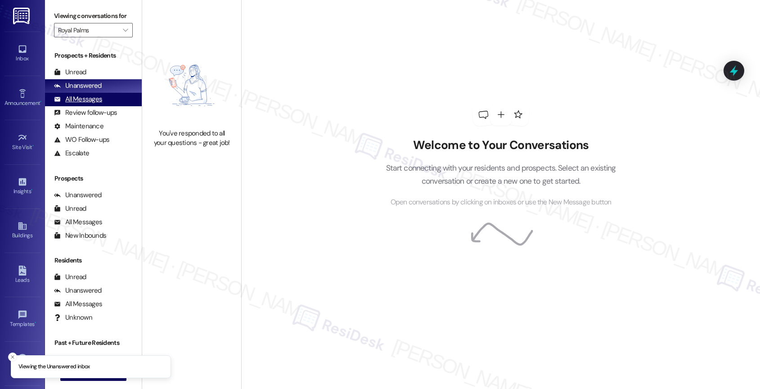
click at [101, 103] on div "All Messages (undefined)" at bounding box center [93, 99] width 97 height 13
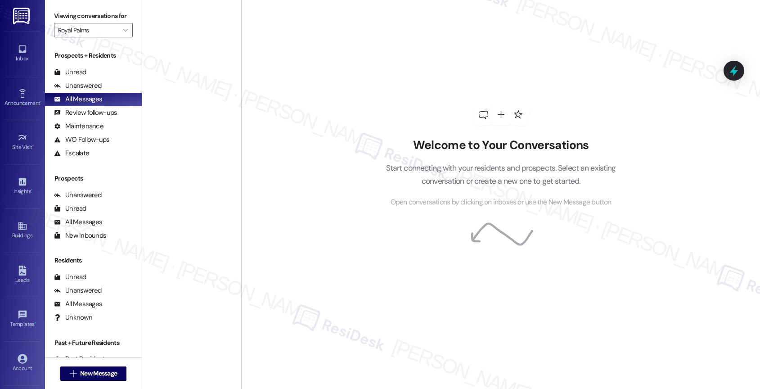
scroll to position [3202, 0]
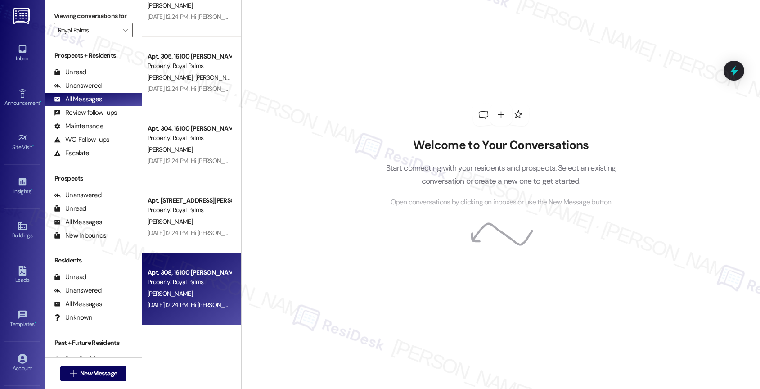
click at [175, 290] on div "[PERSON_NAME]" at bounding box center [189, 293] width 85 height 11
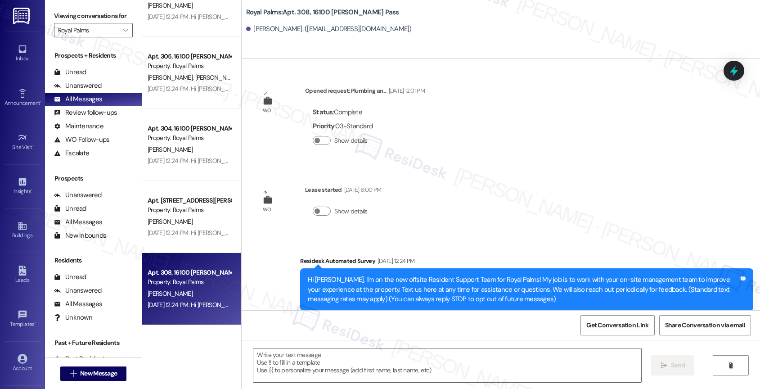
type textarea "Fetching suggested responses. Please feel free to read through the conversation…"
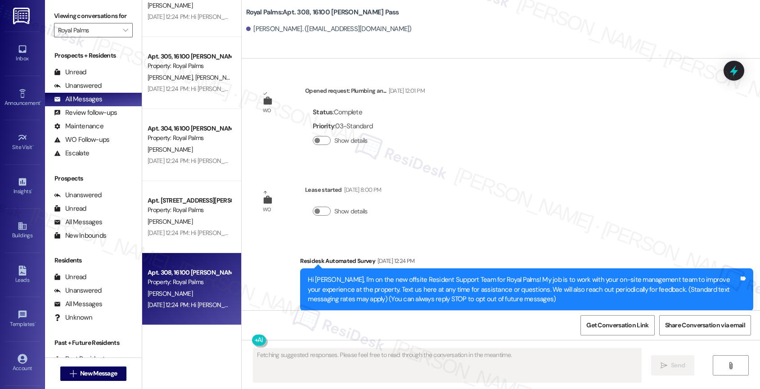
scroll to position [21, 0]
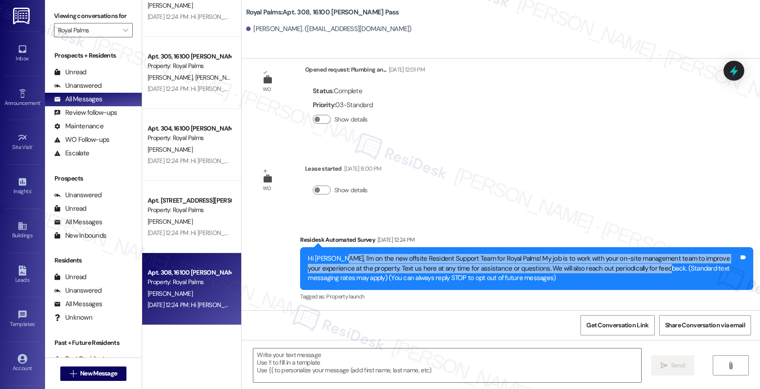
drag, startPoint x: 331, startPoint y: 258, endPoint x: 624, endPoint y: 270, distance: 293.5
click at [624, 270] on div "Hi [PERSON_NAME], I'm on the new offsite Resident Support Team for Royal Palms!…" at bounding box center [523, 268] width 431 height 29
copy div "I'm on the new offsite Resident Support Team for Royal Palms! My job is to work…"
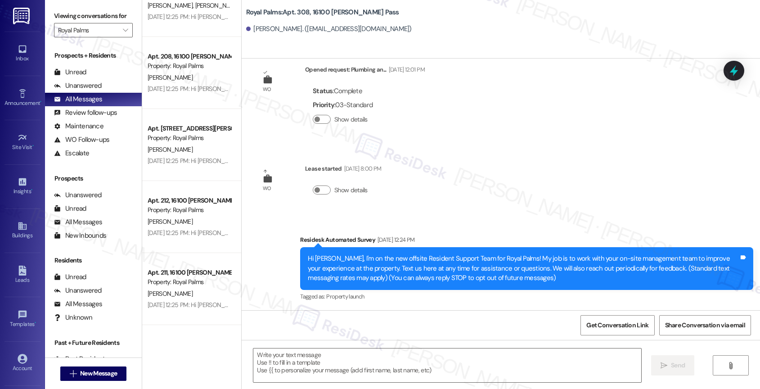
click at [490, 211] on div "WO Opened request: Plumbing an... [DATE] 12:01 PM Status : Complete Priority : …" at bounding box center [501, 183] width 518 height 251
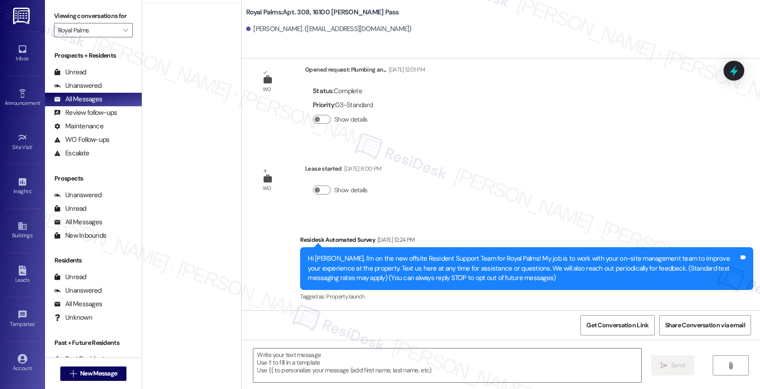
scroll to position [0, 0]
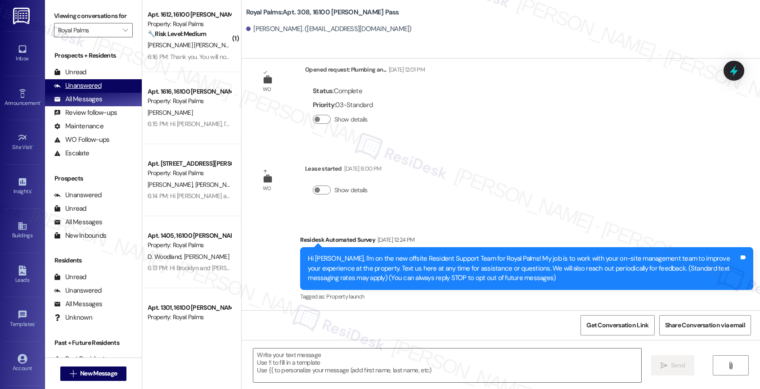
click at [95, 90] on div "Unanswered" at bounding box center [78, 85] width 48 height 9
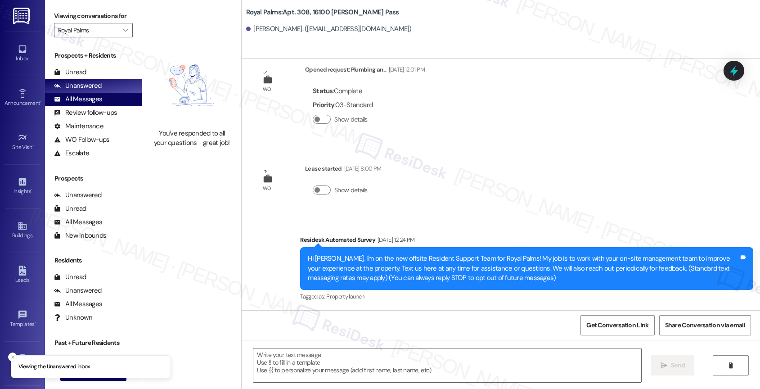
click at [103, 102] on div "All Messages (undefined)" at bounding box center [93, 99] width 97 height 13
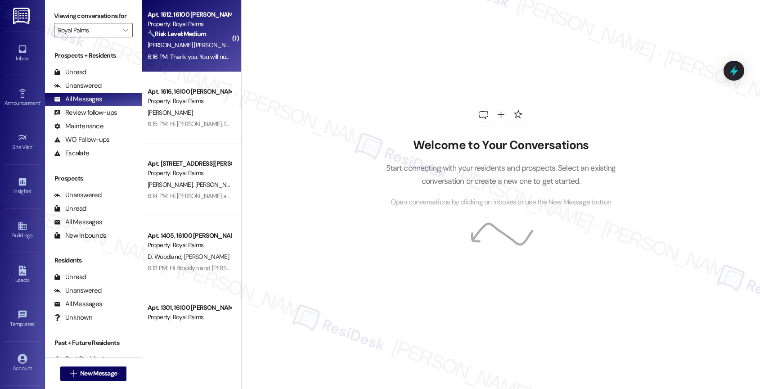
click at [181, 25] on div "Property: Royal Palms" at bounding box center [189, 23] width 83 height 9
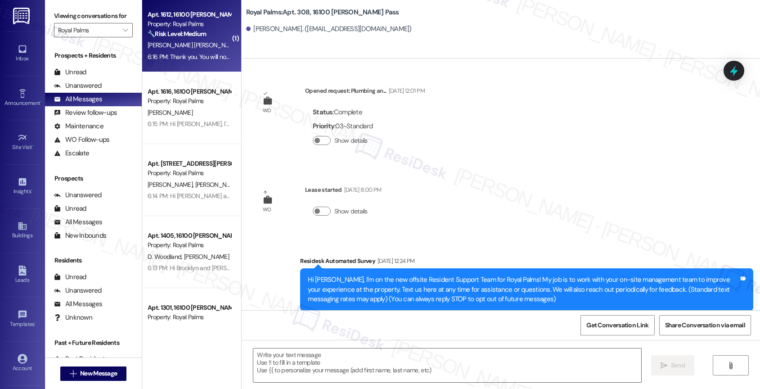
type textarea "Fetching suggested responses. Please feel free to read through the conversation…"
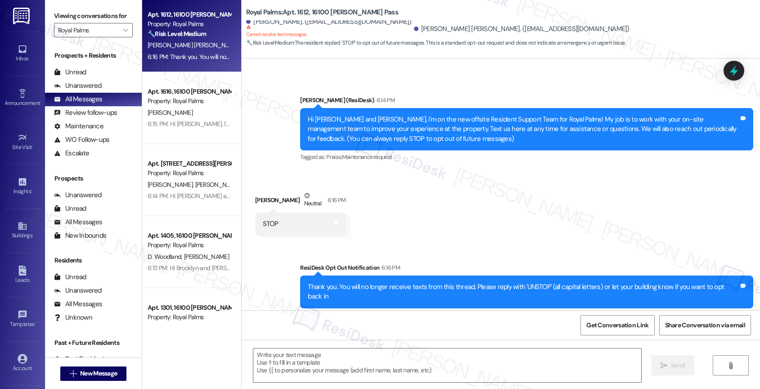
scroll to position [52, 0]
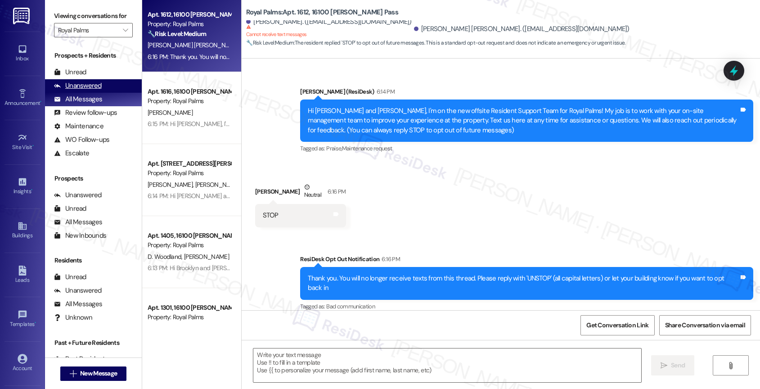
click at [81, 90] on div "Unanswered" at bounding box center [78, 85] width 48 height 9
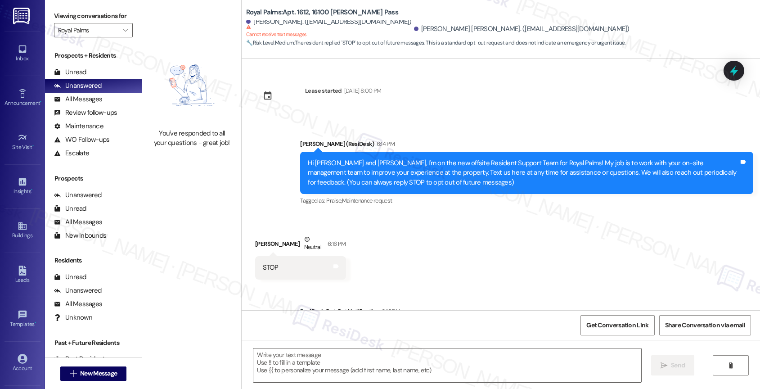
type textarea "Fetching suggested responses. Please feel free to read through the conversation…"
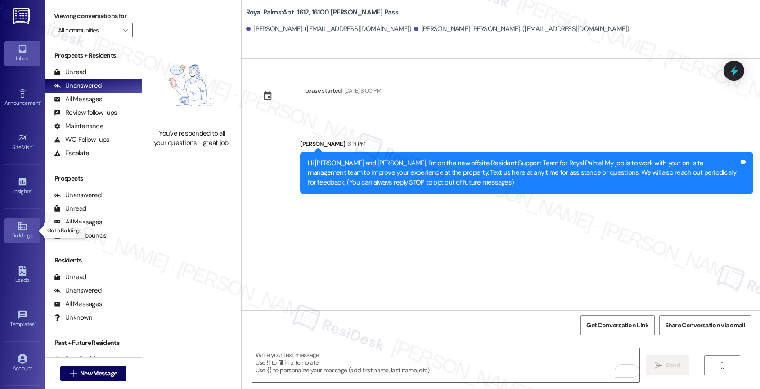
click at [20, 231] on div "Buildings" at bounding box center [22, 235] width 45 height 9
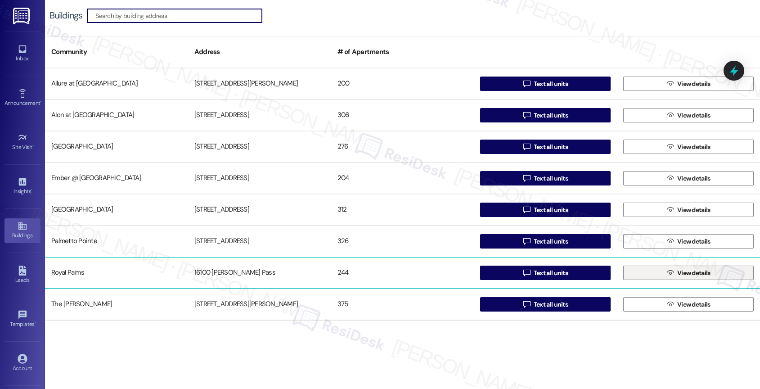
click at [667, 270] on icon "" at bounding box center [670, 272] width 7 height 7
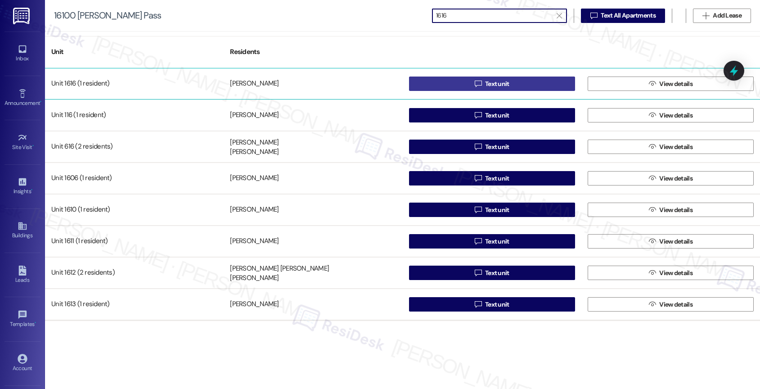
type input "1616"
click at [485, 85] on span "Text unit" at bounding box center [497, 83] width 24 height 9
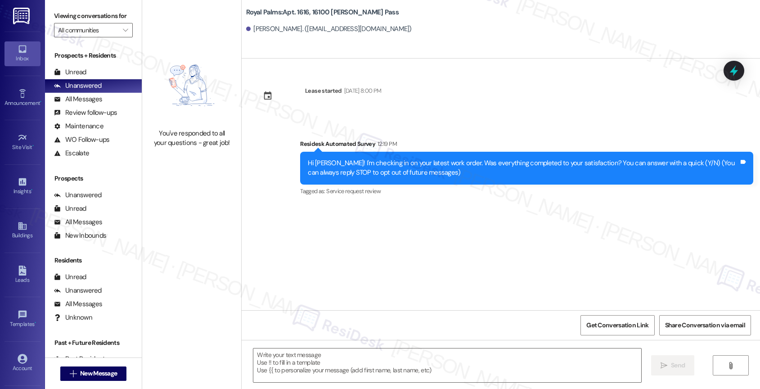
type textarea "Fetching suggested responses. Please feel free to read through the conversation…"
click at [301, 361] on textarea at bounding box center [447, 365] width 388 height 34
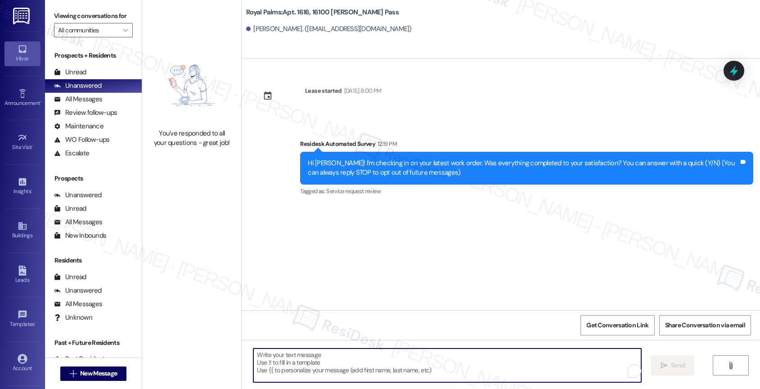
paste textarea "Hi {{first_name}}, I'm on the new offsite Resident Support Team for Royal Palms…"
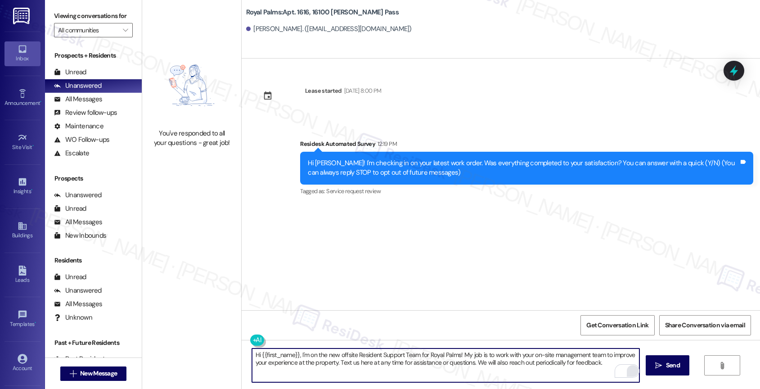
type textarea "Hi {{first_name}}, I'm on the new offsite Resident Support Team for Royal Palms…"
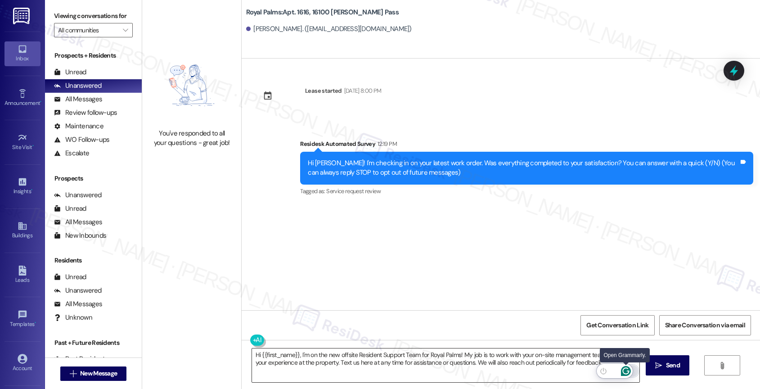
click at [628, 369] on icon "Open Grammarly. 0 Suggestions." at bounding box center [626, 371] width 10 height 10
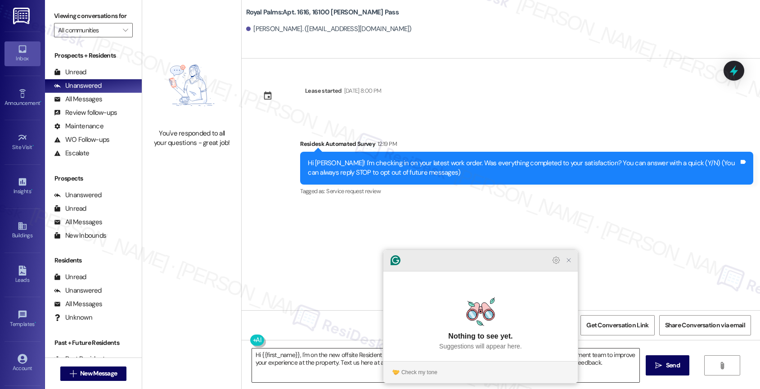
click at [572, 264] on icon "Close Grammarly Assistant" at bounding box center [568, 259] width 7 height 7
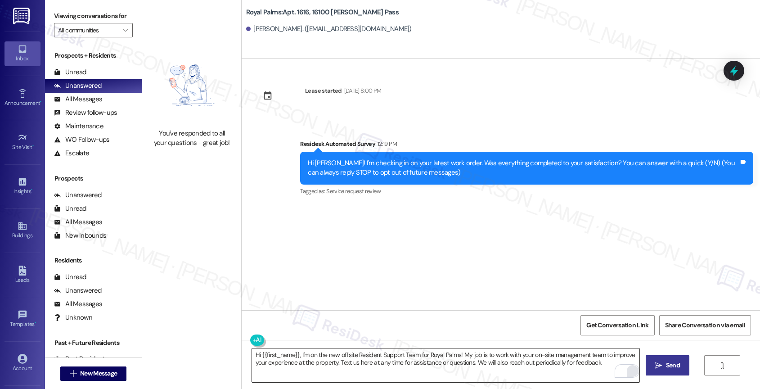
click at [666, 360] on span "Send" at bounding box center [673, 364] width 14 height 9
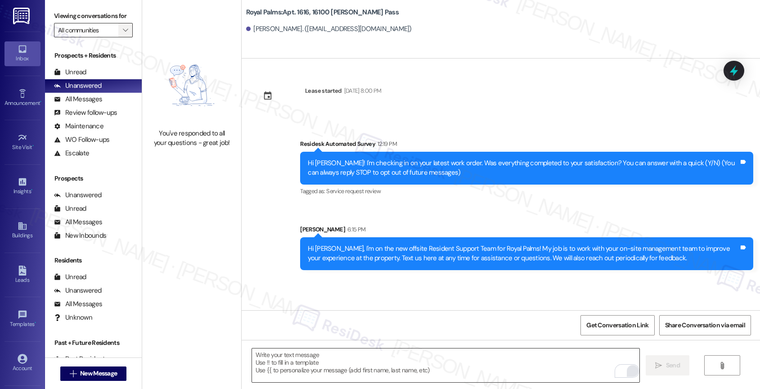
click at [121, 37] on span "" at bounding box center [125, 30] width 9 height 14
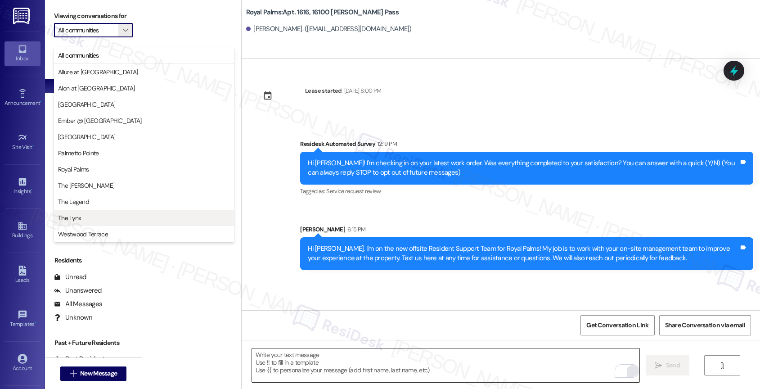
click at [88, 215] on span "The Lynx" at bounding box center [144, 217] width 172 height 9
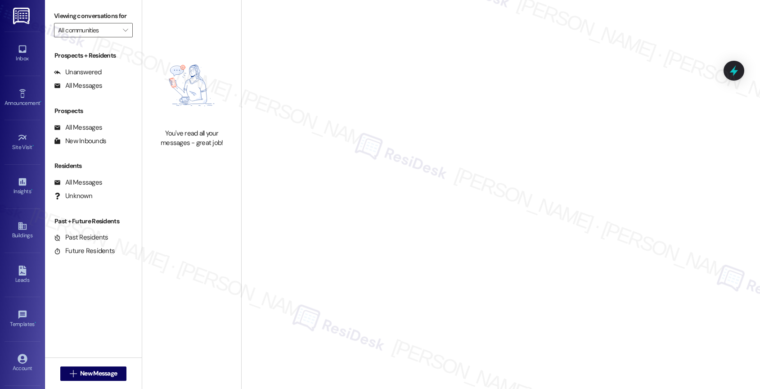
type input "The Lynx"
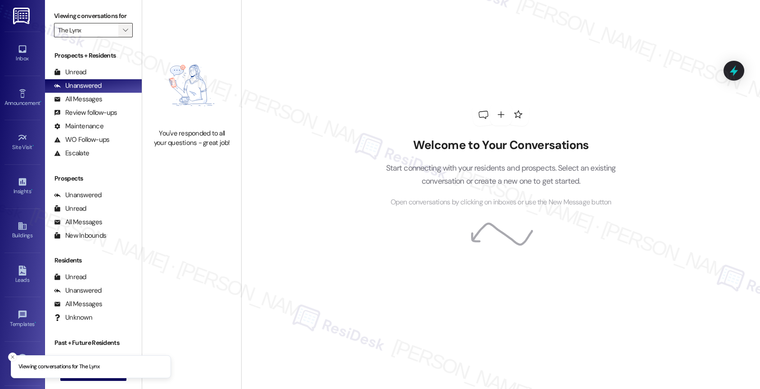
click at [121, 37] on span "" at bounding box center [125, 30] width 9 height 14
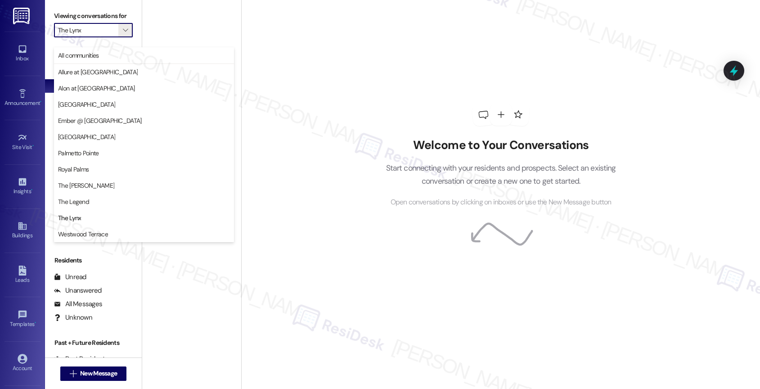
click at [320, 179] on div "Welcome to Your Conversations Start connecting with your residents and prospect…" at bounding box center [500, 194] width 519 height 389
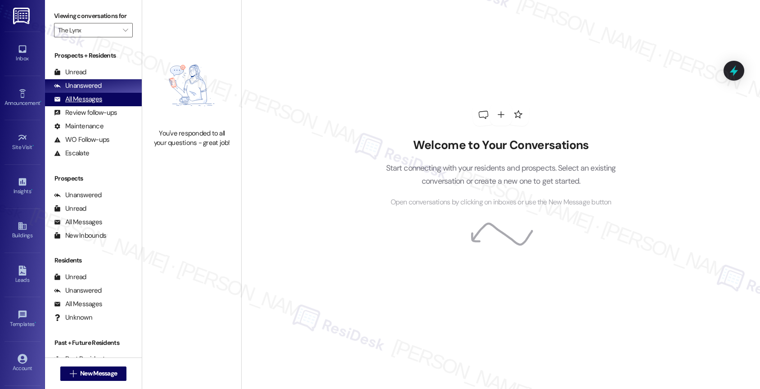
click at [108, 106] on div "All Messages (undefined)" at bounding box center [93, 99] width 97 height 13
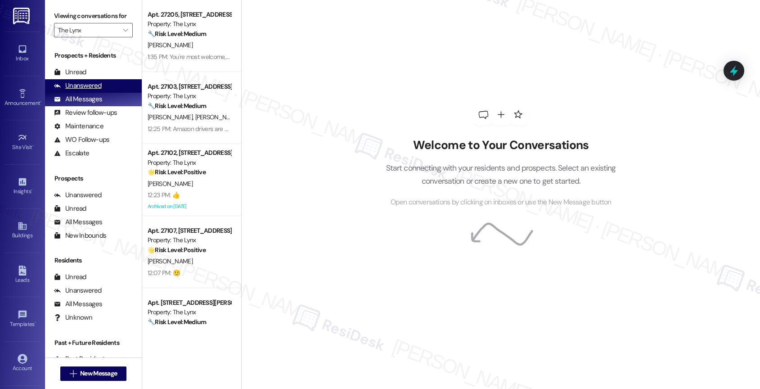
click at [103, 93] on div "Unanswered (0)" at bounding box center [93, 85] width 97 height 13
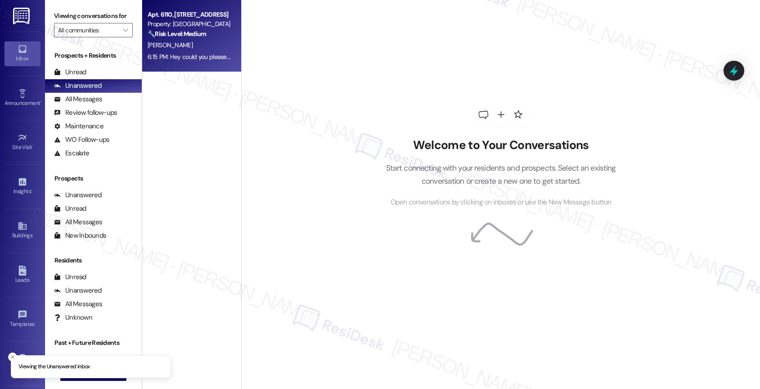
click at [189, 35] on strong "🔧 Risk Level: Medium" at bounding box center [177, 34] width 58 height 8
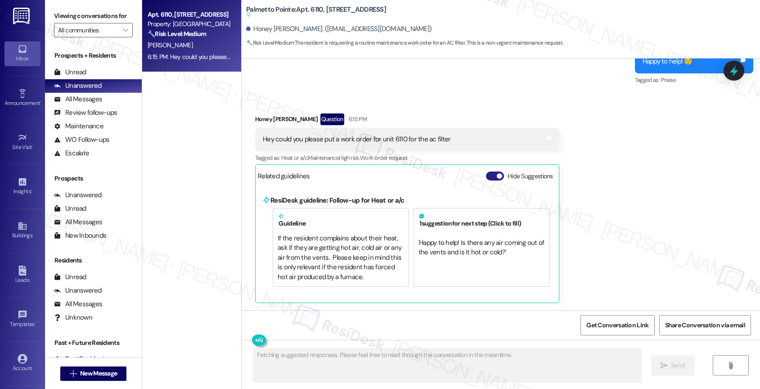
click at [487, 175] on button "Hide Suggestions" at bounding box center [495, 175] width 18 height 9
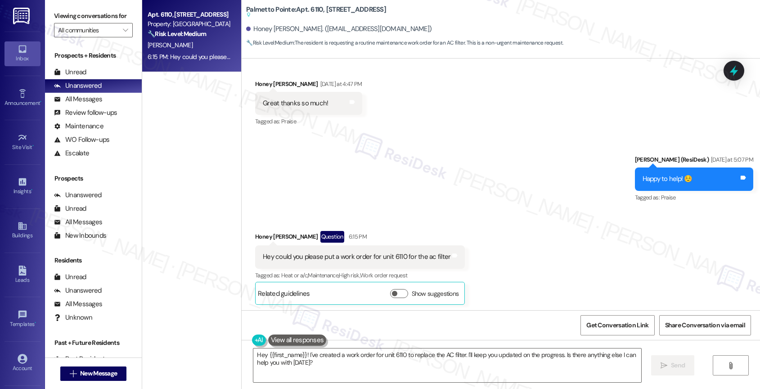
scroll to position [256, 0]
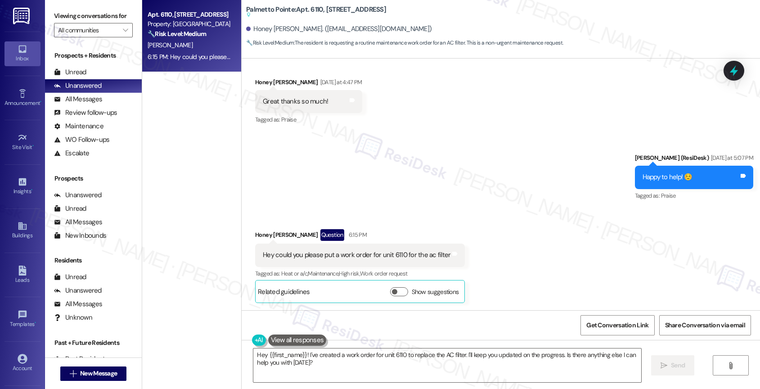
click at [296, 339] on button at bounding box center [297, 339] width 58 height 11
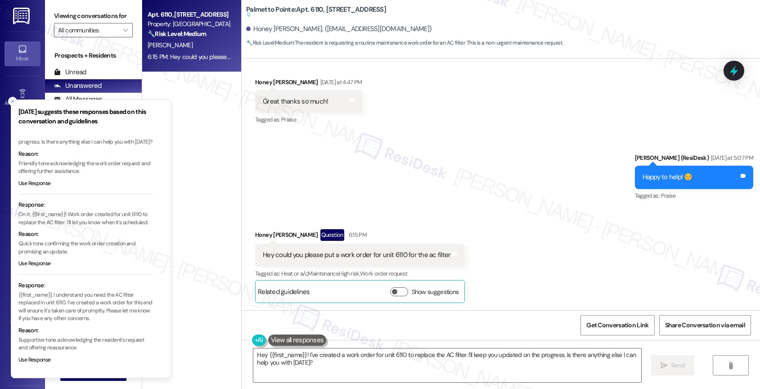
scroll to position [43, 0]
click at [11, 100] on icon "Close toast" at bounding box center [12, 101] width 5 height 5
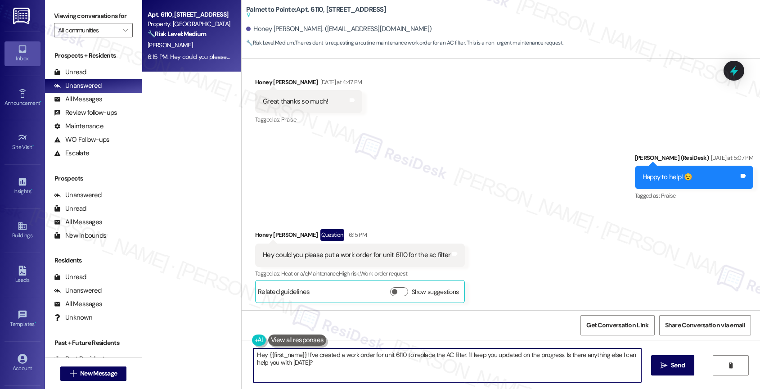
drag, startPoint x: 304, startPoint y: 352, endPoint x: 325, endPoint y: 377, distance: 32.9
click at [325, 377] on textarea "Hey {{first_name}}! I've created a work order for unit 6110 to replace the AC f…" at bounding box center [447, 365] width 388 height 34
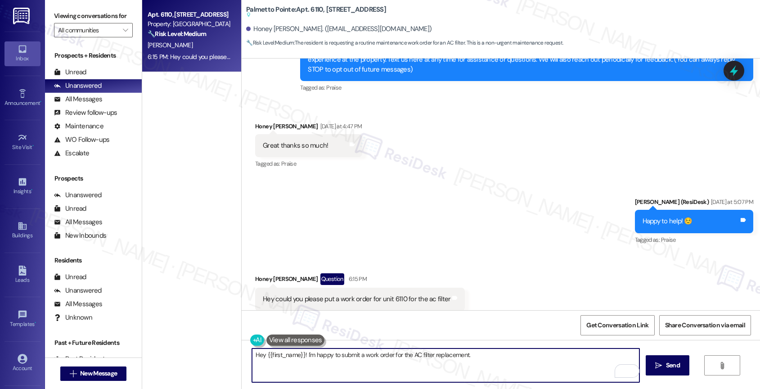
scroll to position [256, 0]
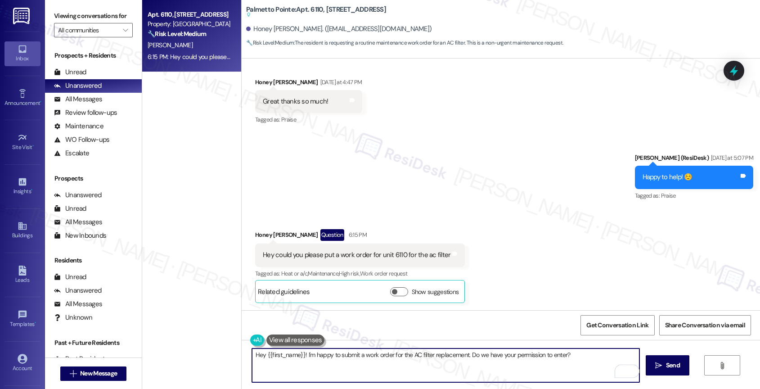
click at [298, 354] on textarea "Hey {{first_name}}! I'm happy to submit a work order for the AC filter replacem…" at bounding box center [446, 365] width 388 height 34
click at [595, 355] on textarea "Hey {{first_name}}! I'm happy to submit a work order for the AC filter replacem…" at bounding box center [446, 365] width 388 height 34
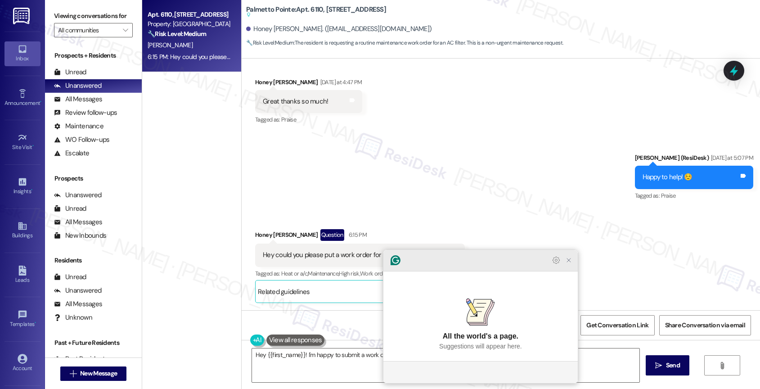
click at [567, 262] on icon "Close Grammarly Assistant" at bounding box center [569, 260] width 4 height 4
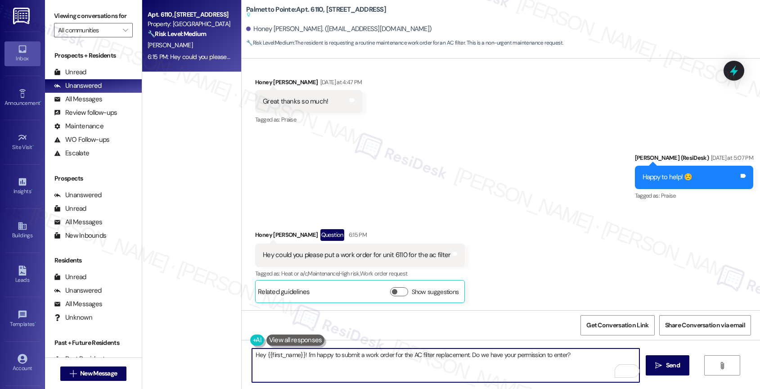
click at [297, 353] on textarea "Hey {{first_name}}! I'm happy to submit a work order for the AC filter replacem…" at bounding box center [446, 365] width 388 height 34
drag, startPoint x: 300, startPoint y: 354, endPoint x: 373, endPoint y: 355, distance: 72.9
click at [373, 355] on textarea "Hey {{first_name}}, I hope your day is going well! I'm happy to submit a work o…" at bounding box center [446, 365] width 388 height 34
type textarea "Hey {{first_name}}, thanks for reaching out. I'm happy to submit a work order f…"
click at [677, 363] on span "Send" at bounding box center [673, 364] width 14 height 9
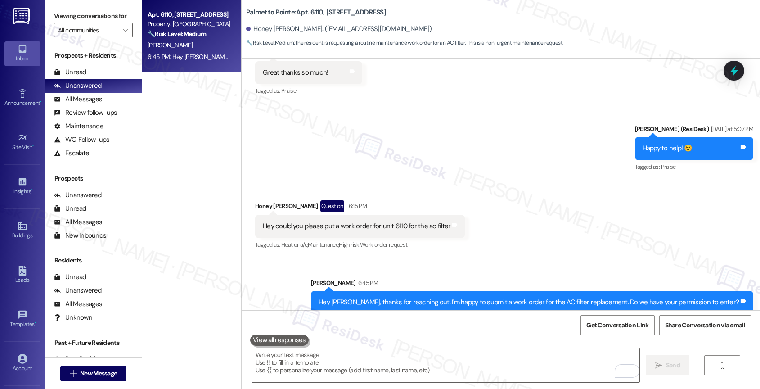
scroll to position [296, 0]
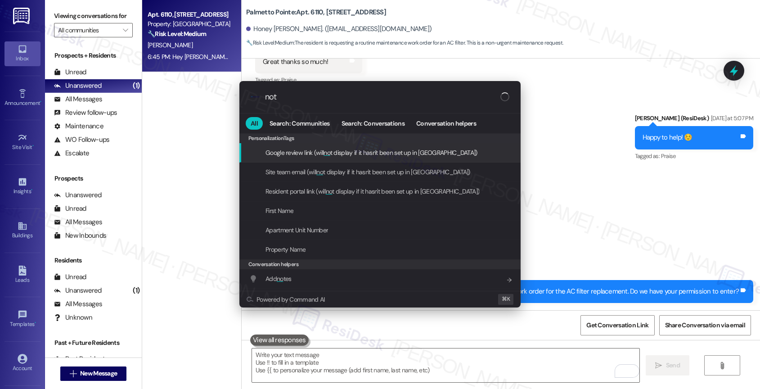
type input "note"
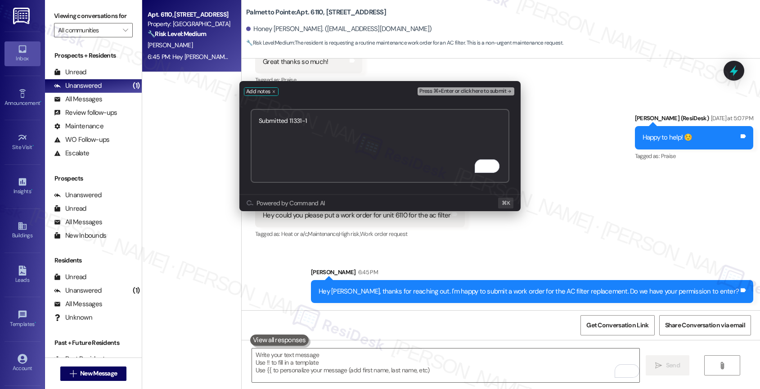
click at [288, 121] on textarea "Submitted 11331-1" at bounding box center [380, 146] width 259 height 74
click at [440, 124] on textarea "Submitted work order 11331-1" at bounding box center [380, 146] width 259 height 74
type textarea "Submitted work order 11331-1 - Waiting for entry permission"
click at [487, 90] on span "Press ⌘+Enter or click here to submit" at bounding box center [462, 91] width 87 height 6
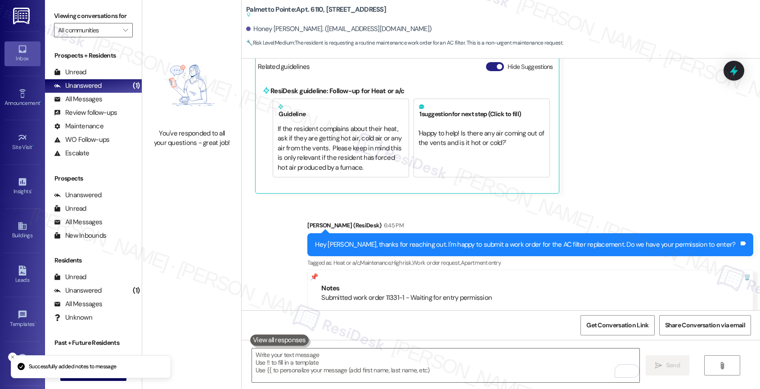
click at [486, 65] on button "Hide Suggestions" at bounding box center [495, 66] width 18 height 9
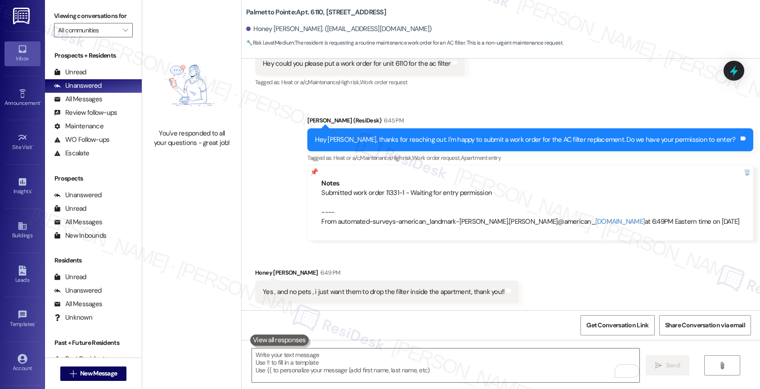
scroll to position [448, 0]
click at [314, 365] on textarea "To enrich screen reader interactions, please activate Accessibility in Grammarl…" at bounding box center [446, 365] width 388 height 34
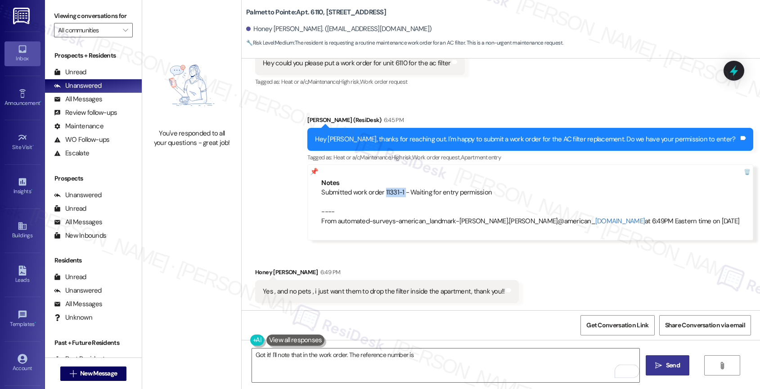
drag, startPoint x: 443, startPoint y: 190, endPoint x: 424, endPoint y: 190, distance: 19.3
click at [424, 190] on div "Submitted work order 11331-1 - Waiting for entry permission ---- From automated…" at bounding box center [530, 207] width 418 height 39
copy div "11331-1"
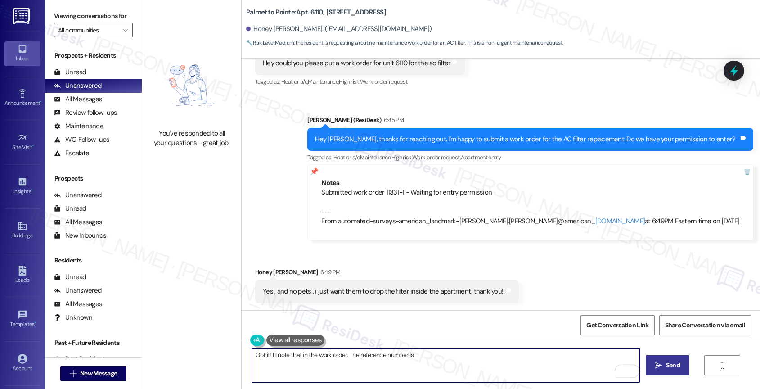
click at [451, 362] on textarea "Got it! I'll note that in the work order. The reference number is" at bounding box center [446, 365] width 388 height 34
paste textarea "11331-1"
type textarea "Got it! I'll note that in the work order. The reference number is 11331-1. Is t…"
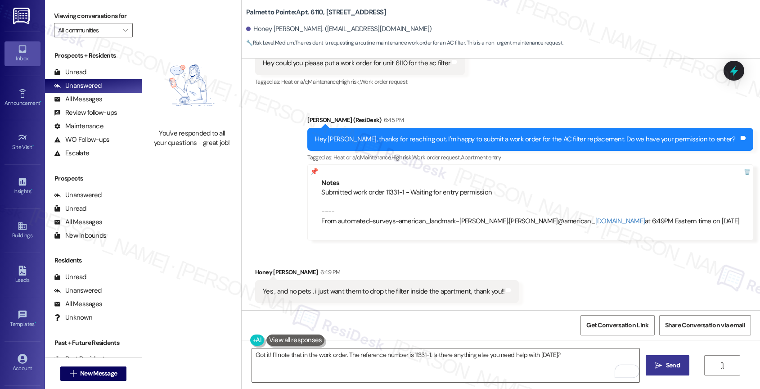
click at [666, 363] on span "Send" at bounding box center [673, 364] width 14 height 9
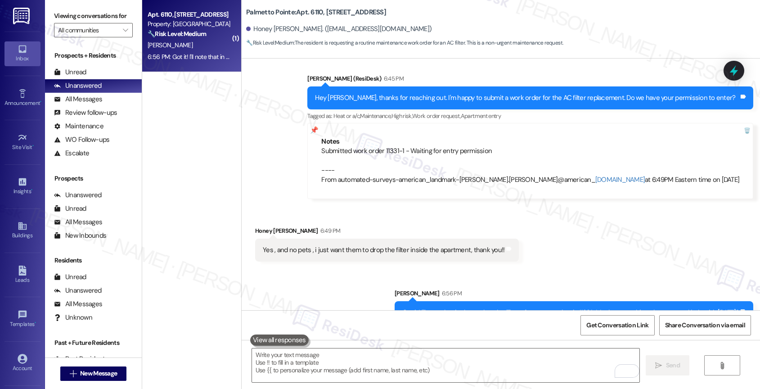
scroll to position [511, 0]
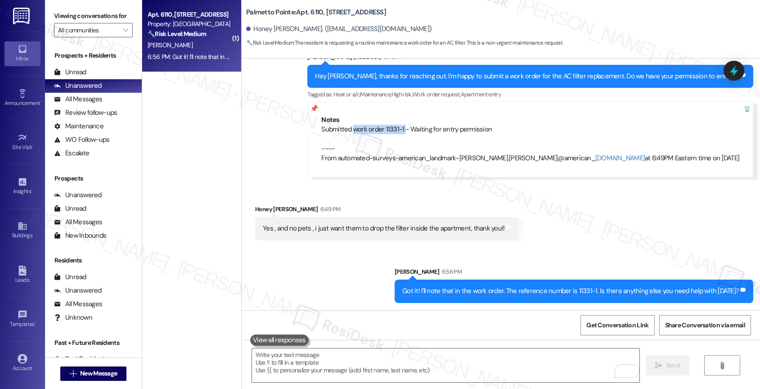
drag, startPoint x: 393, startPoint y: 125, endPoint x: 443, endPoint y: 126, distance: 49.9
click at [443, 126] on div "Submitted work order 11331-1 - Waiting for entry permission ---- From automated…" at bounding box center [530, 144] width 418 height 39
copy div "work order 11331-1"
click at [292, 154] on div "Sent via SMS [PERSON_NAME] (ResiDesk) 6:45 PM Hey Honey, thanks for reaching ou…" at bounding box center [501, 108] width 518 height 152
click at [301, 268] on div "Sent via SMS [PERSON_NAME] 6:56 PM Got it! I'll note that in the work order. Th…" at bounding box center [501, 277] width 518 height 63
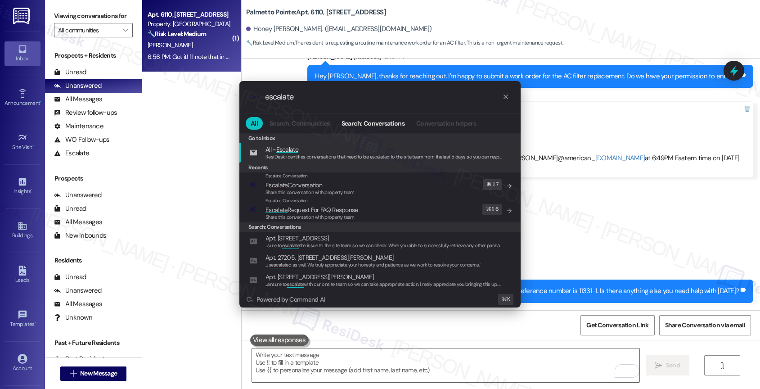
type input "escalate"
click at [310, 179] on div "Escalate Conversation" at bounding box center [309, 175] width 89 height 7
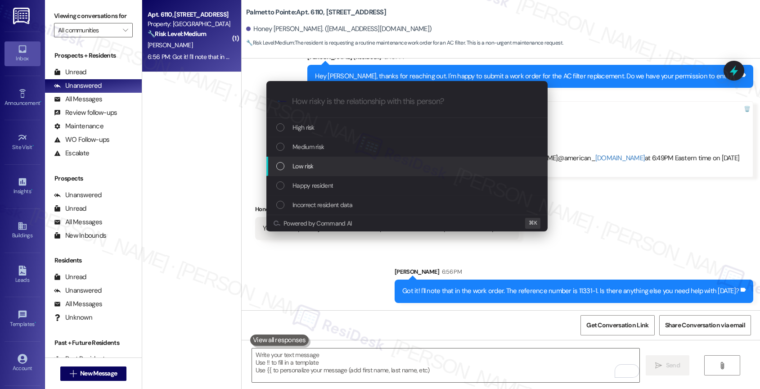
click at [311, 166] on span "Low risk" at bounding box center [302, 166] width 21 height 10
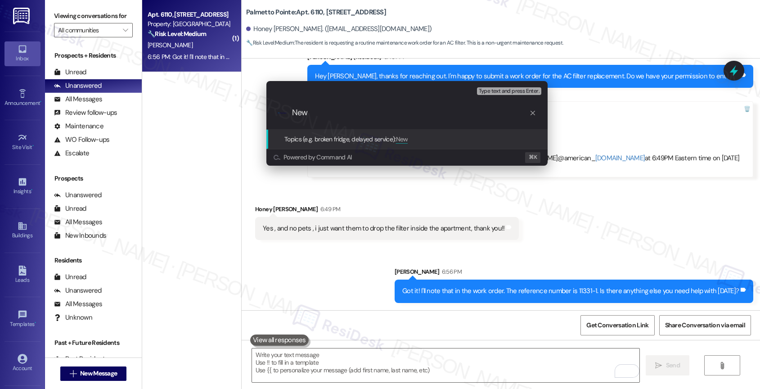
paste input "work order 11331-1"
type input "New work order 11331-1 filed by ResiDesk"
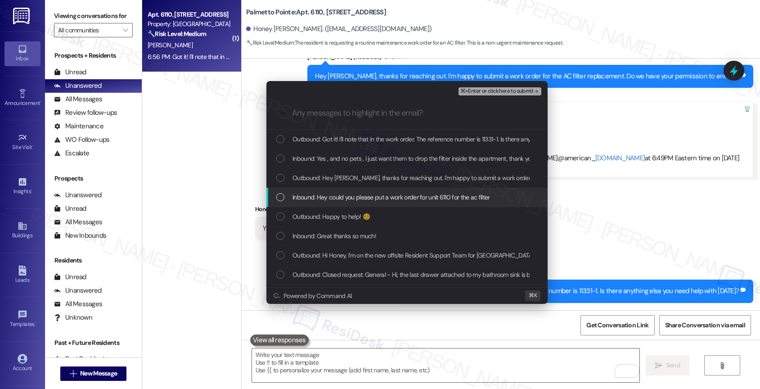
click at [342, 197] on span "Inbound: Hey could you please put a work order for unit 6110 for the ac filter" at bounding box center [390, 197] width 197 height 10
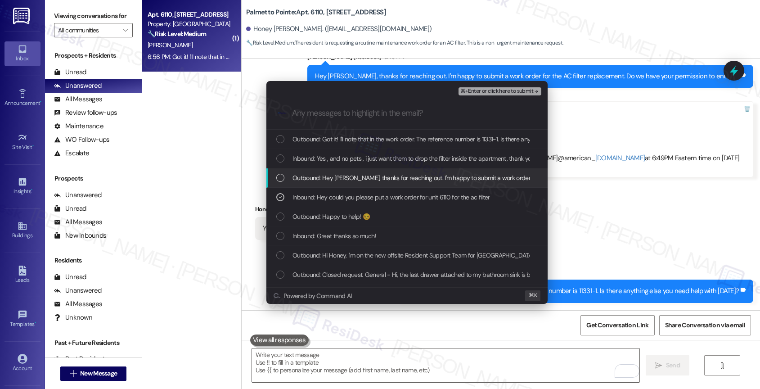
drag, startPoint x: 345, startPoint y: 183, endPoint x: 347, endPoint y: 163, distance: 19.9
click at [345, 178] on div "Outbound: Hey [PERSON_NAME], thanks for reaching out. I'm happy to submit a wor…" at bounding box center [406, 177] width 281 height 19
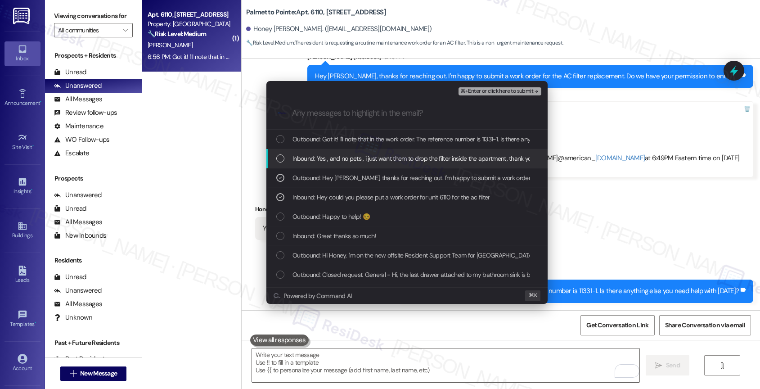
drag, startPoint x: 347, startPoint y: 162, endPoint x: 353, endPoint y: 152, distance: 11.4
click at [348, 160] on span "Inbound: Yes , and no pets , i just want them to drop the filter inside the apa…" at bounding box center [414, 158] width 245 height 10
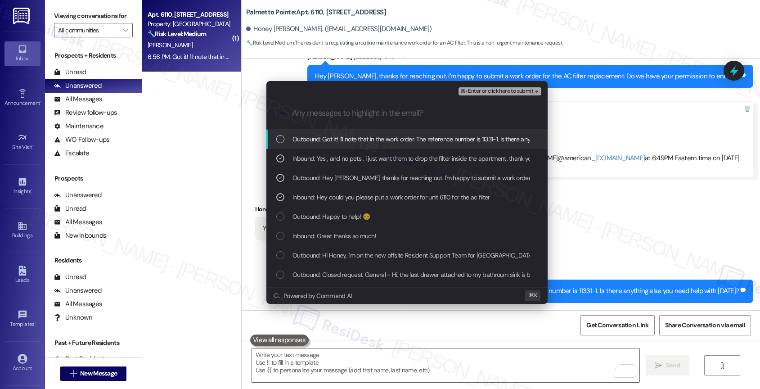
drag, startPoint x: 364, startPoint y: 141, endPoint x: 563, endPoint y: 83, distance: 207.1
click at [364, 141] on span "Outbound: Got it! I'll note that in the work order. The reference number is 113…" at bounding box center [459, 139] width 335 height 10
click at [527, 93] on span "⌘+Enter or click here to submit" at bounding box center [496, 91] width 73 height 6
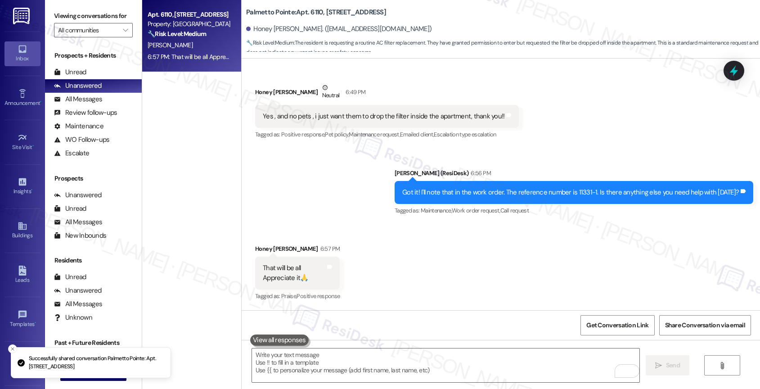
scroll to position [632, 0]
click at [306, 363] on textarea "To enrich screen reader interactions, please activate Accessibility in Grammarl…" at bounding box center [446, 365] width 388 height 34
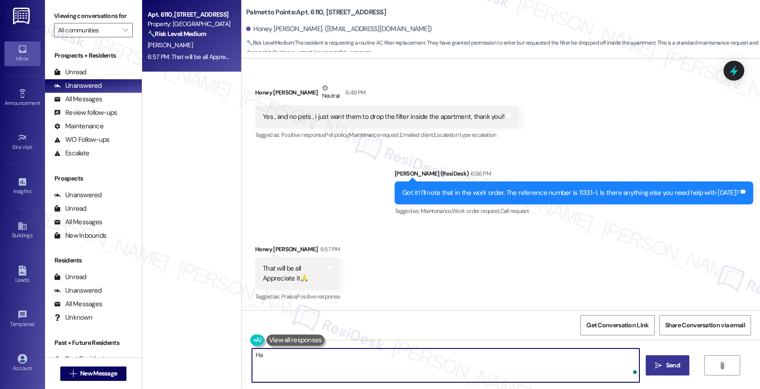
type textarea "H"
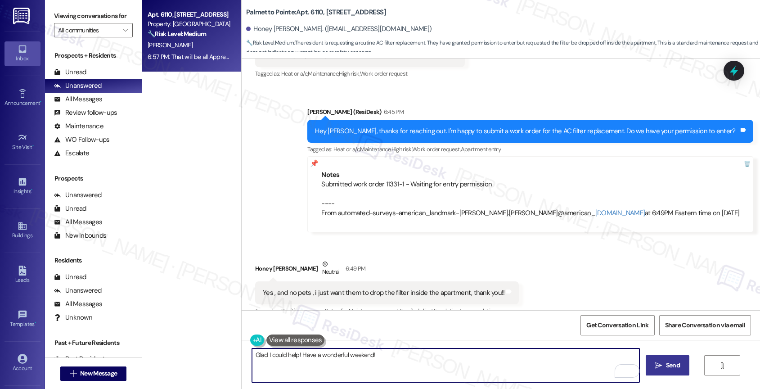
scroll to position [441, 0]
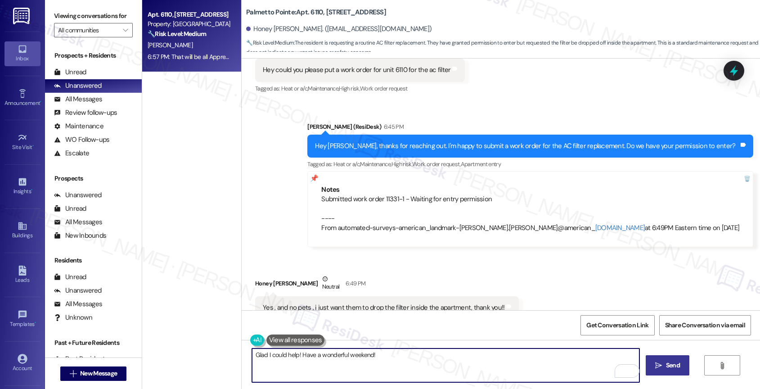
click at [295, 353] on textarea "Glad I could help! Have a wonderful weekend!" at bounding box center [446, 365] width 388 height 34
paste textarea "Feel free to let us know if you have other questions or concerns so we can assi…"
drag, startPoint x: 460, startPoint y: 357, endPoint x: 513, endPoint y: 355, distance: 53.1
click at [513, 355] on textarea "Glad I could help! Feel free to let us know if you have other questions or conc…" at bounding box center [446, 365] width 388 height 34
click at [573, 359] on textarea "Glad I could help! Feel free to let us know if you have other questions or conc…" at bounding box center [446, 365] width 388 height 34
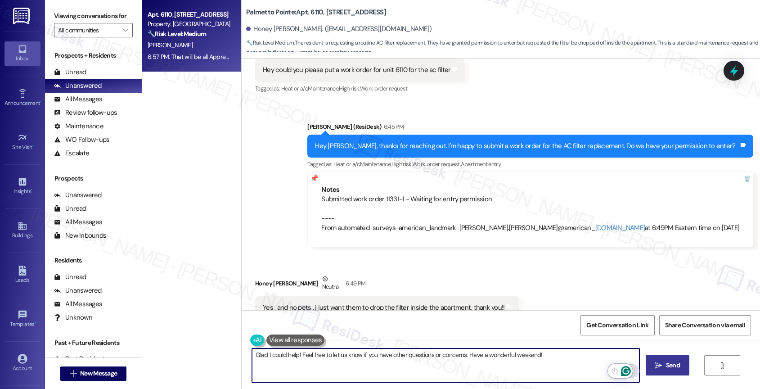
click at [625, 369] on icon "Open Grammarly. 0 Suggestions." at bounding box center [626, 371] width 10 height 10
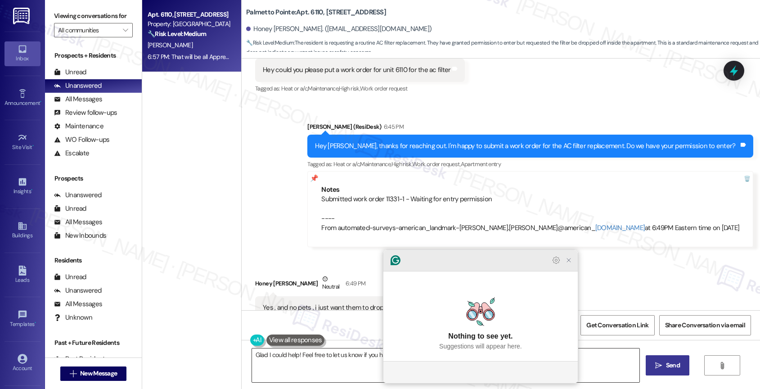
click at [569, 264] on icon "Close Grammarly Assistant" at bounding box center [568, 259] width 7 height 7
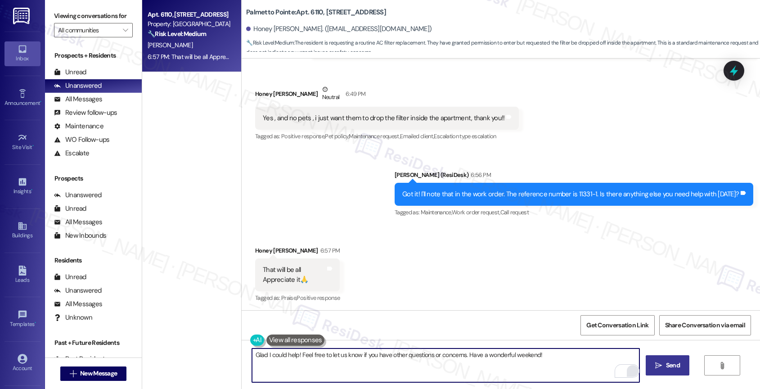
scroll to position [632, 0]
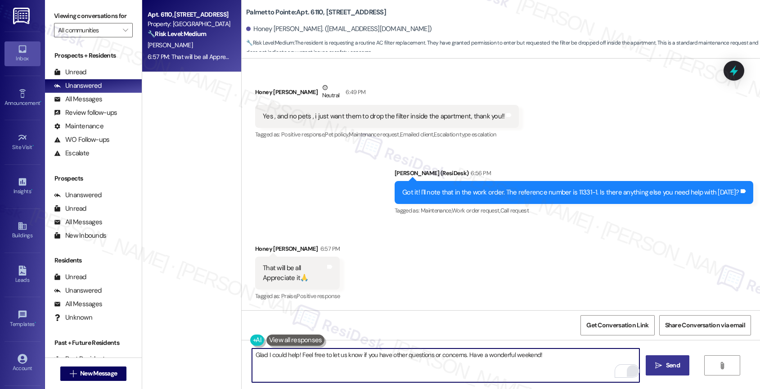
drag, startPoint x: 292, startPoint y: 354, endPoint x: 240, endPoint y: 351, distance: 52.3
click at [247, 351] on div "Glad I could help! Feel free to let us know if you have other questions or conc…" at bounding box center [441, 365] width 389 height 35
click at [573, 353] on textarea "Glad I could help! Feel free to let us know if you have other questions or conc…" at bounding box center [446, 365] width 388 height 34
click at [552, 356] on textarea "Glad I could help! Feel free to let us know if you have other questions or conc…" at bounding box center [446, 365] width 388 height 34
type textarea "Glad I could help! Feel free to let us know if you have other questions or conc…"
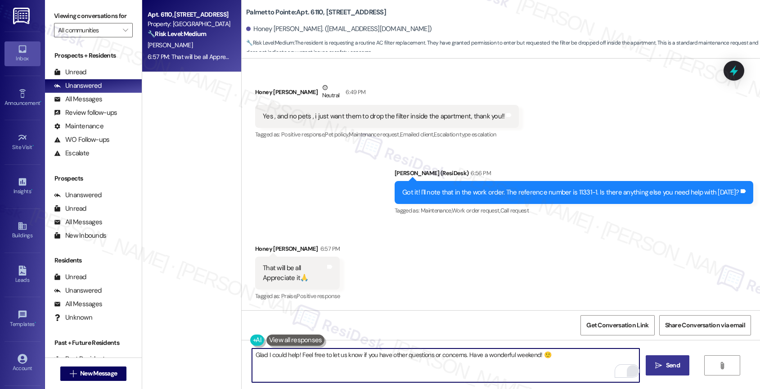
click at [677, 366] on span "Send" at bounding box center [673, 364] width 14 height 9
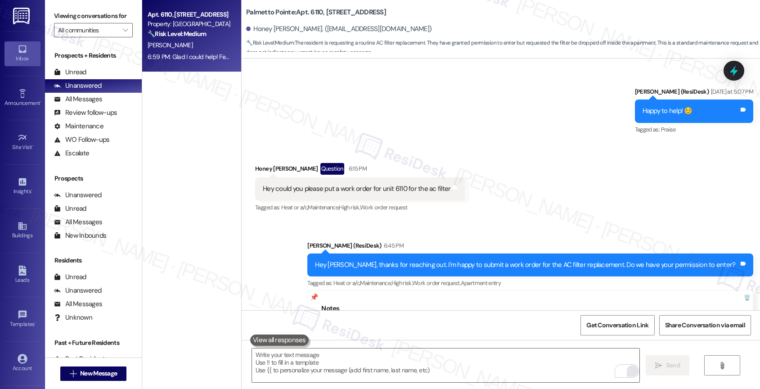
scroll to position [186, 0]
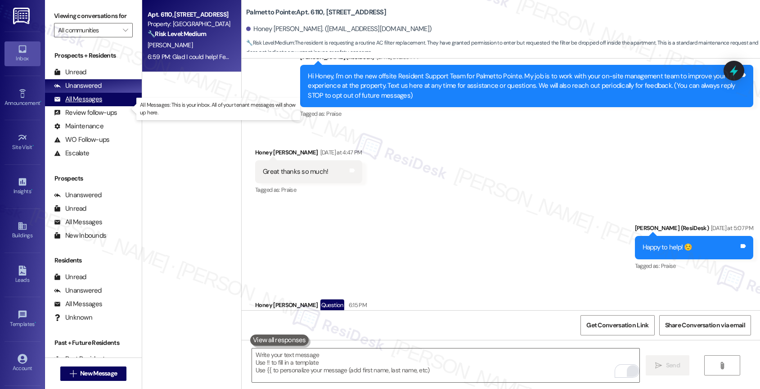
click at [99, 104] on div "All Messages" at bounding box center [78, 98] width 48 height 9
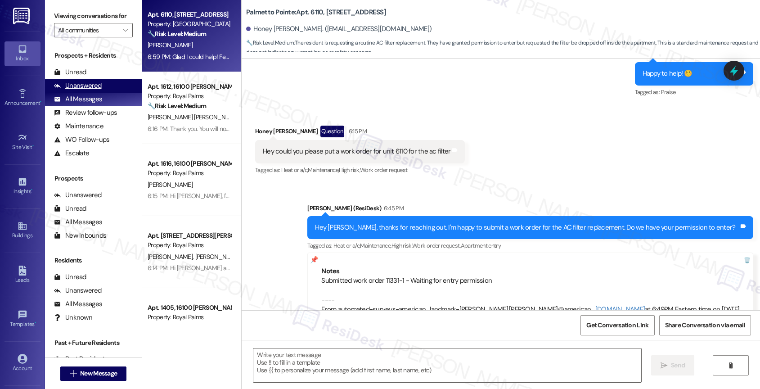
type textarea "Fetching suggested responses. Please feel free to read through the conversation…"
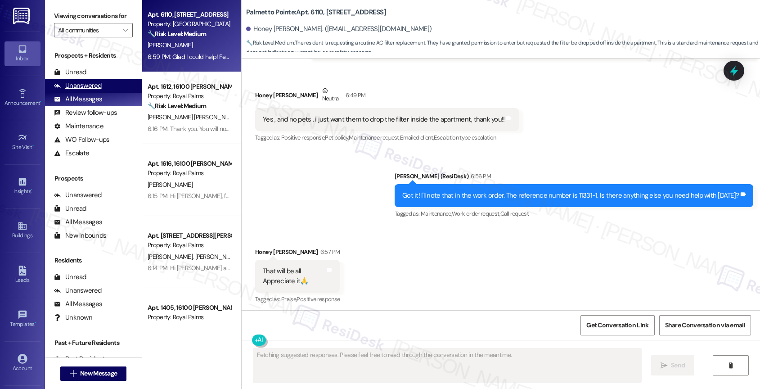
scroll to position [632, 0]
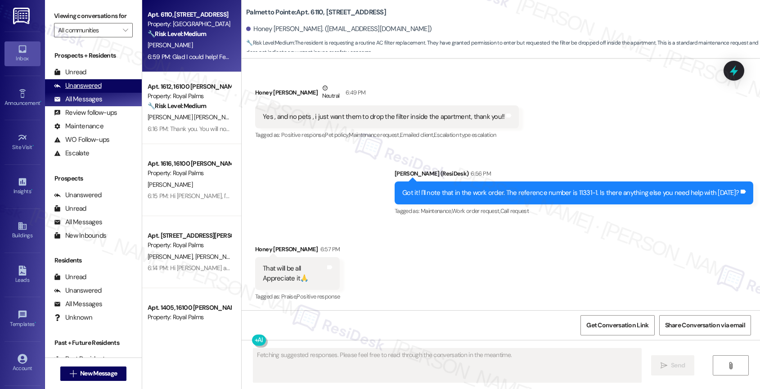
click at [100, 90] on div "Unanswered" at bounding box center [78, 85] width 48 height 9
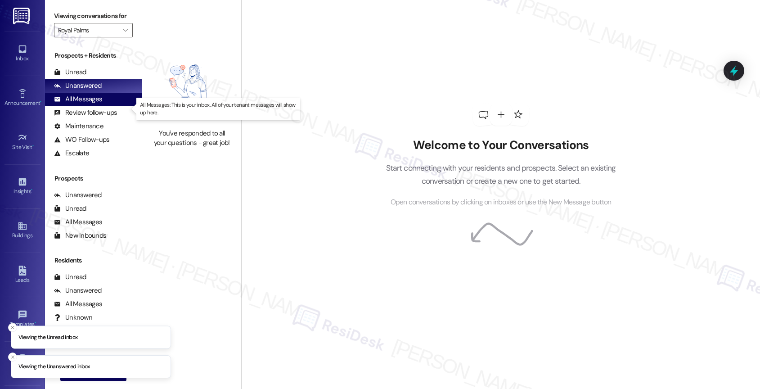
click at [76, 104] on div "All Messages" at bounding box center [78, 98] width 48 height 9
click at [93, 104] on div "All Messages" at bounding box center [78, 98] width 48 height 9
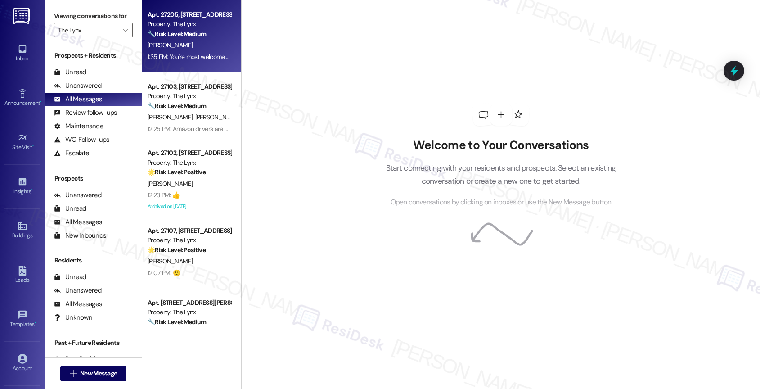
click at [185, 29] on div "🔧 Risk Level: Medium The resident reported a chirping smoke alarm, which stoppe…" at bounding box center [189, 33] width 83 height 9
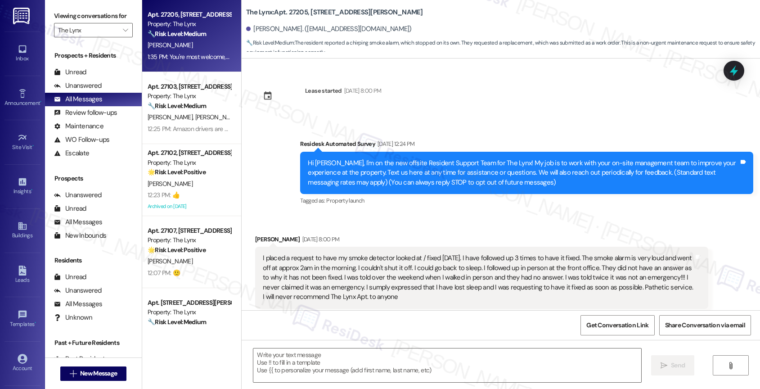
scroll to position [2428, 0]
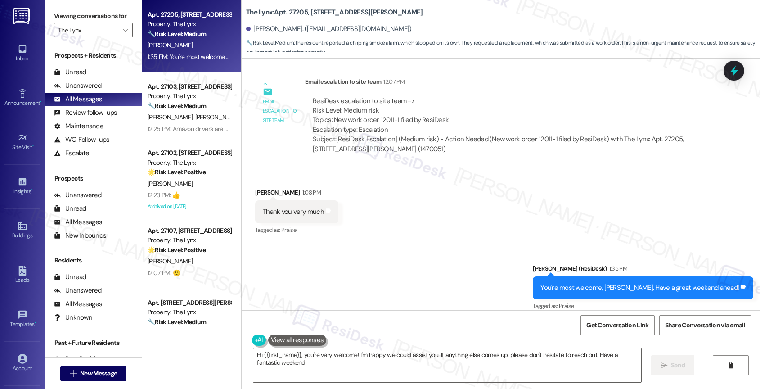
type textarea "Hi {{first_name}}, you're very welcome! I'm happy we could assist you. If anyth…"
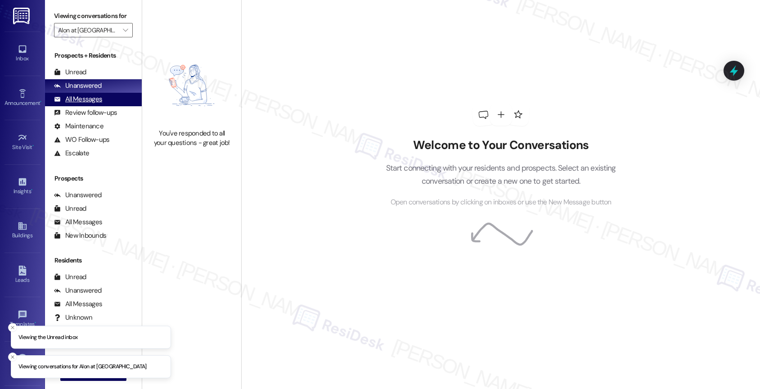
click at [95, 104] on div "All Messages" at bounding box center [78, 98] width 48 height 9
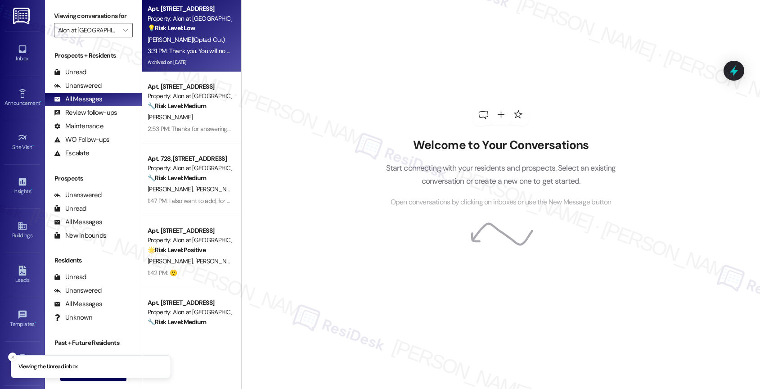
click at [188, 37] on span "[PERSON_NAME] (Opted Out)" at bounding box center [186, 40] width 77 height 8
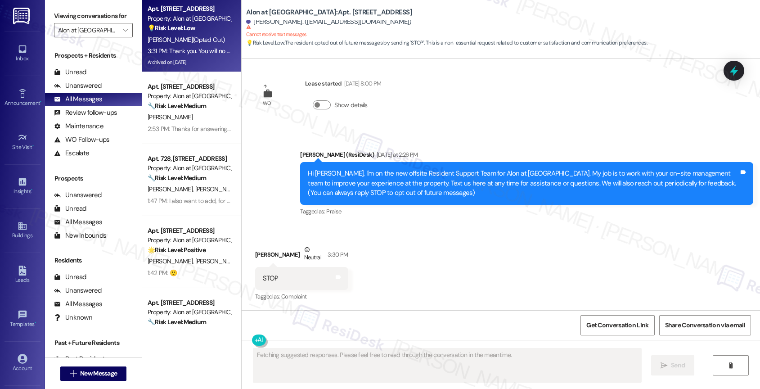
scroll to position [248, 0]
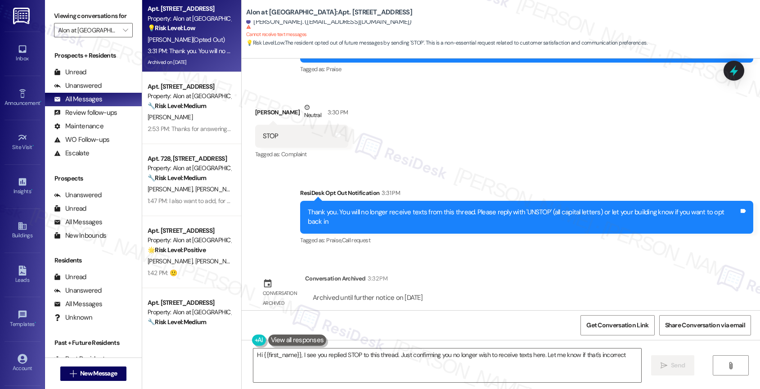
type textarea "Hi {{first_name}}, I see you replied STOP to this thread. Just confirming you n…"
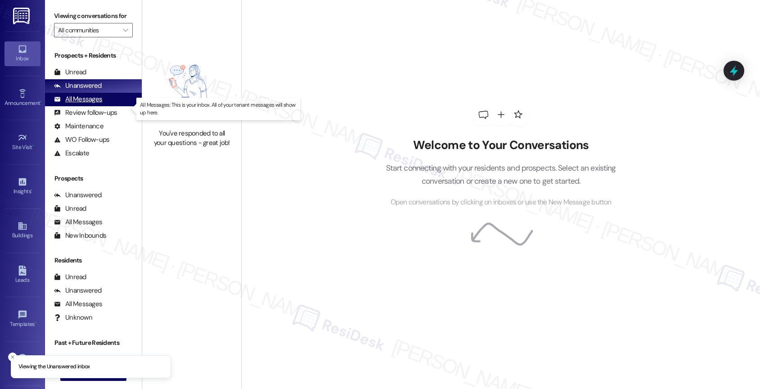
click at [112, 106] on div "All Messages (undefined)" at bounding box center [93, 99] width 97 height 13
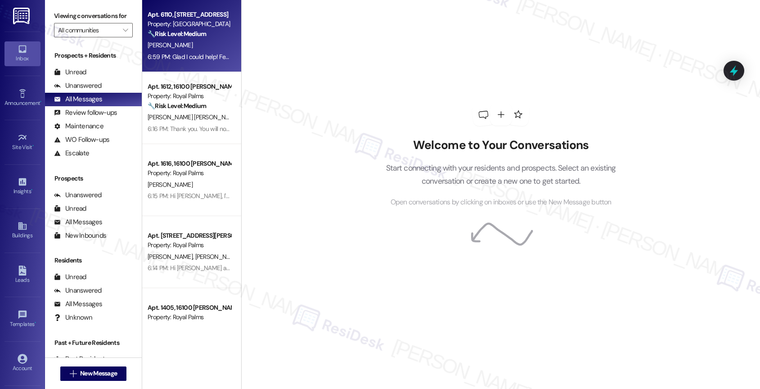
click at [197, 36] on strong "🔧 Risk Level: Medium" at bounding box center [177, 34] width 58 height 8
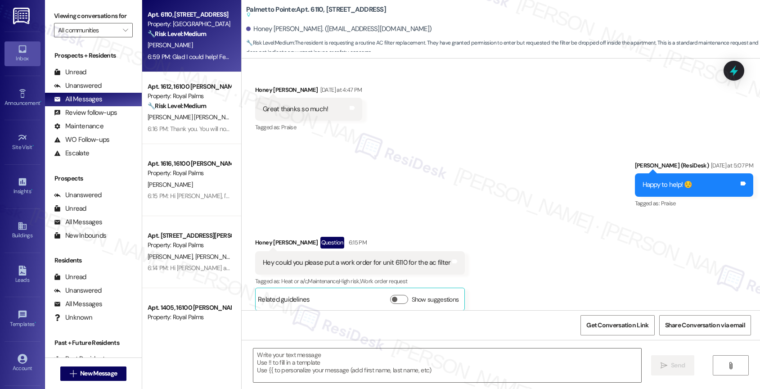
type textarea "Fetching suggested responses. Please feel free to read through the conversation…"
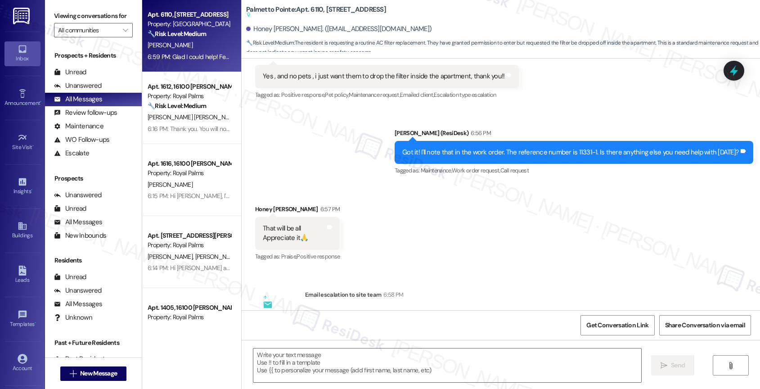
scroll to position [842, 0]
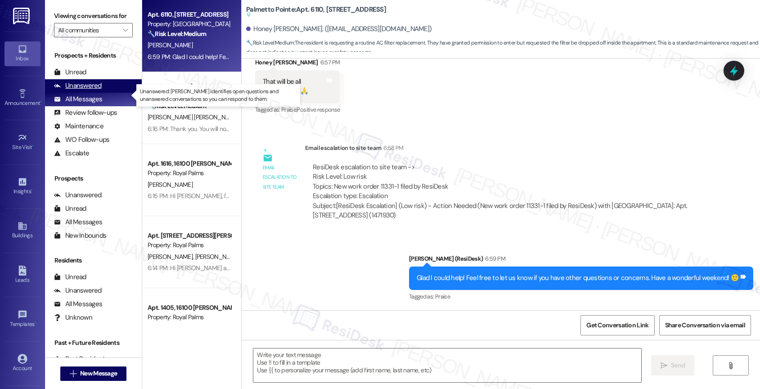
click at [93, 90] on div "Unanswered" at bounding box center [78, 85] width 48 height 9
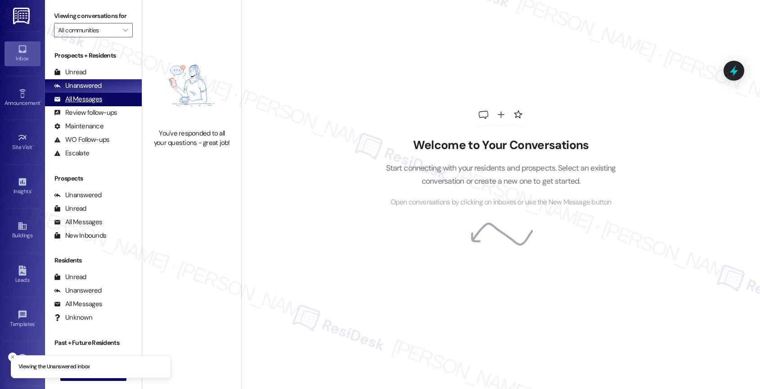
click at [96, 106] on div "All Messages (undefined)" at bounding box center [93, 99] width 97 height 13
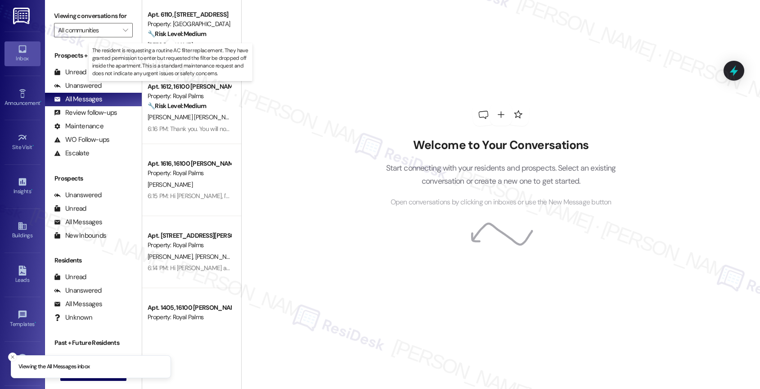
click at [199, 37] on strong "🔧 Risk Level: Medium" at bounding box center [177, 34] width 58 height 8
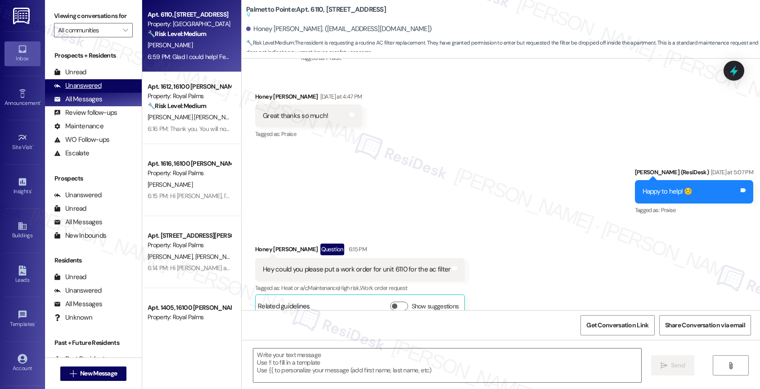
click at [104, 92] on div "Unanswered (0)" at bounding box center [93, 85] width 97 height 13
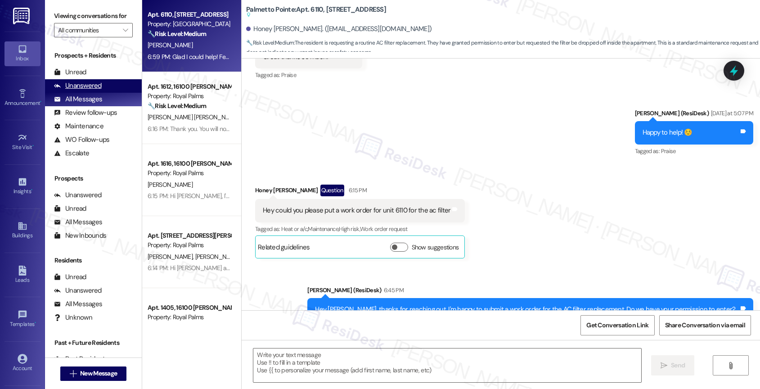
type textarea "Fetching suggested responses. Please feel free to read through the conversation…"
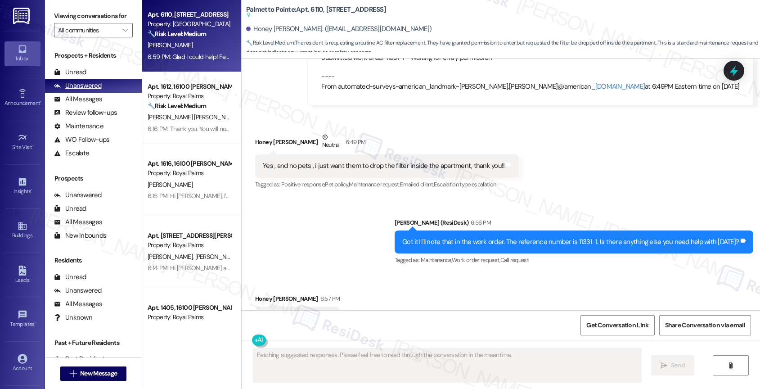
scroll to position [654, 0]
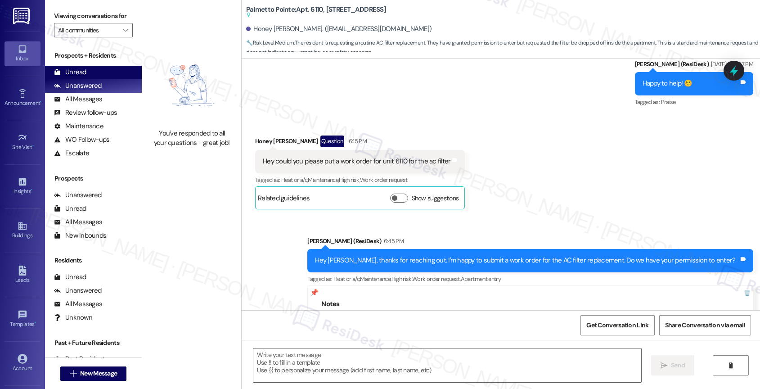
type textarea "Fetching suggested responses. Please feel free to read through the conversation…"
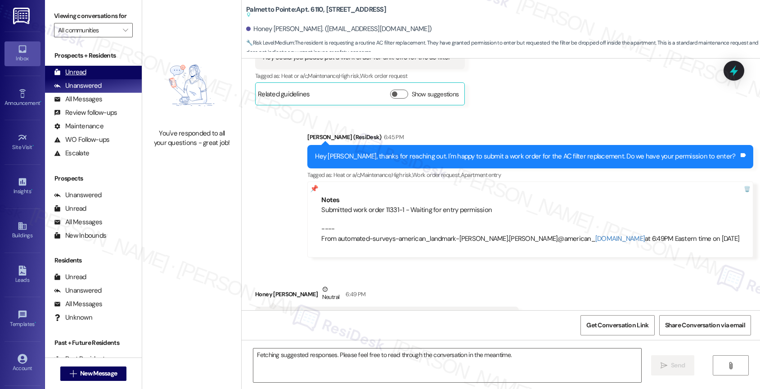
click at [99, 79] on div "Unread (0)" at bounding box center [93, 72] width 97 height 13
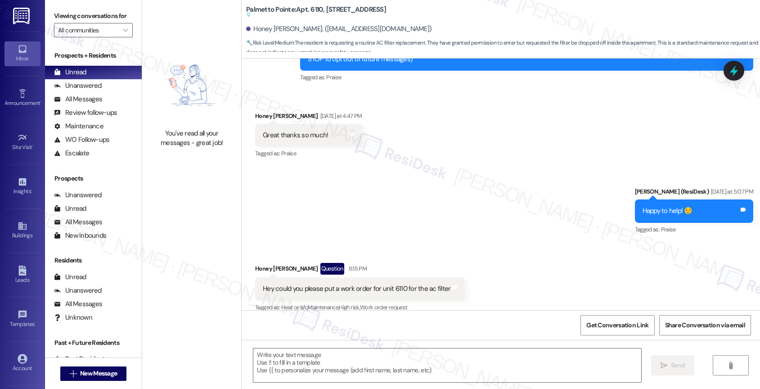
type textarea "Fetching suggested responses. Please feel free to read through the conversation…"
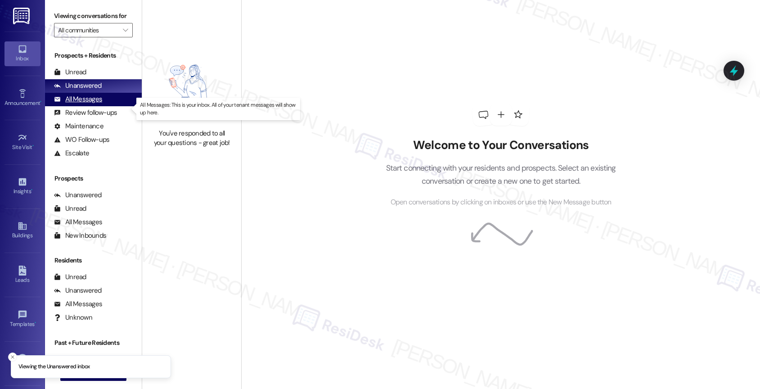
click at [93, 102] on div "All Messages (undefined)" at bounding box center [93, 99] width 97 height 13
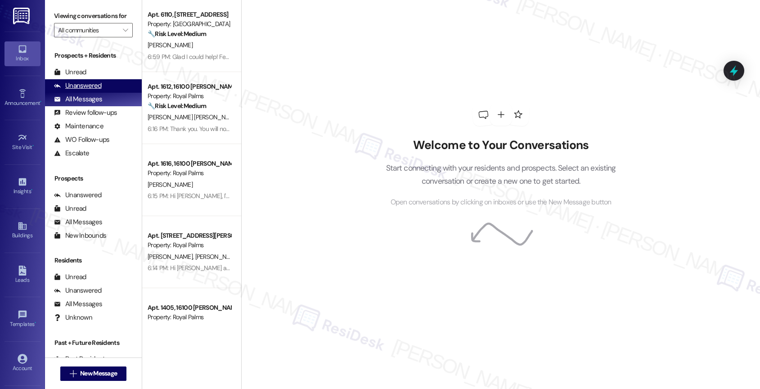
click at [86, 90] on div "Unanswered" at bounding box center [78, 85] width 48 height 9
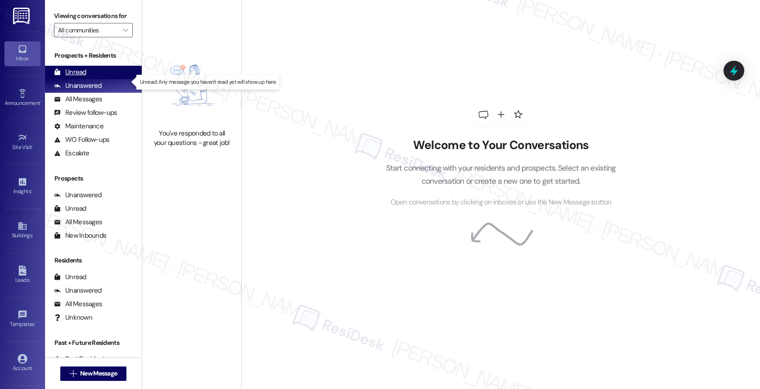
click at [86, 79] on div "Unread (0)" at bounding box center [93, 72] width 97 height 13
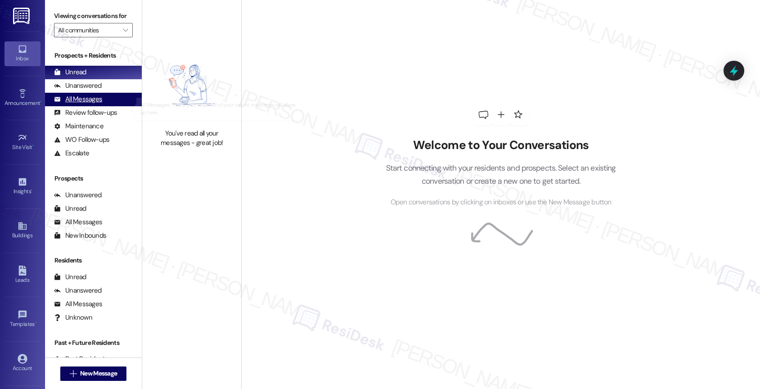
click at [94, 104] on div "All Messages" at bounding box center [78, 98] width 48 height 9
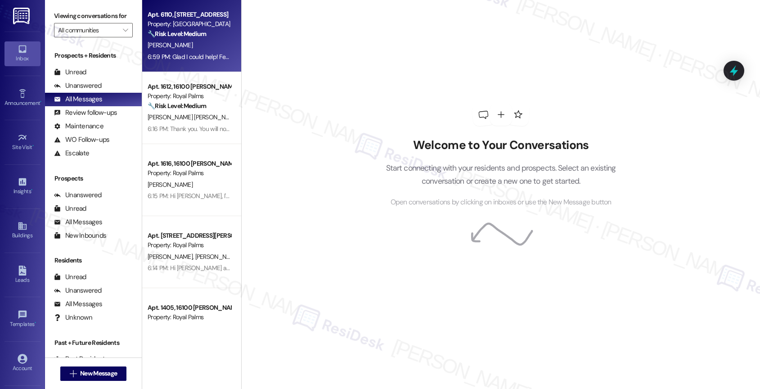
click at [196, 44] on div "[PERSON_NAME]" at bounding box center [189, 45] width 85 height 11
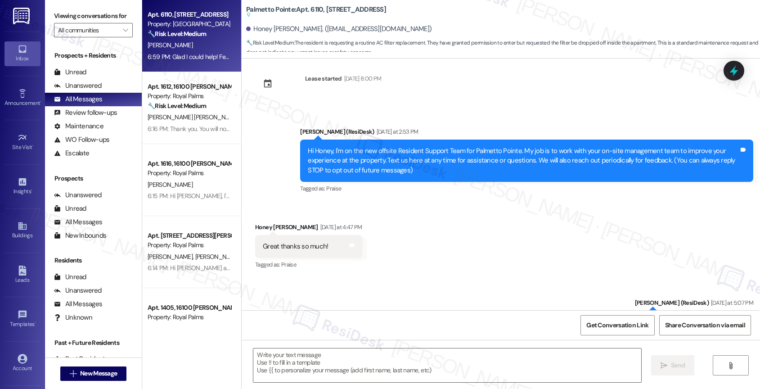
type textarea "Fetching suggested responses. Please feel free to read through the conversation…"
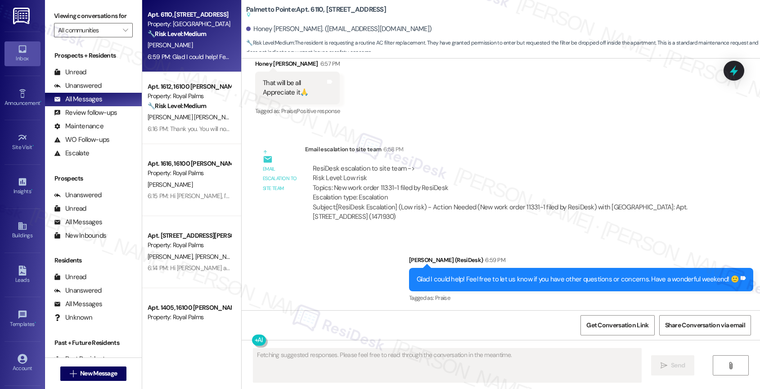
scroll to position [842, 0]
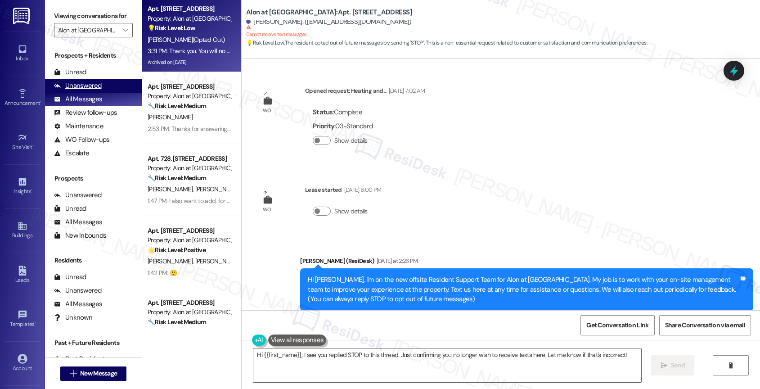
scroll to position [248, 0]
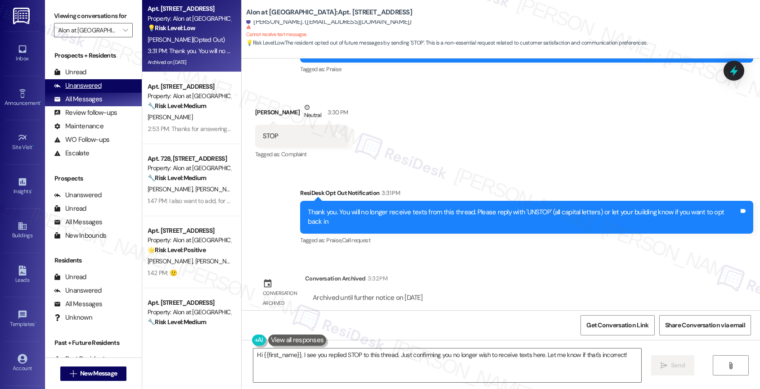
click at [105, 92] on div "Unanswered (0)" at bounding box center [93, 85] width 97 height 13
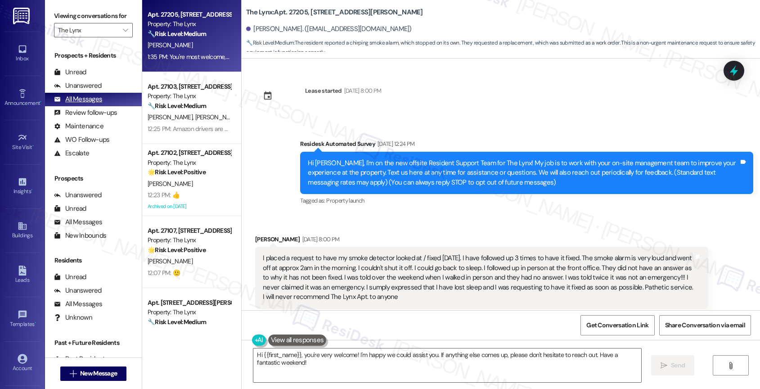
scroll to position [2428, 0]
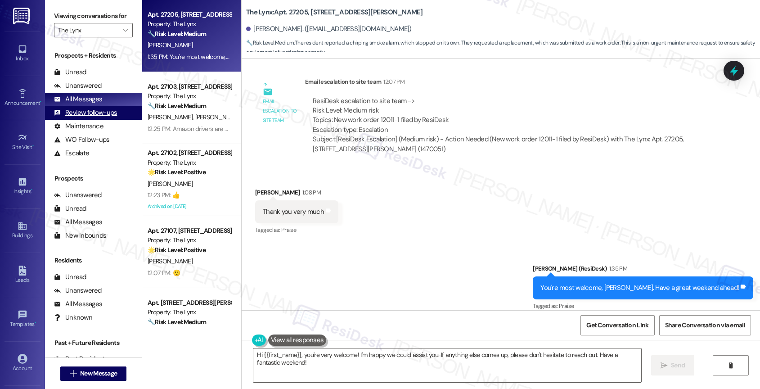
click at [101, 117] on div "Review follow-ups" at bounding box center [85, 112] width 63 height 9
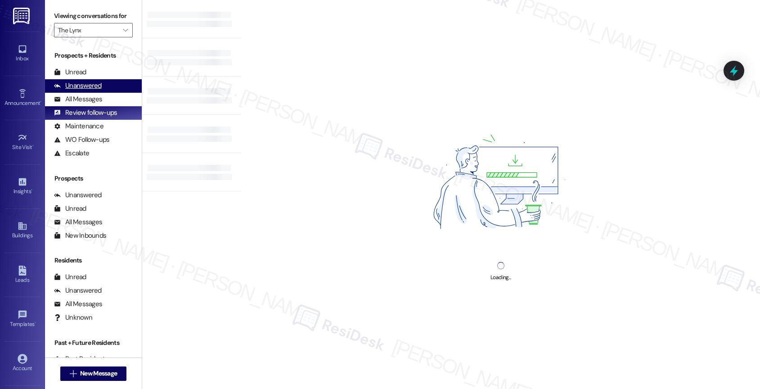
click at [97, 90] on div "Unanswered" at bounding box center [78, 85] width 48 height 9
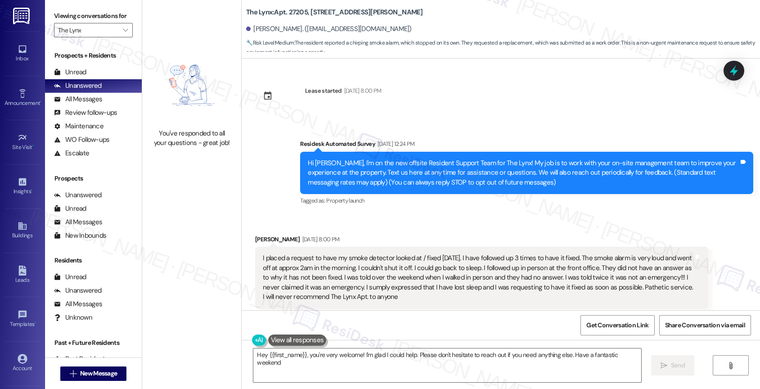
type textarea "Hey {{first_name}}, you're very welcome! I'm glad I could help. Please don't he…"
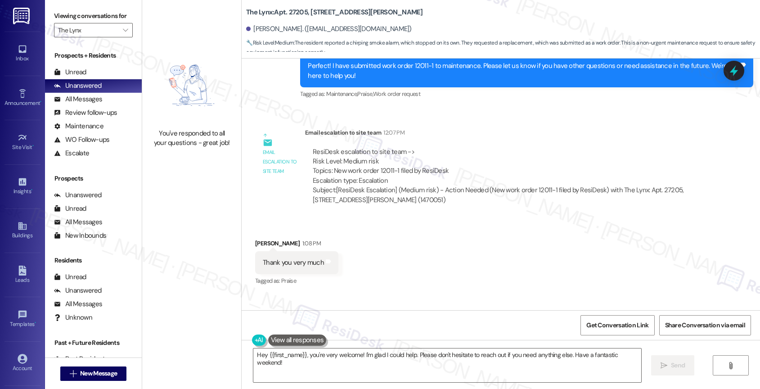
scroll to position [2351, 0]
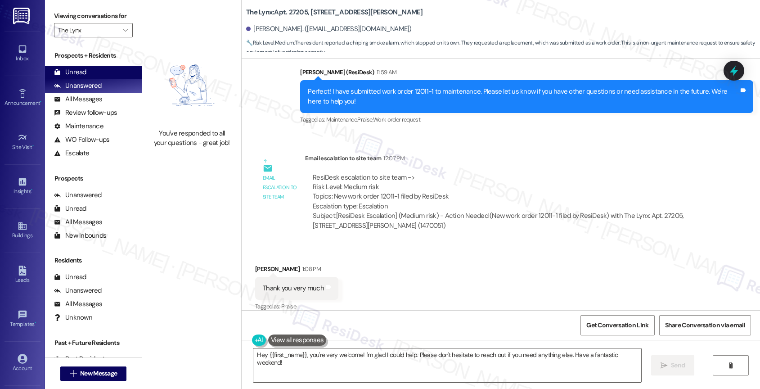
click at [82, 77] on div "Unread" at bounding box center [70, 71] width 32 height 9
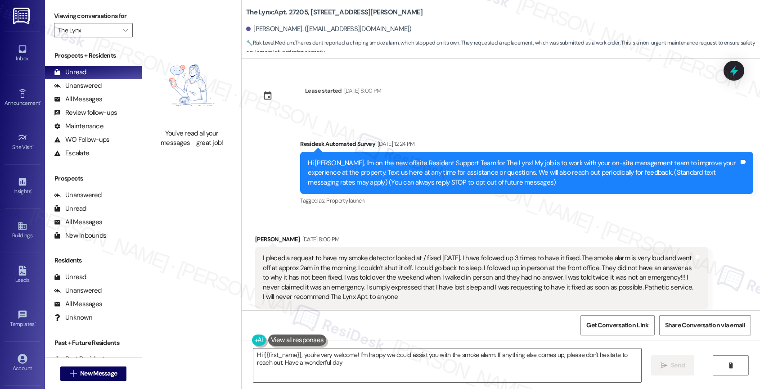
type textarea "Hi {{first_name}}, you're very welcome! I'm happy we could assist you with the …"
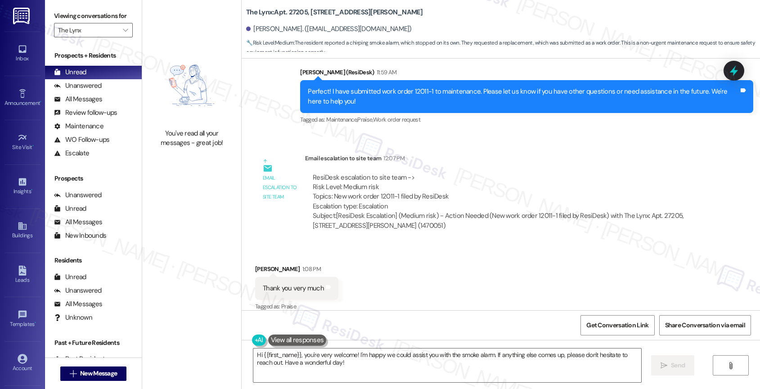
scroll to position [2428, 0]
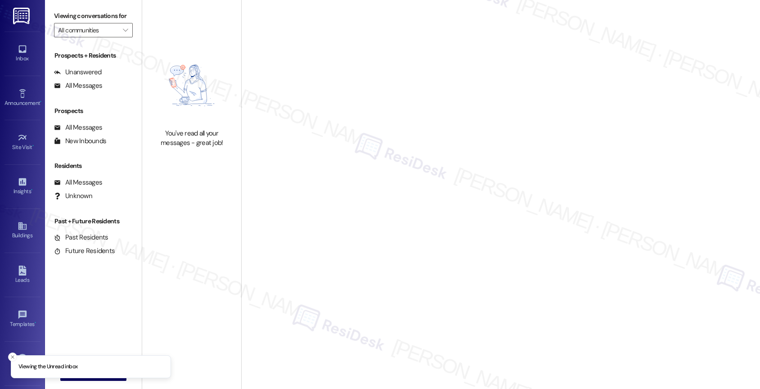
type input "Alon at [GEOGRAPHIC_DATA]"
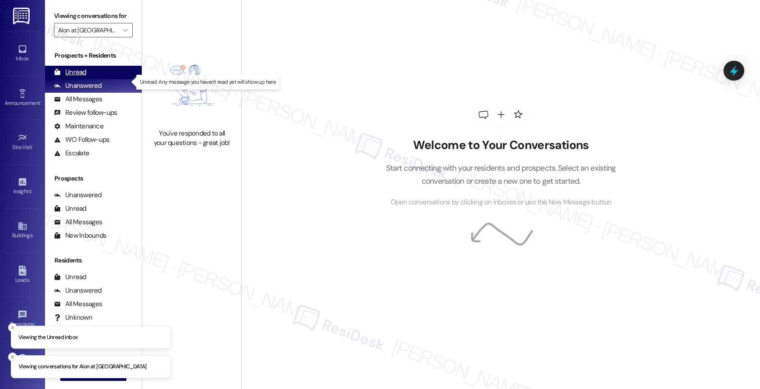
click at [85, 77] on div "Unread" at bounding box center [70, 71] width 32 height 9
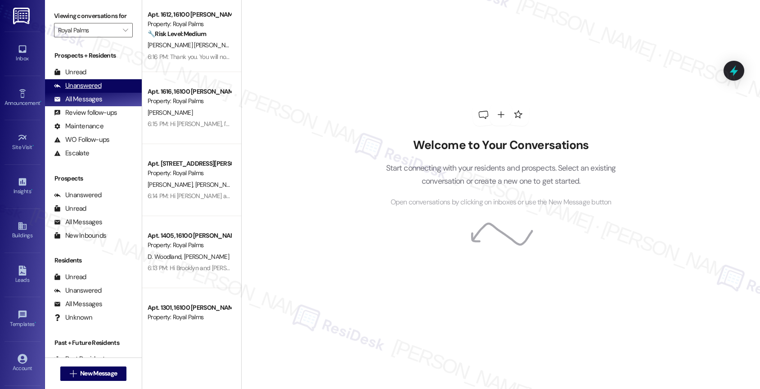
click at [97, 90] on div "Unanswered" at bounding box center [78, 85] width 48 height 9
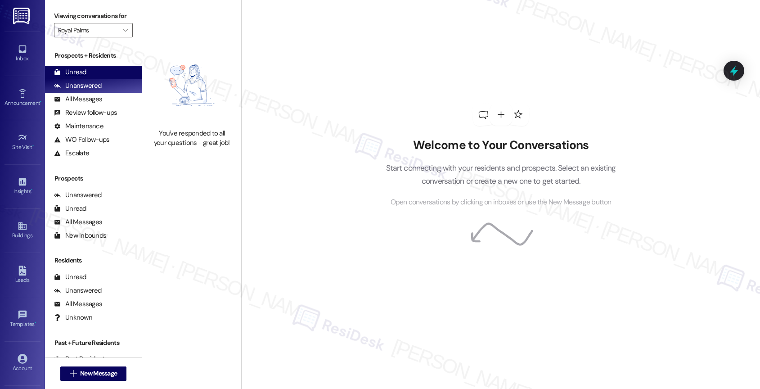
click at [76, 77] on div "Unread" at bounding box center [70, 71] width 32 height 9
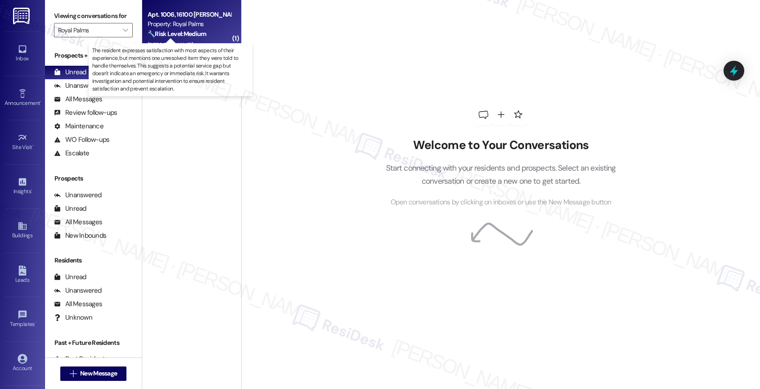
click at [197, 31] on strong "🔧 Risk Level: Medium" at bounding box center [177, 34] width 58 height 8
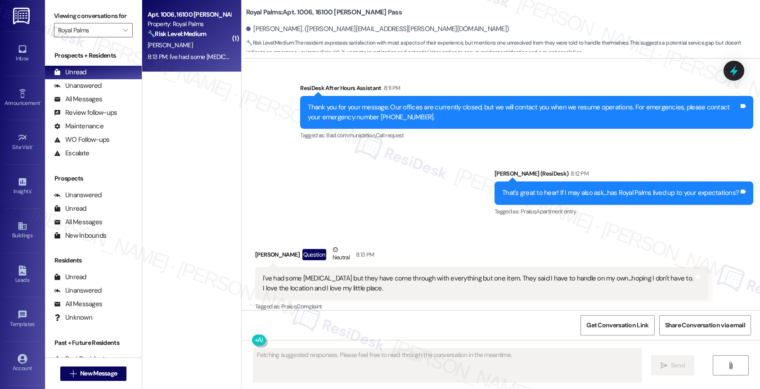
scroll to position [1182, 0]
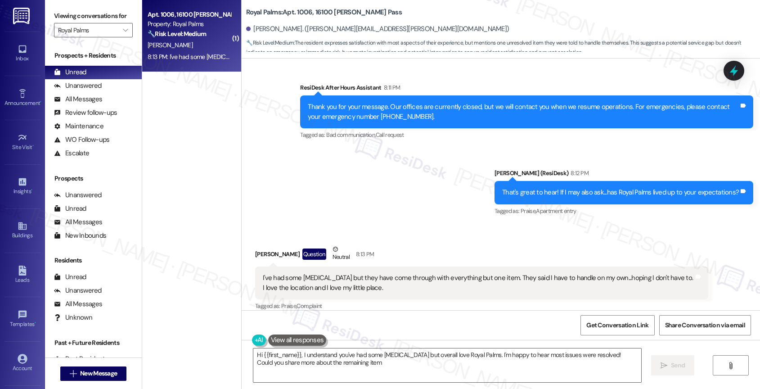
type textarea "Hi {{first_name}}, I understand you've had some [MEDICAL_DATA] but overall love…"
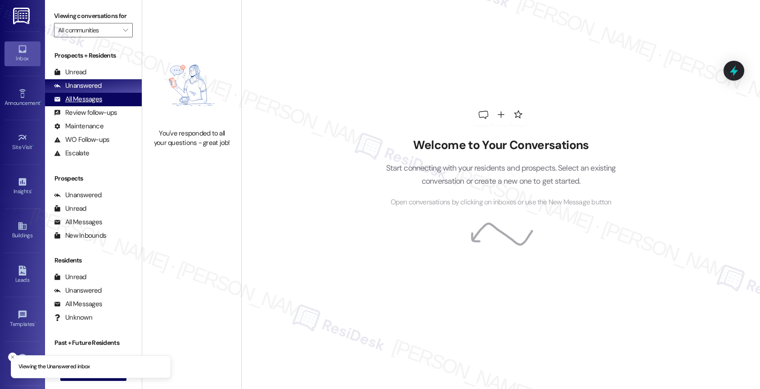
click at [98, 104] on div "All Messages" at bounding box center [78, 98] width 48 height 9
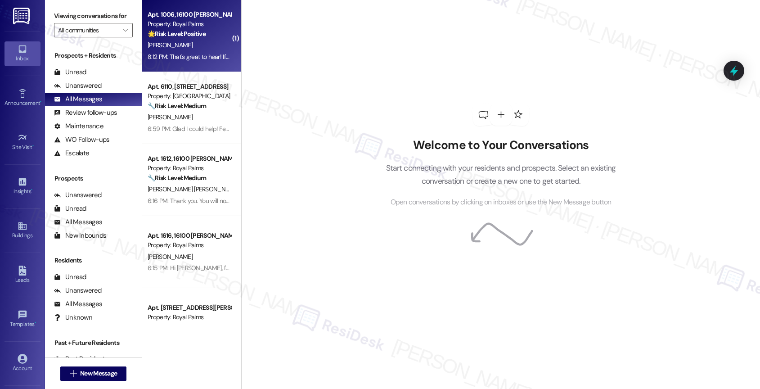
click at [195, 40] on div "[PERSON_NAME]" at bounding box center [189, 45] width 85 height 11
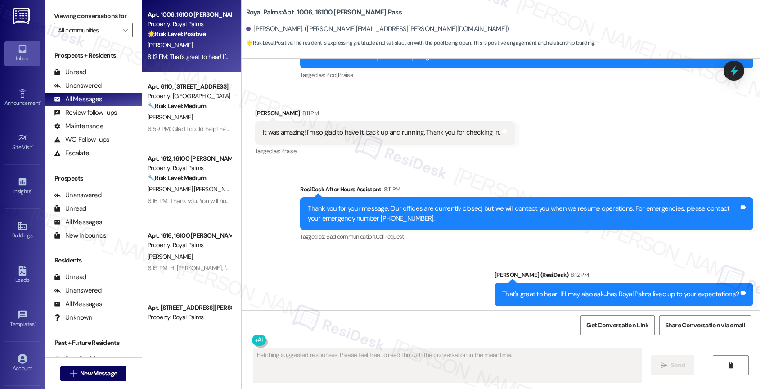
scroll to position [1087, 0]
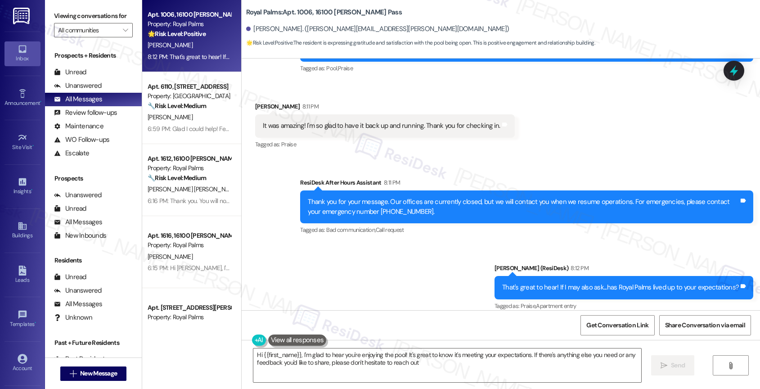
type textarea "Hi {{first_name}}, I'm glad to hear you're enjoying the pool! It's great to kno…"
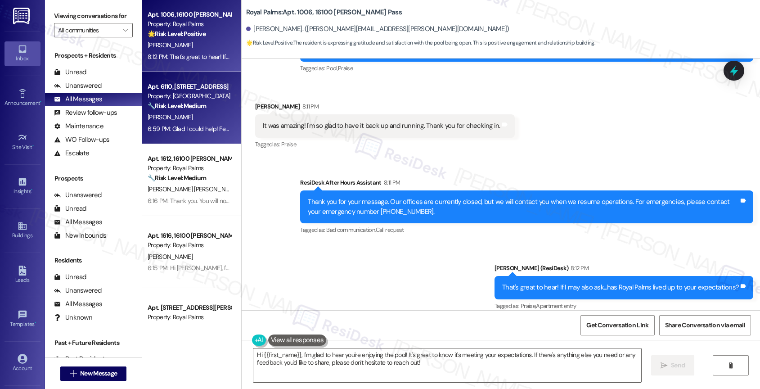
click at [192, 97] on div "Property: [GEOGRAPHIC_DATA]" at bounding box center [189, 95] width 83 height 9
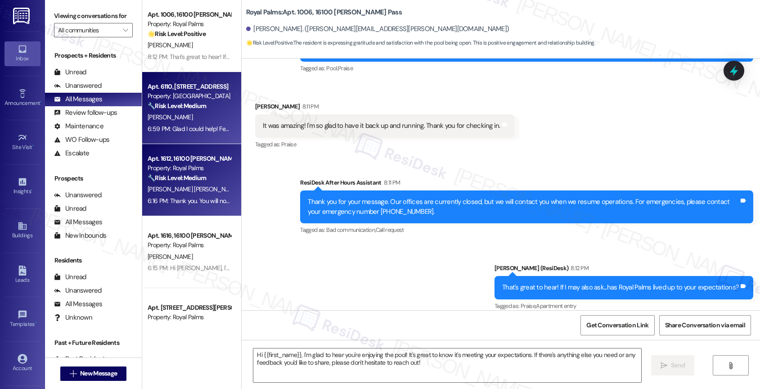
type textarea "Fetching suggested responses. Please feel free to read through the conversation…"
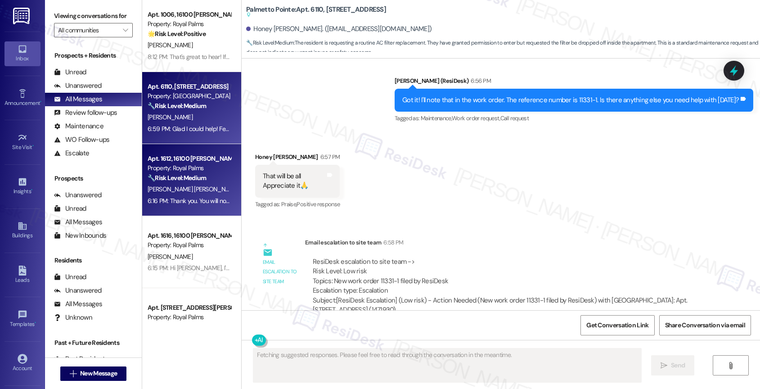
click at [184, 170] on div "Property: Royal Palms" at bounding box center [189, 167] width 83 height 9
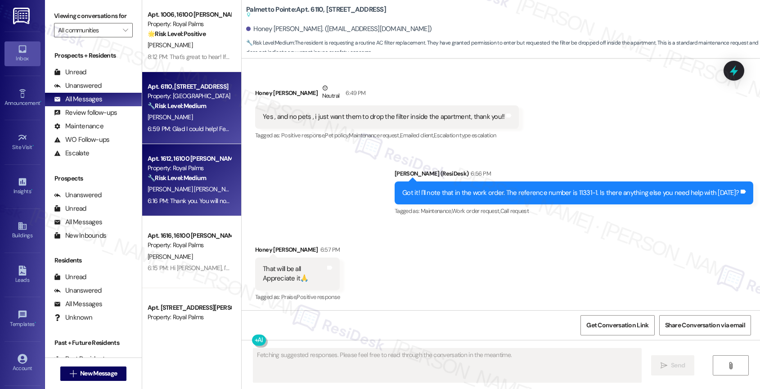
scroll to position [52, 0]
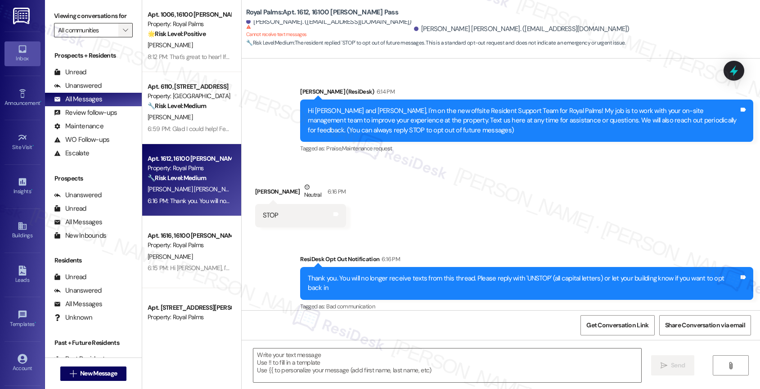
click at [121, 37] on span "" at bounding box center [125, 30] width 9 height 14
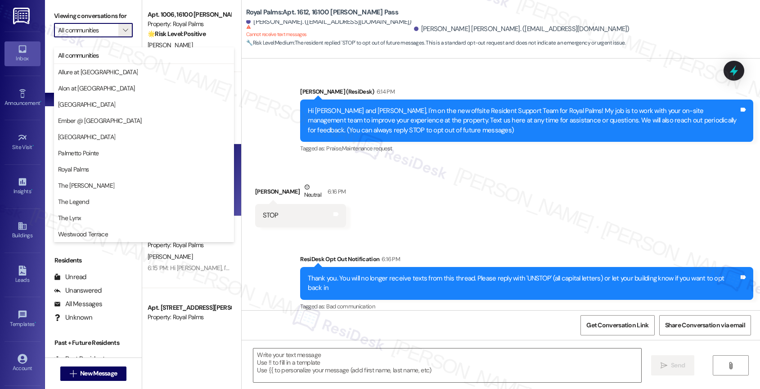
click at [399, 189] on div "Received via SMS [PERSON_NAME] Neutral 6:16 PM STOP Tags and notes" at bounding box center [501, 198] width 518 height 72
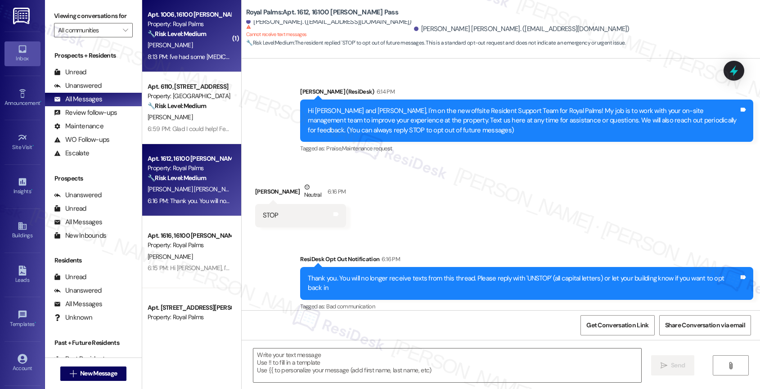
click at [179, 21] on div "Property: Royal Palms" at bounding box center [189, 23] width 83 height 9
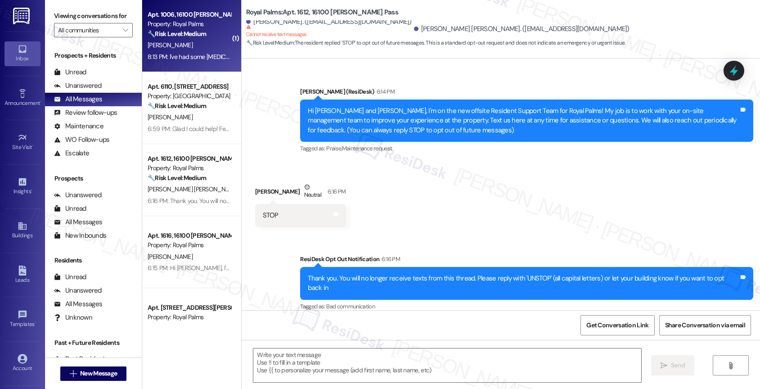
type textarea "Fetching suggested responses. Please feel free to read through the conversation…"
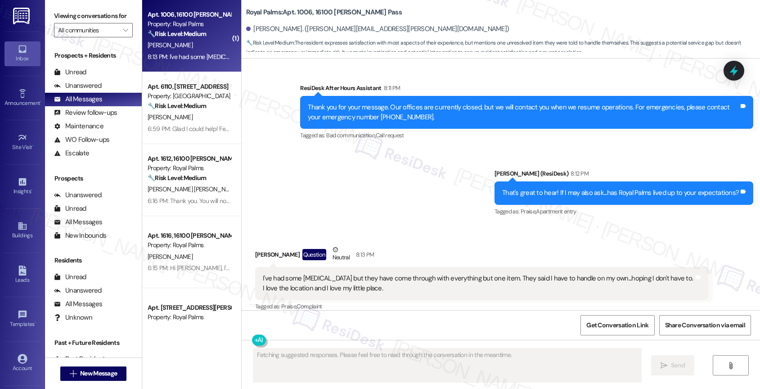
scroll to position [1182, 0]
